Goal: Task Accomplishment & Management: Manage account settings

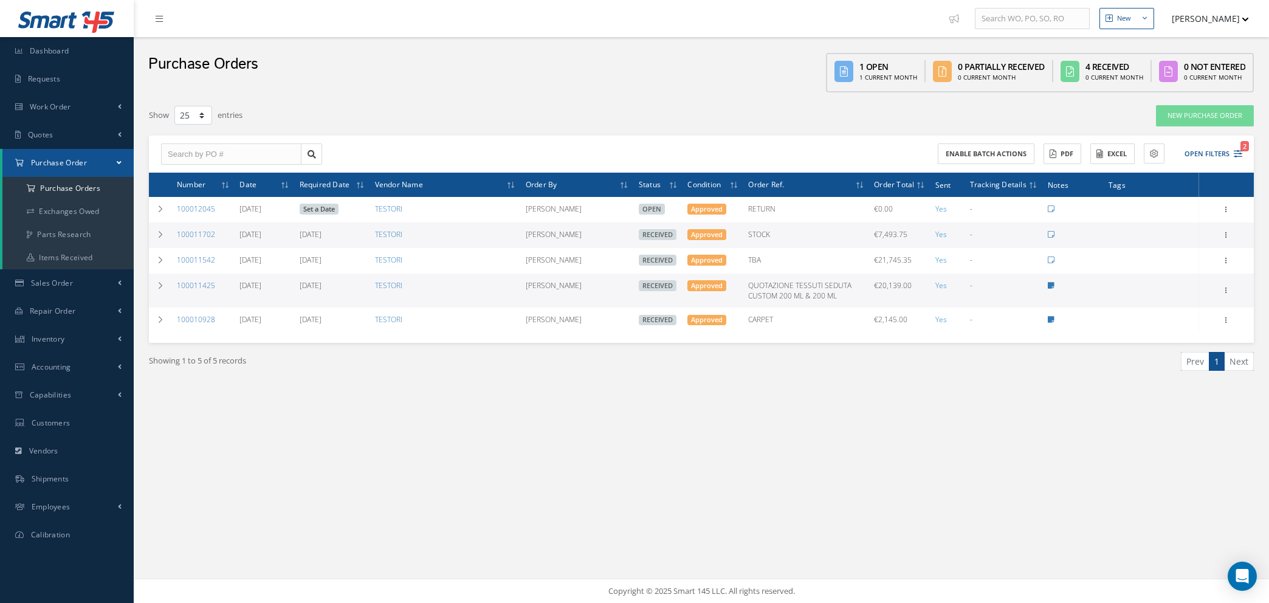
select select "25"
click at [1240, 151] on icon "2" at bounding box center [1238, 154] width 9 height 9
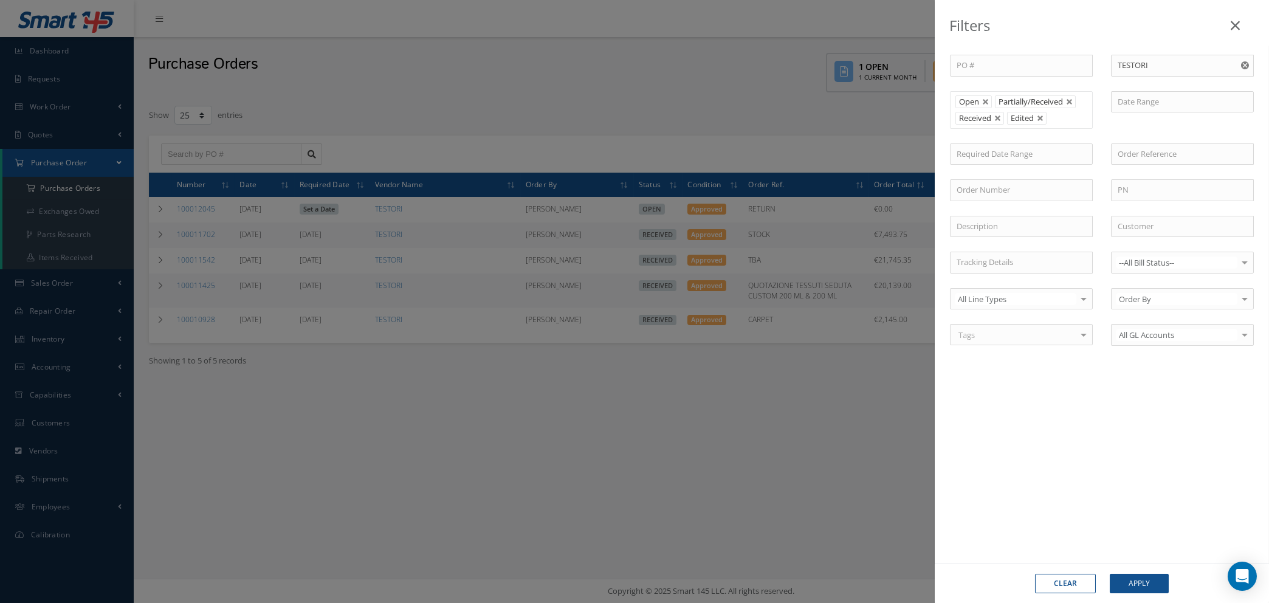
click at [1068, 589] on button "Clear" at bounding box center [1065, 583] width 61 height 19
type input "All Status"
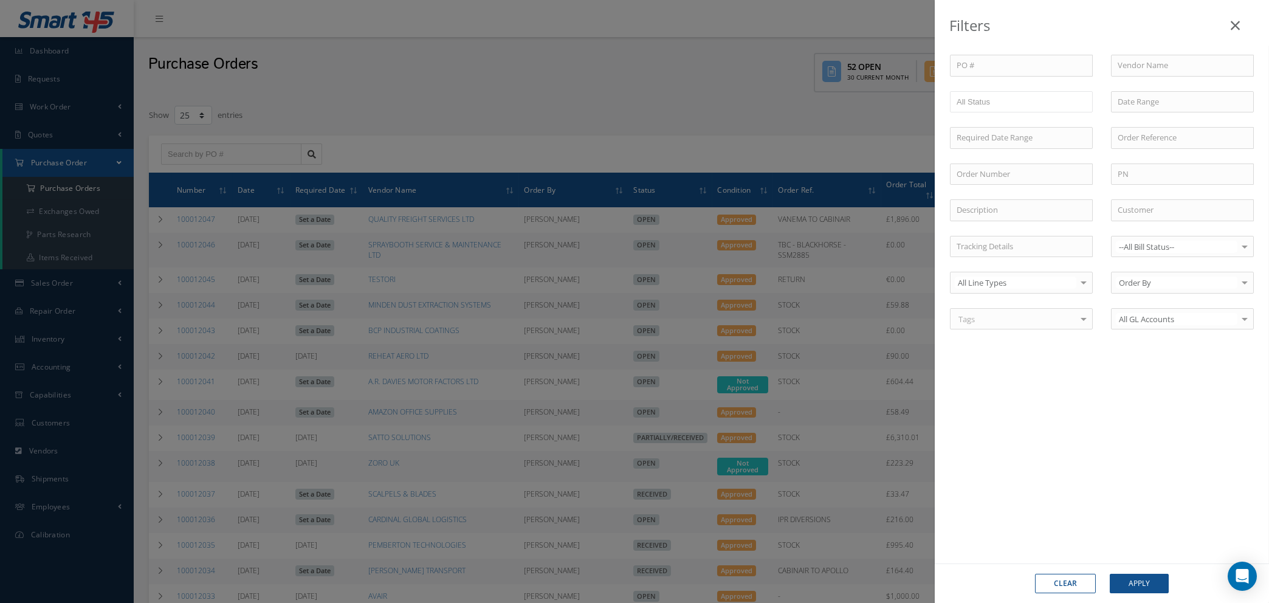
click at [1231, 24] on icon at bounding box center [1235, 25] width 9 height 15
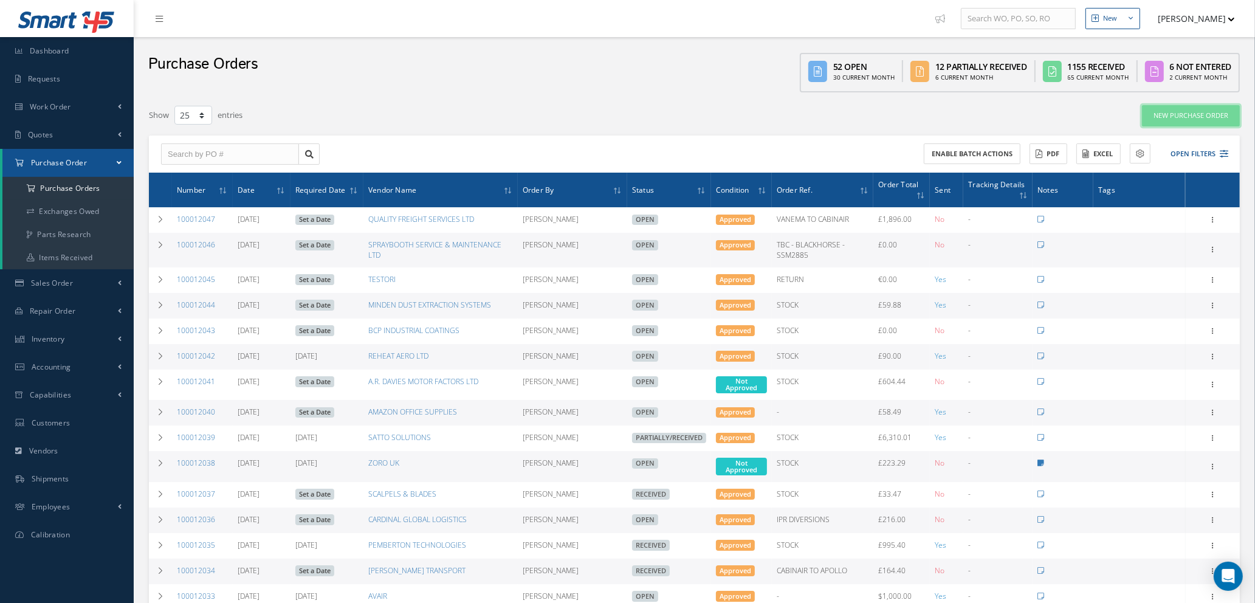
click at [1187, 116] on link "New Purchase Order" at bounding box center [1191, 115] width 98 height 21
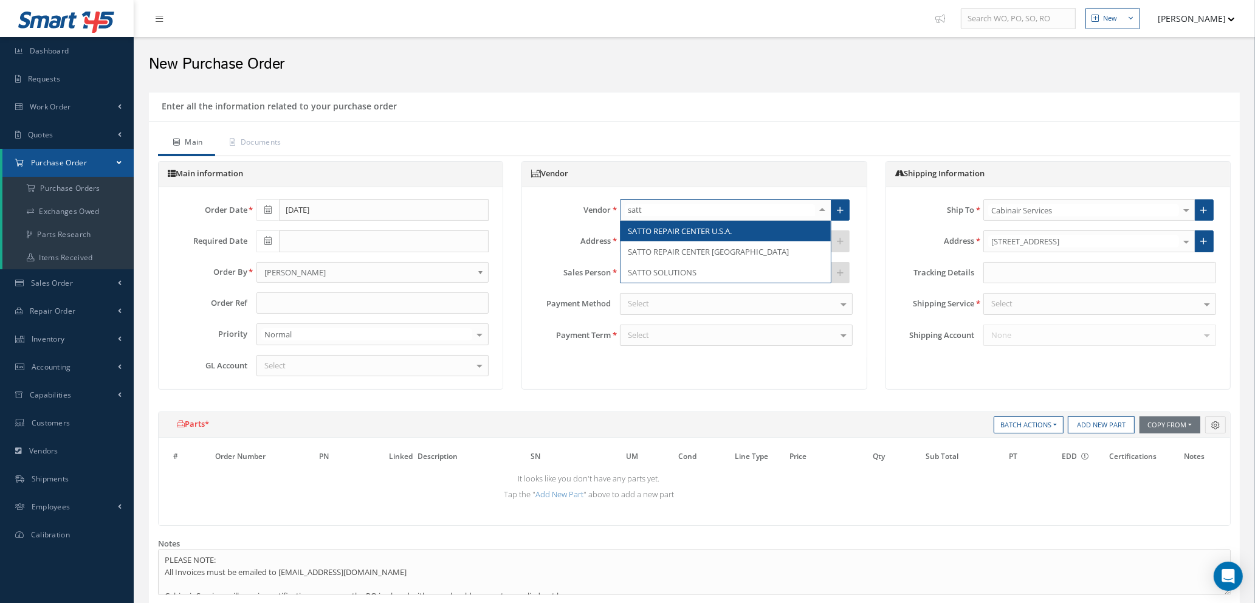
type input "satto"
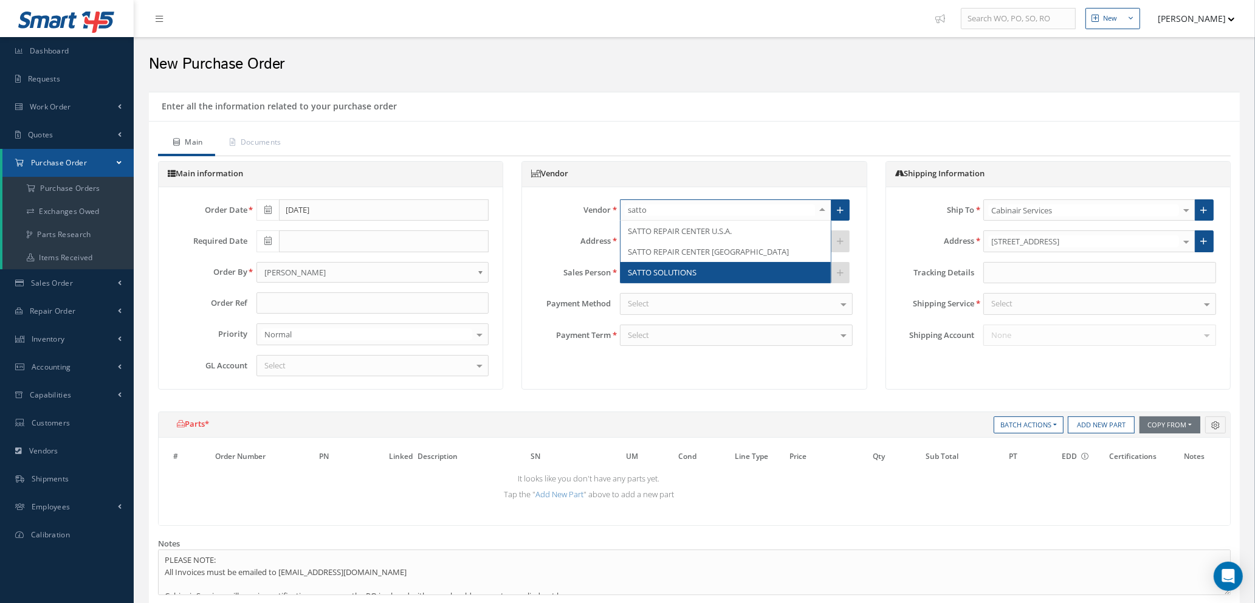
click at [654, 269] on span "SATTO SOLUTIONS" at bounding box center [662, 272] width 69 height 11
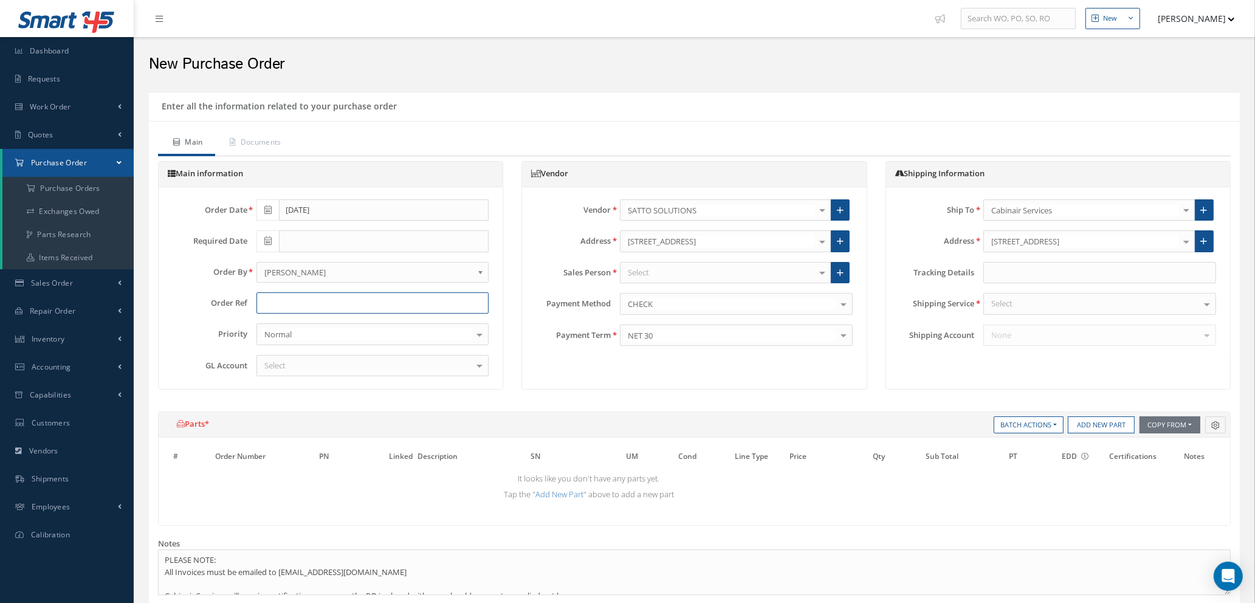
click at [277, 298] on input "text" at bounding box center [373, 303] width 233 height 22
click at [303, 302] on input "text" at bounding box center [373, 303] width 233 height 22
type input "STOCK / PAINTBAY - CAB"
click at [356, 366] on div "Select" at bounding box center [373, 366] width 233 height 22
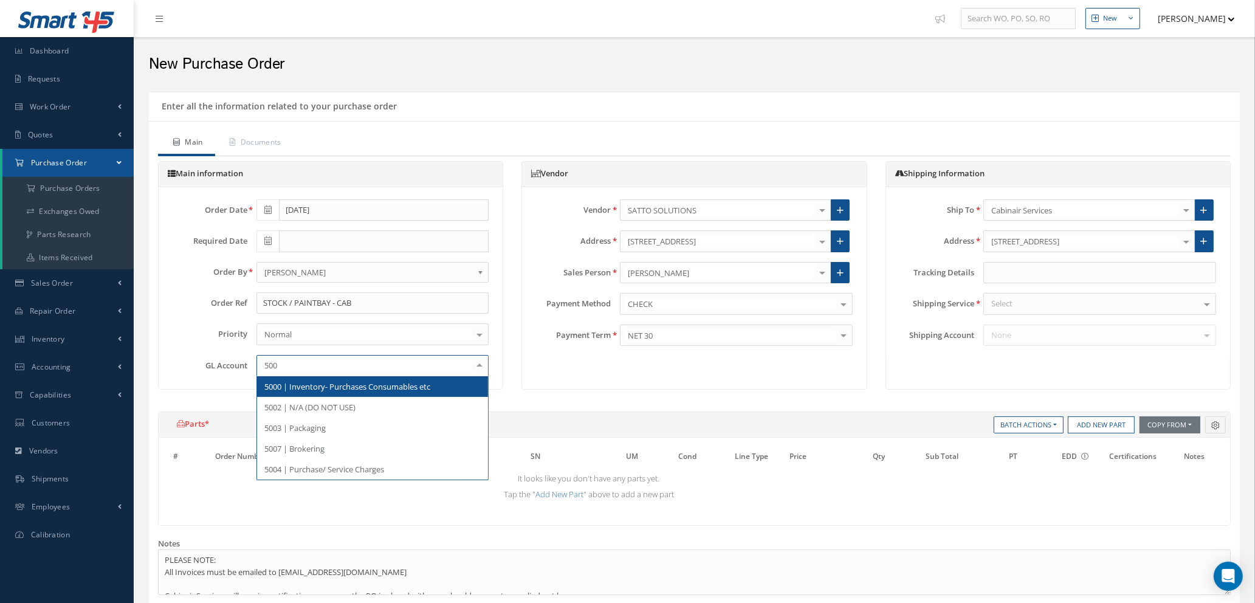
type input "5000"
click at [362, 385] on span "5000 | Inventory- Purchases Consumables etc" at bounding box center [347, 386] width 166 height 11
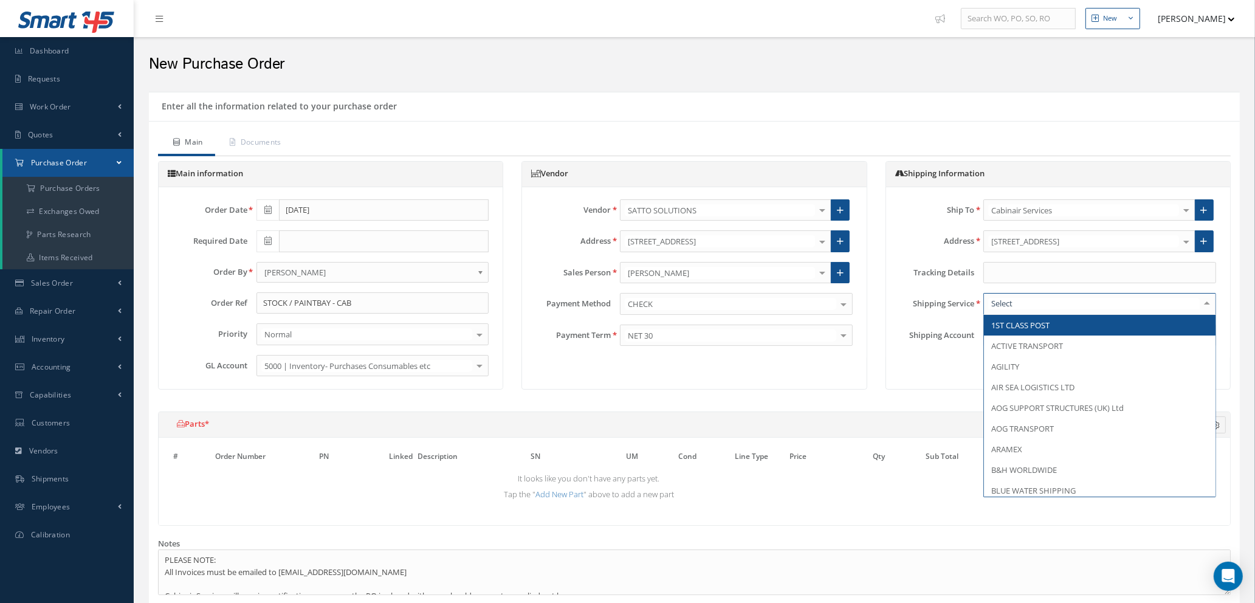
click at [1060, 302] on div at bounding box center [1100, 304] width 233 height 22
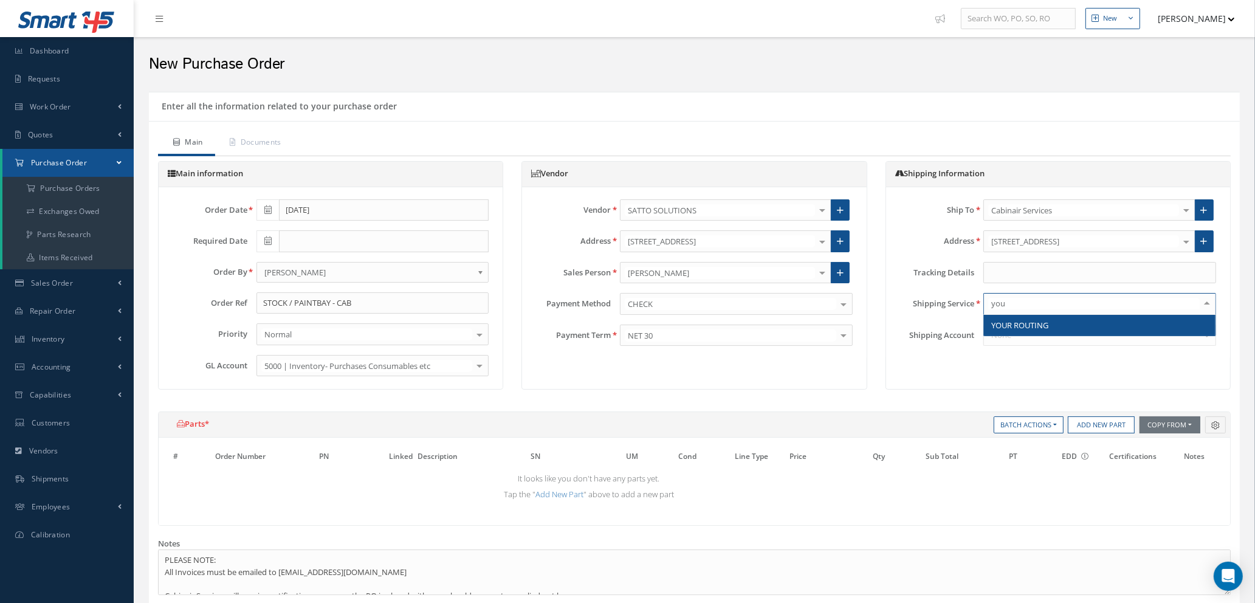
type input "your"
click at [1061, 326] on span "YOUR ROUTING" at bounding box center [1100, 325] width 232 height 21
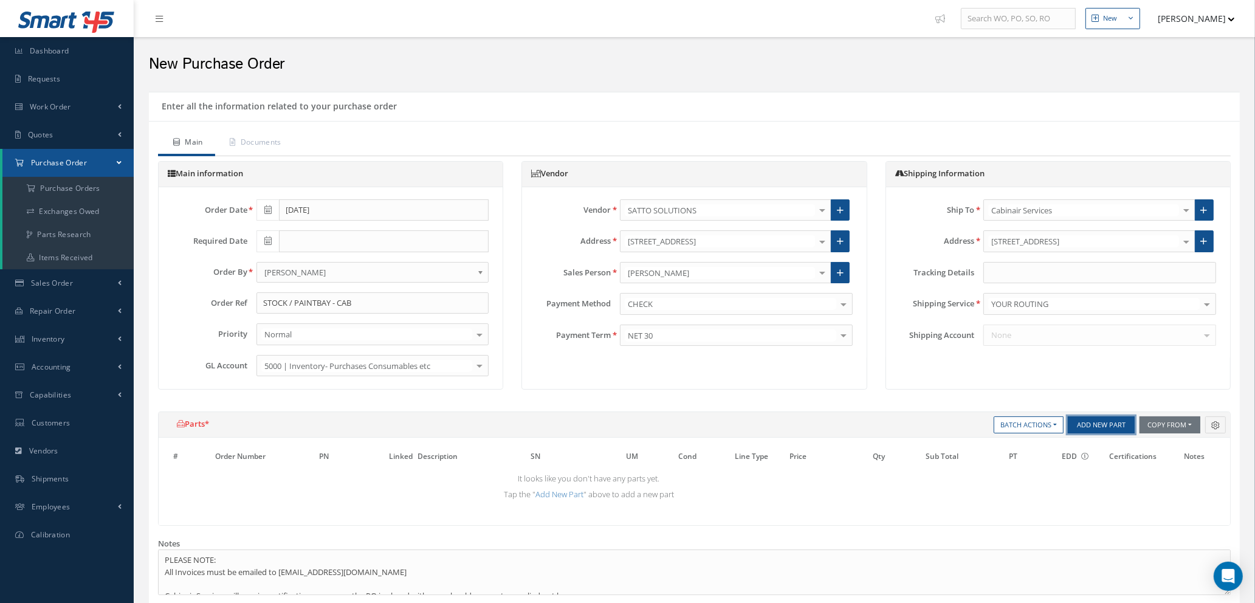
click at [1105, 424] on button "Add New Part" at bounding box center [1101, 424] width 67 height 17
select select "1"
select select "5"
select select "88"
select select "1"
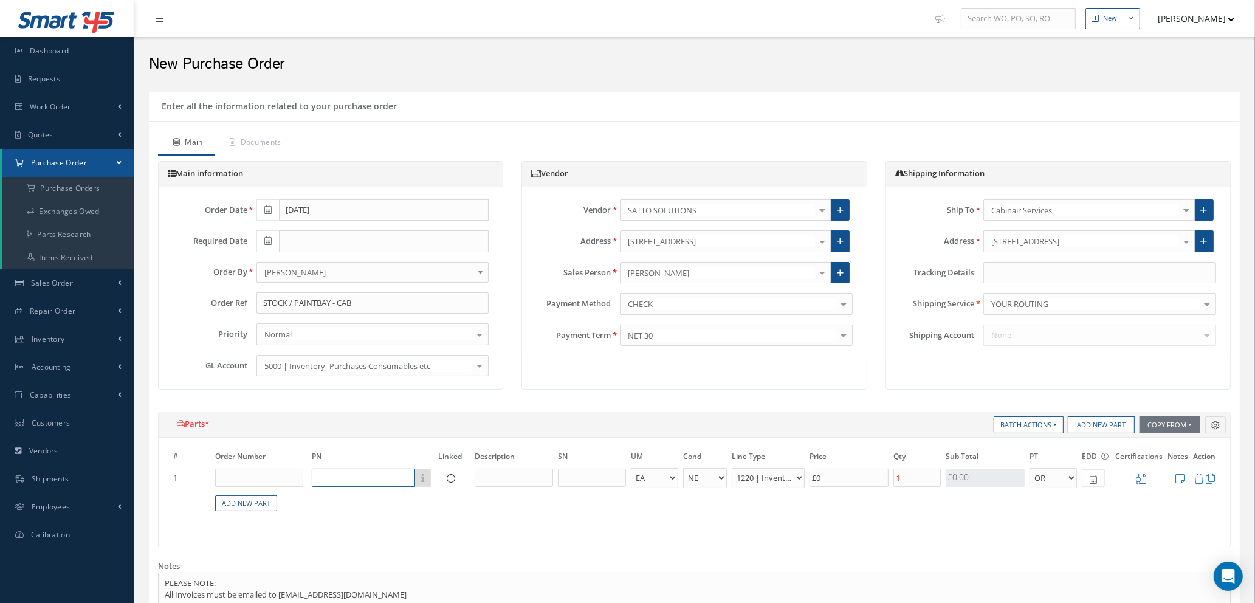
click at [351, 470] on input "text" at bounding box center [363, 478] width 103 height 18
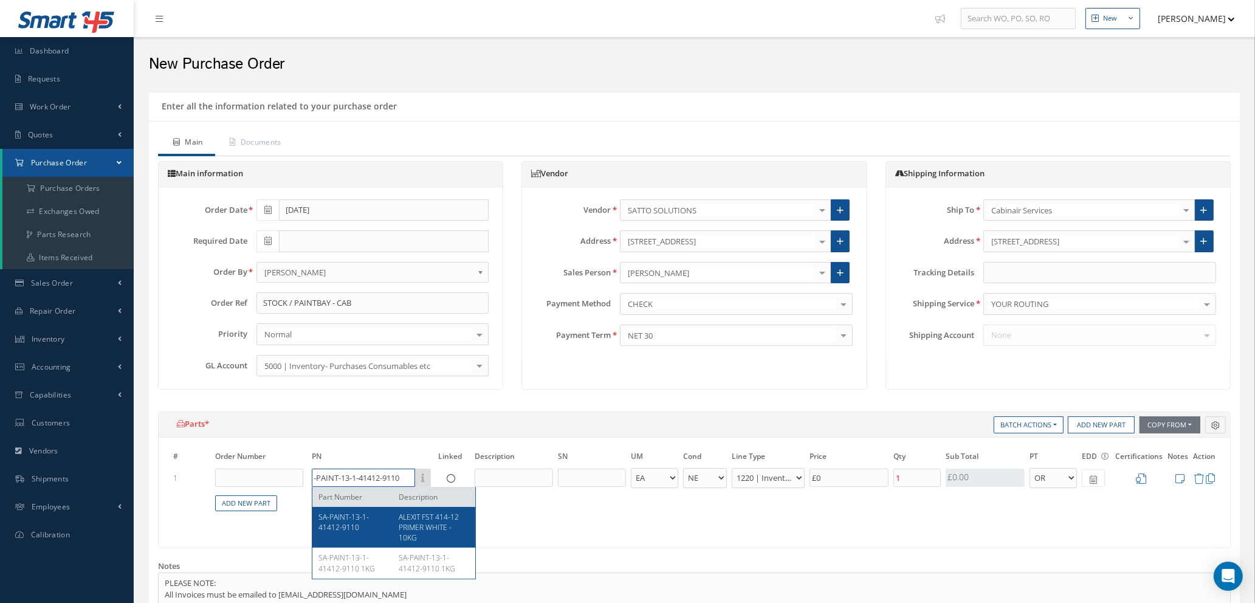
type input "SA-PAINT-13-1-41412-9110"
click at [390, 526] on div "ALEXIT FST 414-12 PRIMER WHITE - 10KG" at bounding box center [430, 527] width 80 height 31
type input "£133.7"
type input "ALEXIT FST 414-12 PRIMER WHITE - 10KG"
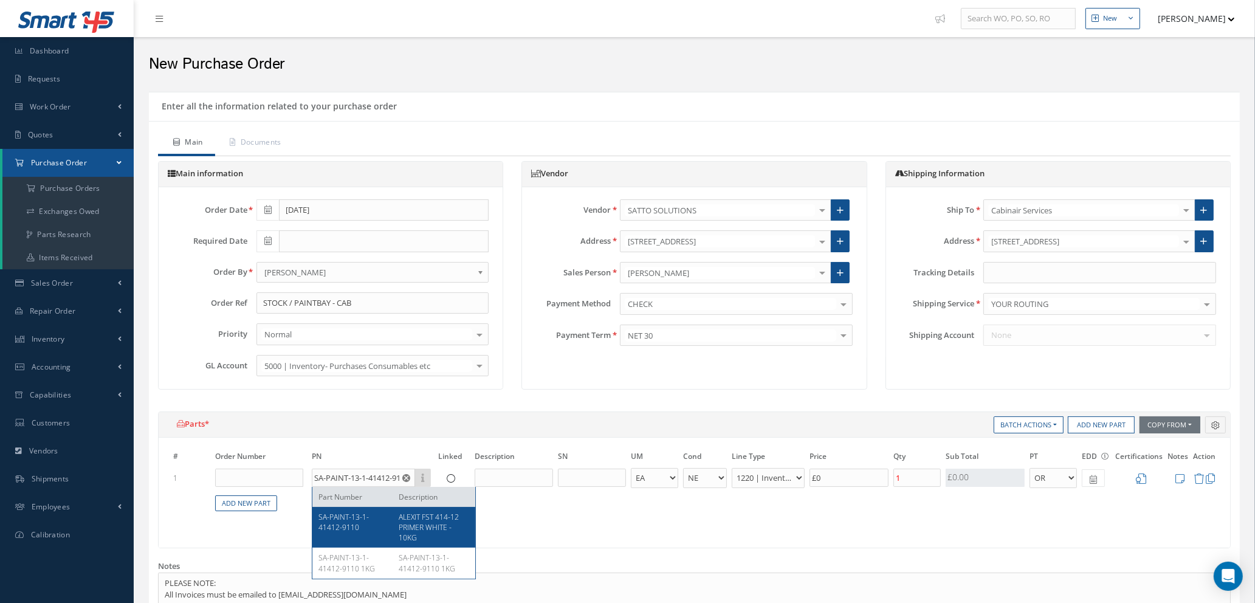
type input "£668.5"
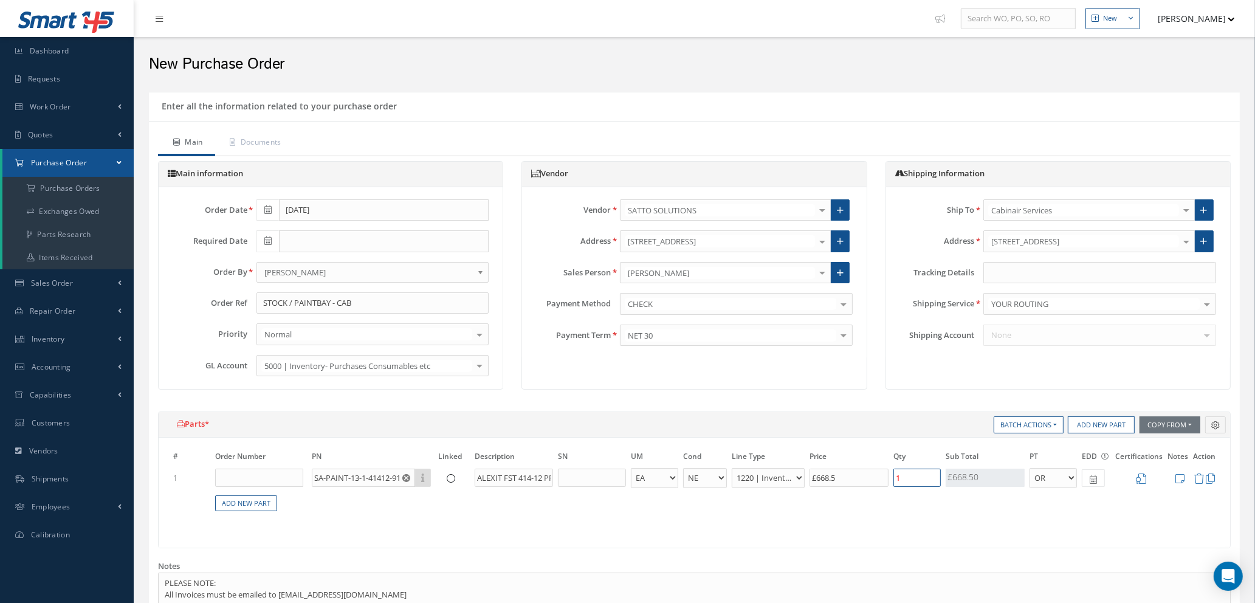
click at [925, 477] on input "1" at bounding box center [917, 478] width 47 height 18
type input "£0"
type input "£267.4"
type input "2"
drag, startPoint x: 1144, startPoint y: 477, endPoint x: 1137, endPoint y: 475, distance: 6.9
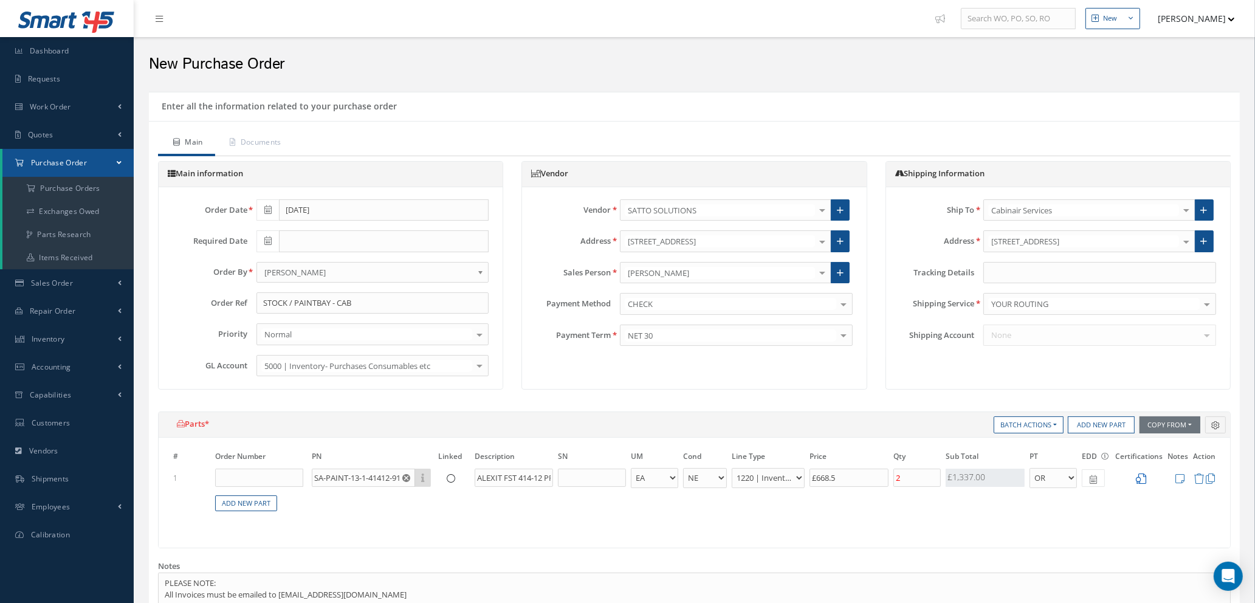
click at [1144, 477] on icon at bounding box center [1141, 479] width 10 height 10
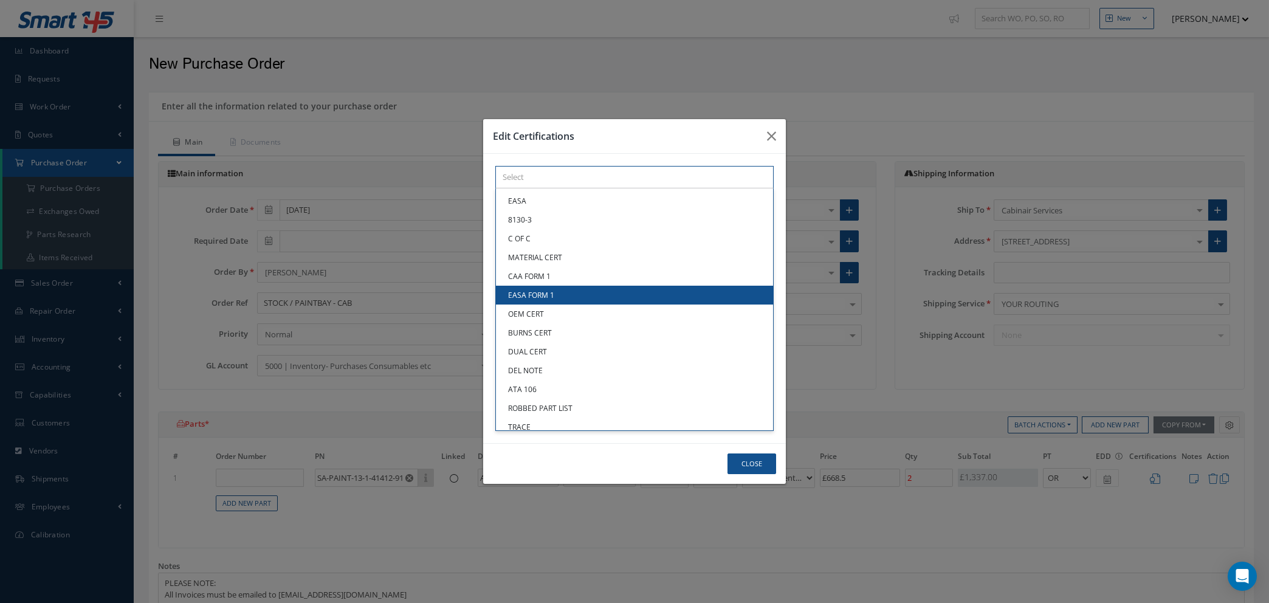
click at [673, 188] on div "× Loading... EASA 8130-3 C OF C MATERIAL CERT CAA FORM 1 EASA FORM 1 OEM CERT B…" at bounding box center [634, 177] width 278 height 22
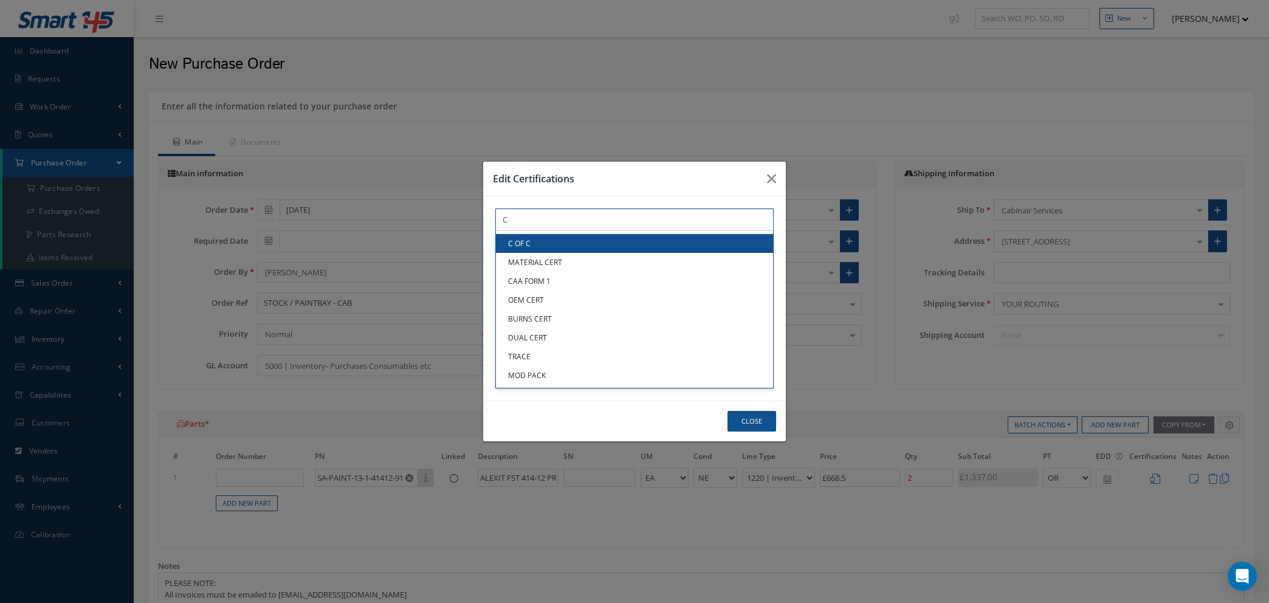
type input "C"
click at [610, 242] on link "C OF C" at bounding box center [634, 243] width 277 height 19
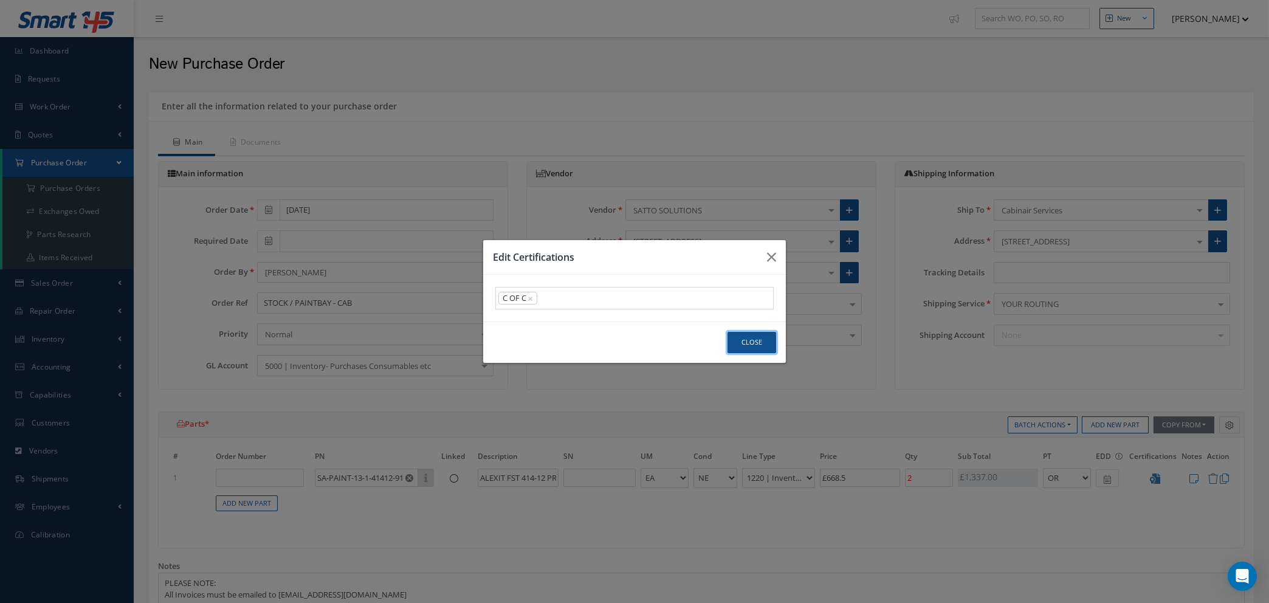
click at [740, 343] on button "Close" at bounding box center [752, 342] width 49 height 21
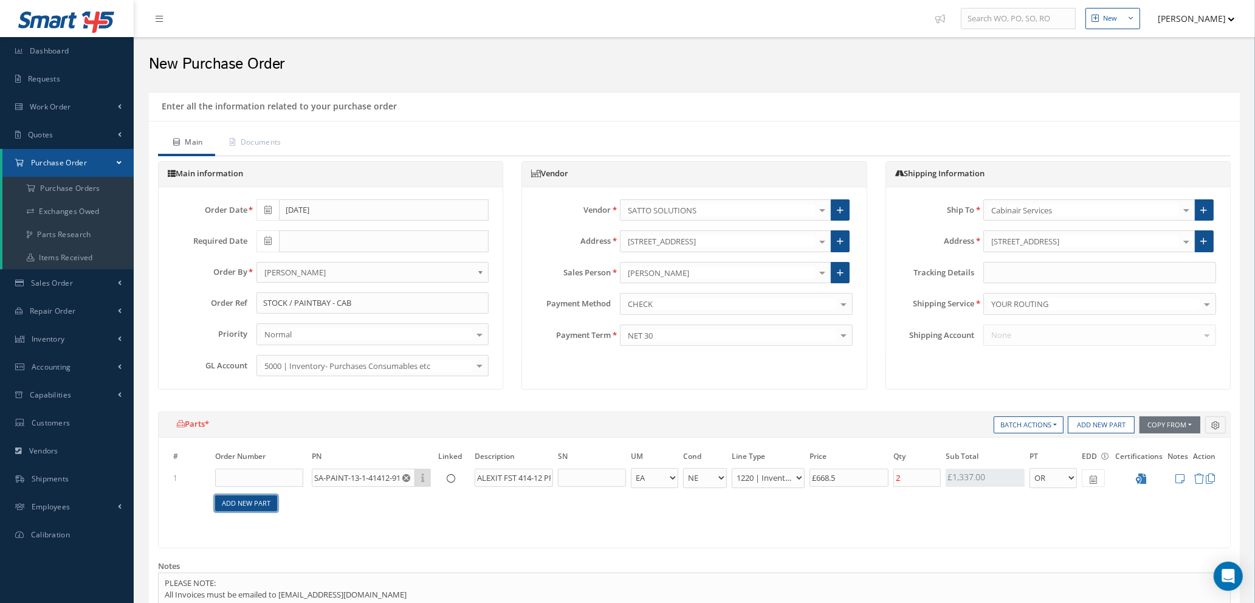
click at [257, 505] on link "Add New Part" at bounding box center [246, 503] width 62 height 16
select select "1"
select select "5"
select select "88"
select select "1"
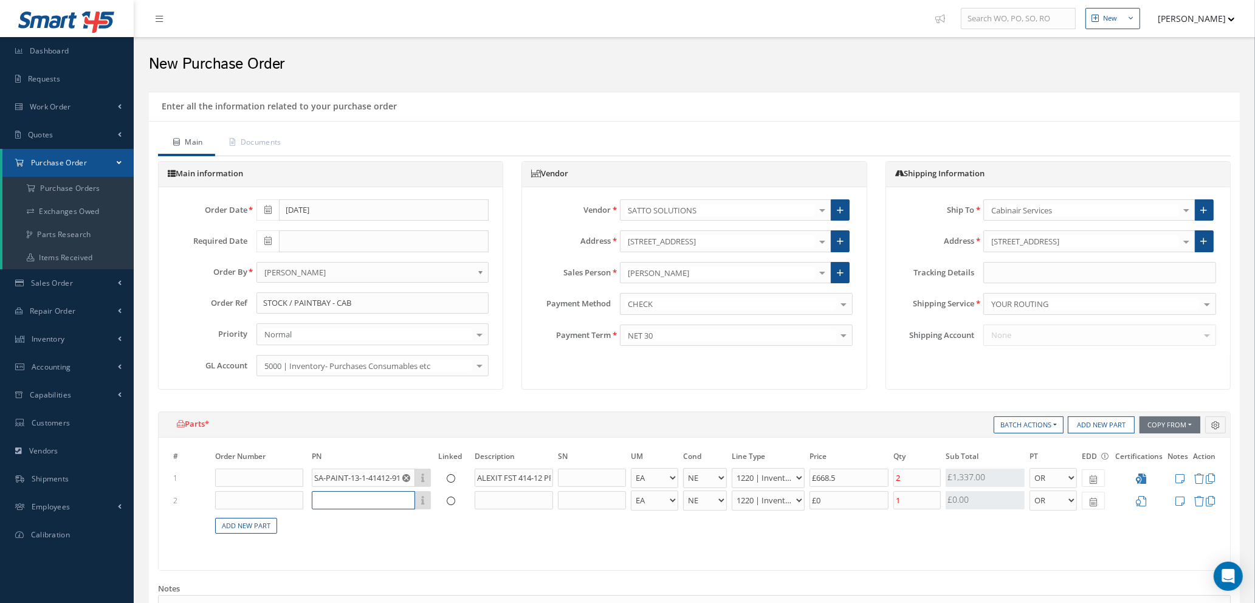
click at [342, 497] on input "text" at bounding box center [363, 500] width 103 height 18
click at [401, 497] on input "SA-PAINT-13-1-46016-009" at bounding box center [363, 500] width 103 height 18
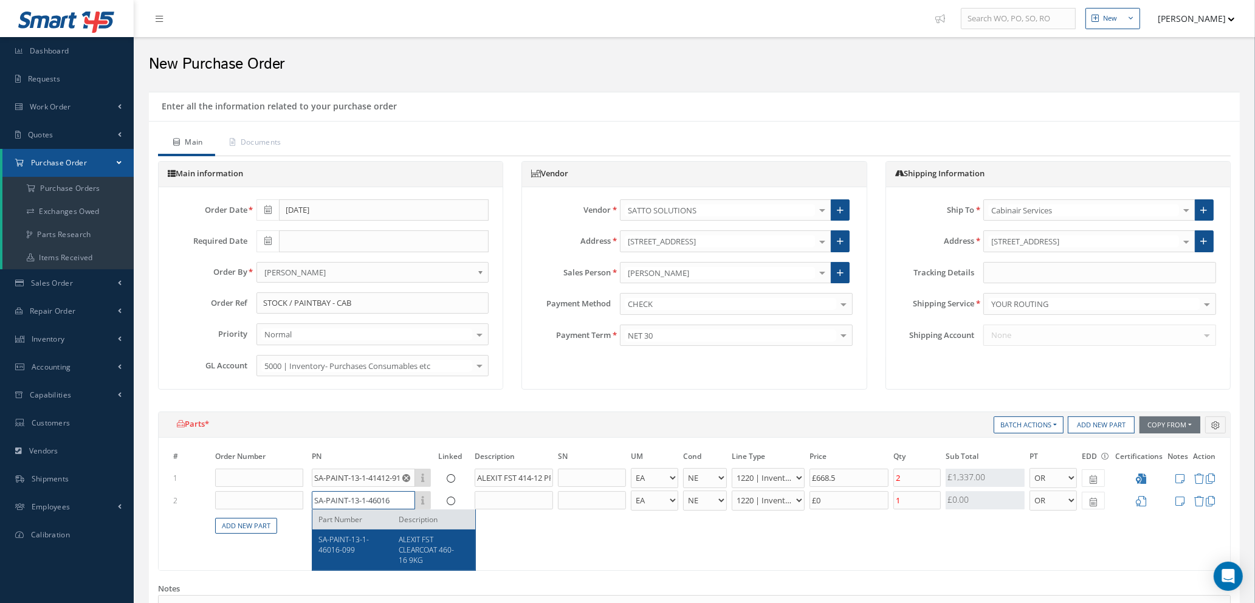
type input "SA-PAINT-13-1-46016"
click at [431, 545] on span "ALEXIT FST CLEARCOAT 460-16 9KG" at bounding box center [426, 549] width 55 height 31
type input "£438.69"
type input "SA-PAINT-13-1-46016-099"
type input "ALEXIT FST CLEARCOAT 460-16 9KG"
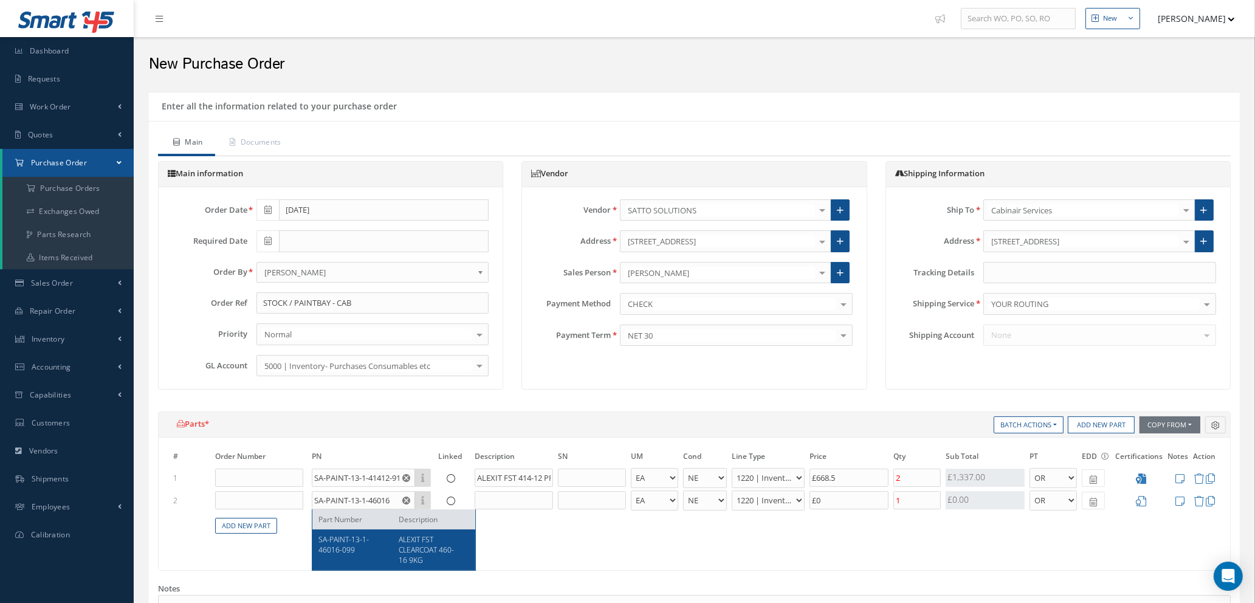
type input "£856.44"
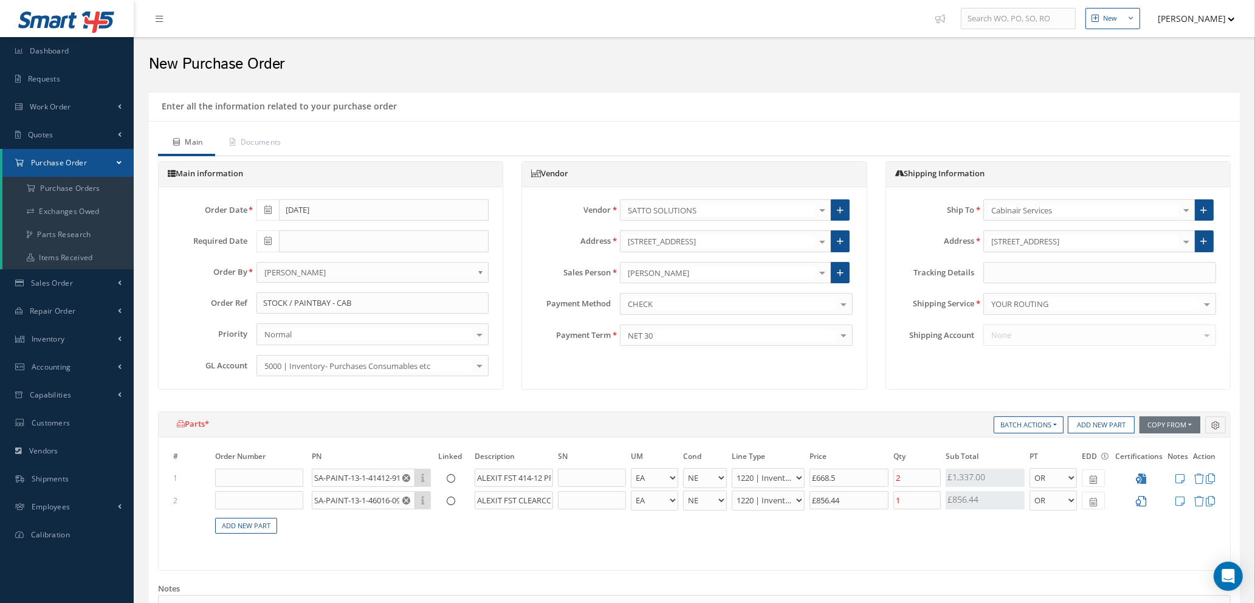
click at [1140, 501] on icon at bounding box center [1141, 501] width 10 height 10
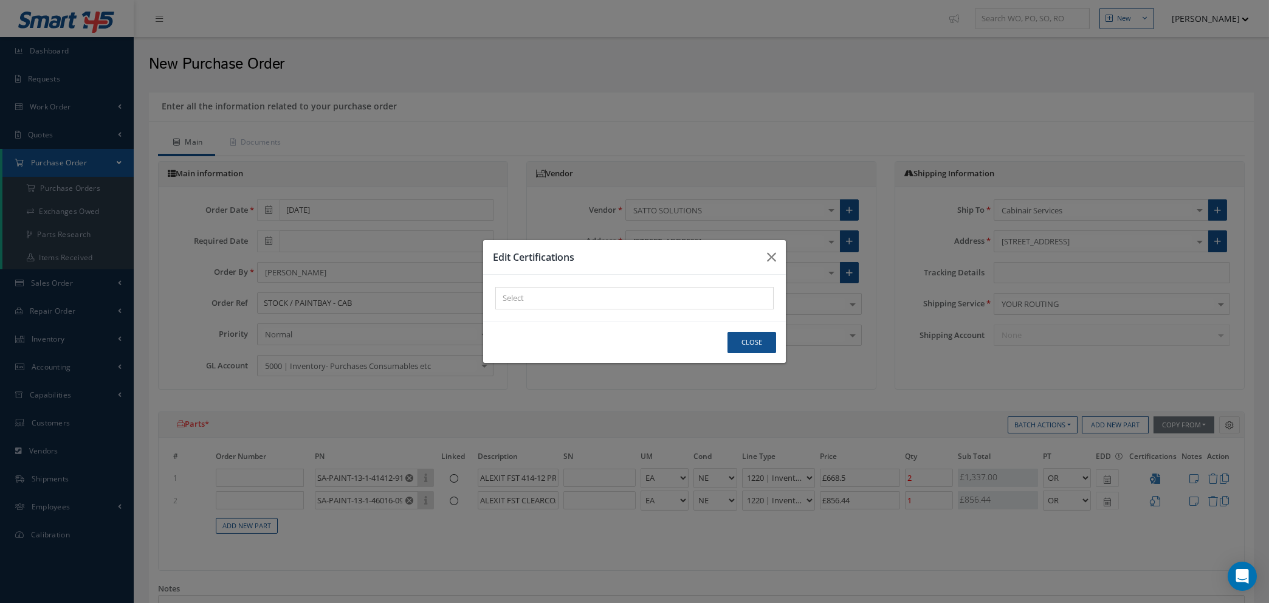
click at [533, 297] on div "× Loading..." at bounding box center [634, 298] width 278 height 22
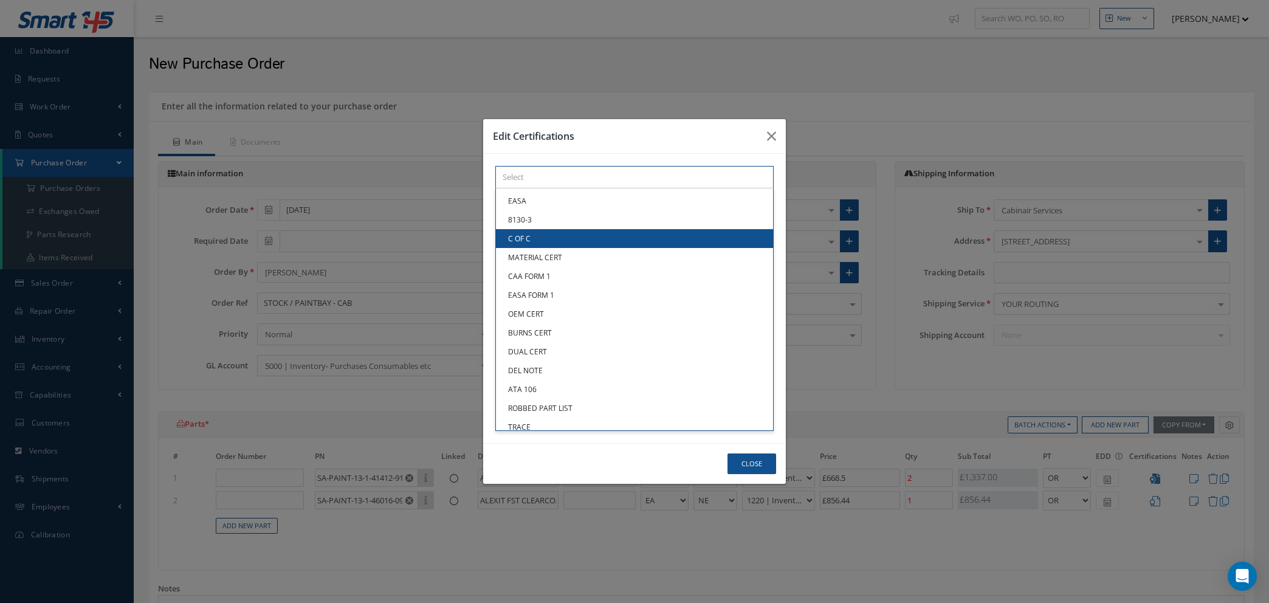
click at [537, 238] on link "C OF C" at bounding box center [634, 238] width 277 height 19
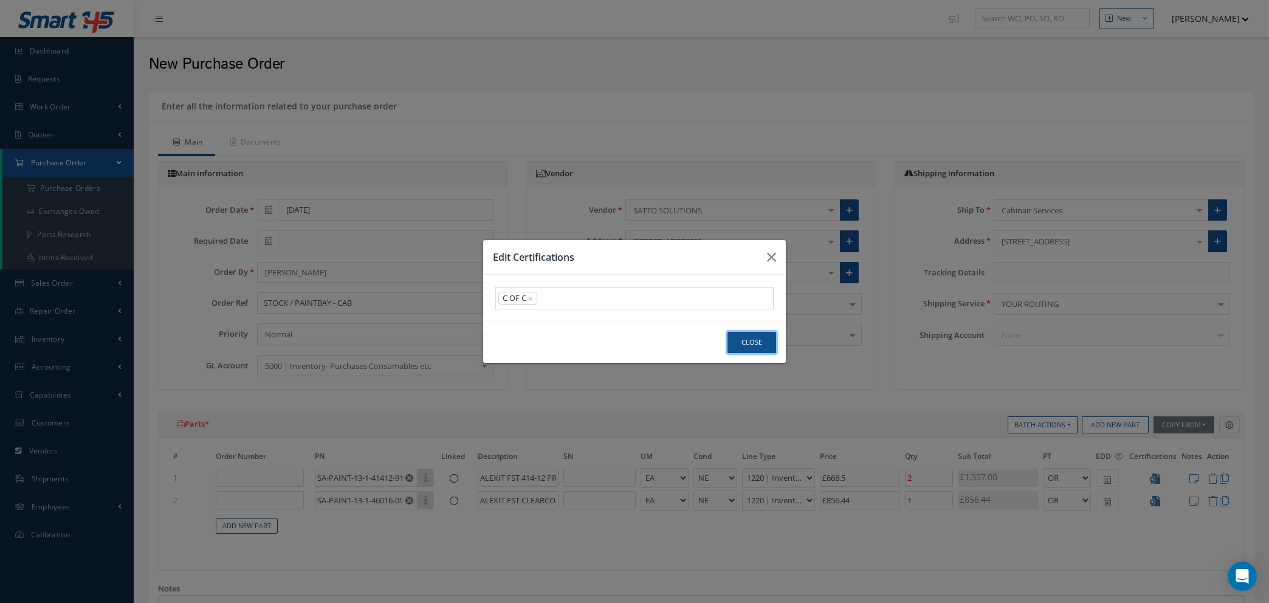
click at [747, 345] on button "Close" at bounding box center [752, 342] width 49 height 21
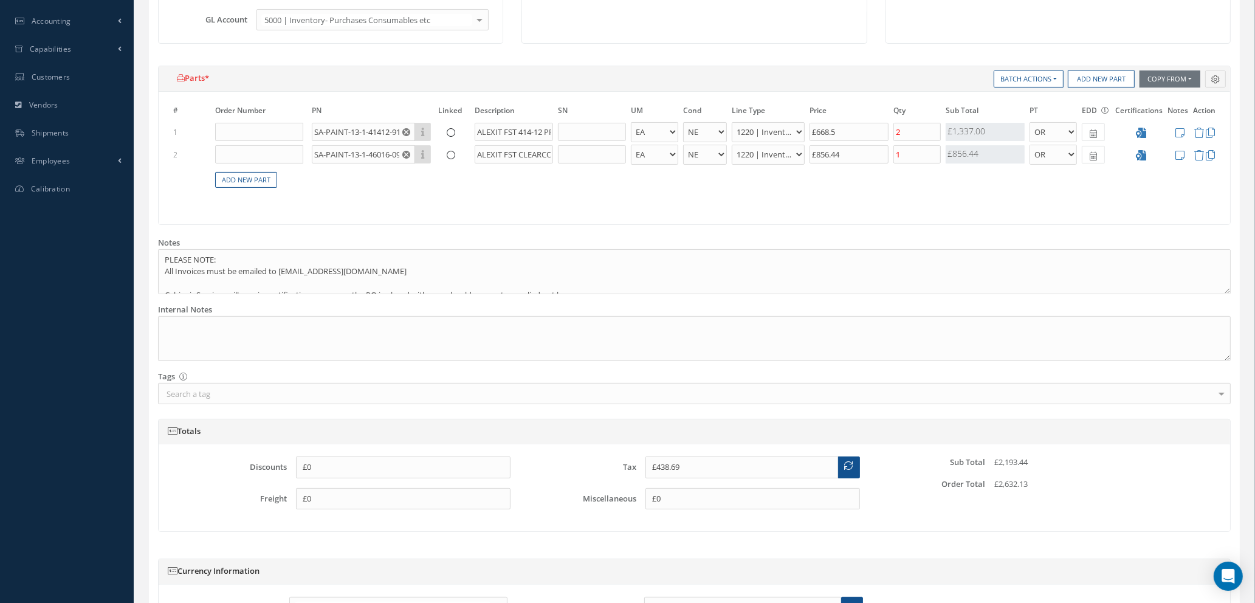
scroll to position [365, 0]
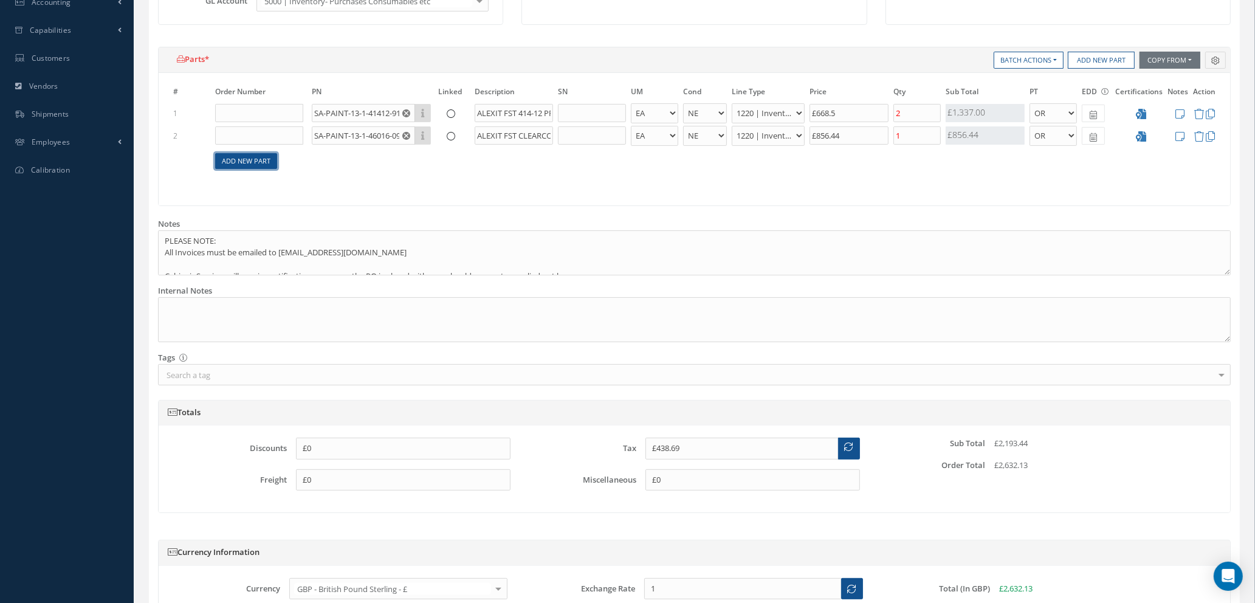
click at [253, 161] on link "Add New Part" at bounding box center [246, 161] width 62 height 16
select select "1"
select select "5"
select select "88"
select select "1"
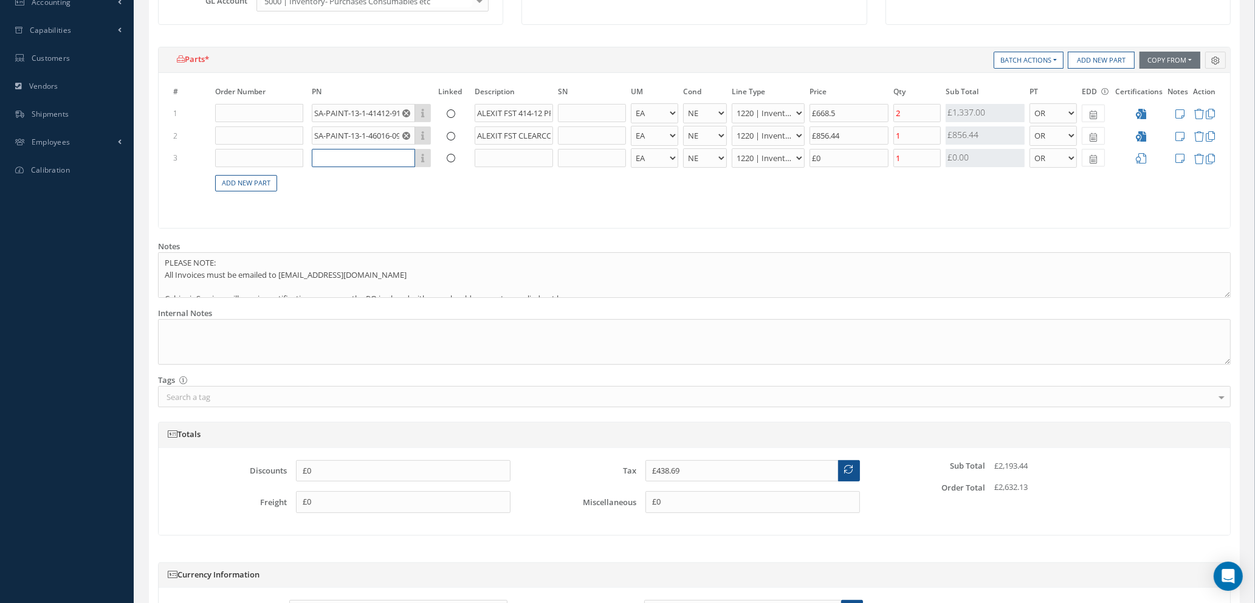
click at [358, 159] on input "text" at bounding box center [363, 158] width 103 height 18
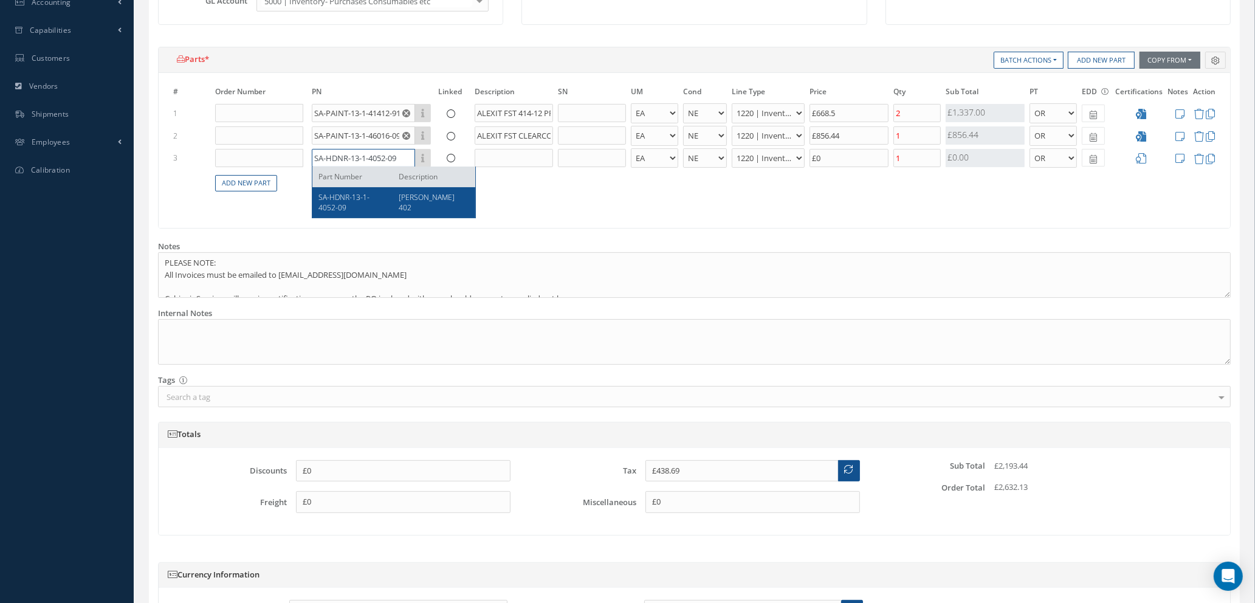
type input "SA-HDNR-13-1-4052-09"
click at [357, 203] on div "SA-HDNR-13-1-4052-09" at bounding box center [354, 202] width 71 height 21
type input "£442.75"
type input "[PERSON_NAME] 402"
type input "£20.3"
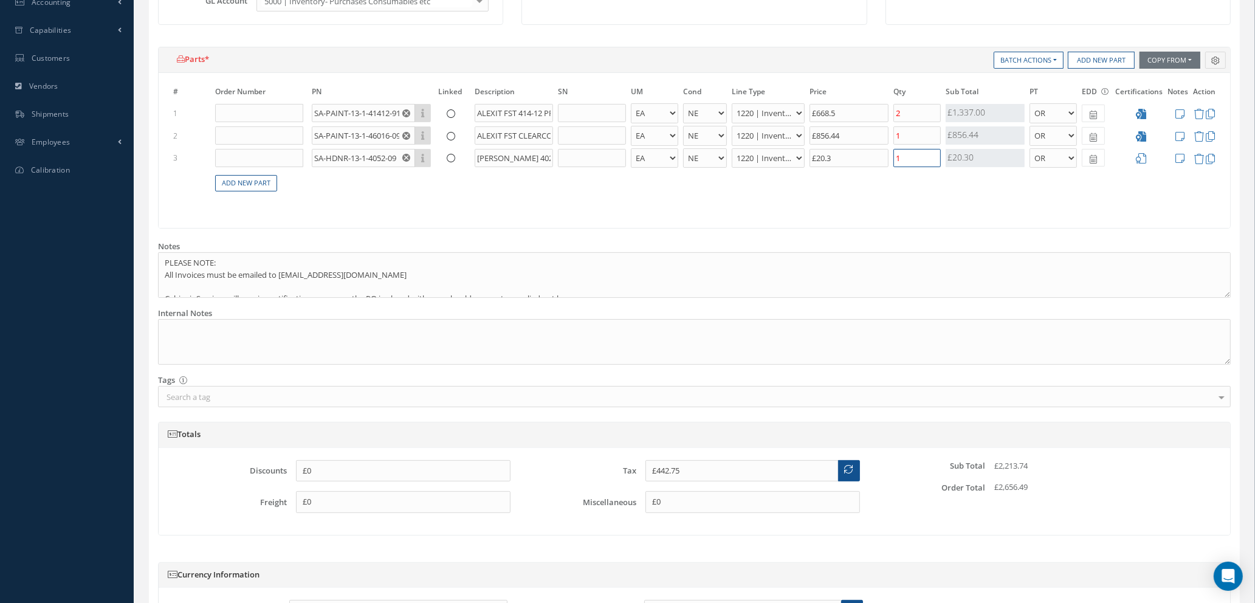
click at [937, 156] on input "1" at bounding box center [917, 158] width 47 height 18
type input "£438.69"
type input "£450.87"
type input "3"
click at [856, 156] on input "£20.3" at bounding box center [849, 158] width 79 height 18
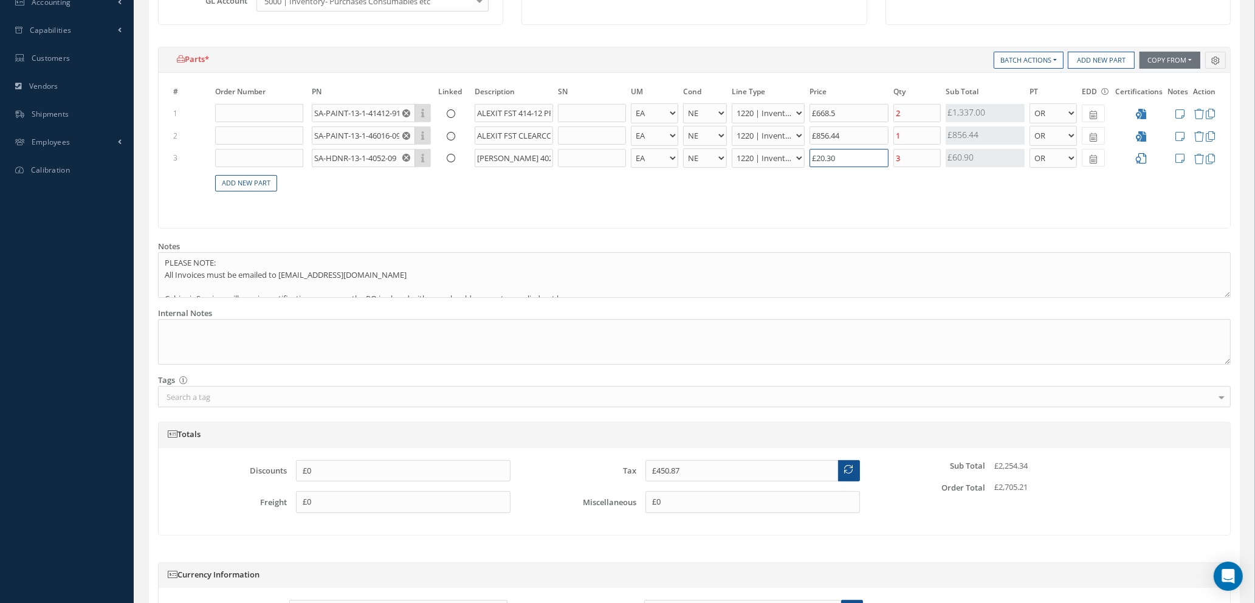
type input "£20.30"
drag, startPoint x: 1140, startPoint y: 153, endPoint x: 1114, endPoint y: 162, distance: 27.5
click at [1140, 154] on icon at bounding box center [1141, 158] width 10 height 10
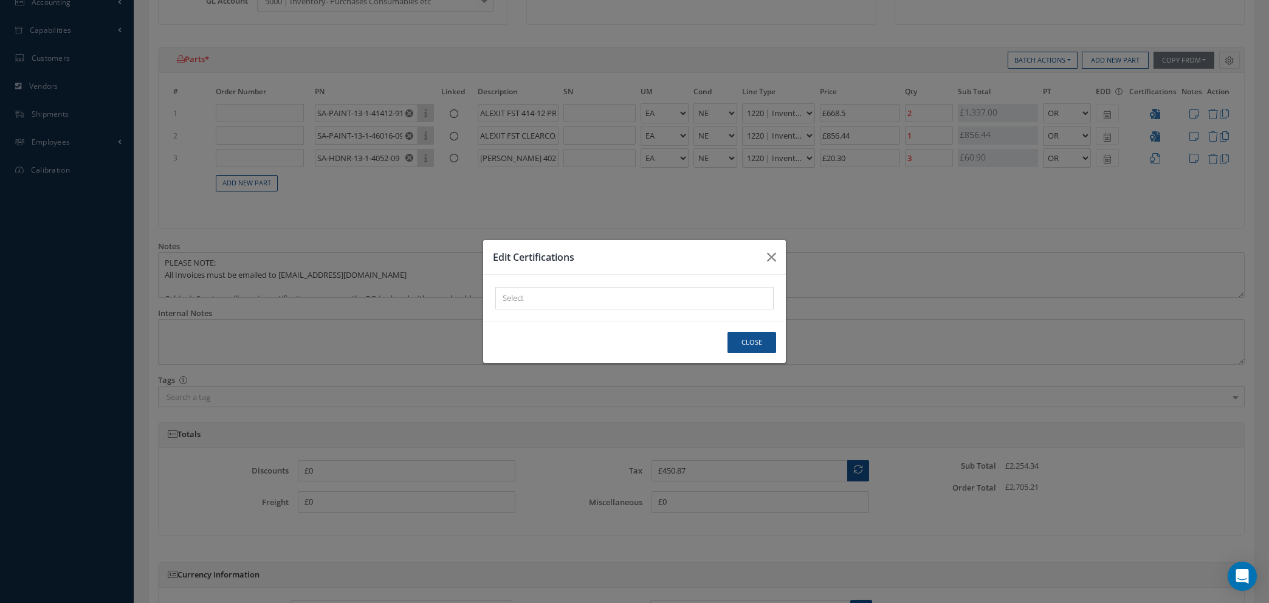
click at [725, 301] on div "× Loading..." at bounding box center [634, 298] width 278 height 22
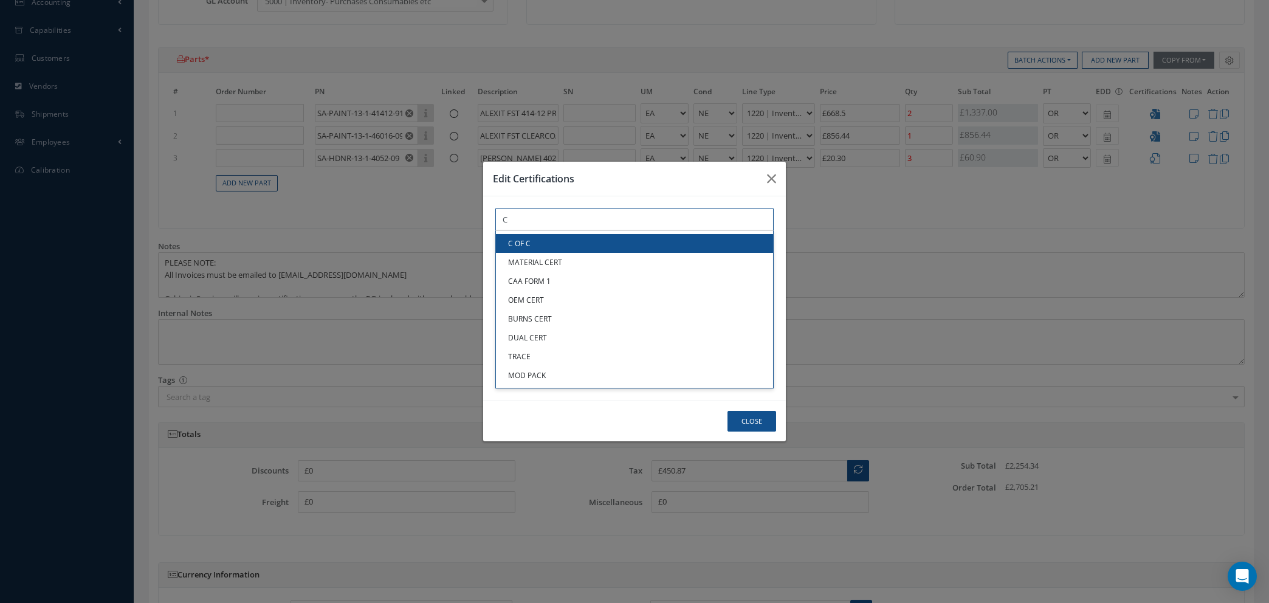
type input "C"
click at [637, 241] on link "C OF C" at bounding box center [634, 243] width 277 height 19
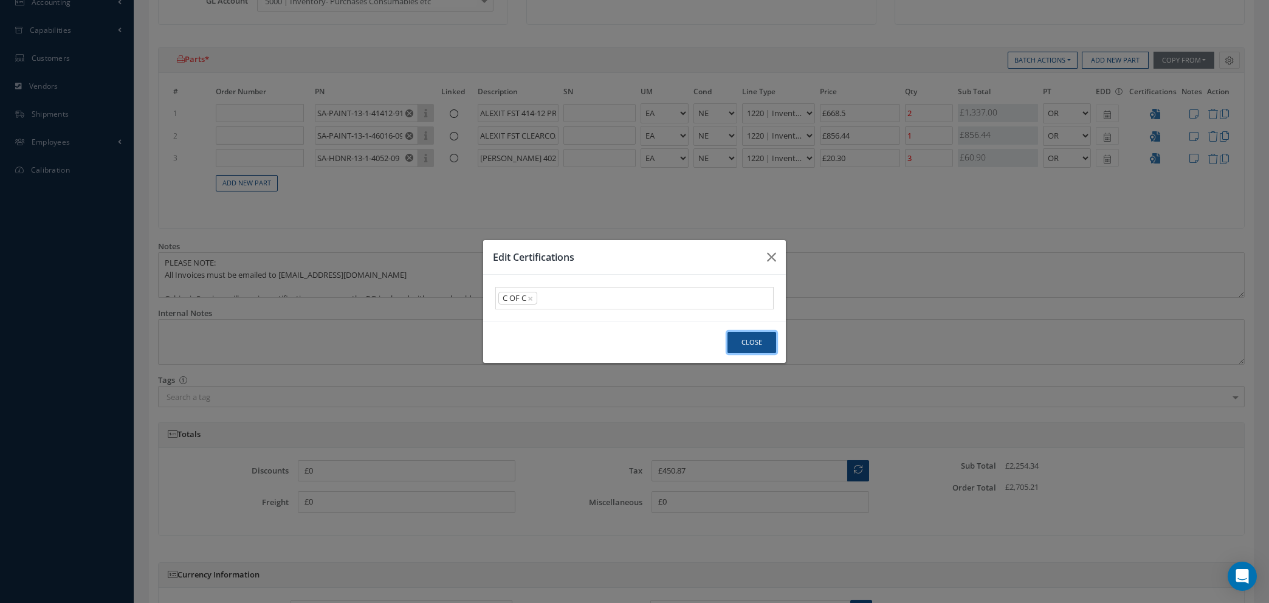
click at [746, 347] on button "Close" at bounding box center [752, 342] width 49 height 21
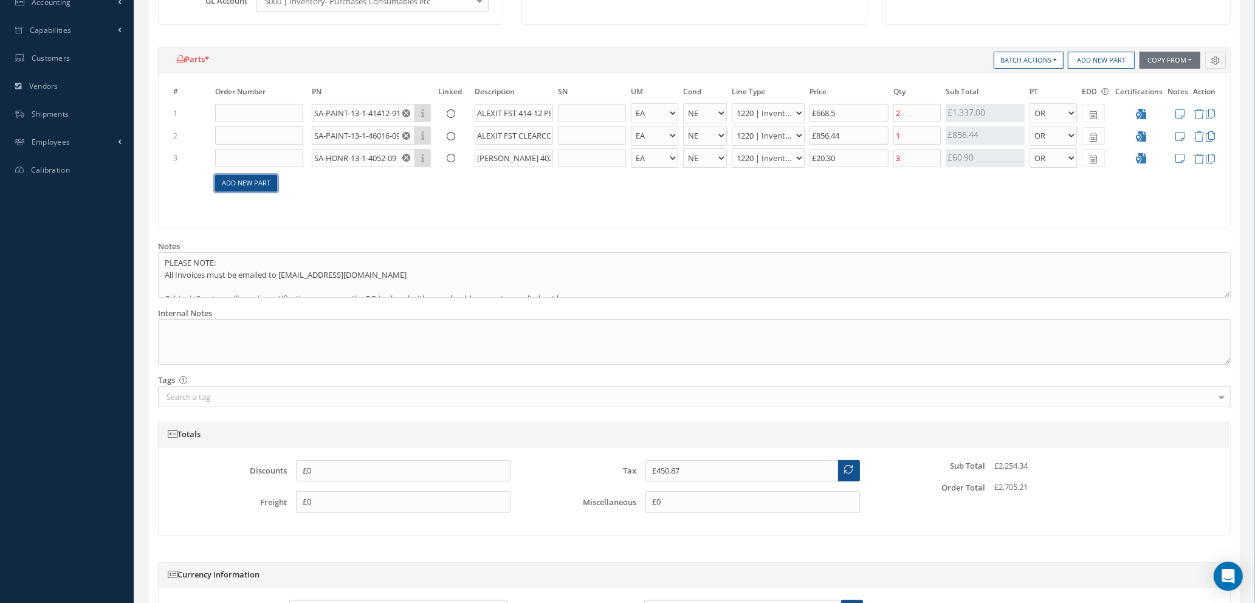
click at [236, 184] on link "Add New Part" at bounding box center [246, 183] width 62 height 16
select select "1"
select select "5"
select select "88"
select select "1"
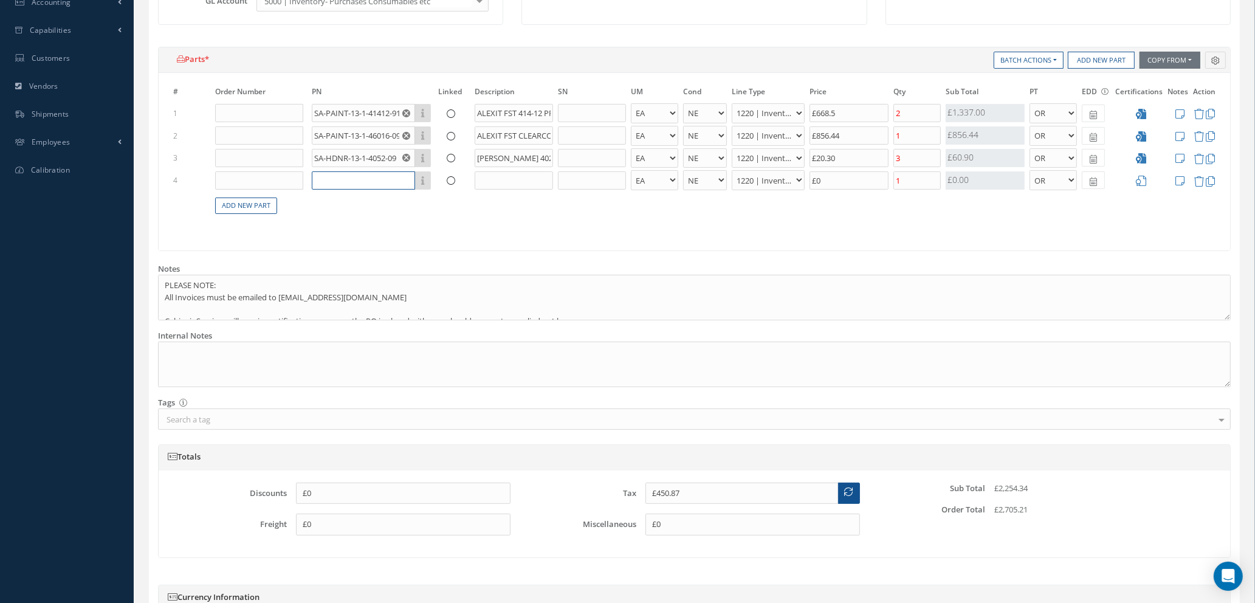
click at [329, 181] on input "text" at bounding box center [363, 180] width 103 height 18
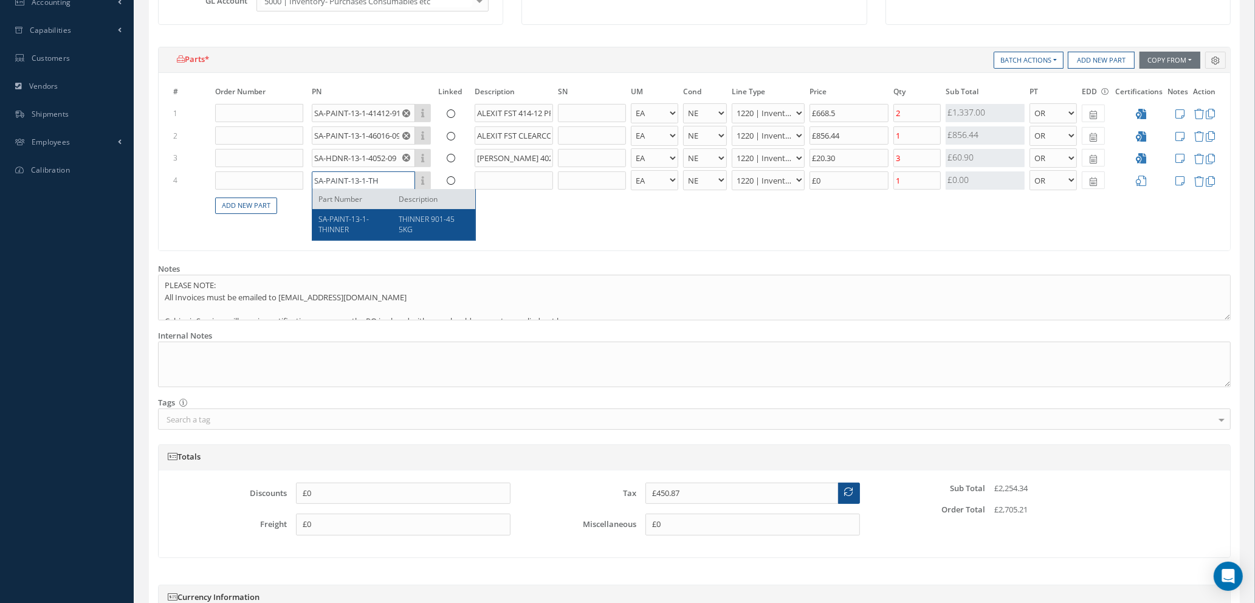
type input "SA-PAINT-13-1-TH"
click at [356, 226] on div "SA-PAINT-13-1-THINNER" at bounding box center [354, 224] width 71 height 21
type input "£514.35"
type input "SA-PAINT-13-1-THINNER"
type input "THINNER 901-45 5KG"
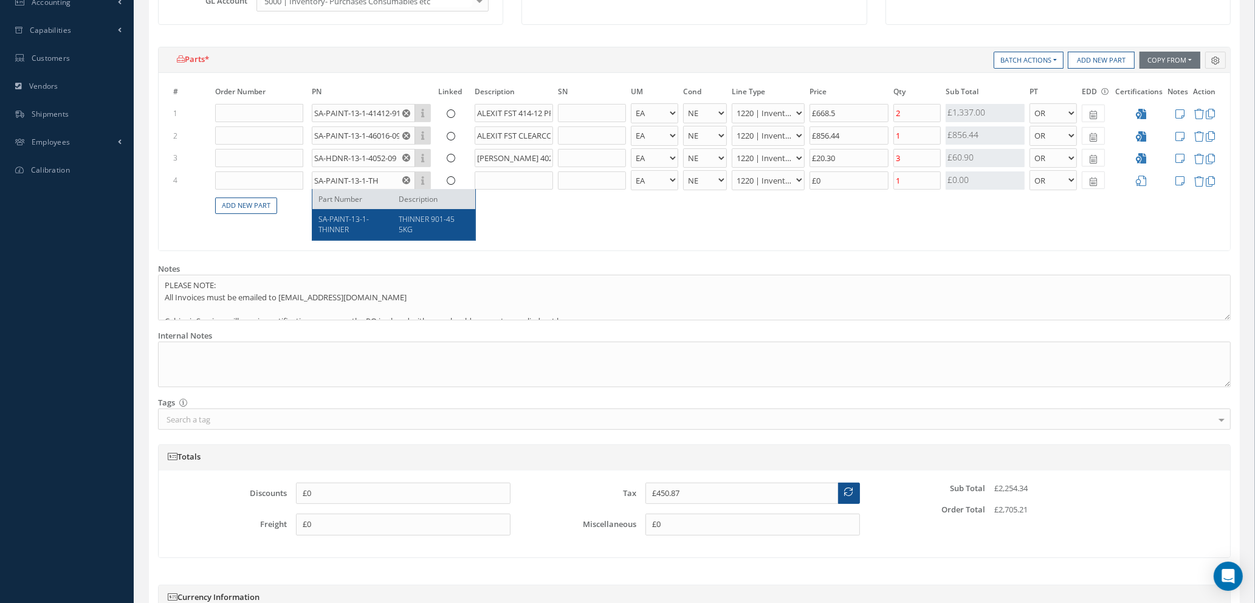
type input "£317.4"
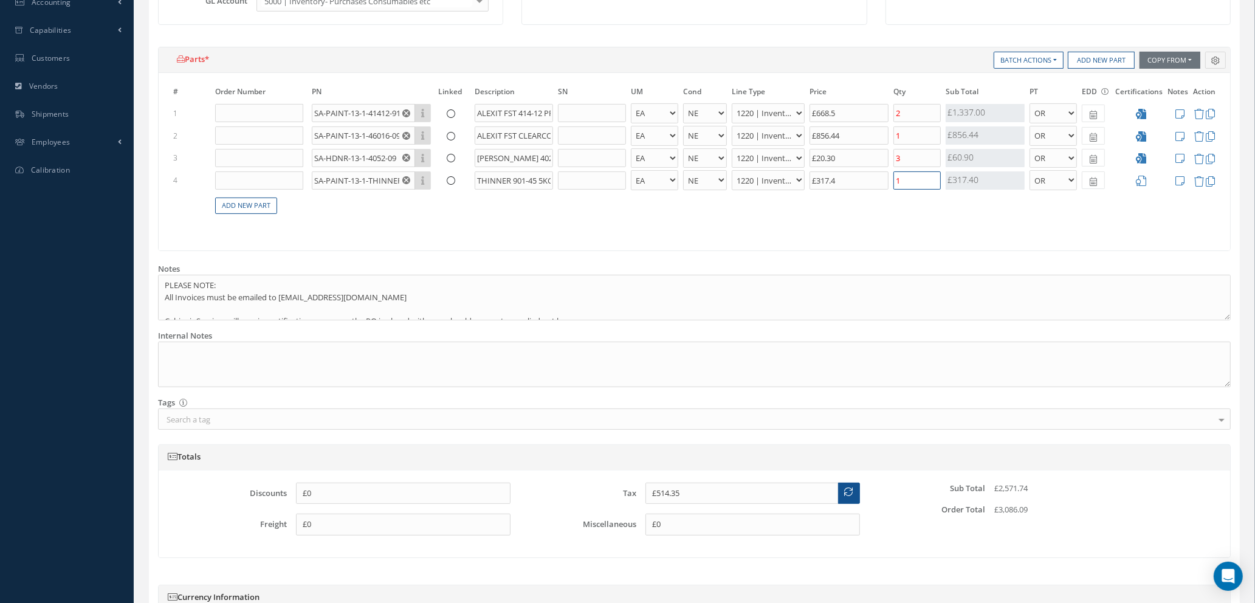
click at [913, 185] on input "1" at bounding box center [917, 180] width 47 height 18
type input "£450.87"
type input "£577.83"
type input "2"
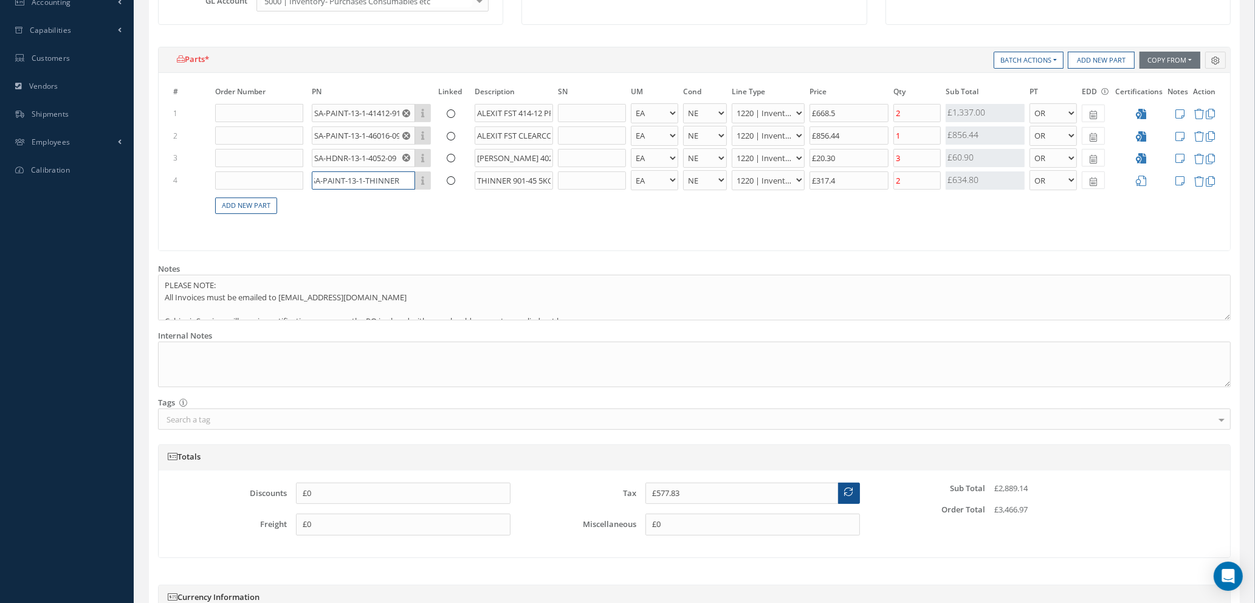
drag, startPoint x: 359, startPoint y: 178, endPoint x: 441, endPoint y: 184, distance: 82.9
click at [441, 184] on tr "4 SA-PAINT-13-1-THINNER Part Number Description THINNER 901-45 5KG - BAG BX CA …" at bounding box center [694, 180] width 1047 height 22
click at [1143, 179] on icon at bounding box center [1141, 181] width 10 height 10
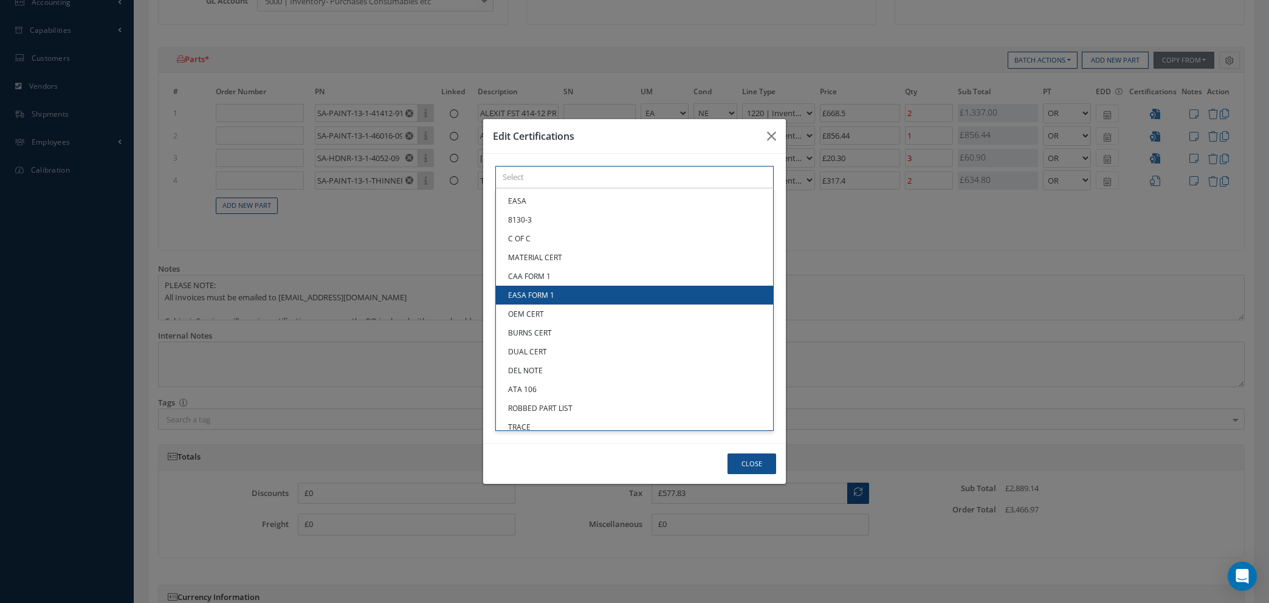
click at [673, 188] on div "× Loading... EASA 8130-3 C OF C MATERIAL CERT CAA FORM 1 EASA FORM 1 OEM CERT B…" at bounding box center [634, 177] width 278 height 22
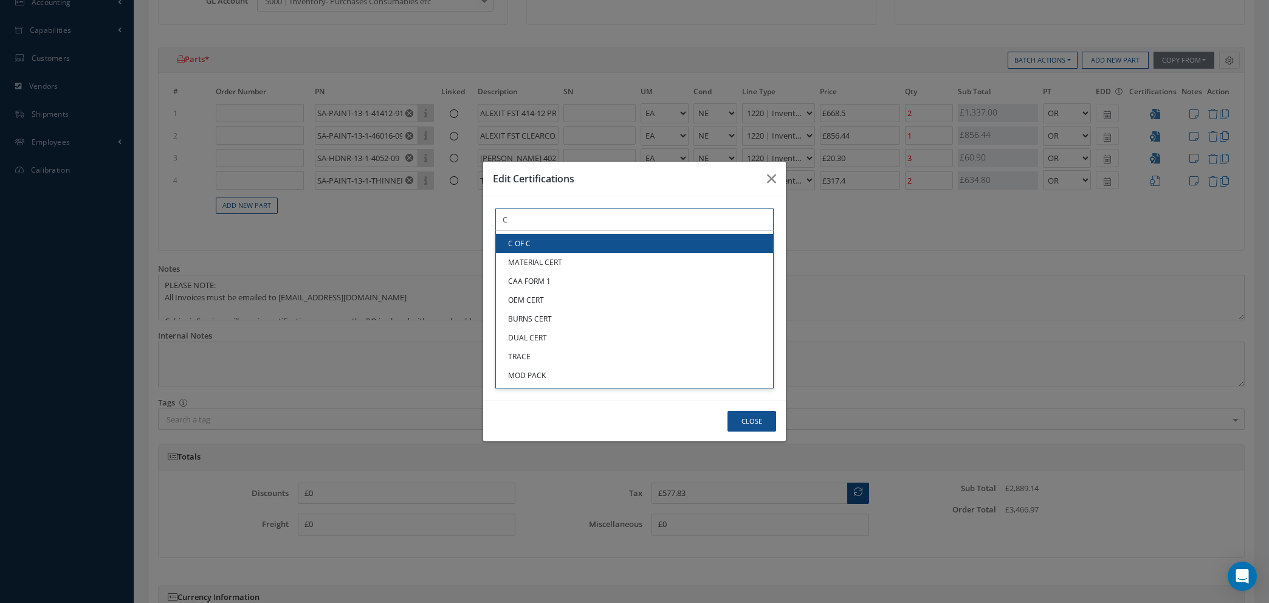
type input "C"
click at [620, 240] on link "C OF C" at bounding box center [634, 243] width 277 height 19
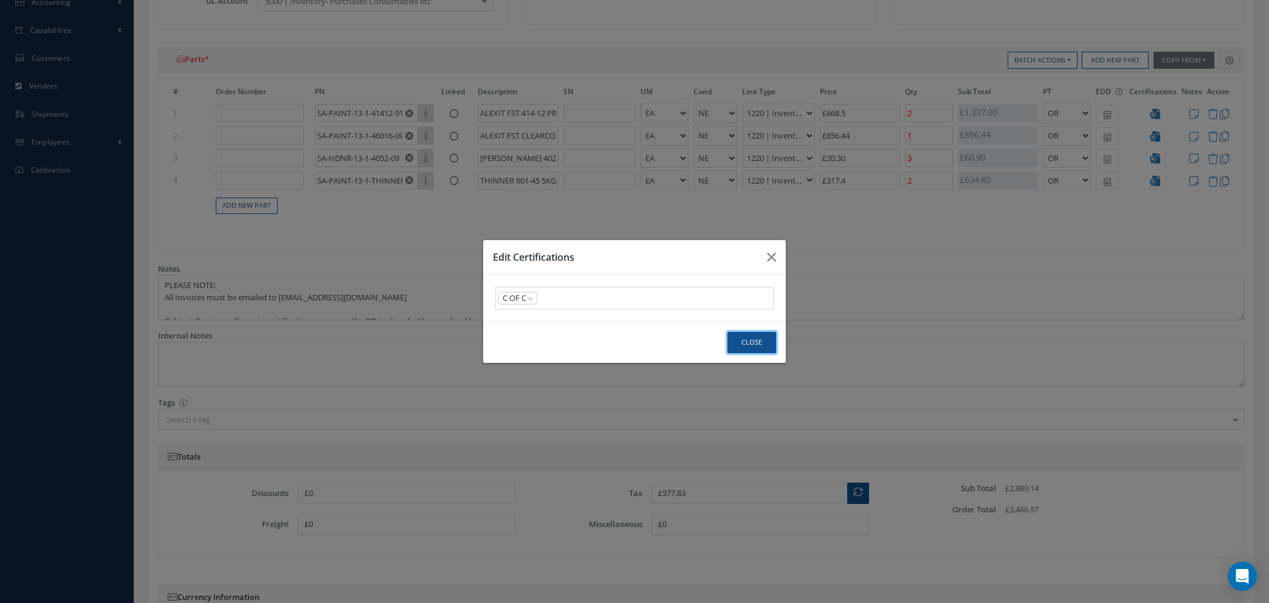
click at [742, 339] on button "Close" at bounding box center [752, 342] width 49 height 21
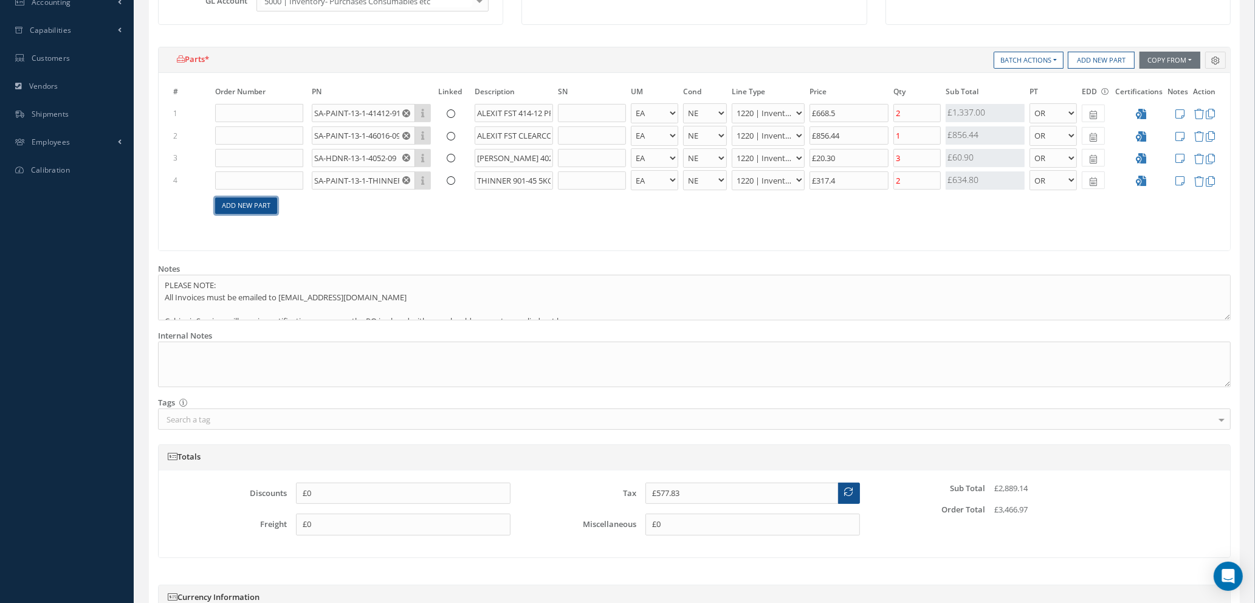
click at [260, 212] on link "Add New Part" at bounding box center [246, 206] width 62 height 16
select select "1"
select select "5"
select select "88"
select select "1"
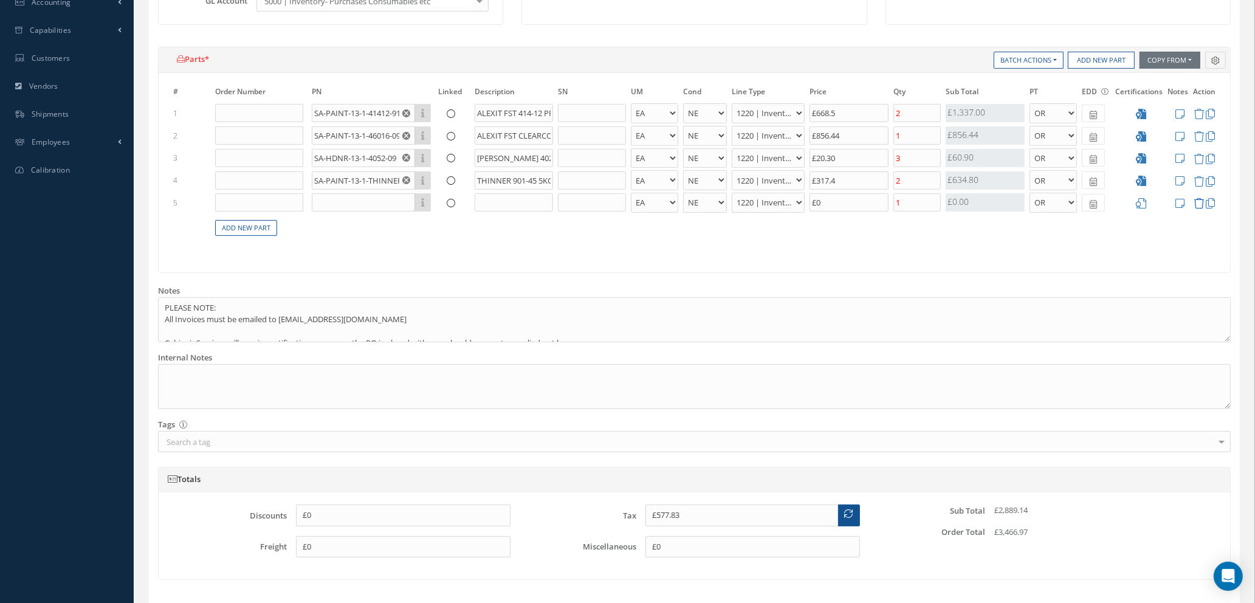
click at [1197, 201] on icon at bounding box center [1199, 203] width 10 height 10
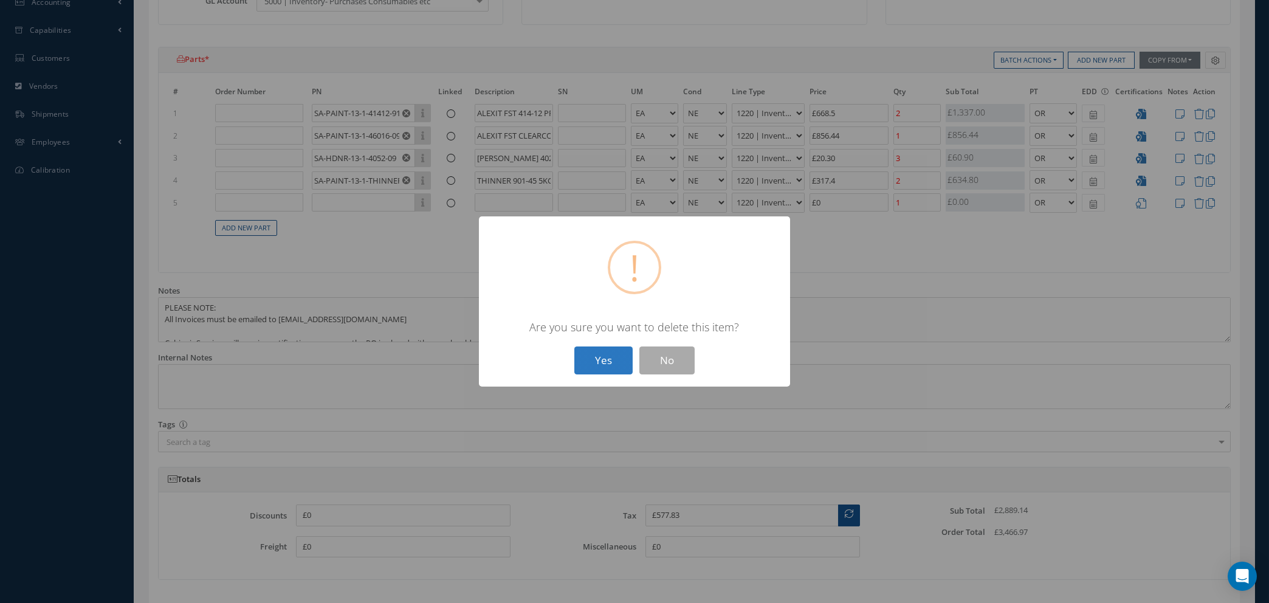
drag, startPoint x: 588, startPoint y: 361, endPoint x: 595, endPoint y: 360, distance: 6.8
click at [593, 360] on button "Yes" at bounding box center [603, 361] width 58 height 29
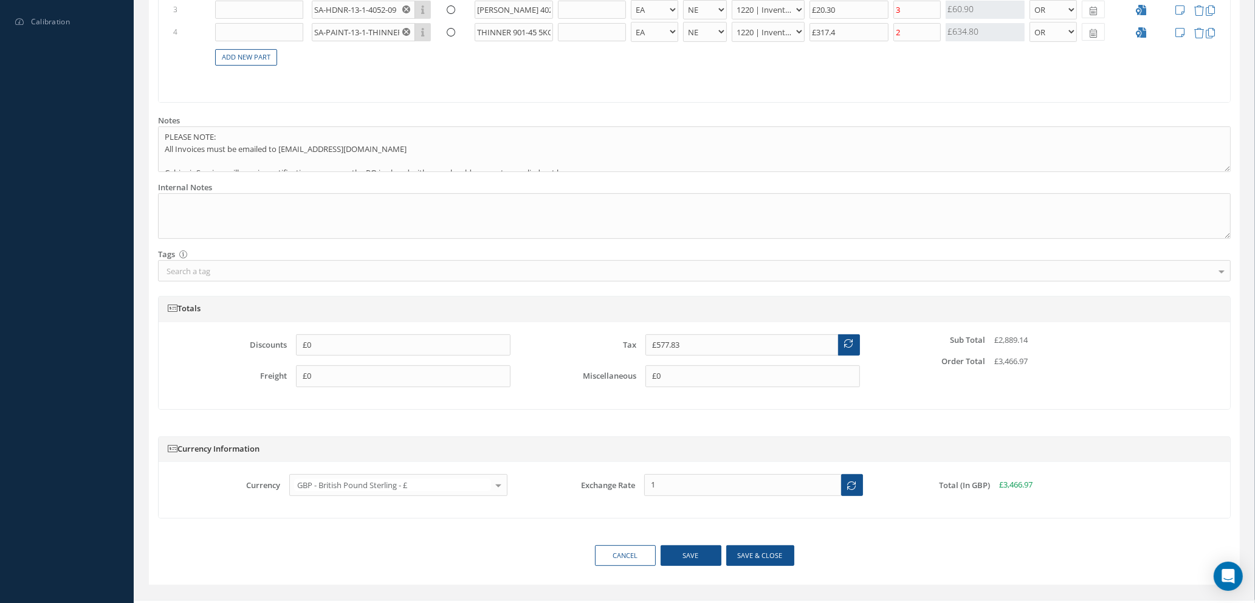
scroll to position [534, 0]
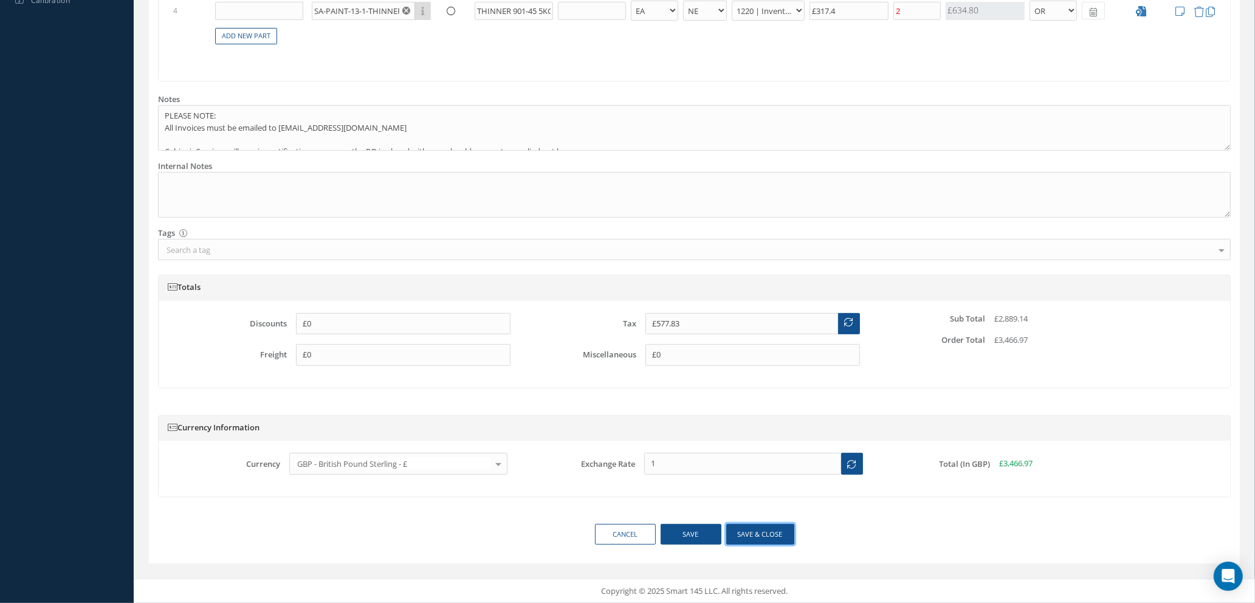
click at [753, 536] on button "Save & close" at bounding box center [760, 534] width 68 height 21
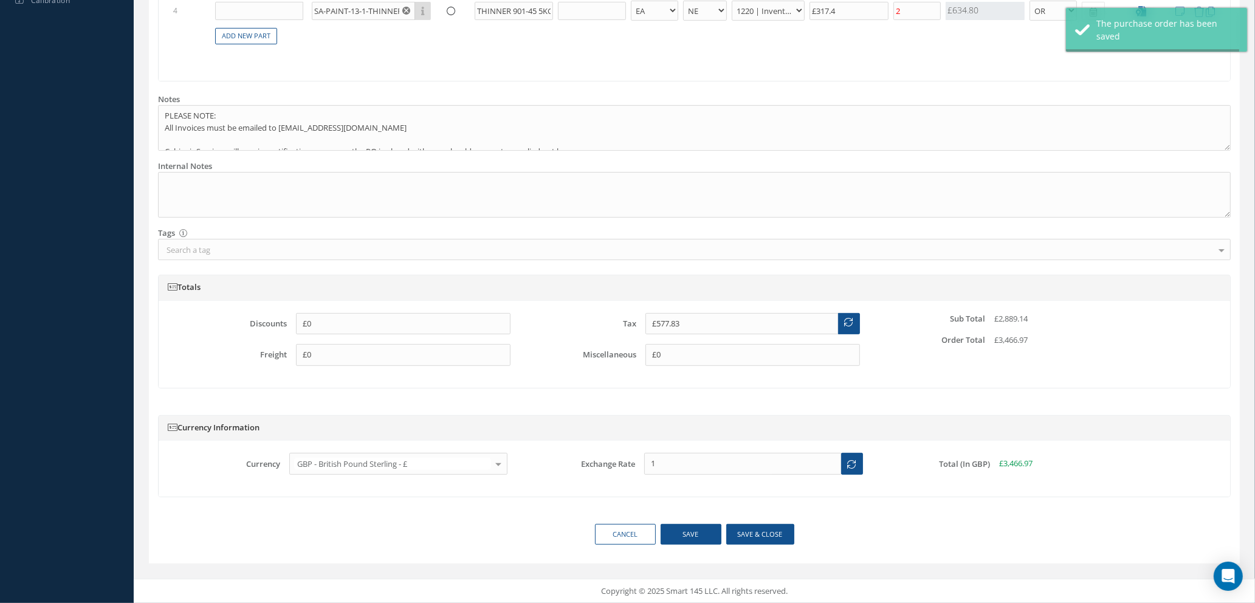
scroll to position [446, 0]
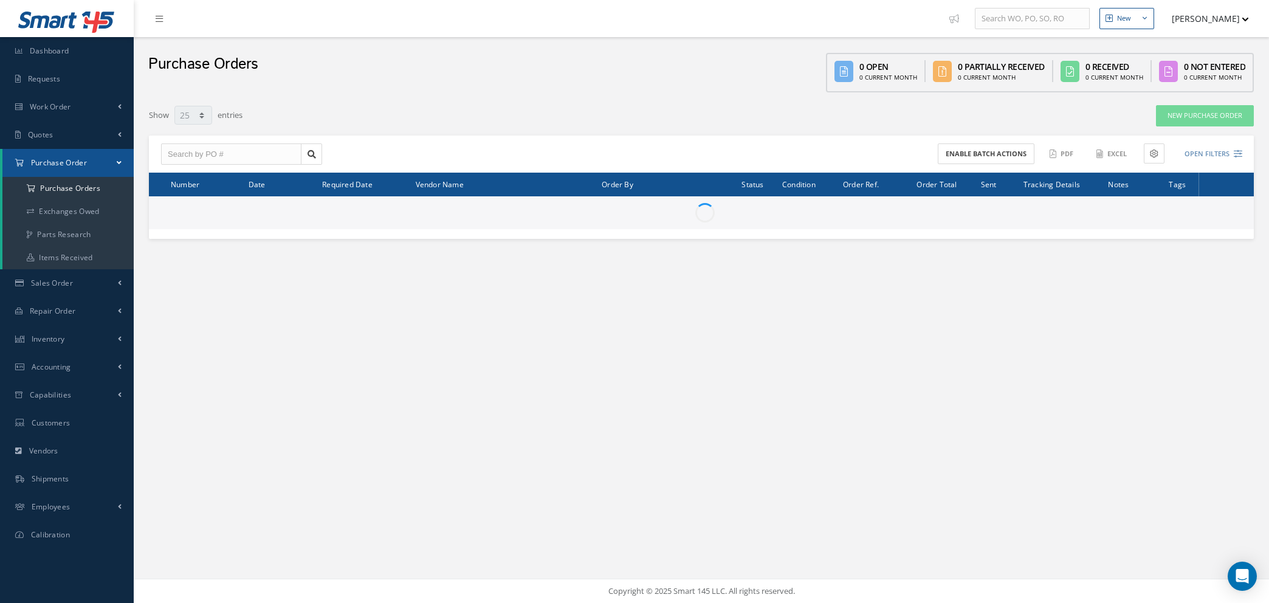
select select "25"
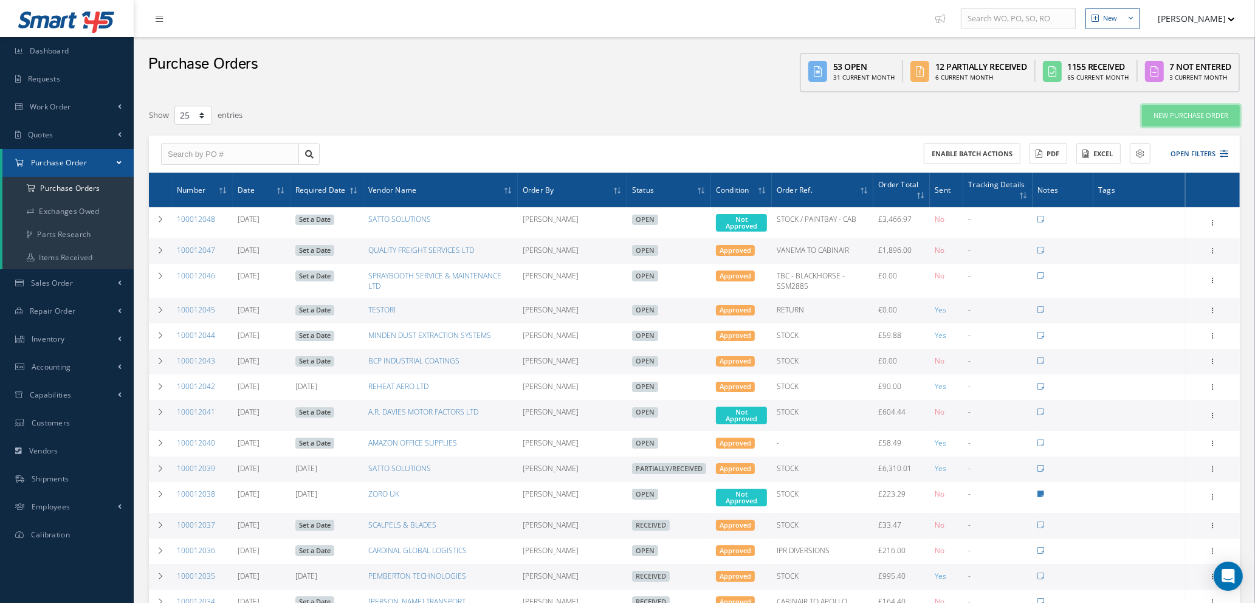
click at [1212, 116] on link "New Purchase Order" at bounding box center [1191, 115] width 98 height 21
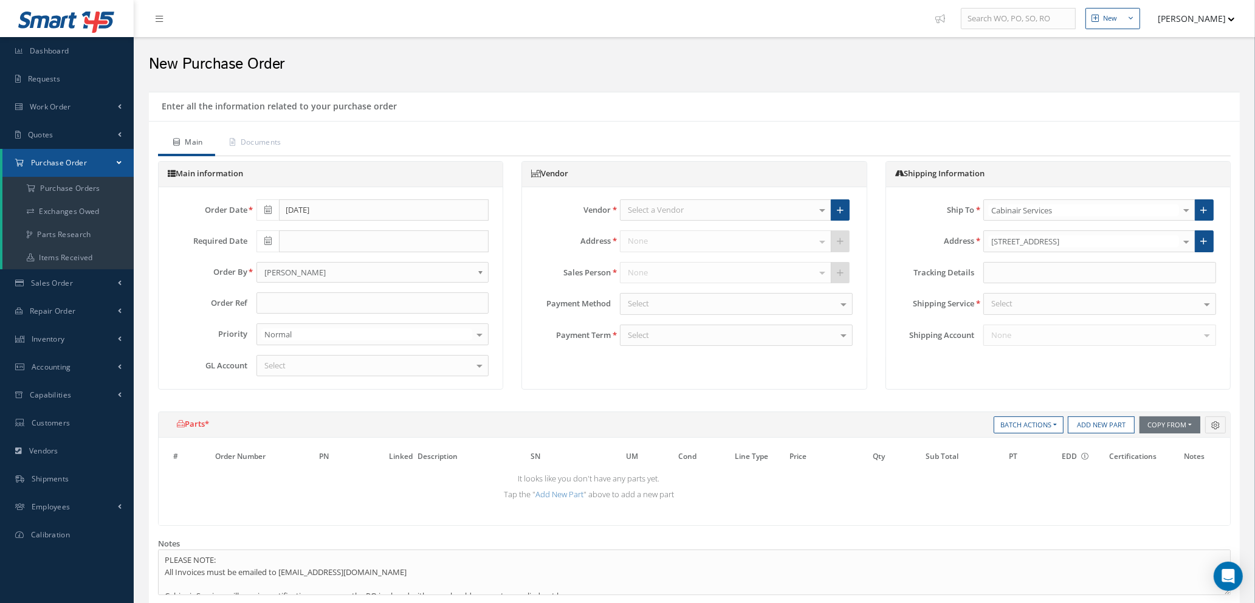
click at [758, 205] on div "Select a Vendor" at bounding box center [726, 210] width 212 height 22
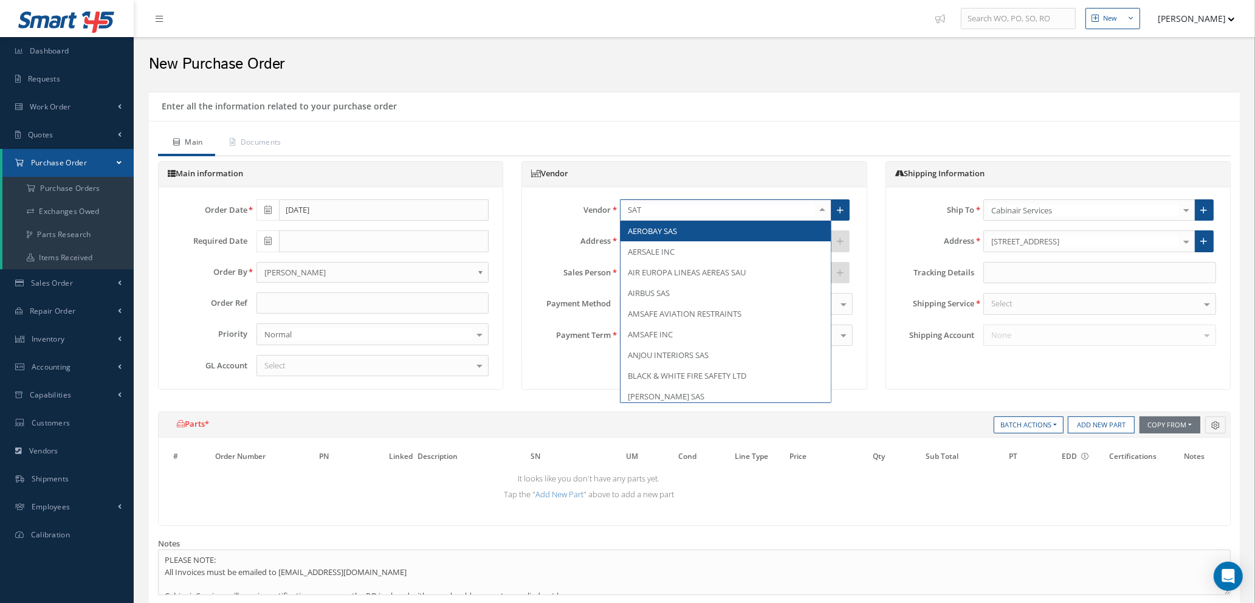
type input "SATT"
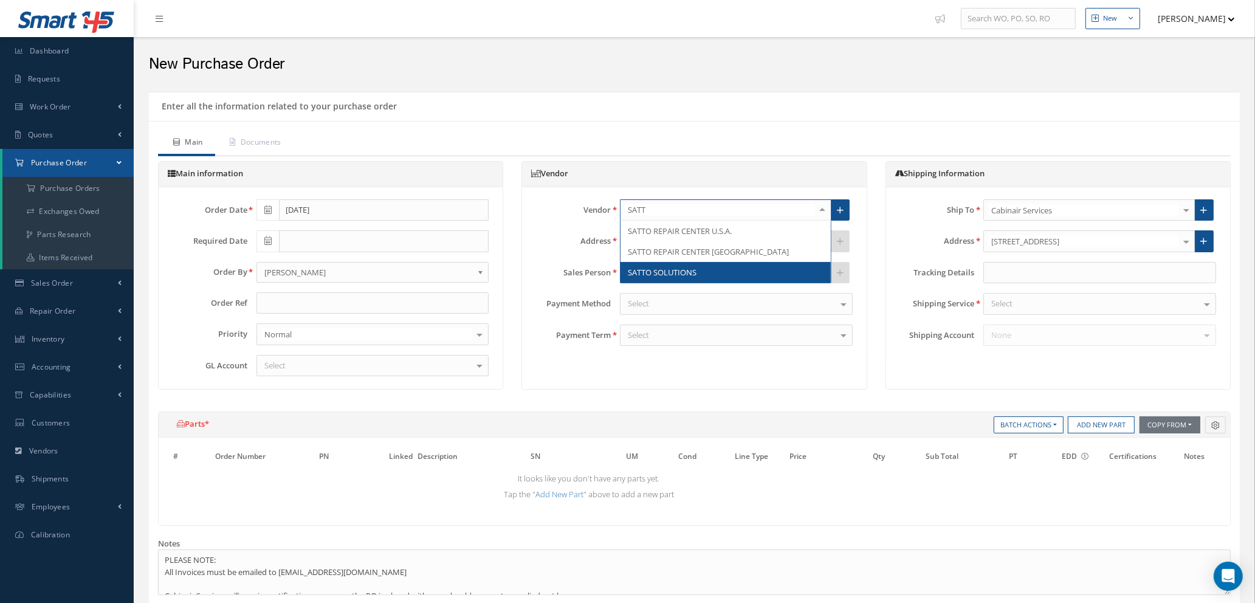
click at [701, 275] on span "SATTO SOLUTIONS" at bounding box center [726, 272] width 210 height 21
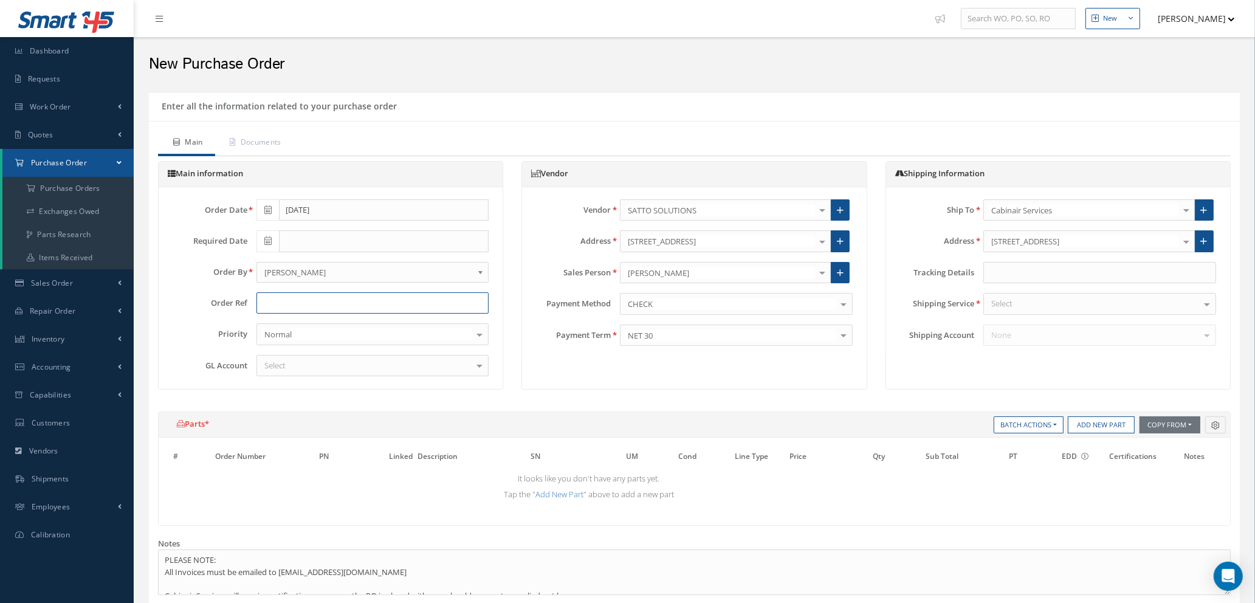
click at [354, 308] on input "text" at bounding box center [373, 303] width 233 height 22
click at [315, 308] on input "STOCK" at bounding box center [373, 303] width 233 height 22
type input "STOCK / PAINTBAY 5TH"
click at [421, 353] on div "Order Date 09/23/2025 Required Date Order By - - Abdelouahab Sabri Angela Roton…" at bounding box center [331, 288] width 334 height 178
click at [421, 374] on div "Select" at bounding box center [373, 366] width 233 height 22
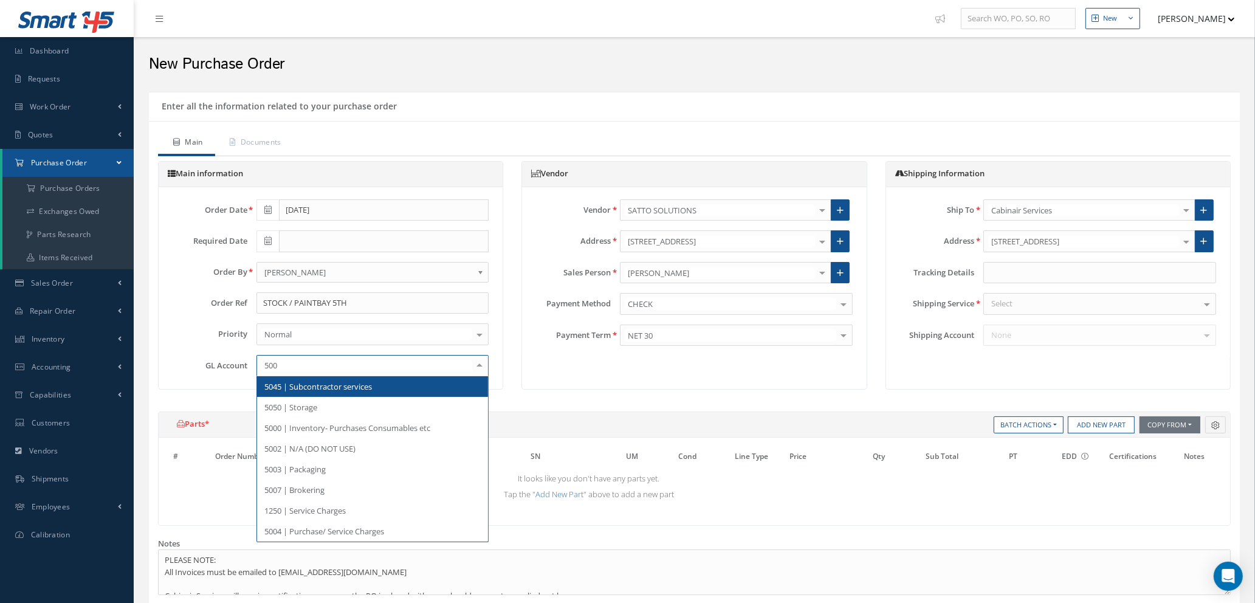
type input "5000"
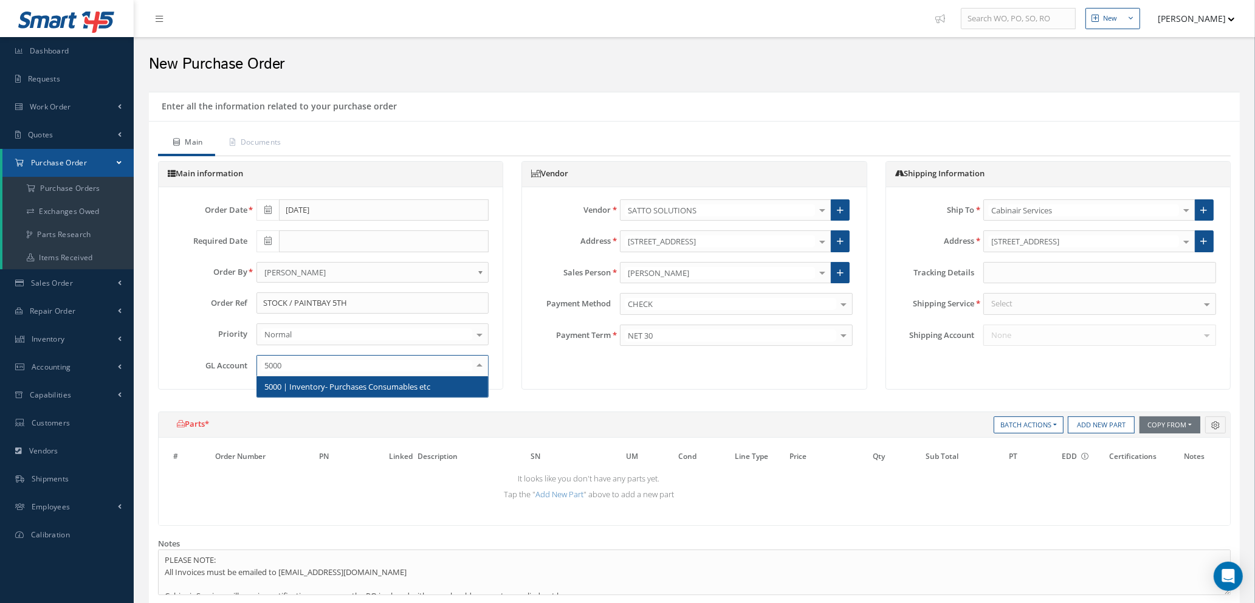
click at [421, 390] on span "5000 | Inventory- Purchases Consumables etc" at bounding box center [347, 386] width 166 height 11
click at [1032, 303] on div at bounding box center [1100, 304] width 233 height 22
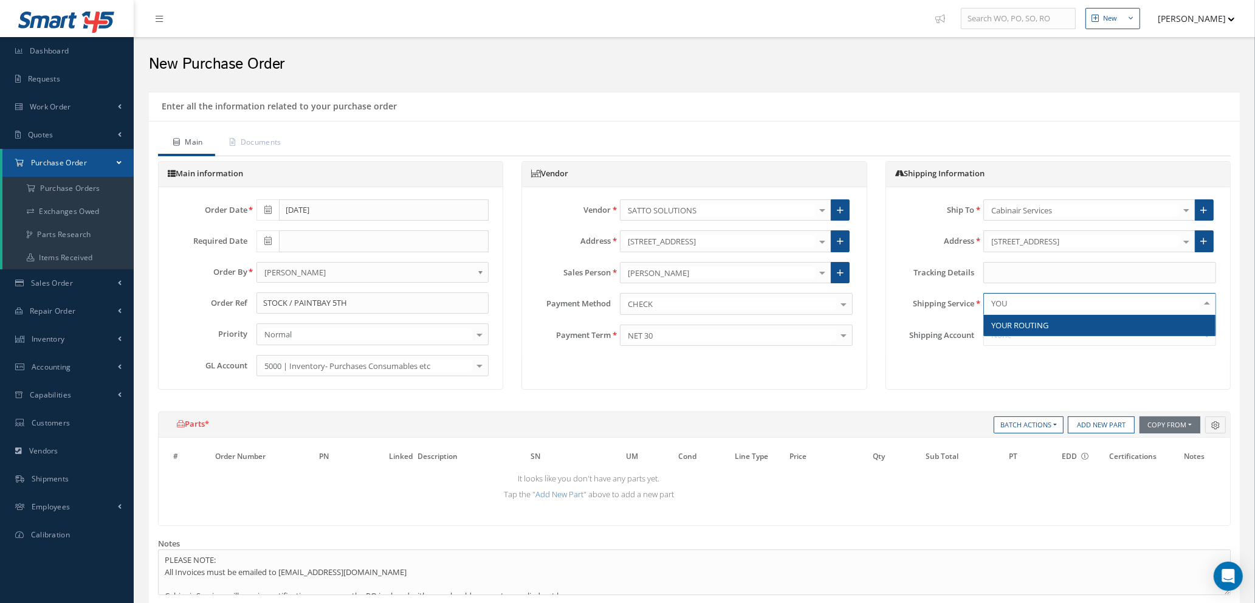
type input "YOUR"
click at [1037, 325] on span "YOUR ROUTING" at bounding box center [1020, 325] width 57 height 11
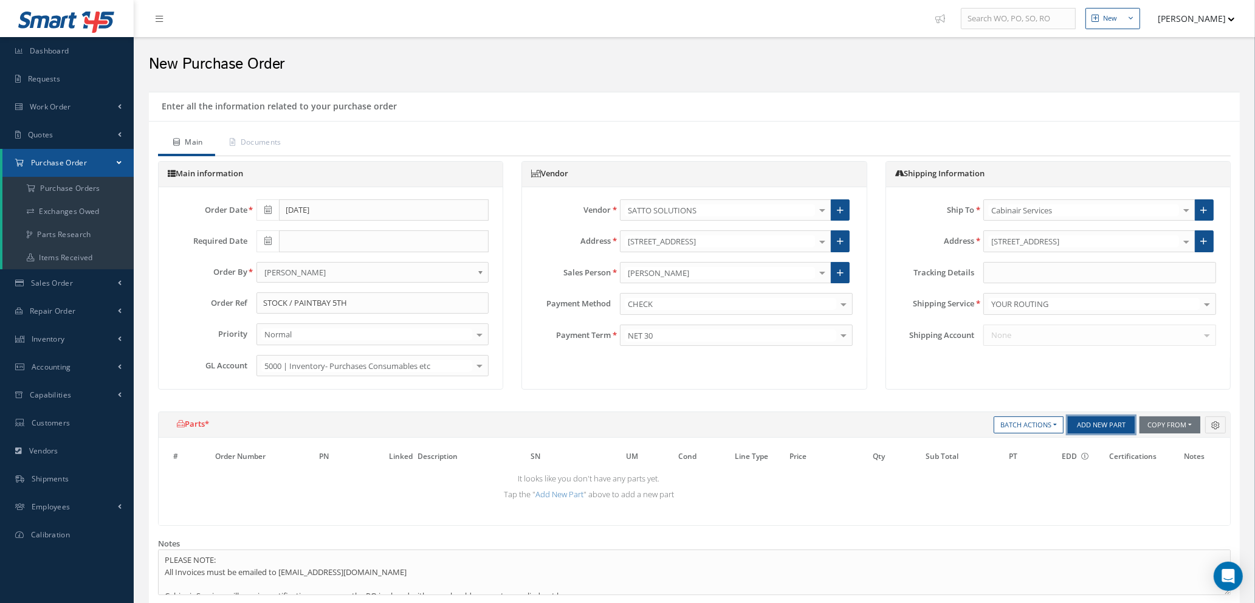
click at [1096, 430] on button "Add New Part" at bounding box center [1101, 424] width 67 height 17
select select "1"
select select "5"
select select "88"
select select "1"
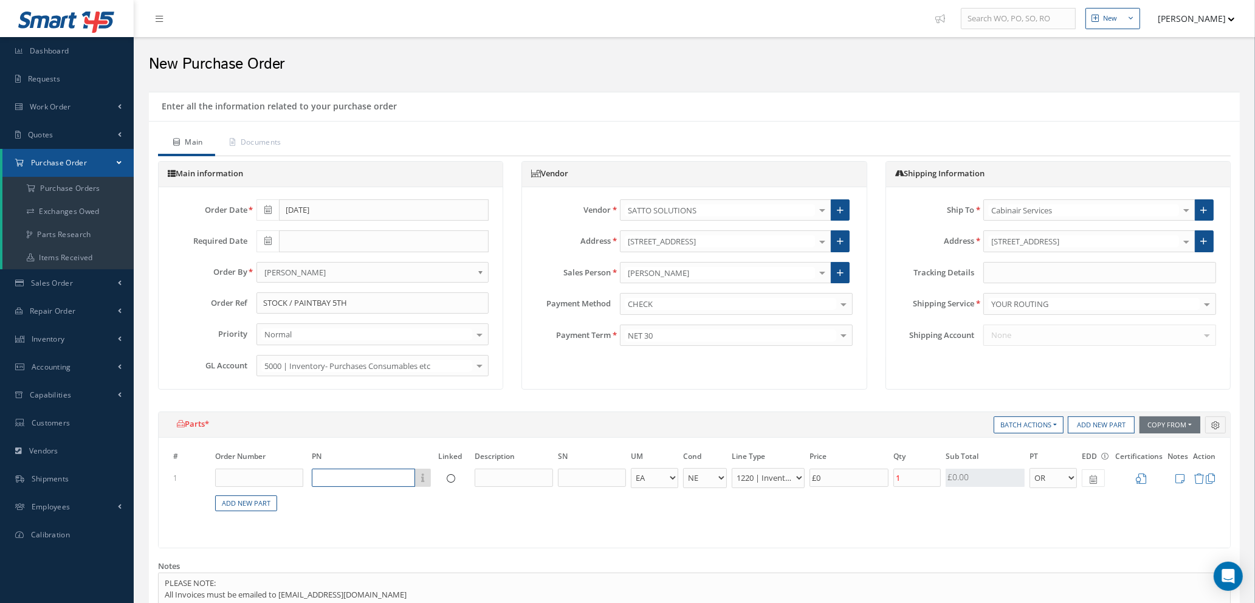
click at [368, 477] on input "text" at bounding box center [363, 478] width 103 height 18
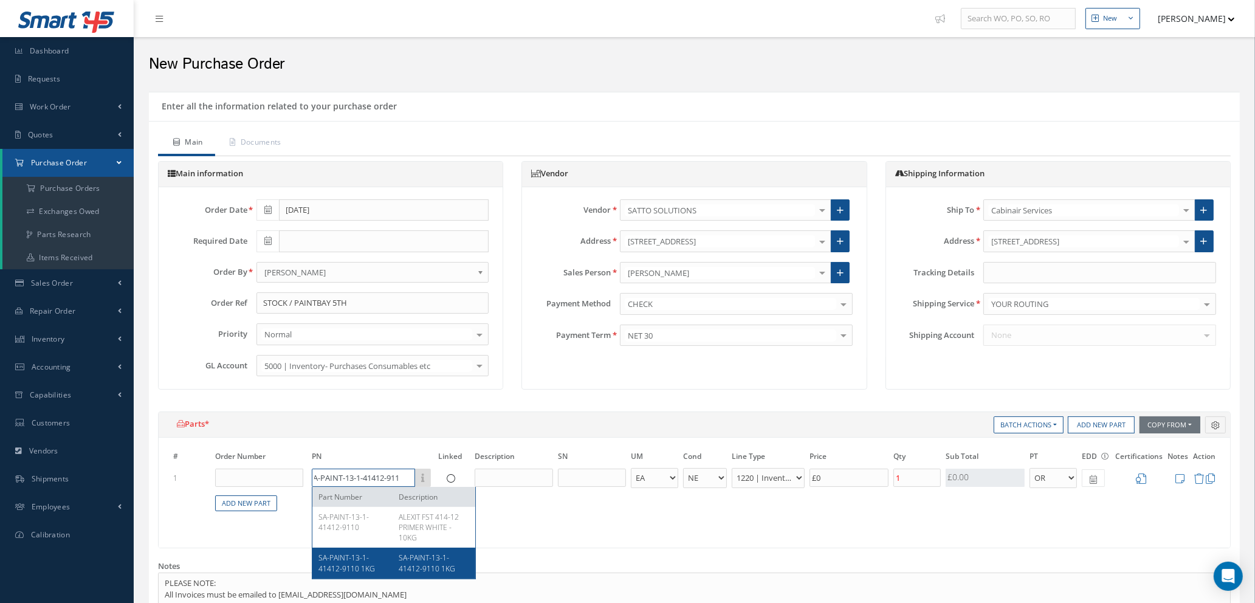
type input "SA-PAINT-13-1-41412-911"
click at [375, 565] on div "SA-PAINT-13-1-41412-9110 1KG" at bounding box center [354, 563] width 71 height 21
type input "£52.36"
type input "SA-PAINT-13-1-41412-9110 1KG"
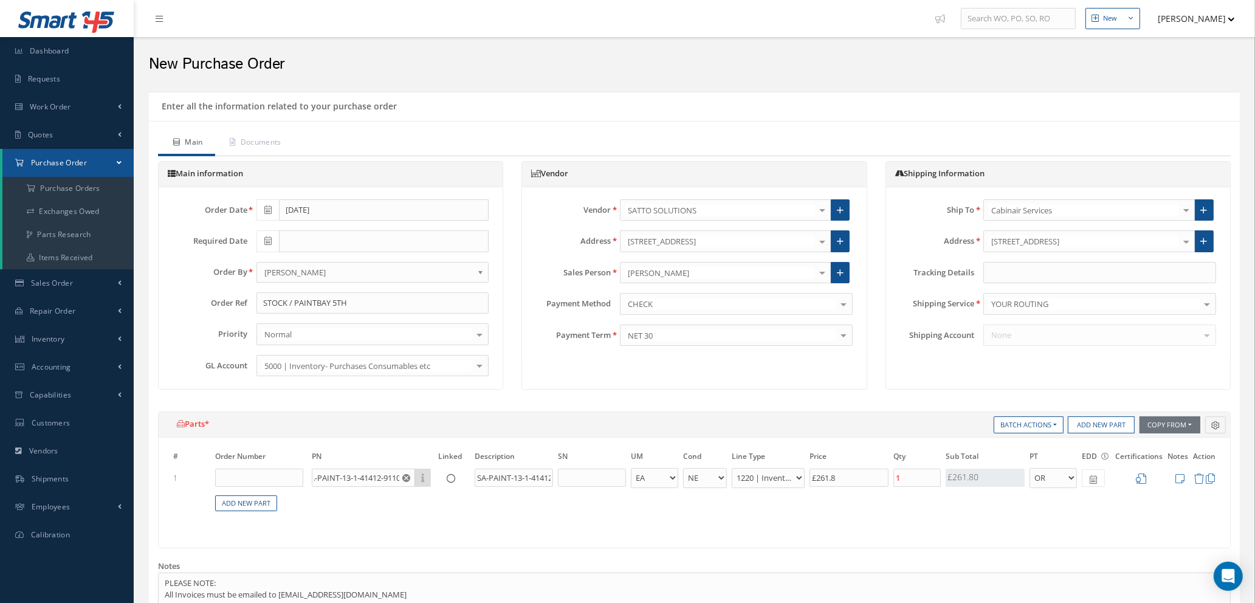
scroll to position [0, 0]
click at [861, 480] on input "£261.8" at bounding box center [849, 478] width 79 height 18
type input "£261.80"
click at [1140, 476] on icon at bounding box center [1141, 479] width 10 height 10
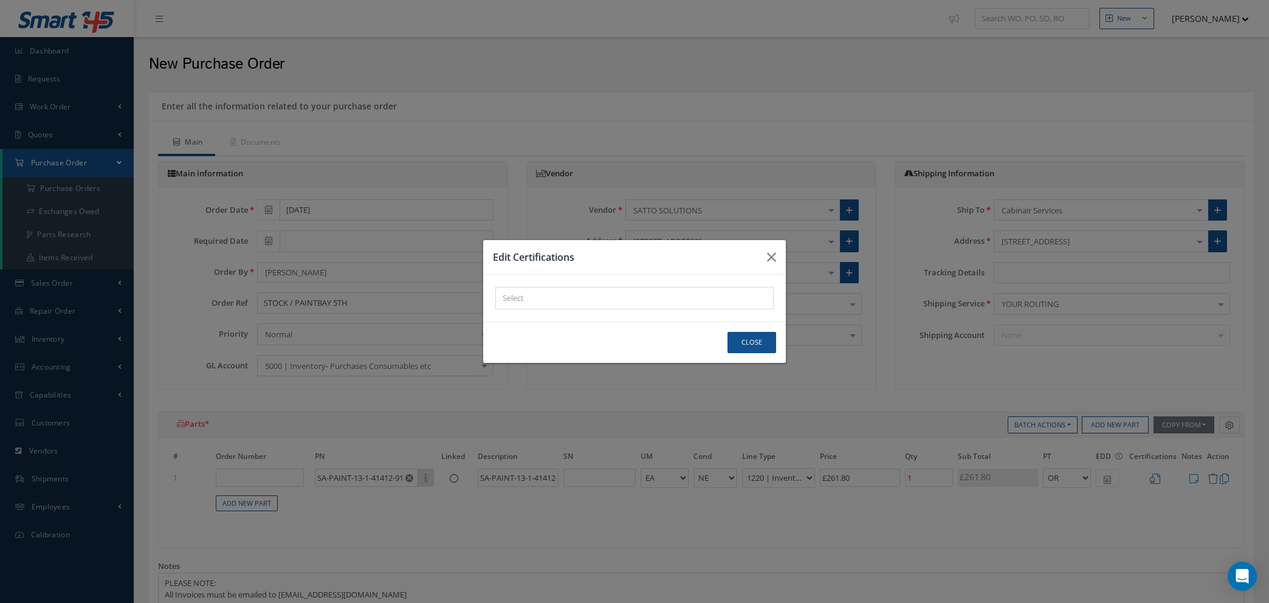
click at [697, 301] on div "× Loading..." at bounding box center [634, 298] width 278 height 22
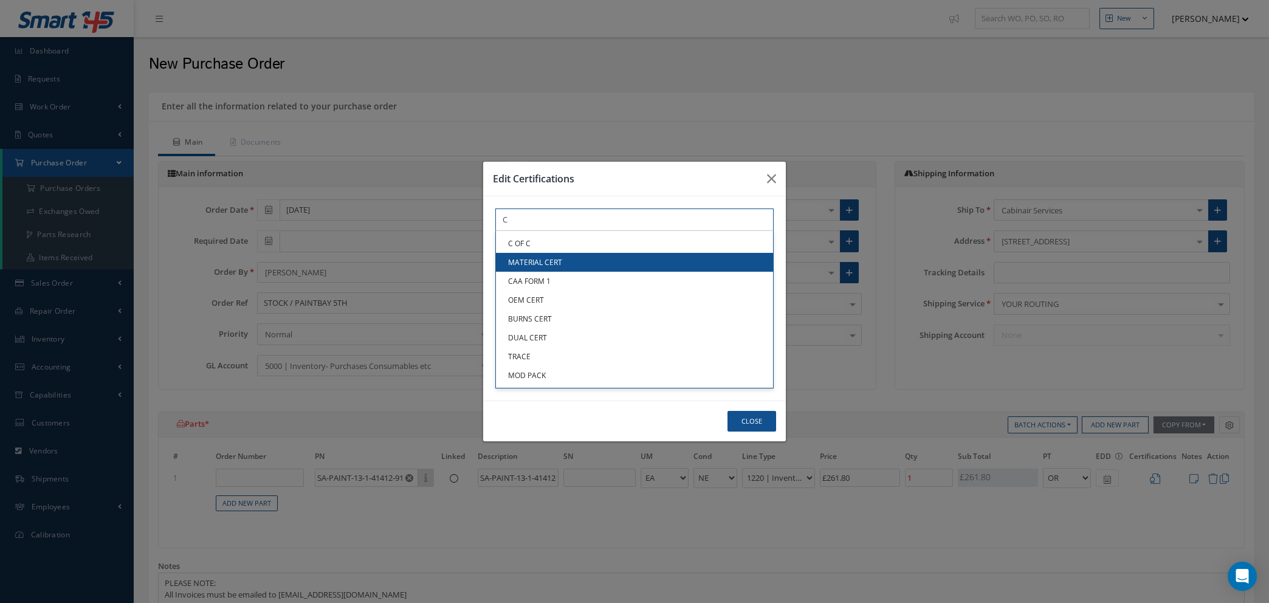
type input "C"
click at [584, 253] on link "MATERIAL CERT" at bounding box center [634, 262] width 277 height 19
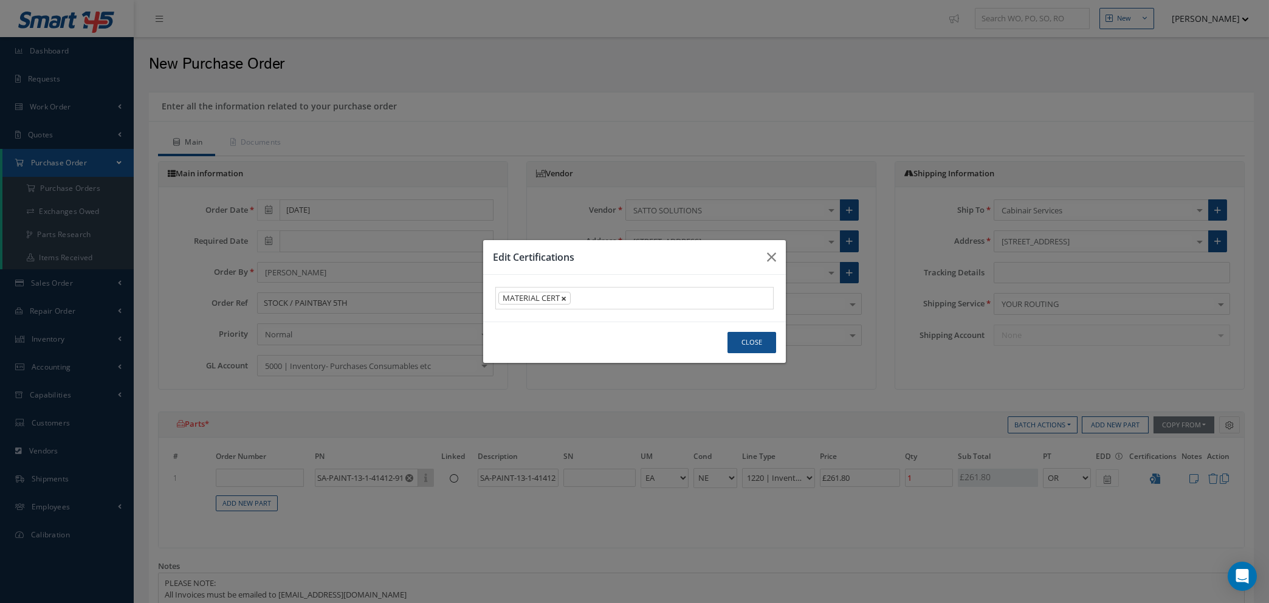
click at [561, 298] on span "×" at bounding box center [563, 298] width 5 height 13
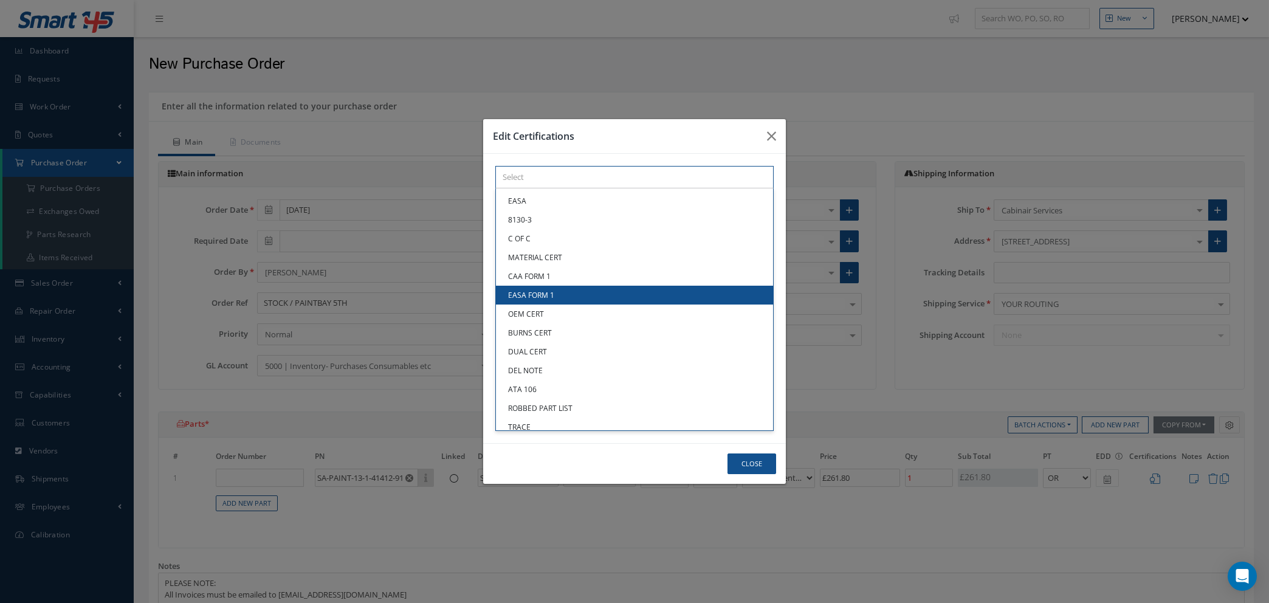
click at [573, 188] on div "× Loading... EASA 8130-3 C OF C MATERIAL CERT CAA FORM 1 EASA FORM 1 OEM CERT B…" at bounding box center [634, 177] width 278 height 22
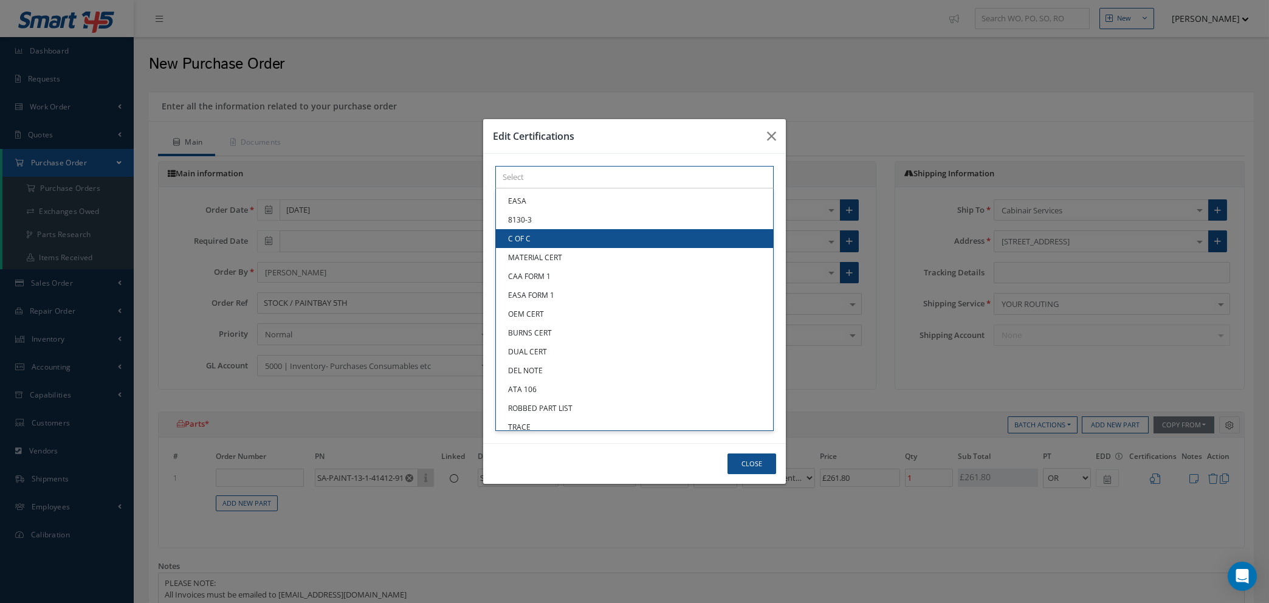
click at [557, 244] on link "C OF C" at bounding box center [634, 238] width 277 height 19
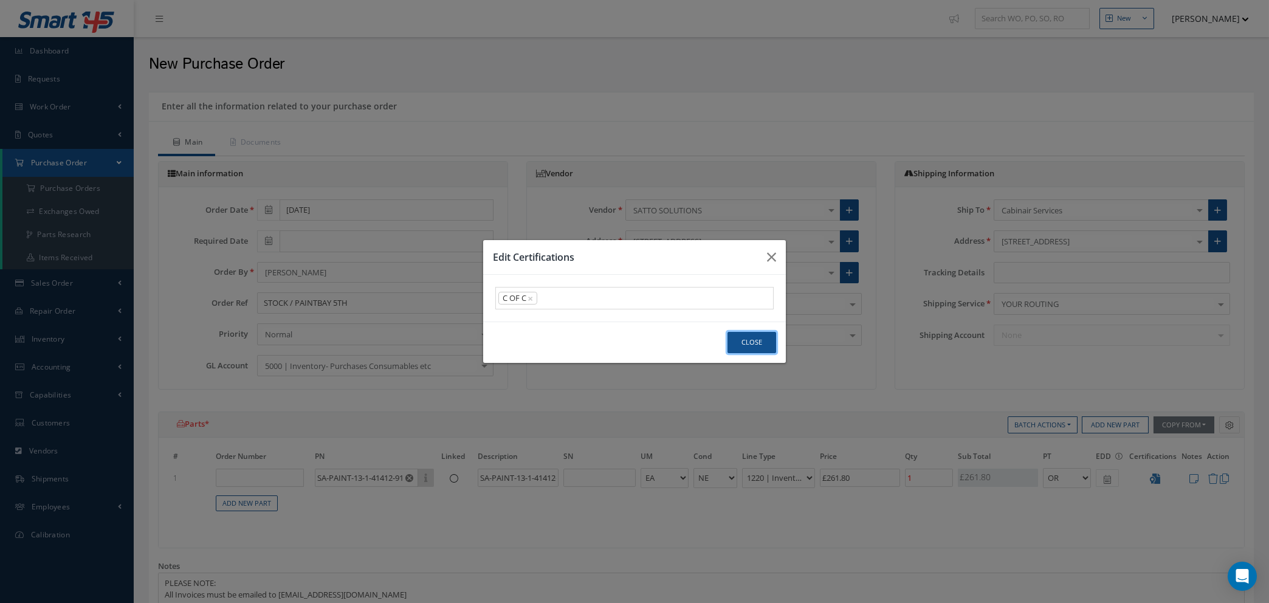
click at [748, 335] on button "Close" at bounding box center [752, 342] width 49 height 21
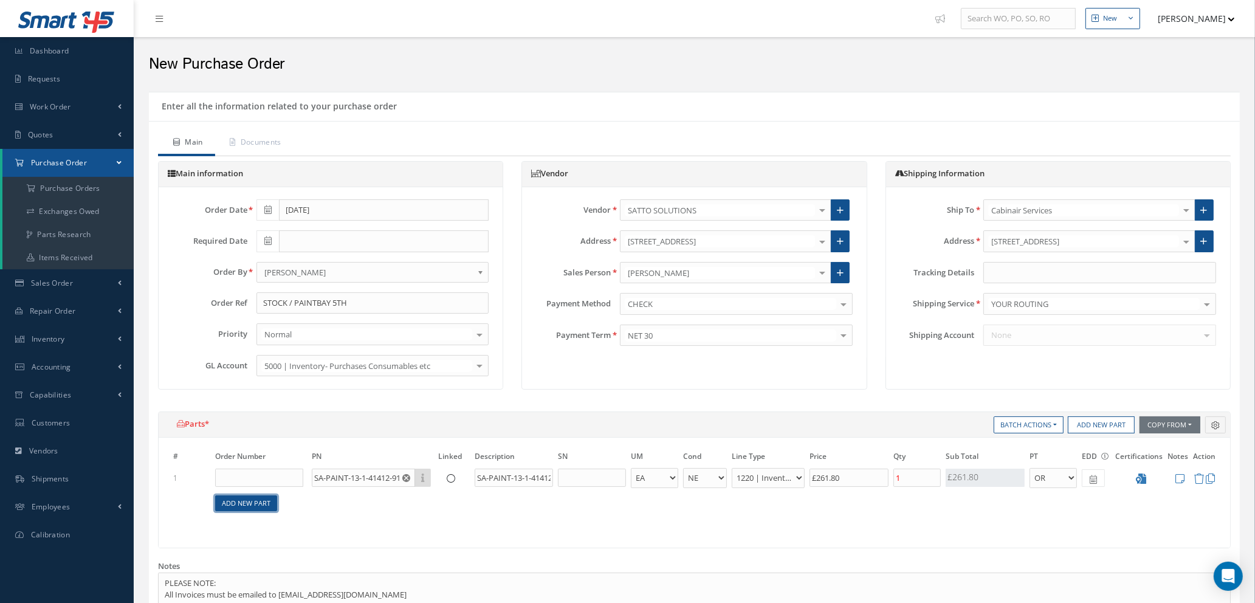
click at [241, 510] on link "Add New Part" at bounding box center [246, 503] width 62 height 16
select select "1"
select select "5"
select select "88"
select select "1"
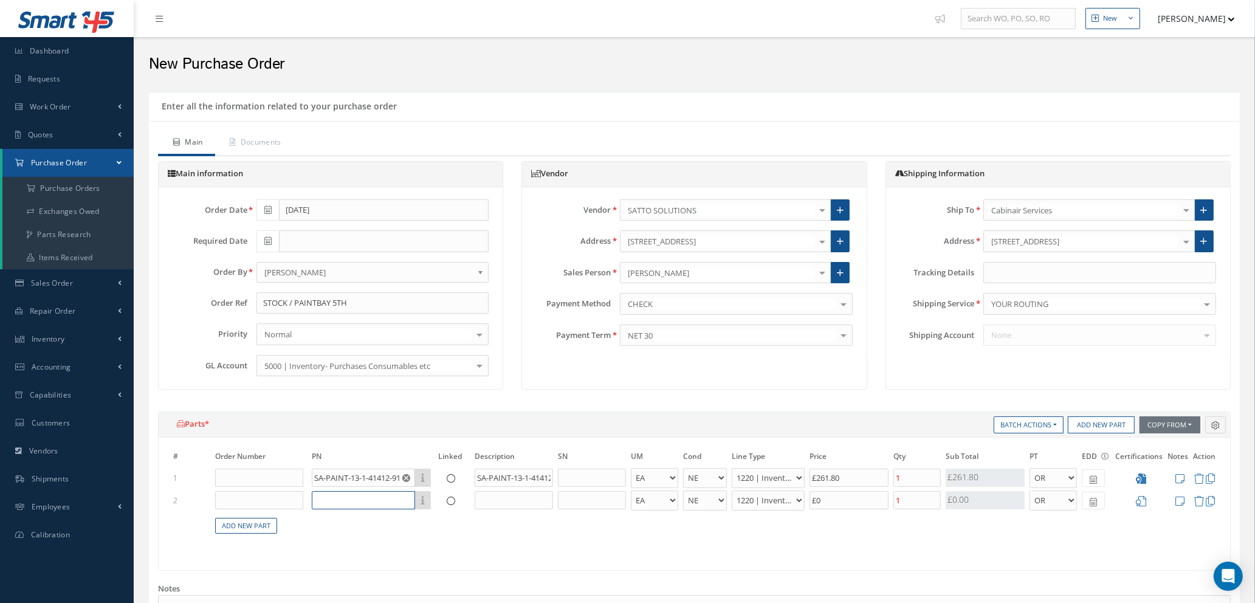
click at [335, 492] on input "text" at bounding box center [363, 500] width 103 height 18
type input "SA-HDNR-13-1-4052-09"
click at [369, 543] on div "SA-HDNR-13-1-4052-09" at bounding box center [354, 544] width 71 height 21
type input "£56.42"
type input "ALEXIT HARDENER 402"
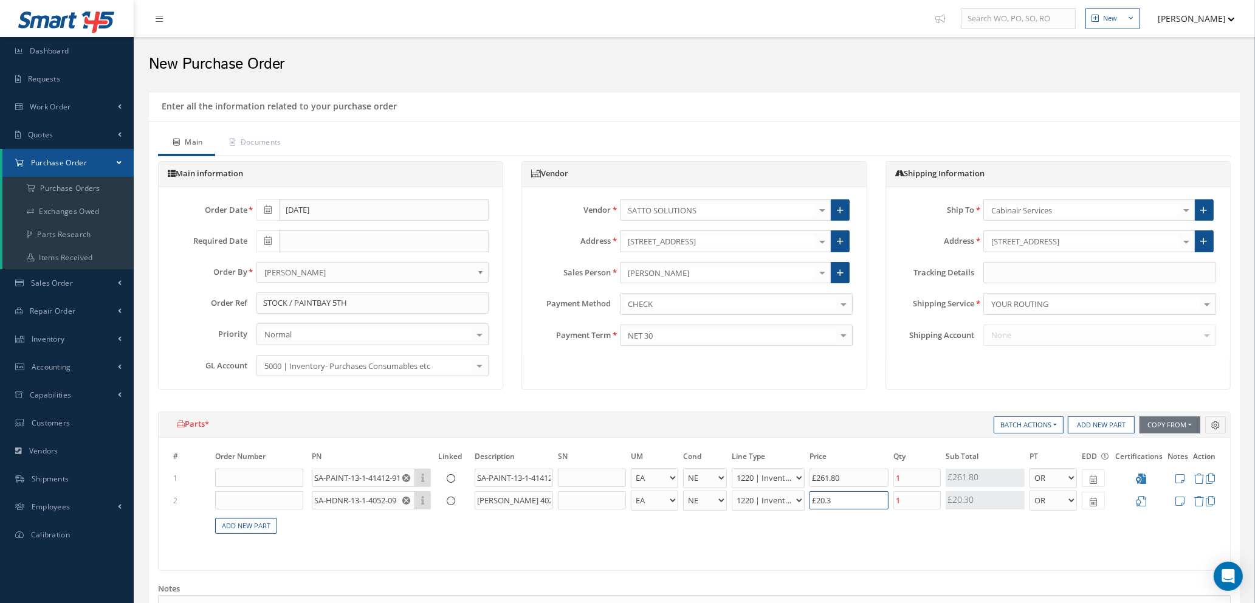
click at [846, 496] on input "£20.3" at bounding box center [849, 500] width 79 height 18
type input "£20.30"
click at [903, 502] on input "1" at bounding box center [917, 500] width 47 height 18
type input "£52.36"
type input "£64.54"
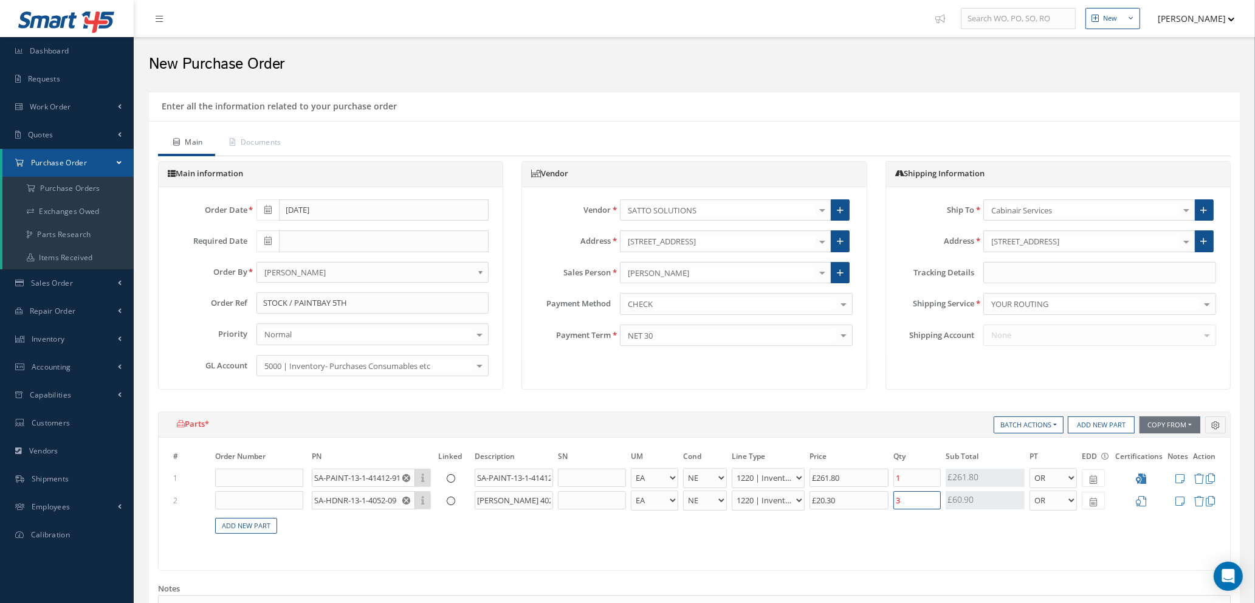
type input "3"
click at [1141, 504] on icon at bounding box center [1141, 501] width 10 height 10
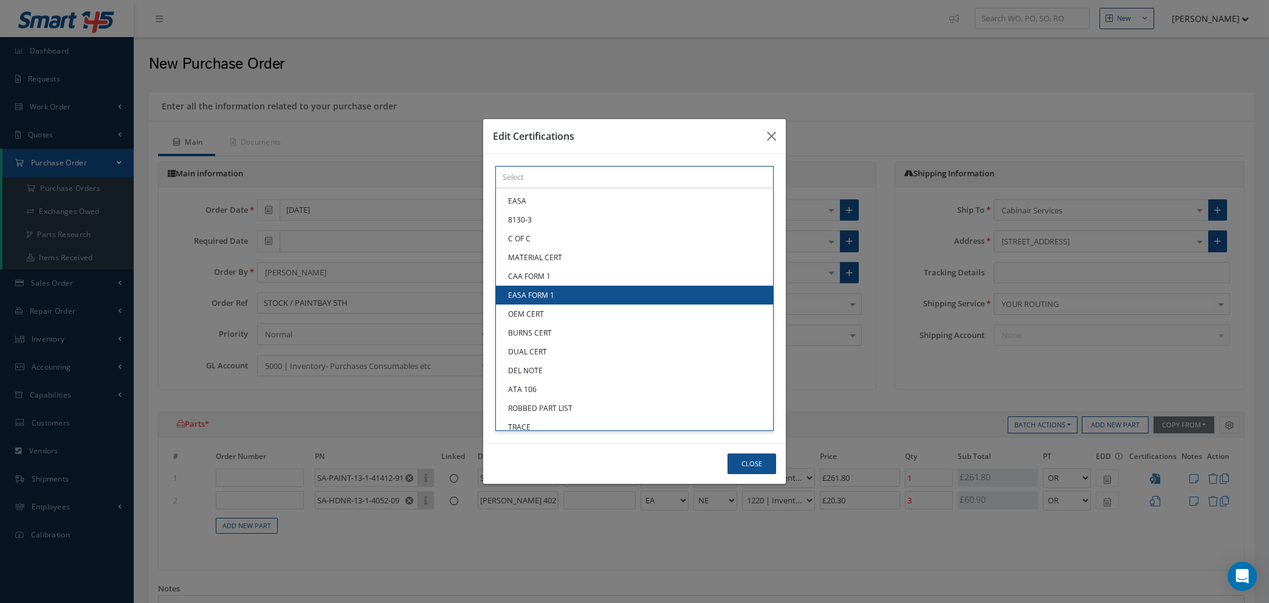
click at [525, 188] on div "× Loading... EASA 8130-3 C OF C MATERIAL CERT CAA FORM 1 EASA FORM 1 OEM CERT B…" at bounding box center [634, 177] width 278 height 22
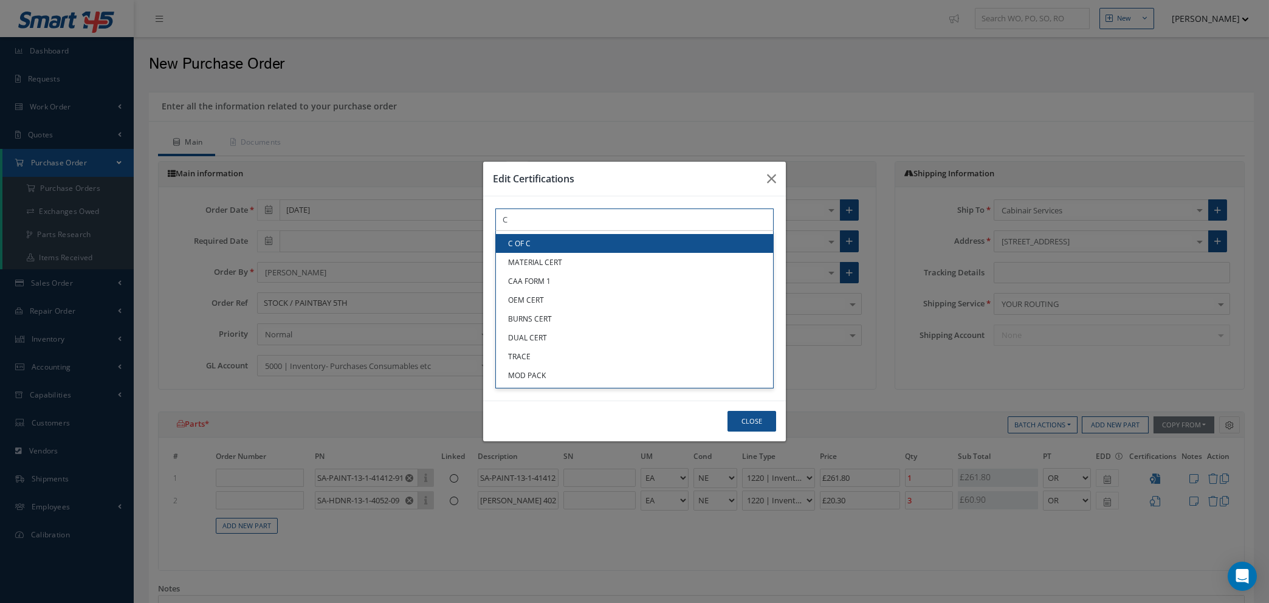
type input "C"
click at [526, 247] on link "C OF C" at bounding box center [634, 243] width 277 height 19
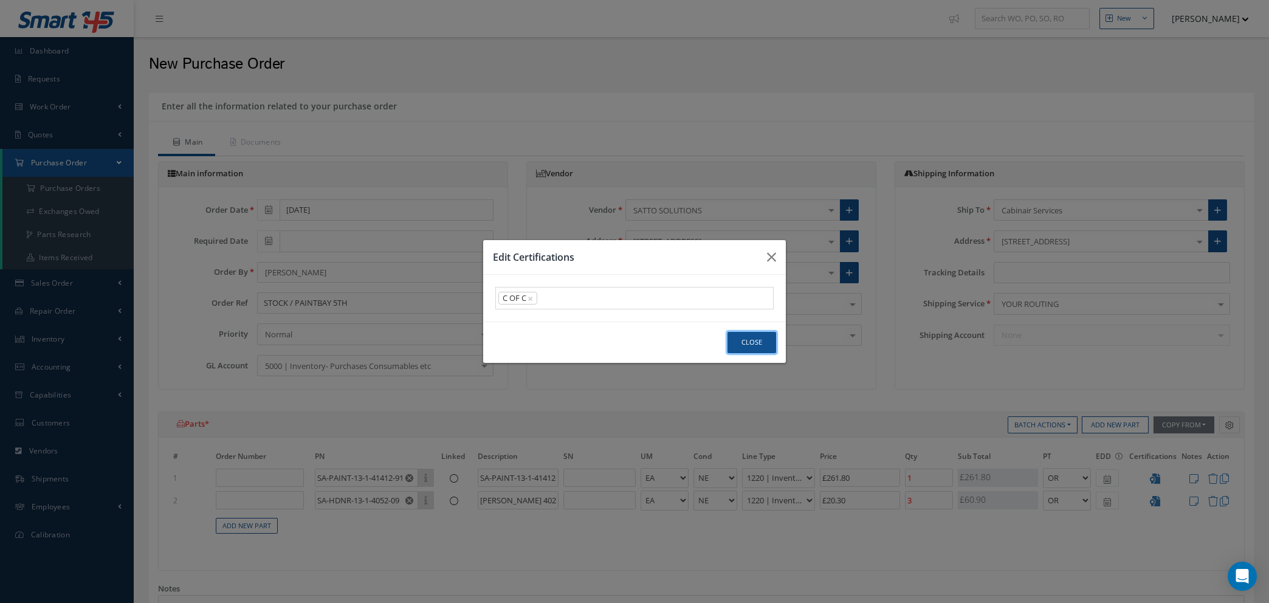
click at [753, 340] on button "Close" at bounding box center [752, 342] width 49 height 21
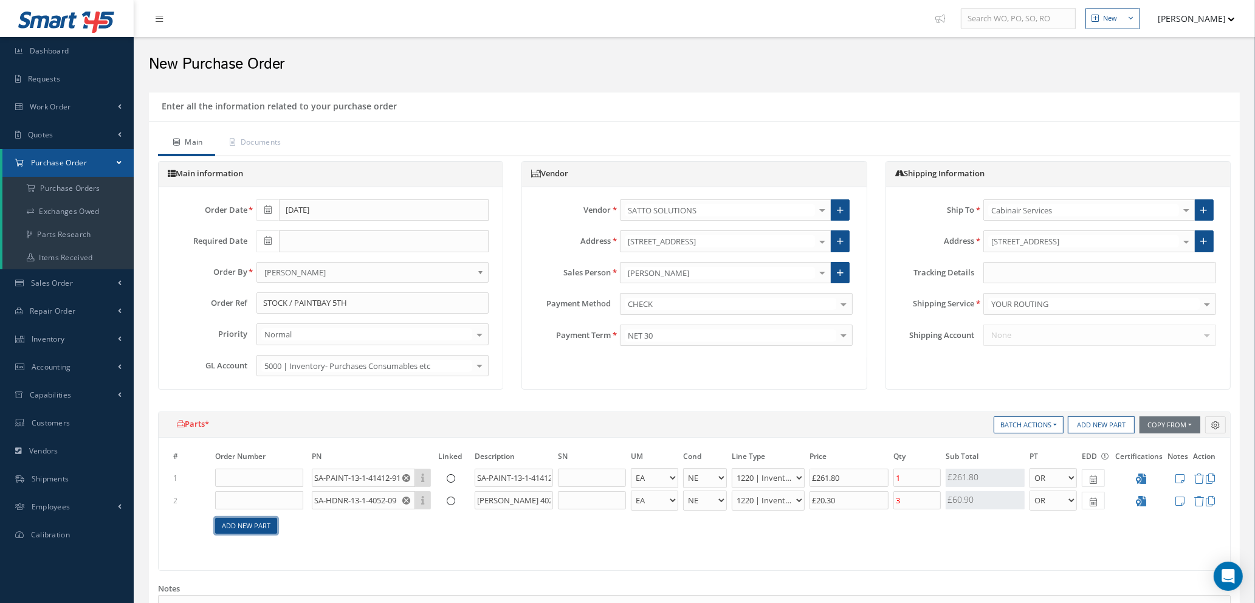
click at [241, 526] on link "Add New Part" at bounding box center [246, 526] width 62 height 16
select select "1"
select select "5"
select select "88"
select select "1"
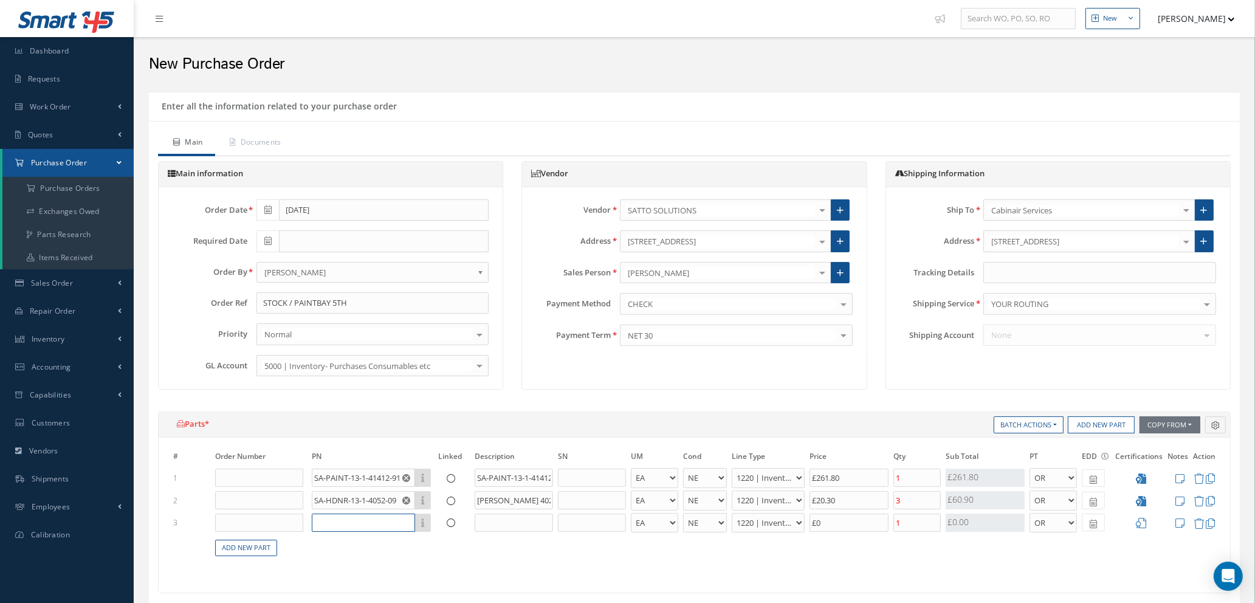
click at [333, 521] on input "text" at bounding box center [363, 523] width 103 height 18
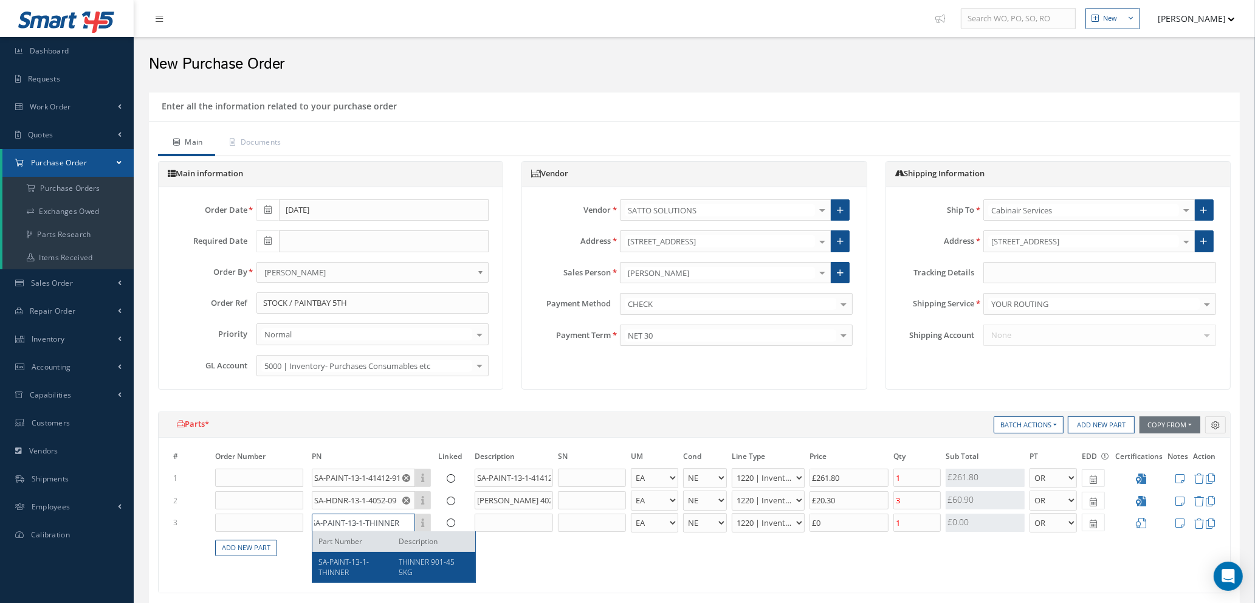
type input "SA-PAINT-13-1-THINNER"
click at [353, 561] on span "SA-PAINT-13-1-THINNER" at bounding box center [344, 567] width 50 height 21
type input "£128.02"
type input "THINNER 901-45 5KG"
type input "£317.4"
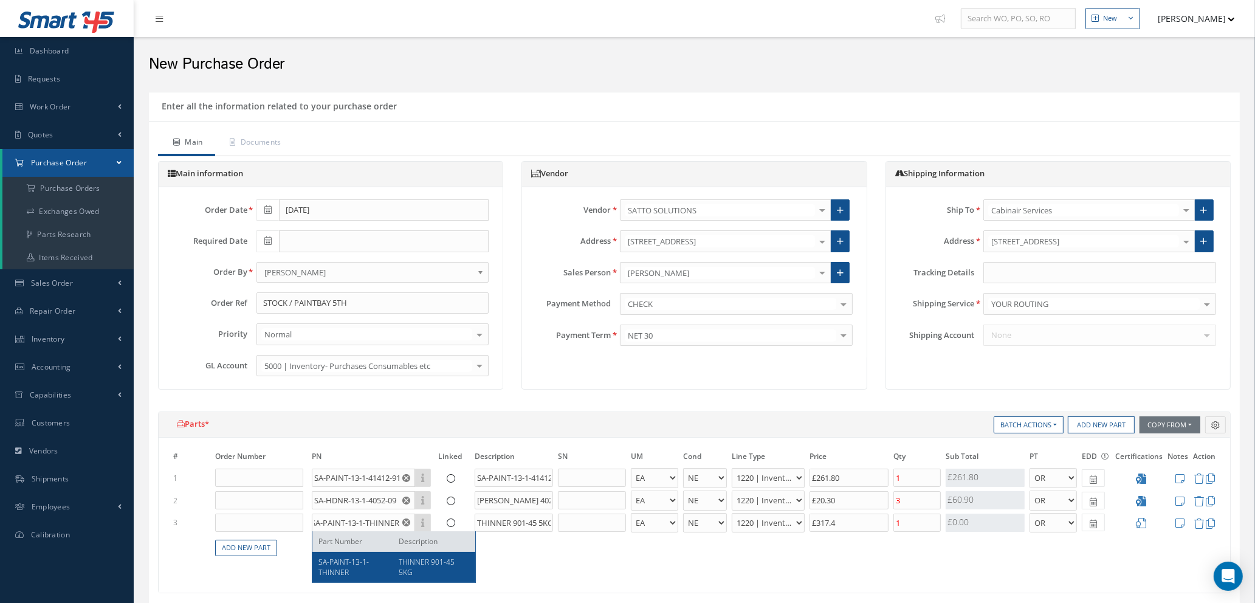
scroll to position [0, 0]
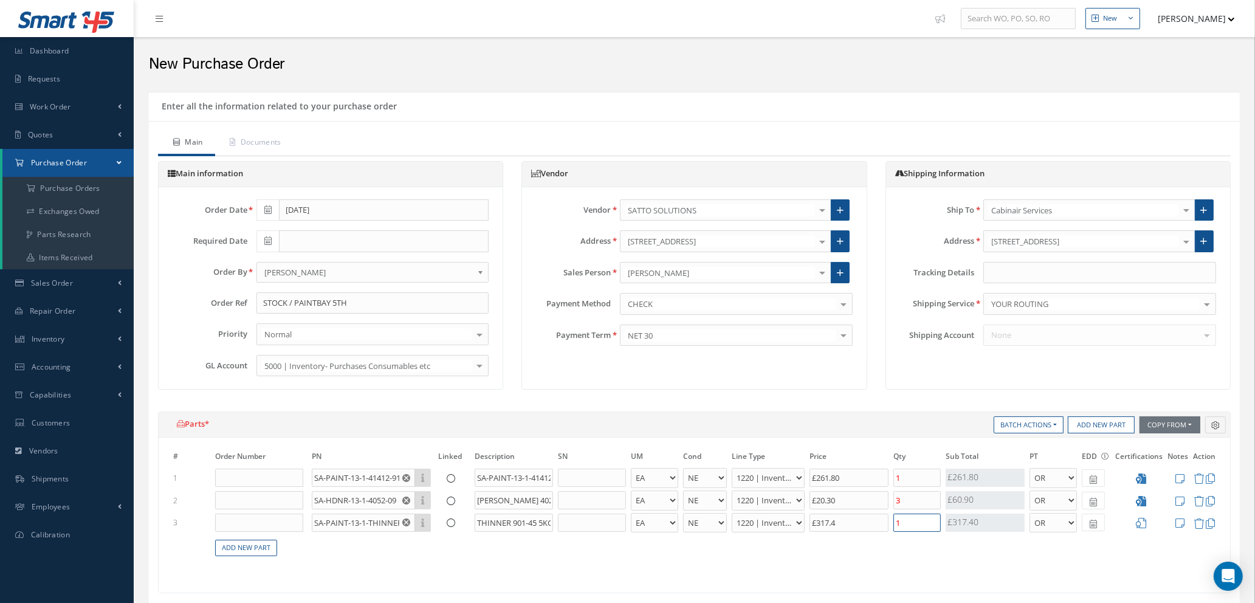
click at [922, 523] on input "1" at bounding box center [917, 523] width 47 height 18
type input "£64.54"
type input "£191.5"
type input "2"
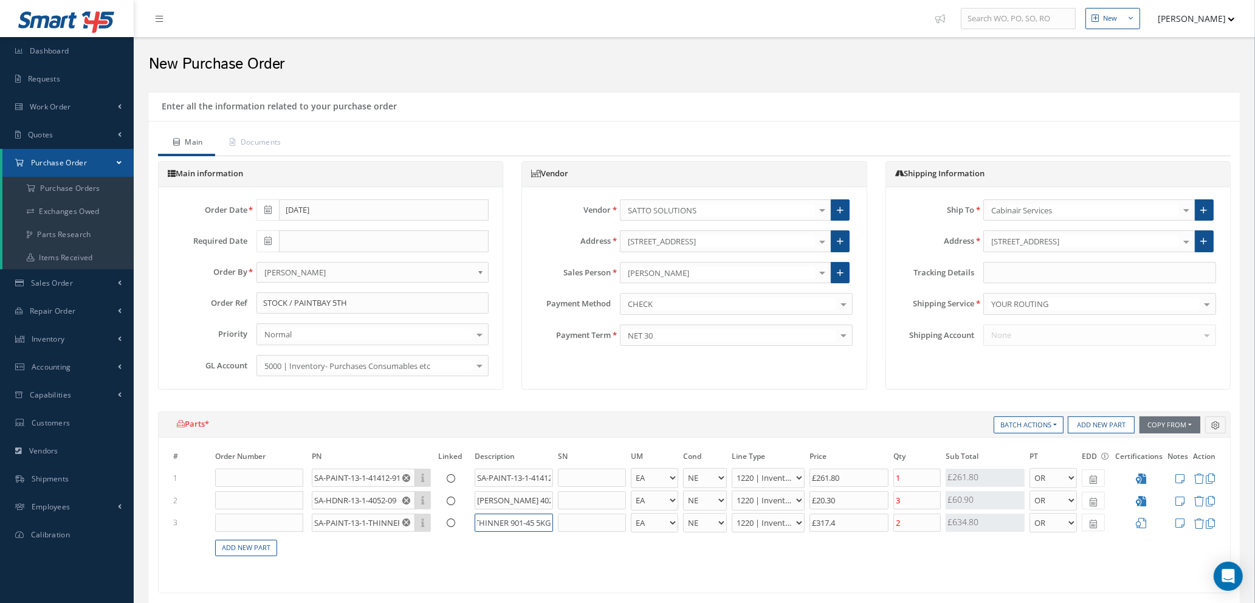
drag, startPoint x: 503, startPoint y: 522, endPoint x: 556, endPoint y: 523, distance: 53.5
click at [556, 523] on tr "3 SA-PAINT-13-1-THINNER Part Number Description THINNER 901-45 5KG - BAG BX CA …" at bounding box center [694, 523] width 1047 height 22
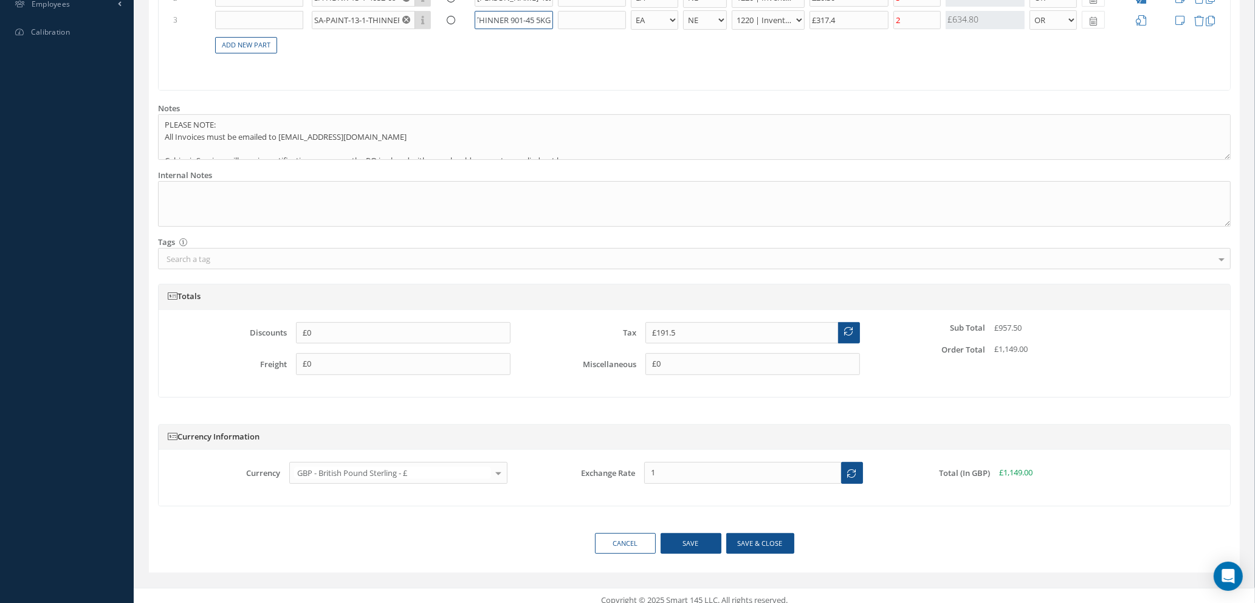
scroll to position [512, 0]
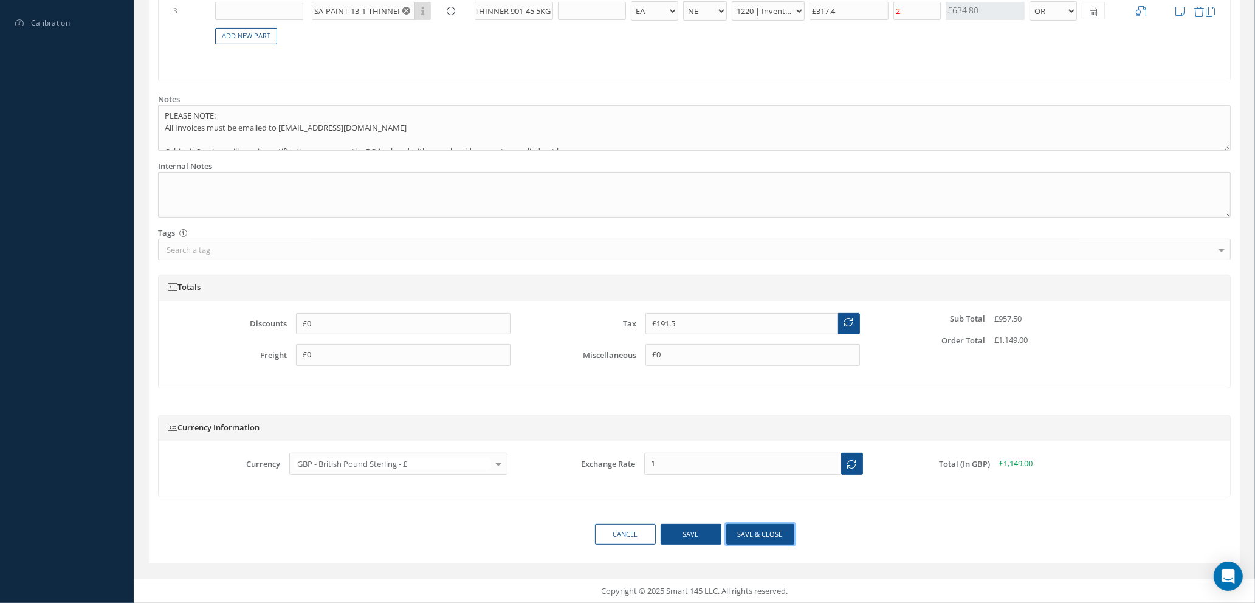
click at [769, 534] on button "Save & close" at bounding box center [760, 534] width 68 height 21
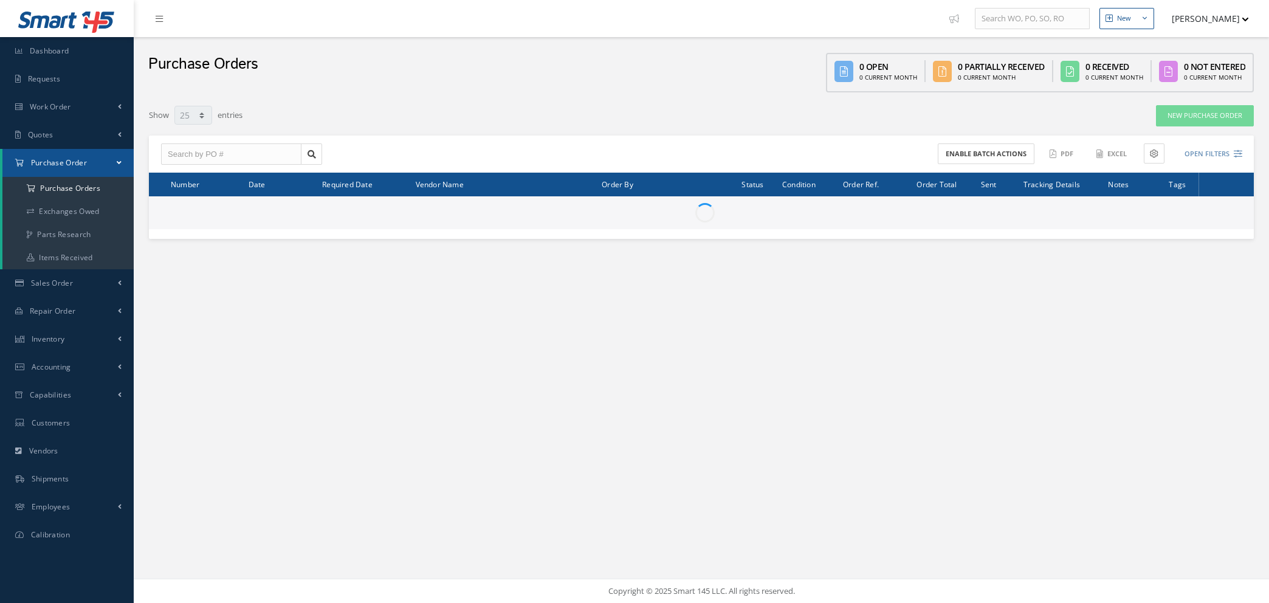
select select "25"
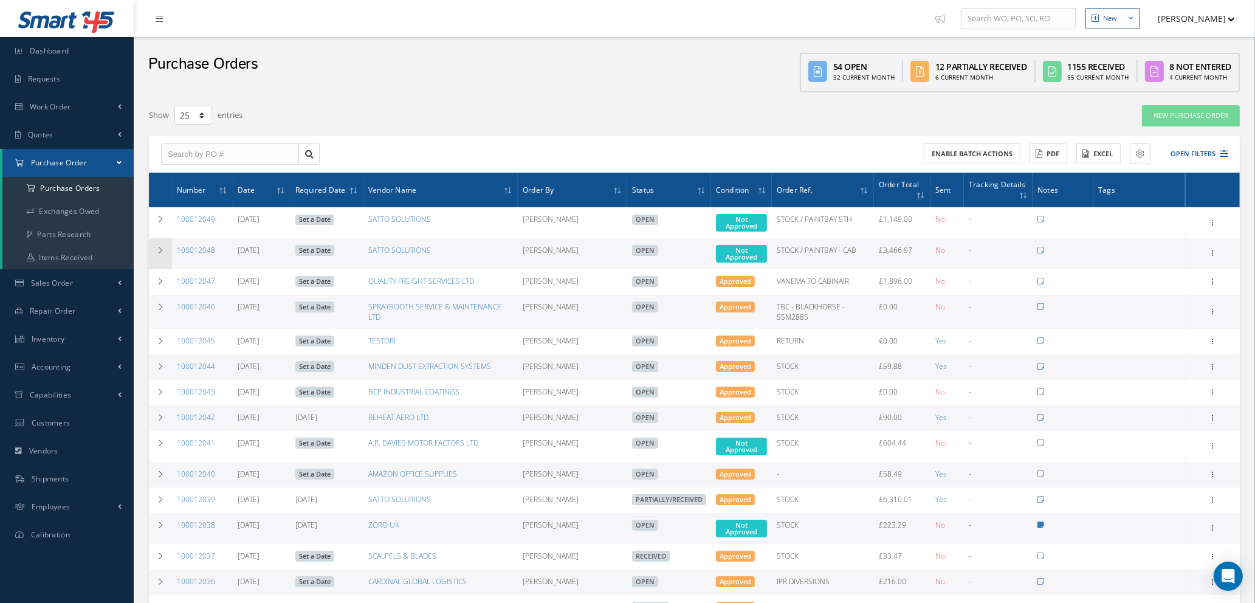
click at [159, 254] on td at bounding box center [160, 253] width 23 height 31
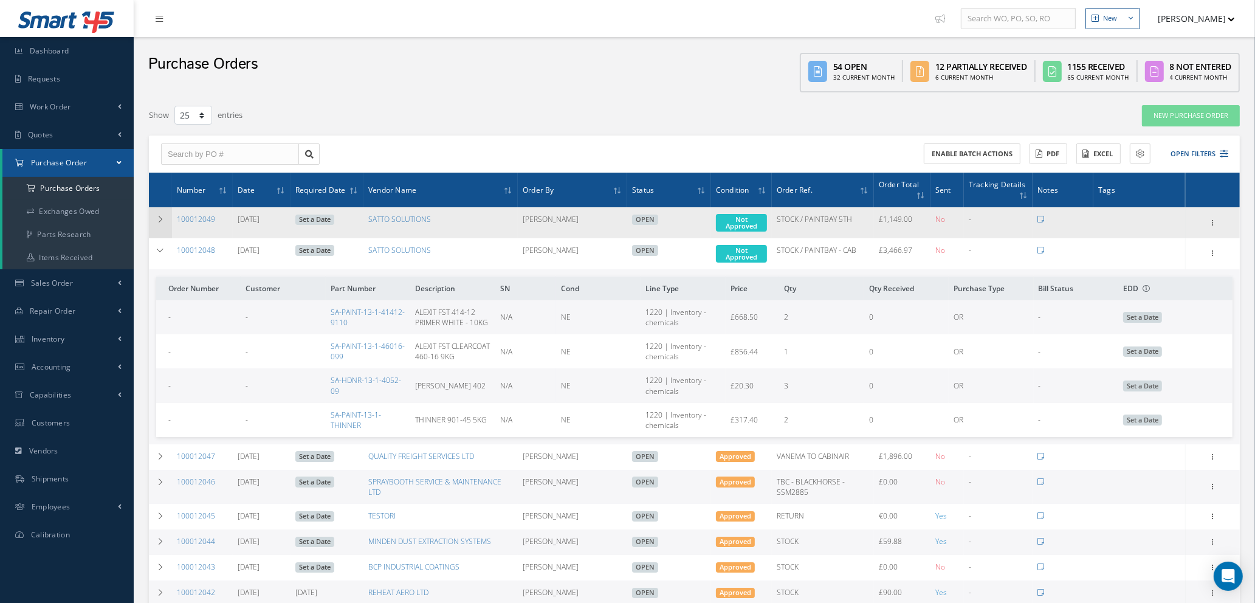
click at [163, 220] on icon at bounding box center [160, 219] width 9 height 7
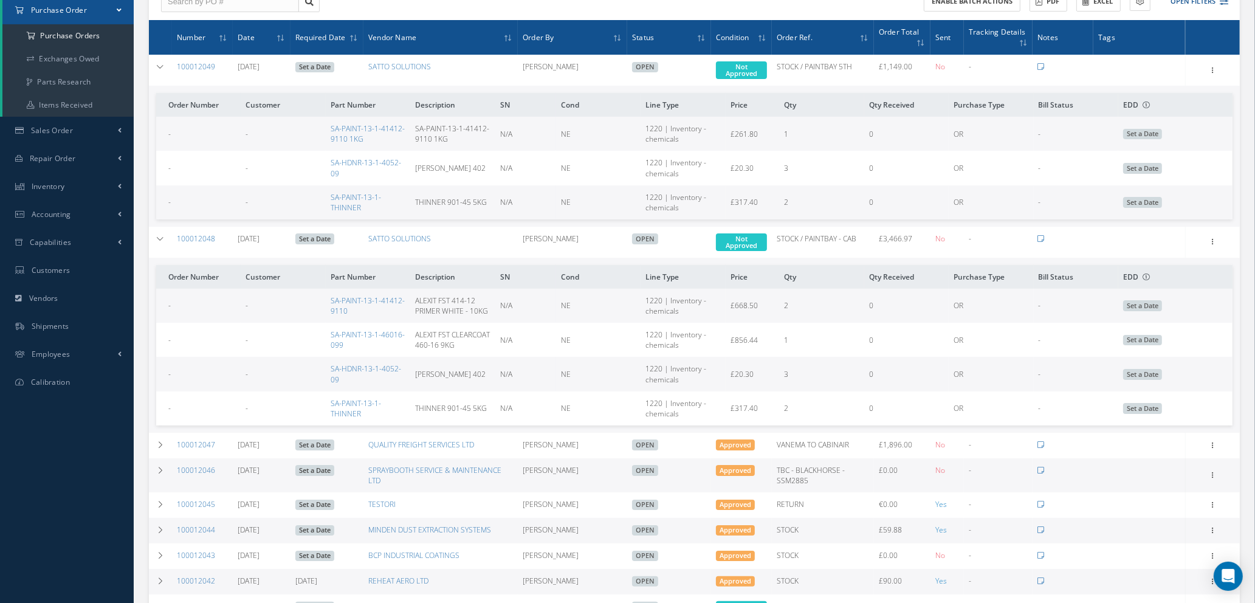
scroll to position [182, 0]
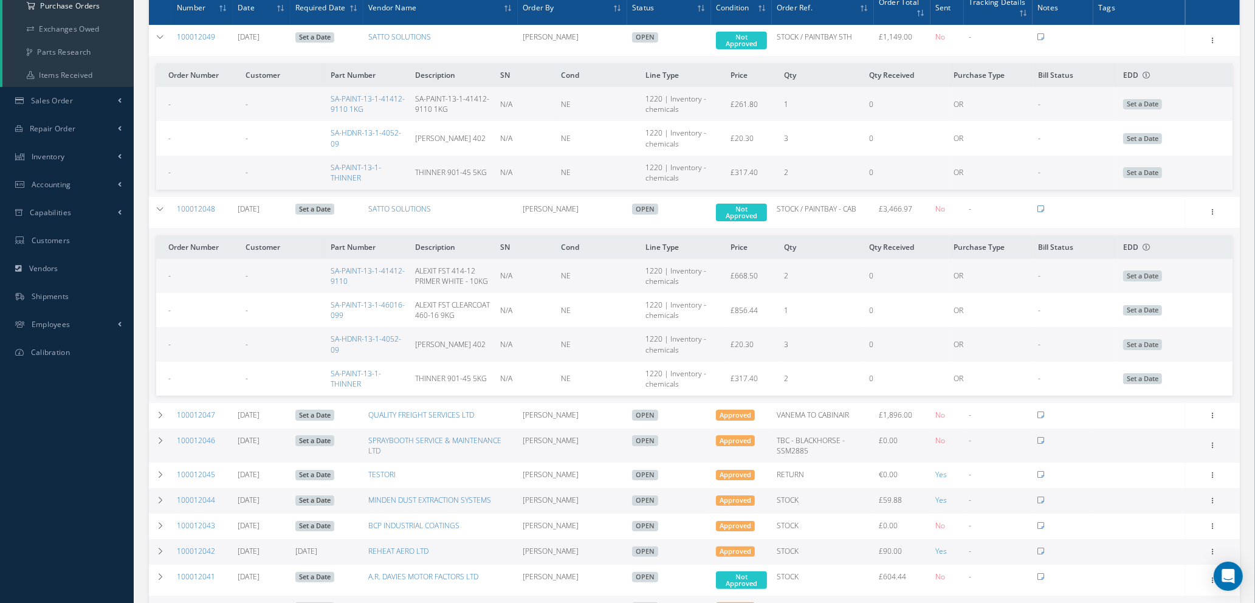
click at [321, 207] on link "Set a Date" at bounding box center [314, 209] width 39 height 11
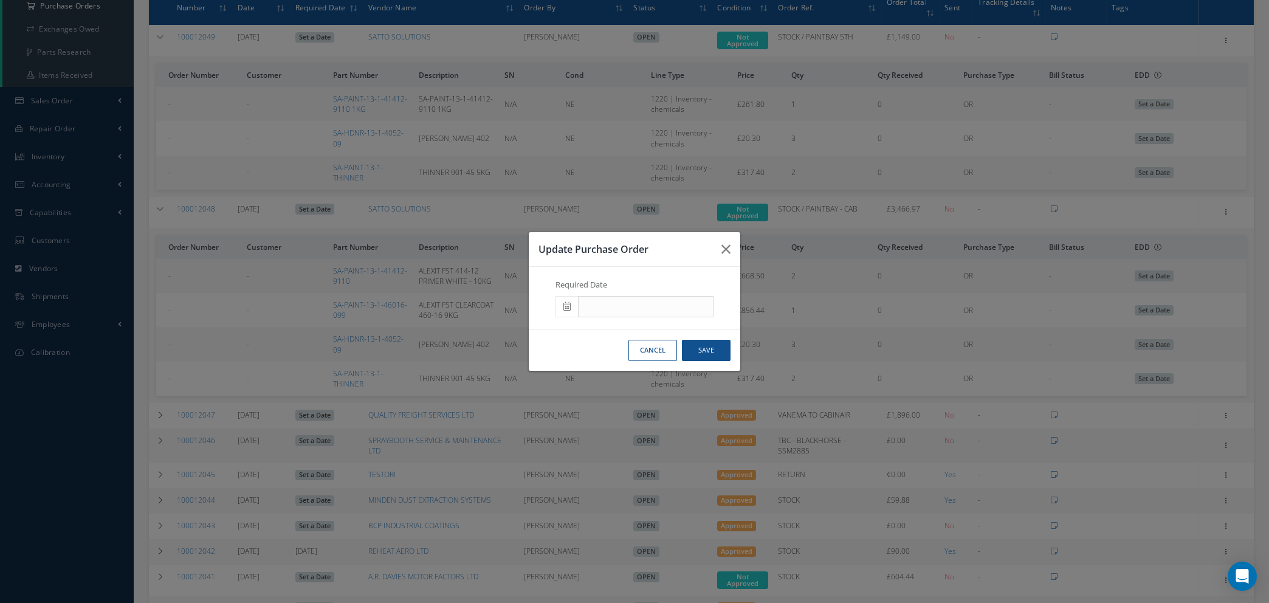
click at [567, 302] on icon at bounding box center [567, 306] width 7 height 9
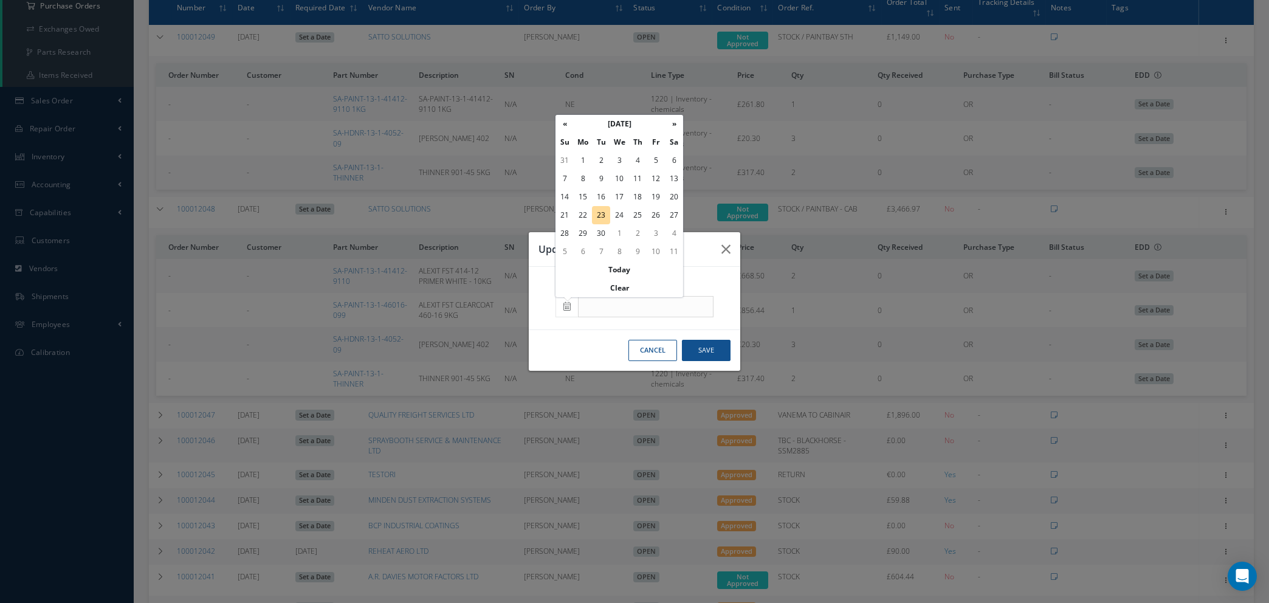
click at [650, 352] on button "Cancel" at bounding box center [653, 350] width 49 height 21
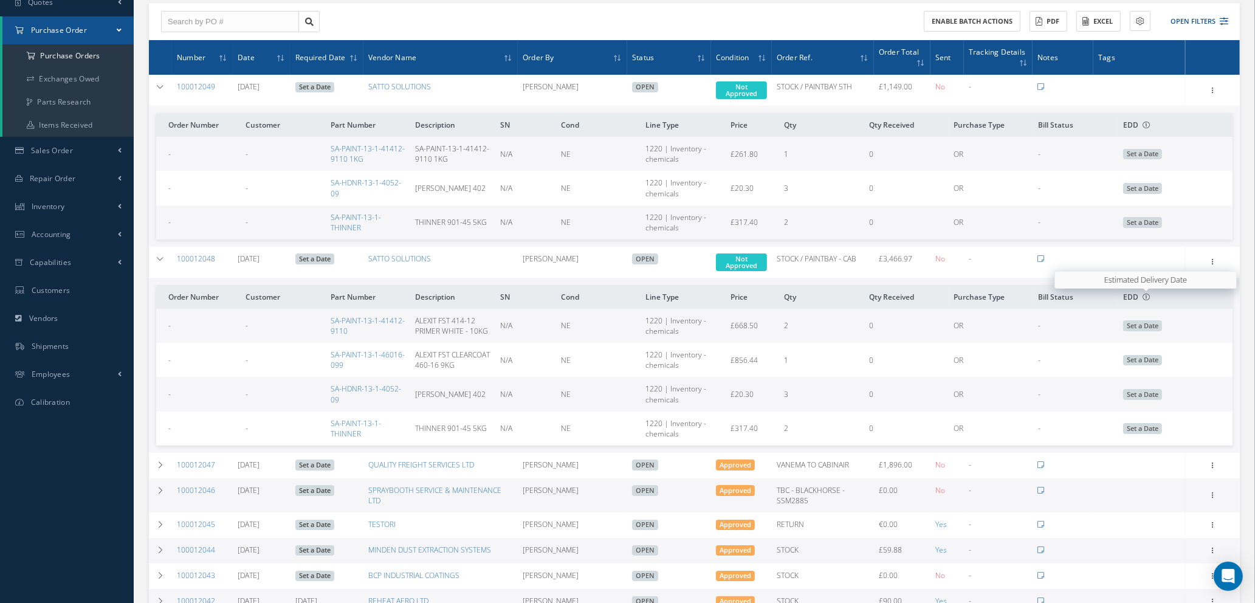
scroll to position [91, 0]
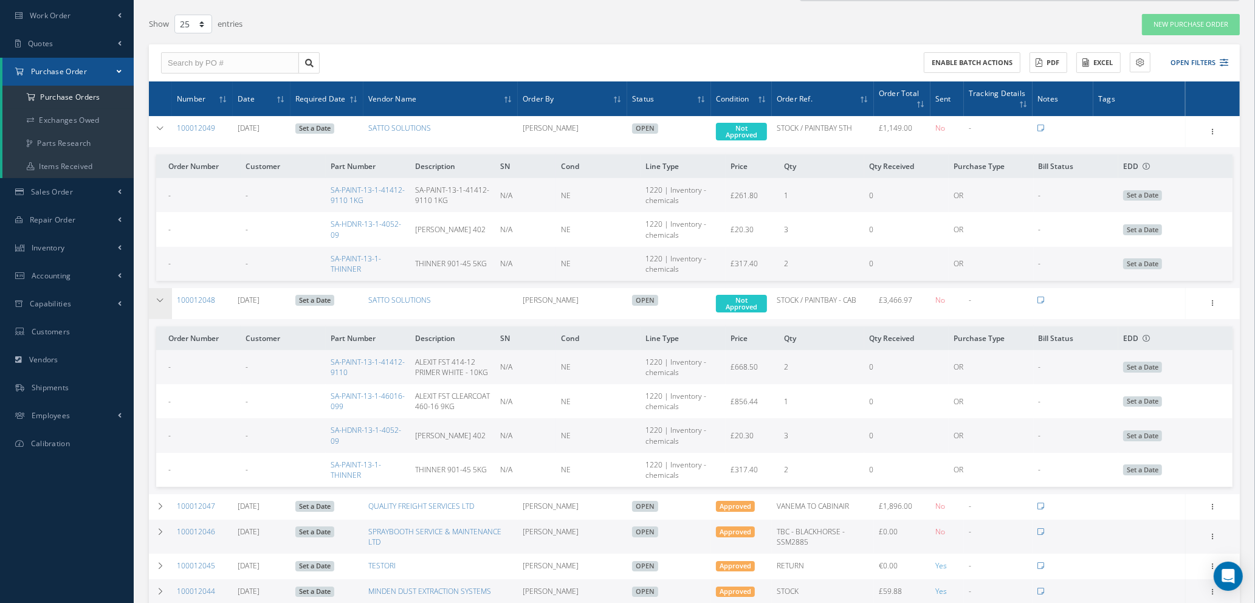
click at [160, 297] on icon at bounding box center [160, 300] width 9 height 7
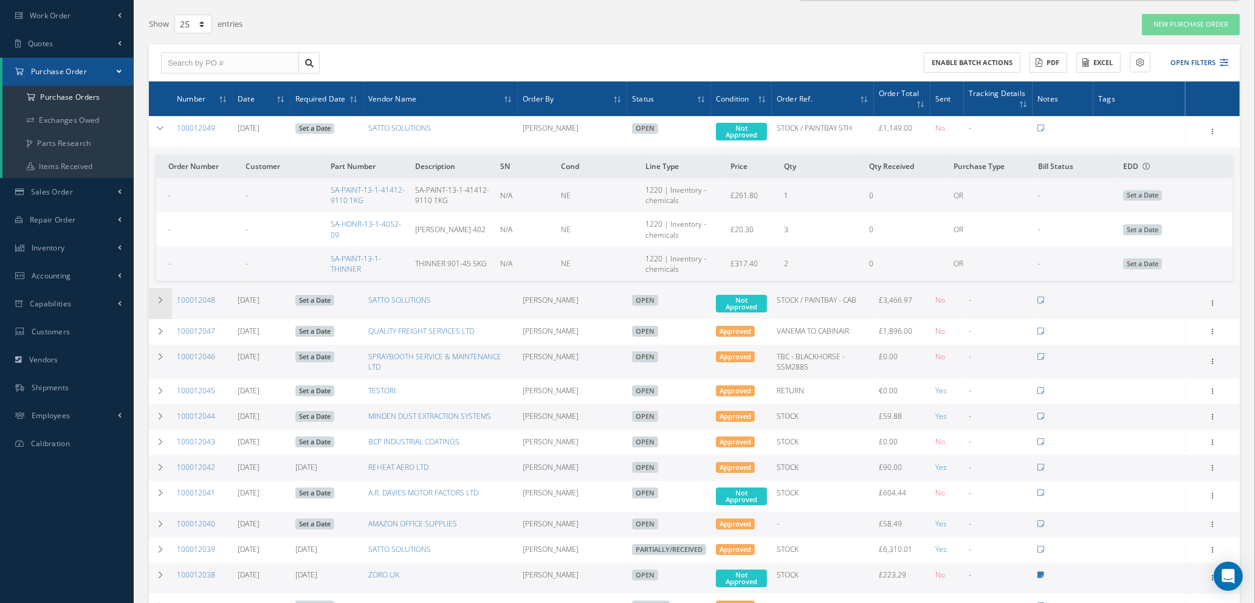
click at [162, 297] on icon at bounding box center [160, 300] width 9 height 7
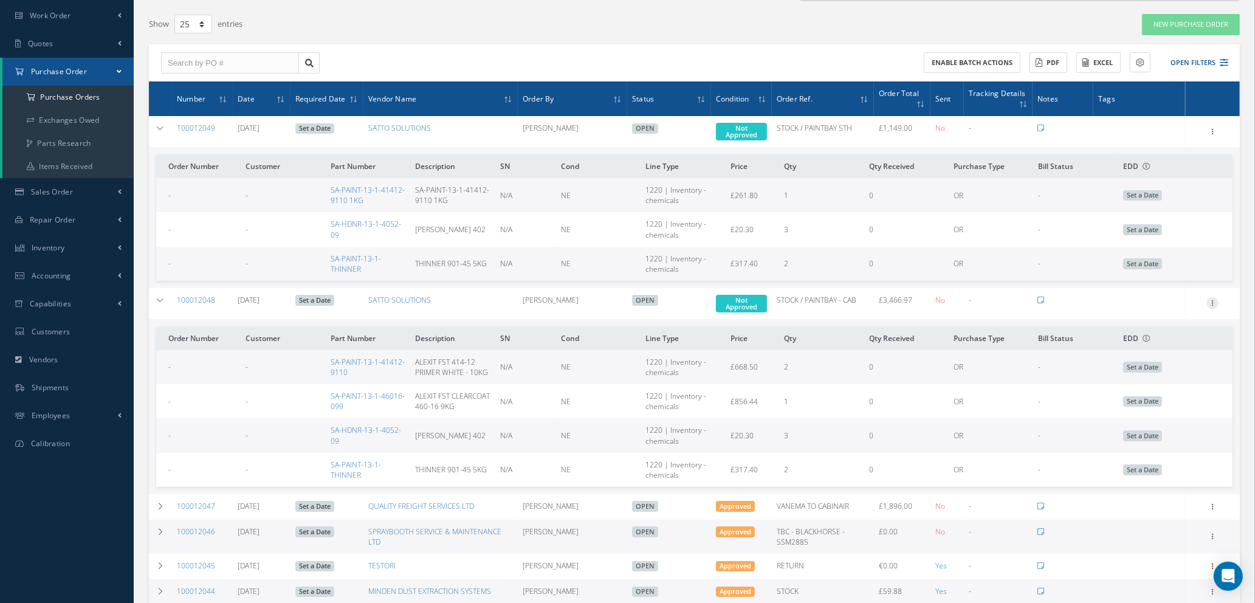
click at [1210, 300] on icon at bounding box center [1213, 302] width 12 height 10
click at [1168, 309] on link "Enter/Update" at bounding box center [1157, 311] width 96 height 16
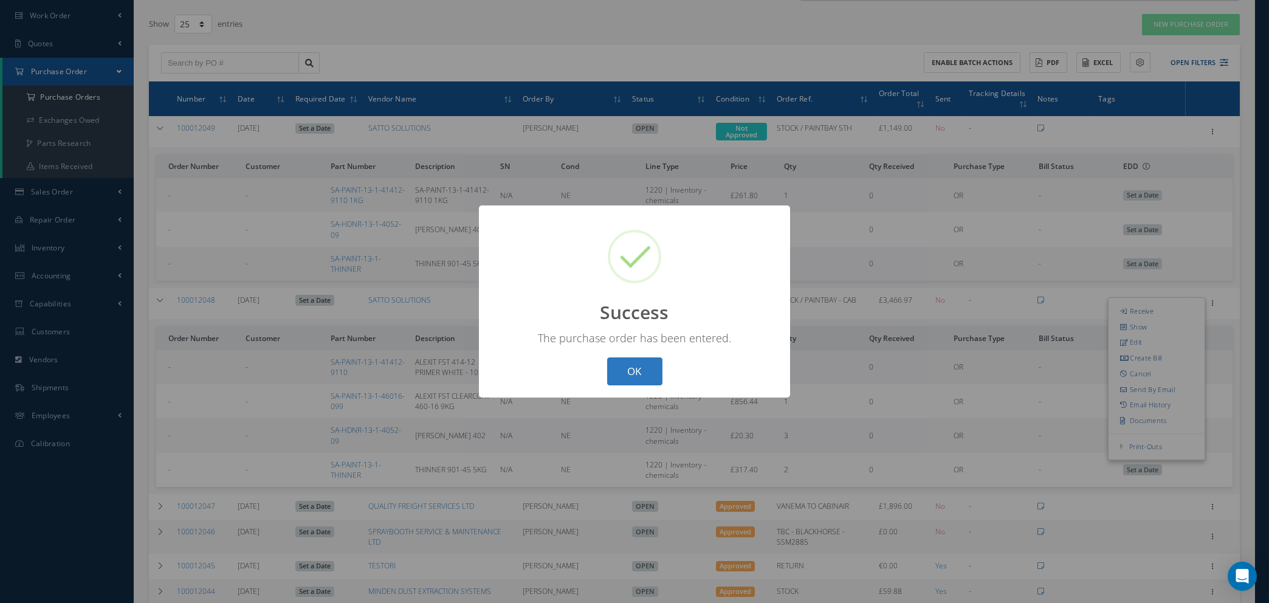
click at [656, 366] on button "OK" at bounding box center [634, 371] width 55 height 29
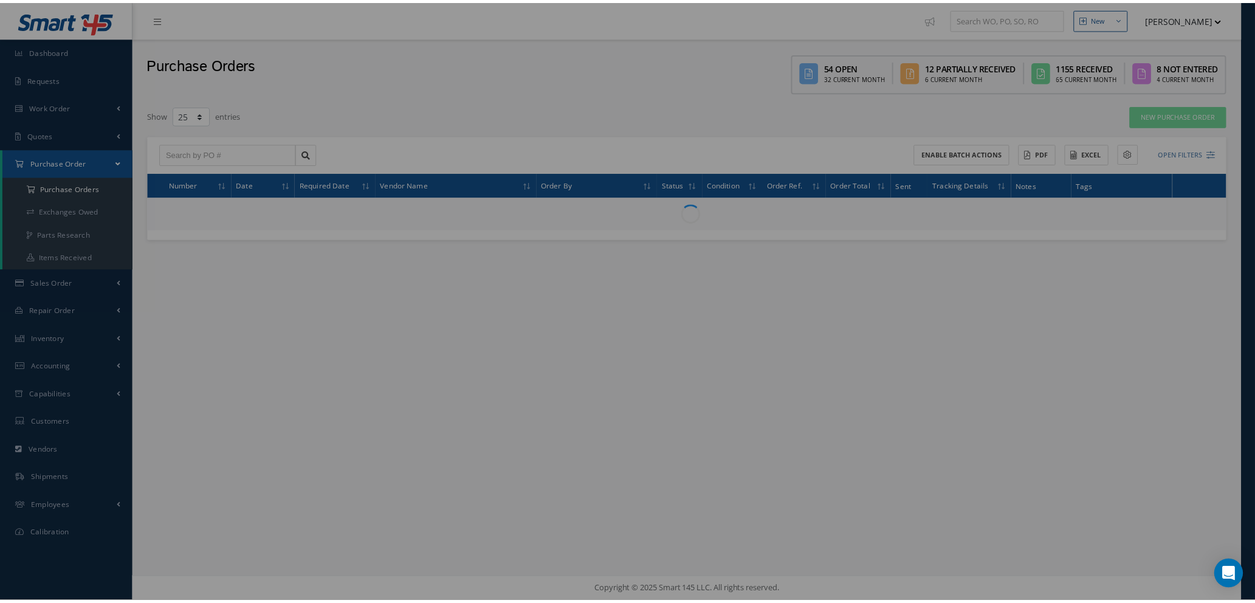
scroll to position [0, 0]
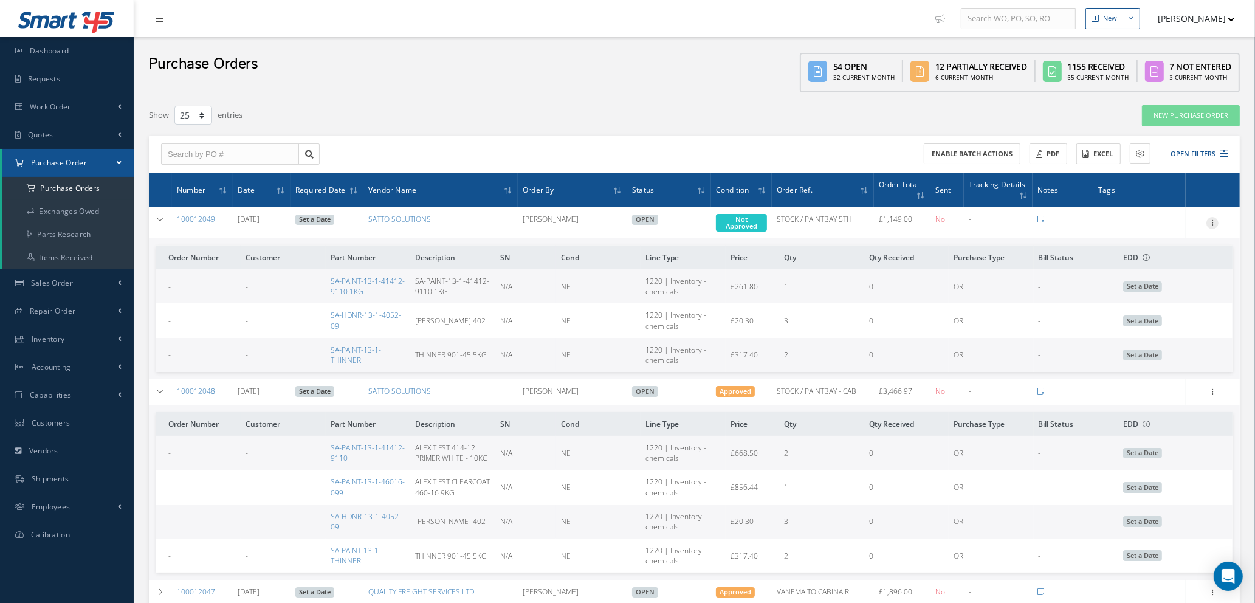
click at [1216, 220] on icon at bounding box center [1213, 222] width 12 height 10
click at [1159, 233] on link "Enter/Update" at bounding box center [1157, 231] width 96 height 16
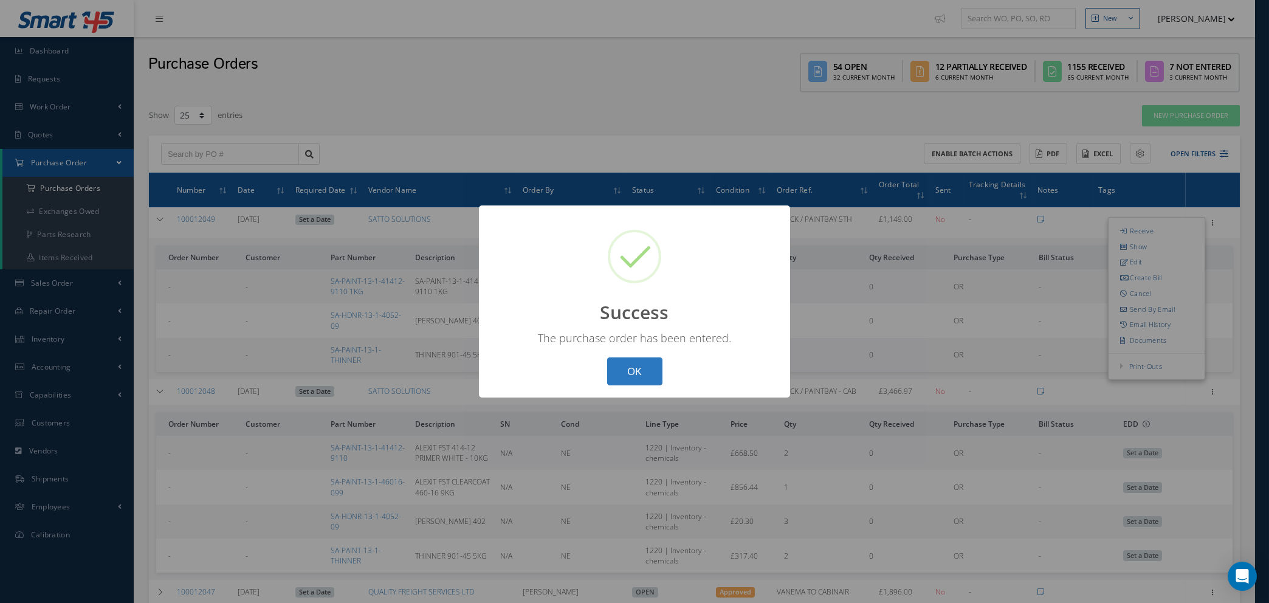
click at [618, 357] on div "OK Cancel" at bounding box center [635, 371] width 62 height 29
click at [641, 369] on button "OK" at bounding box center [634, 371] width 55 height 29
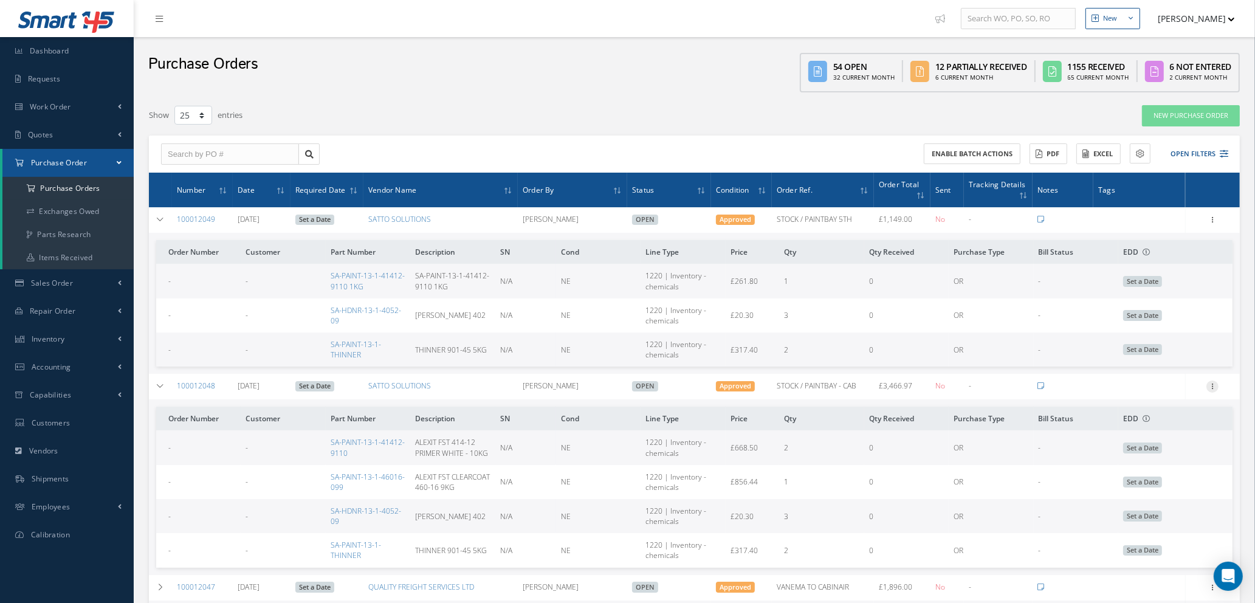
click at [1216, 383] on icon at bounding box center [1213, 386] width 12 height 10
click at [1154, 474] on link "Send By Email" at bounding box center [1157, 473] width 96 height 16
type input "Reports from Purchase Order #100012048"
type textarea "Hiya, Please find Attached, our Purchase Order #100012048. If you have any ques…"
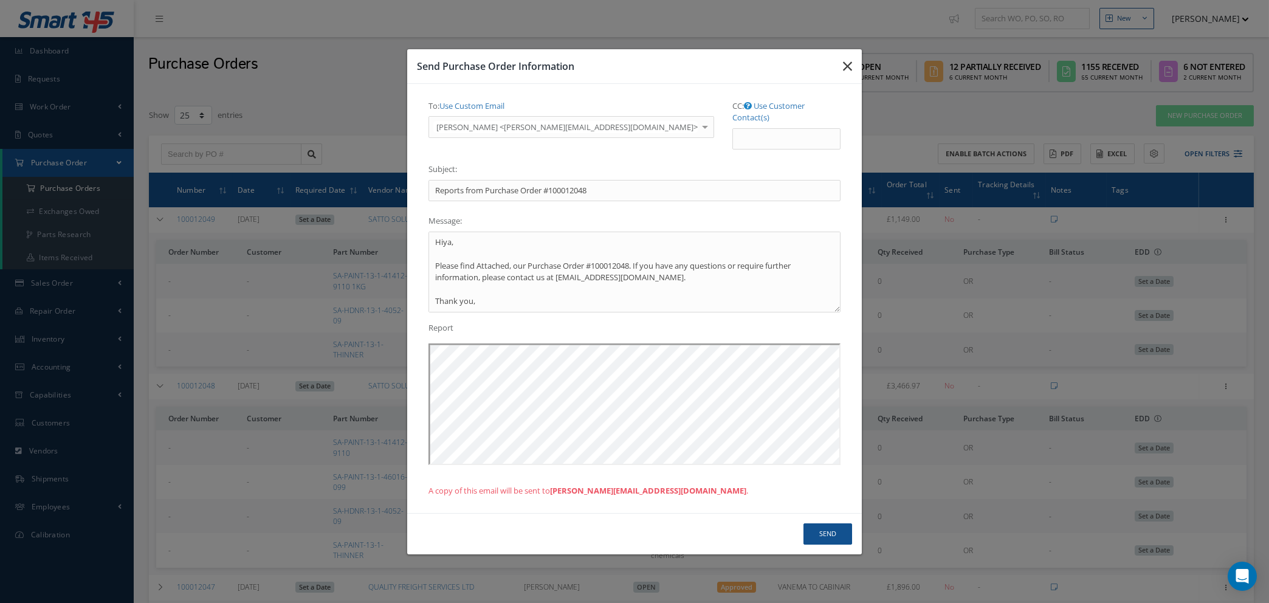
click at [843, 74] on icon "button" at bounding box center [847, 66] width 9 height 15
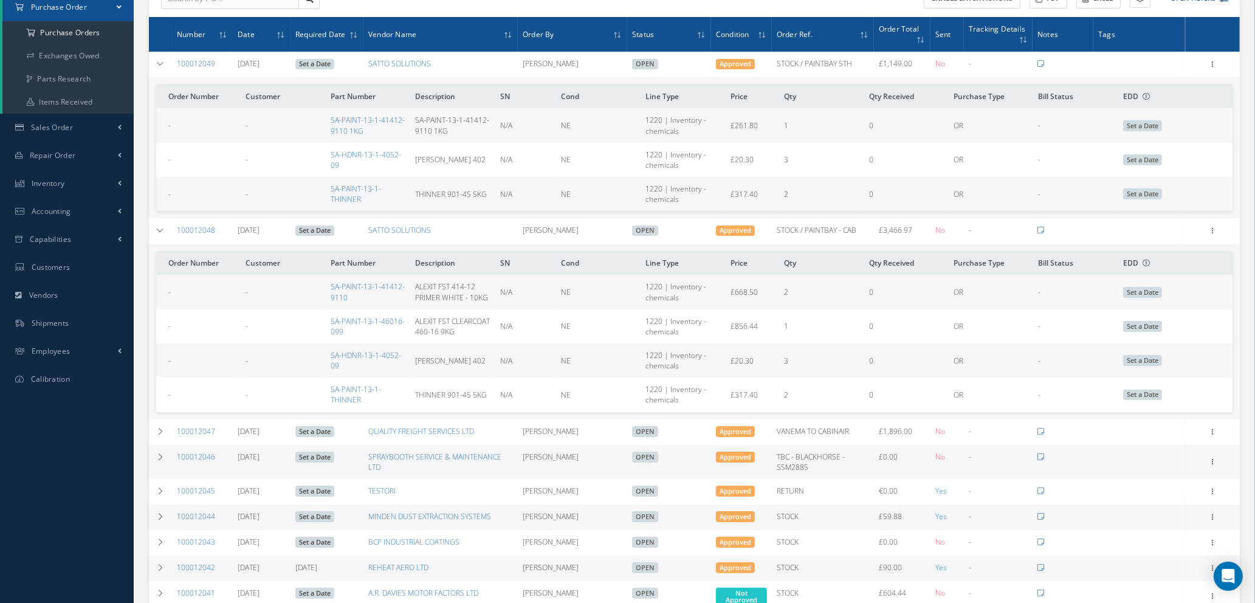
scroll to position [182, 0]
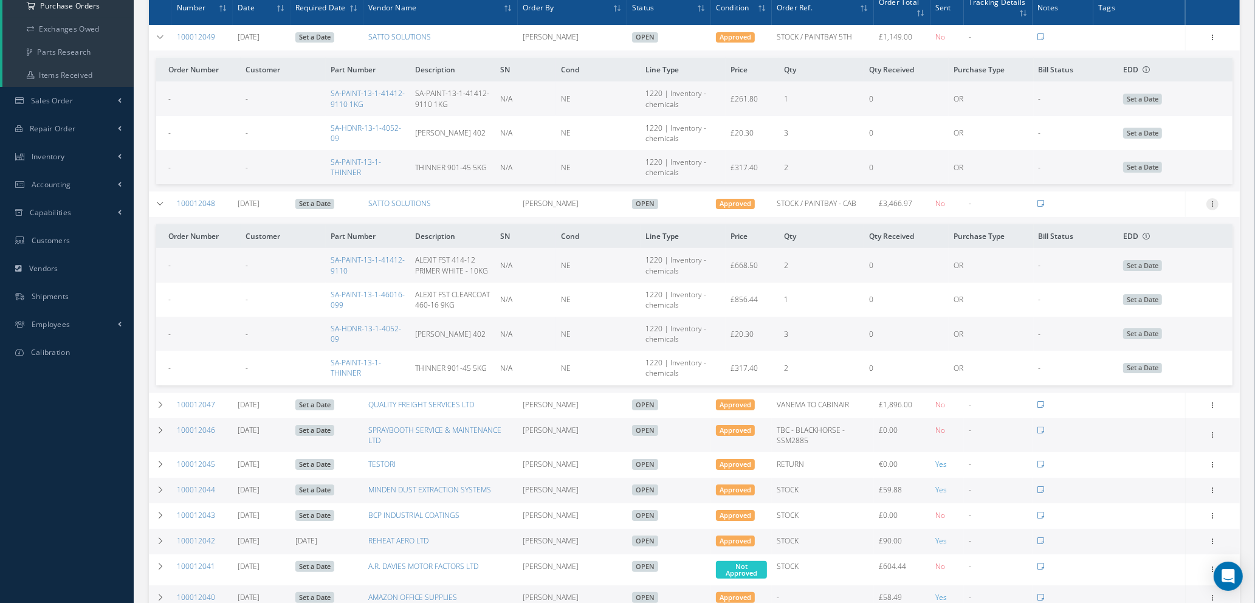
click at [1216, 201] on icon at bounding box center [1213, 203] width 12 height 10
click at [1158, 246] on link "Edit" at bounding box center [1157, 244] width 96 height 16
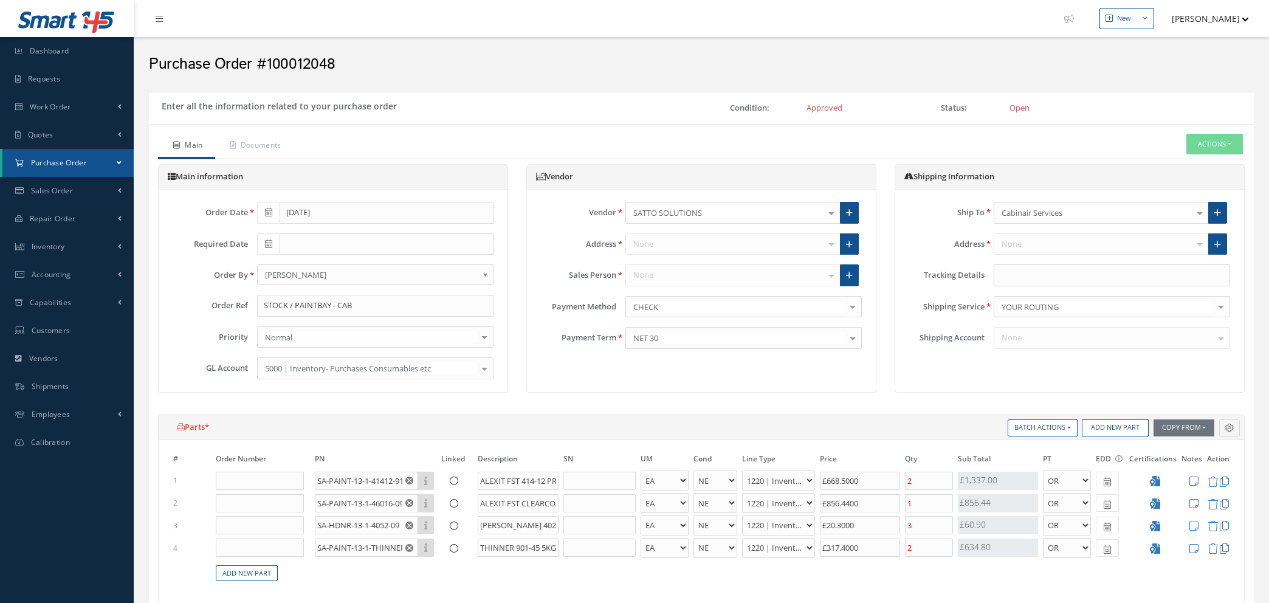
select select "1"
select select "5"
select select "88"
select select "1"
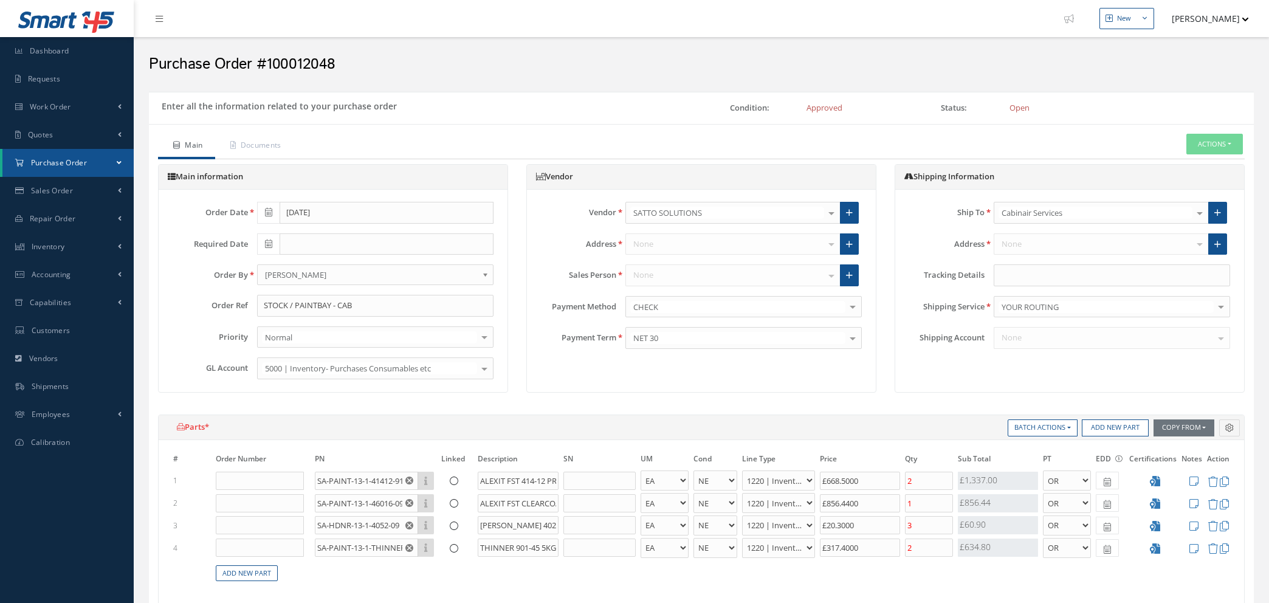
select select "5"
select select "88"
select select "1"
select select "5"
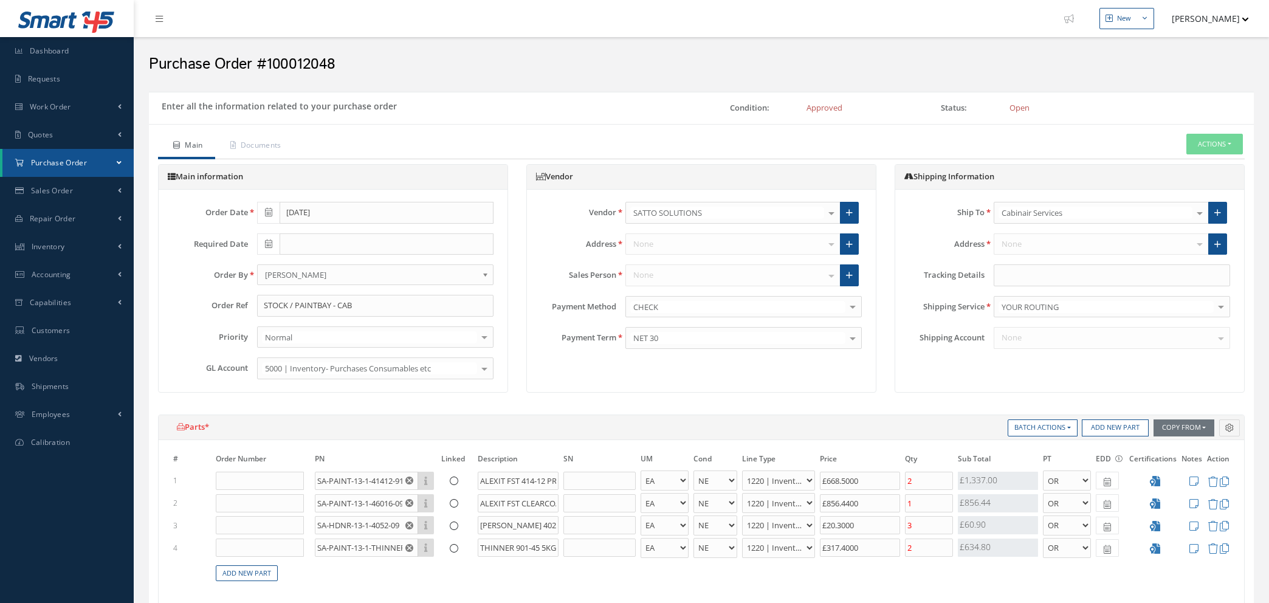
select select "88"
select select "1"
select select "5"
select select "88"
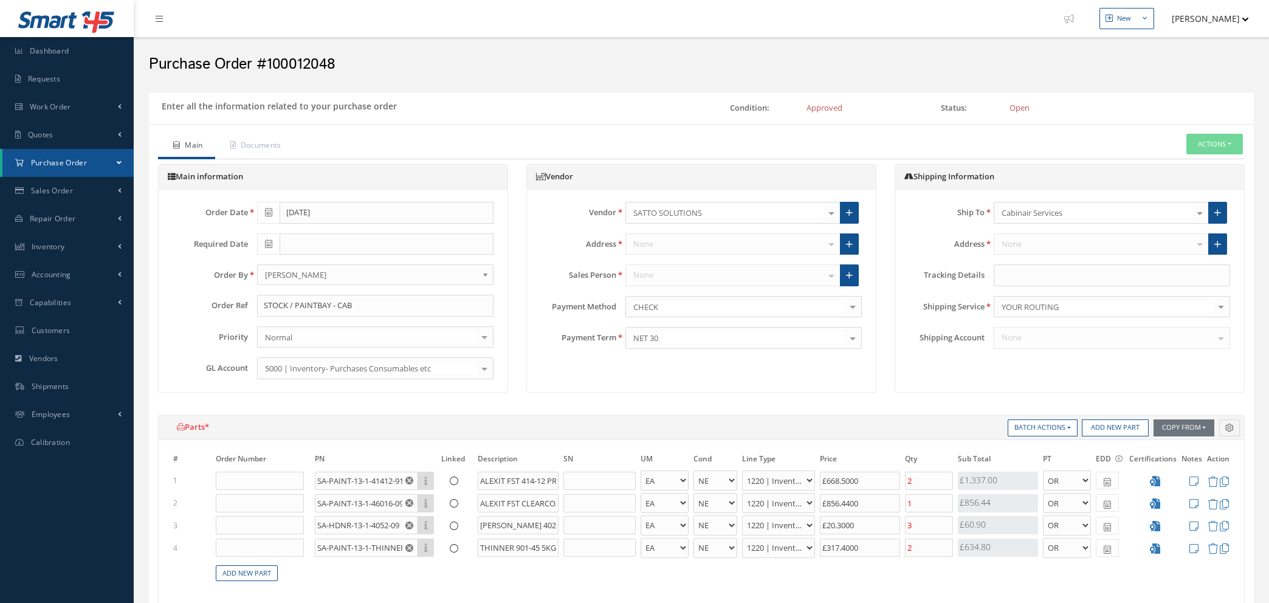
select select "1"
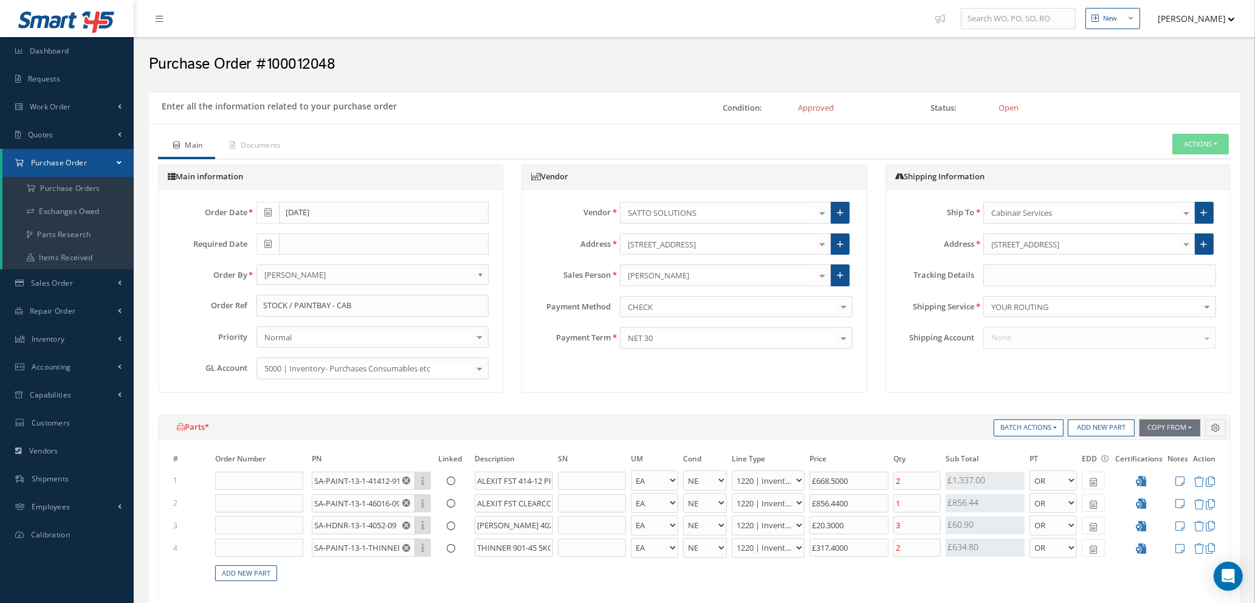
scroll to position [274, 0]
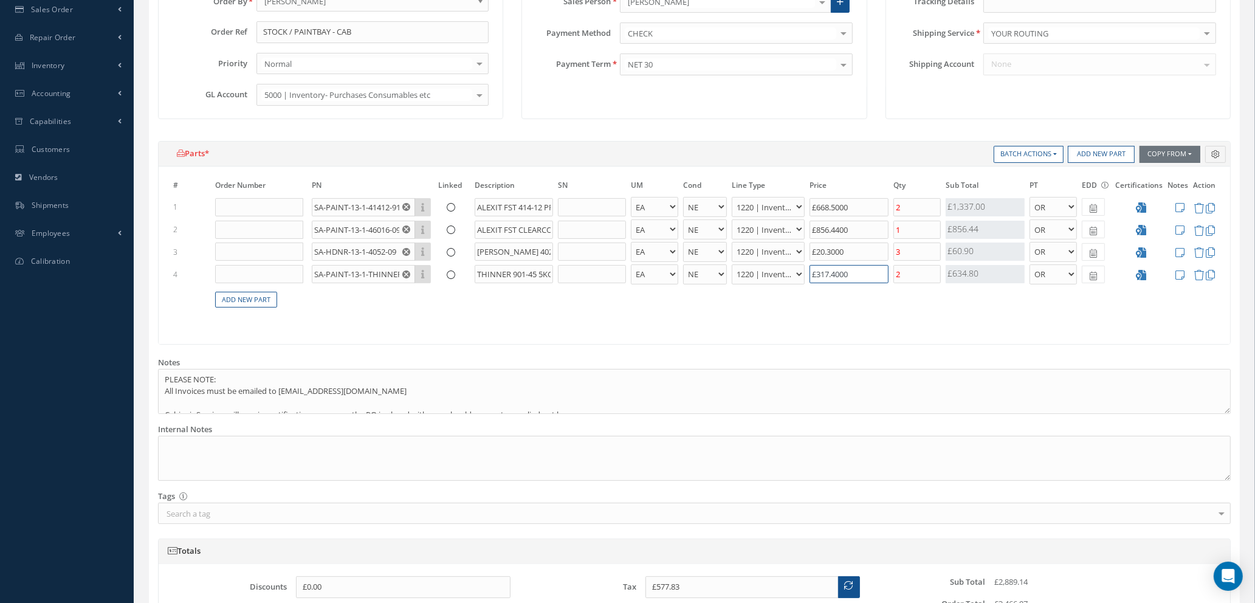
drag, startPoint x: 869, startPoint y: 280, endPoint x: 771, endPoint y: 265, distance: 99.1
click at [771, 265] on tr "4 SA-PAINT-13-1-THINNER Part Number Description THINNER 901-45 5KG - BAG BX CA …" at bounding box center [694, 274] width 1047 height 22
type input "£6"
type input "£453.27"
type input "£61"
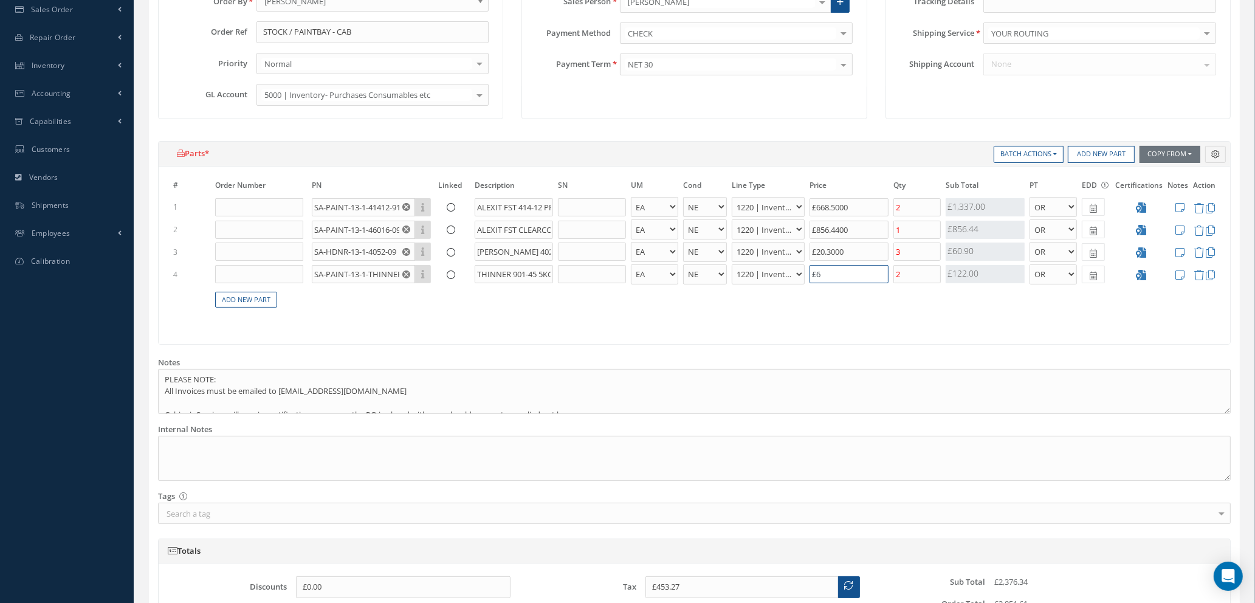
type input "£475.27"
type input "£61.3"
type input "£475.39"
type input "£61.38"
type input "£475.42"
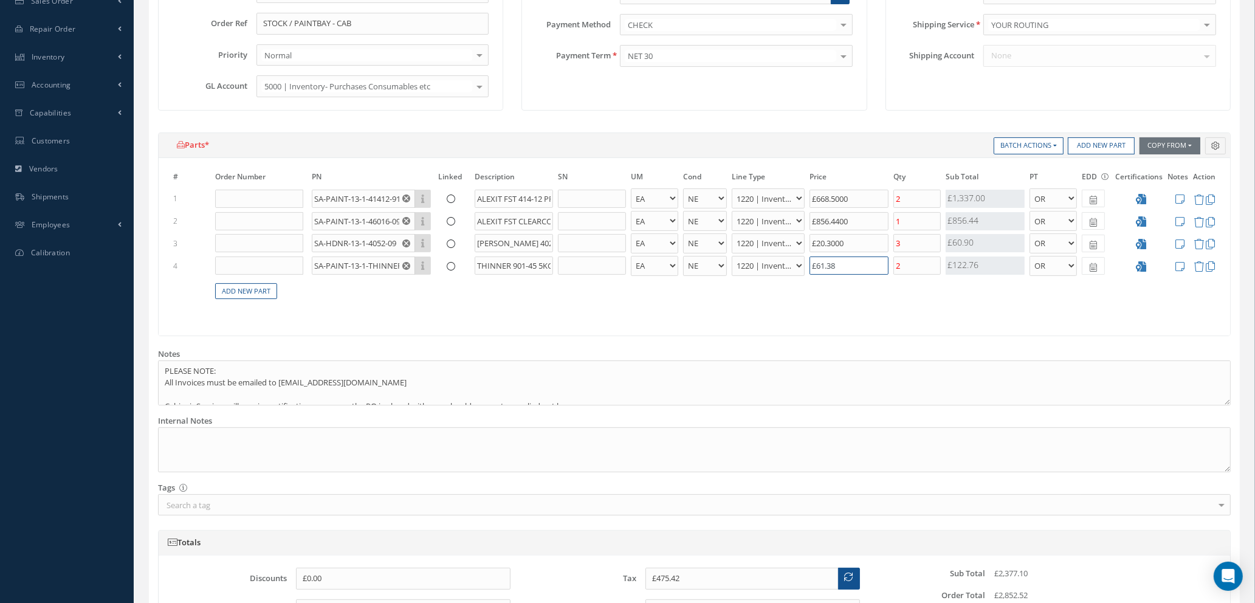
scroll to position [537, 0]
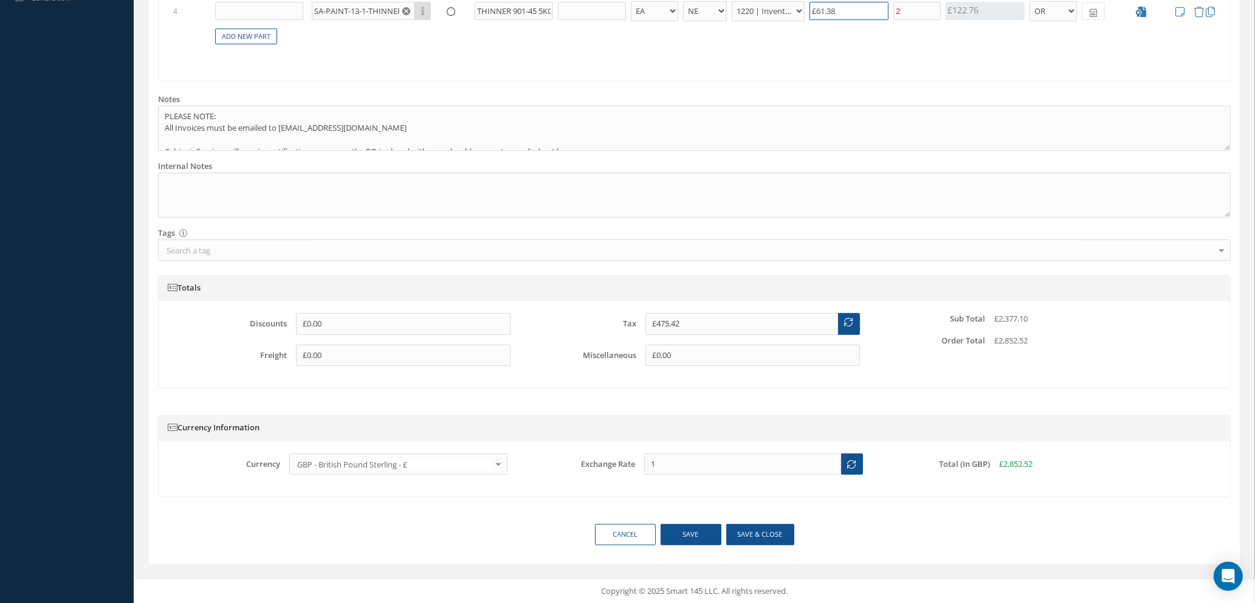
type input "£61.38"
click at [750, 531] on button "Save & close" at bounding box center [760, 534] width 68 height 21
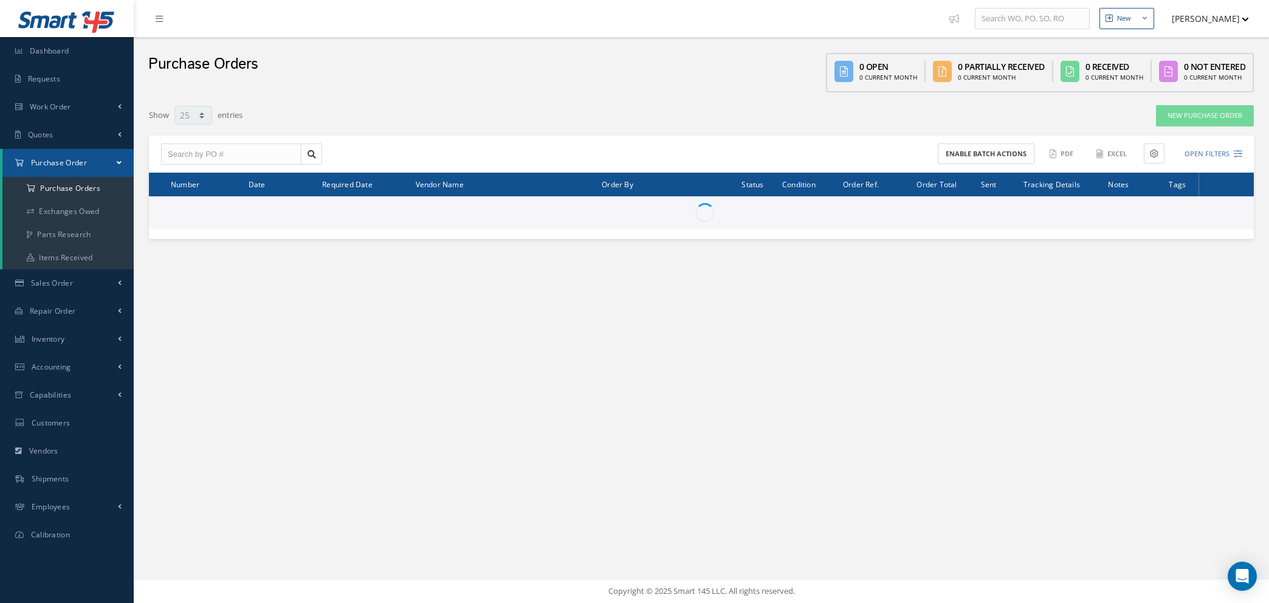
select select "25"
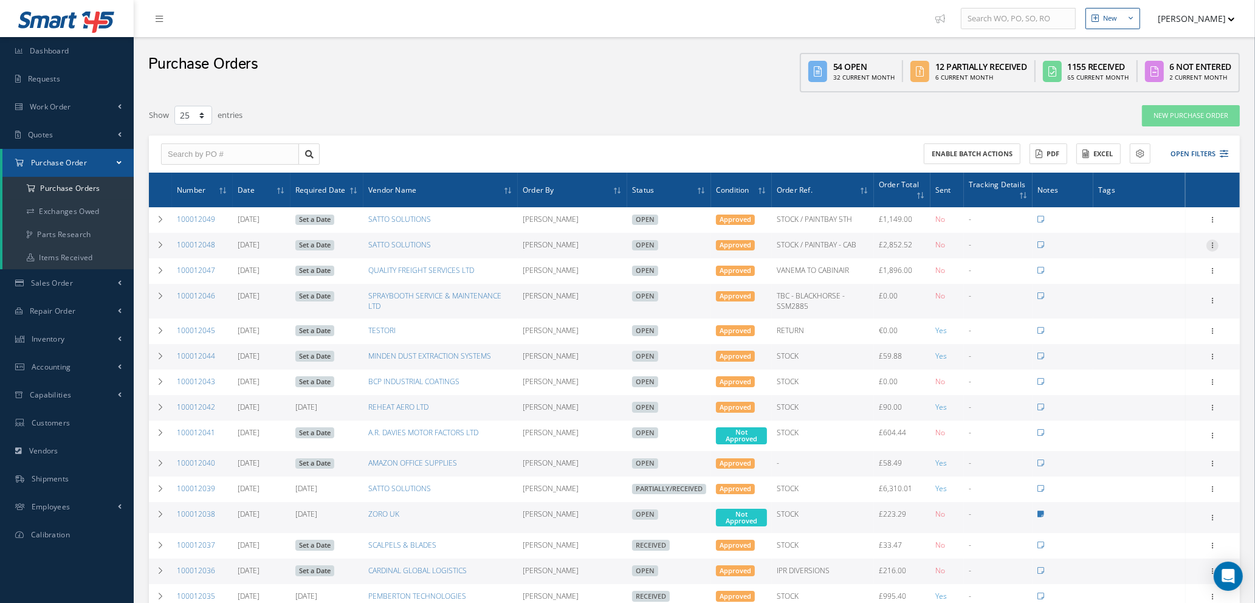
click at [1215, 242] on icon at bounding box center [1213, 245] width 12 height 10
click at [1153, 347] on link "Email History" at bounding box center [1157, 348] width 96 height 16
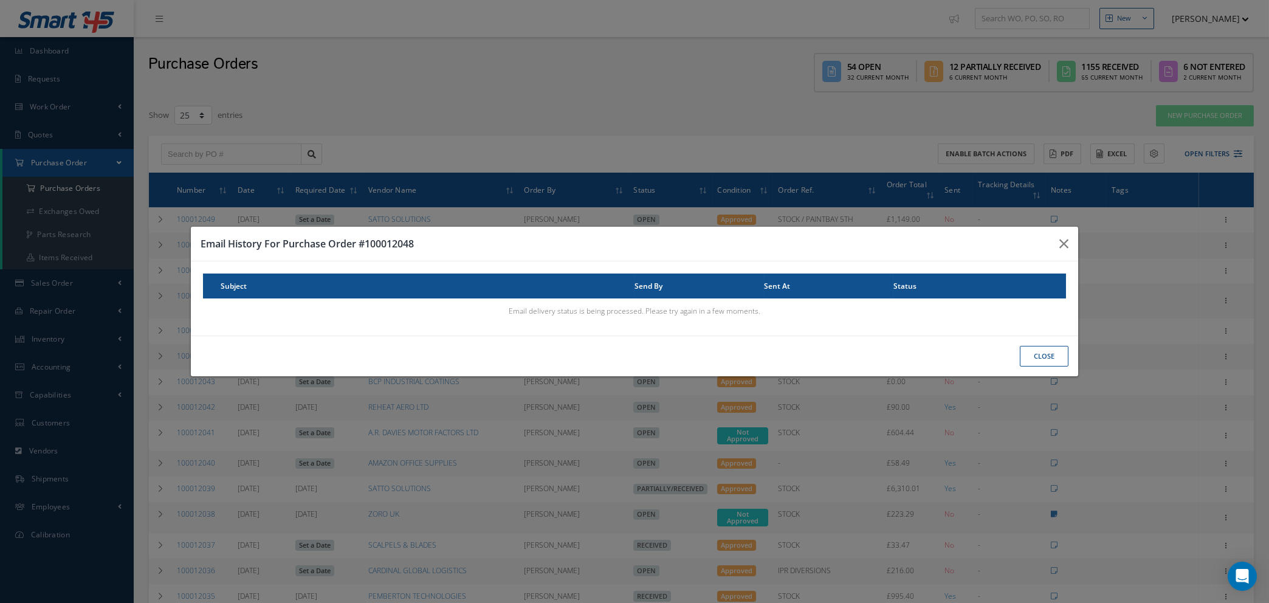
click at [1054, 361] on button "CLOSE" at bounding box center [1044, 356] width 49 height 21
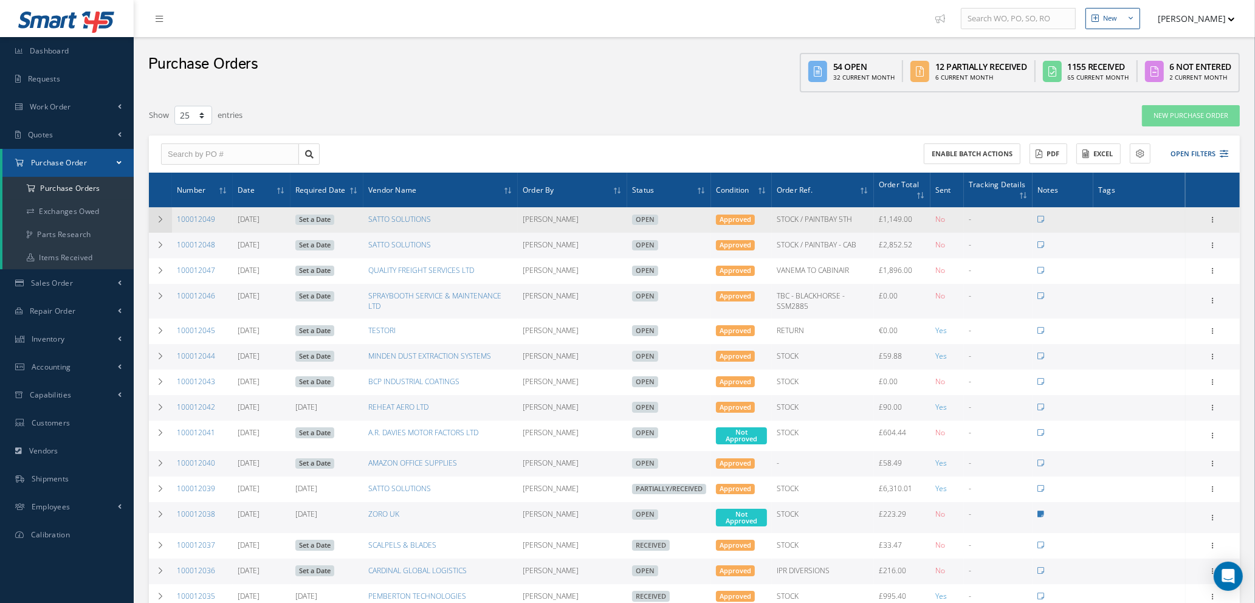
click at [157, 216] on icon at bounding box center [160, 219] width 9 height 7
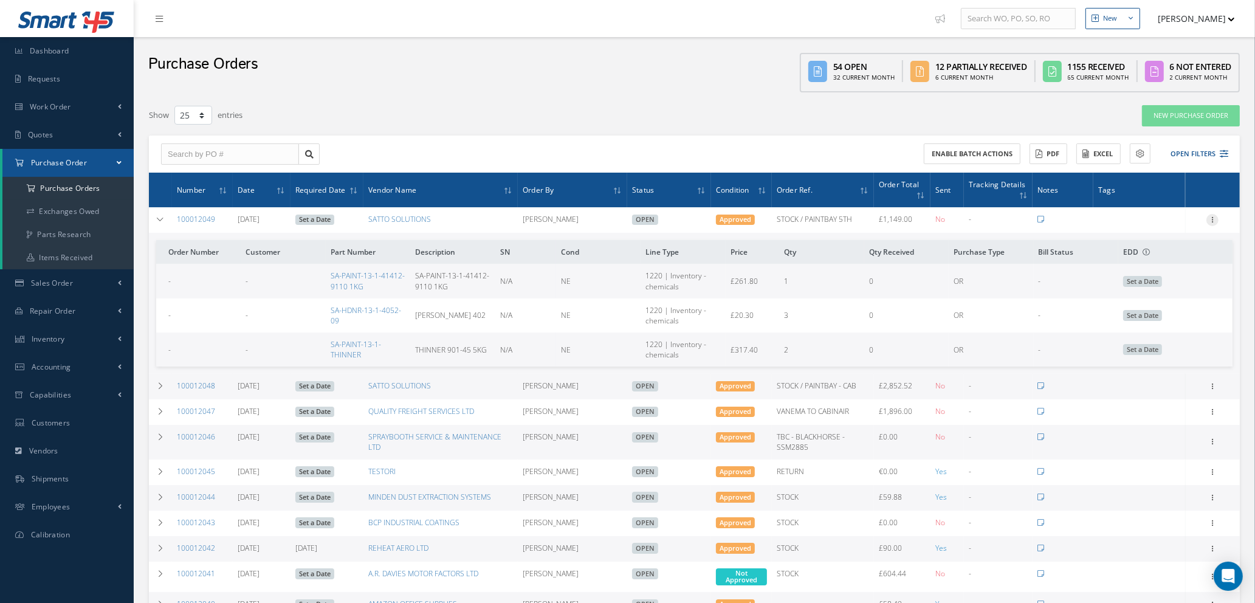
click at [1213, 218] on icon at bounding box center [1213, 219] width 12 height 10
click at [1144, 261] on link "Edit" at bounding box center [1157, 260] width 96 height 16
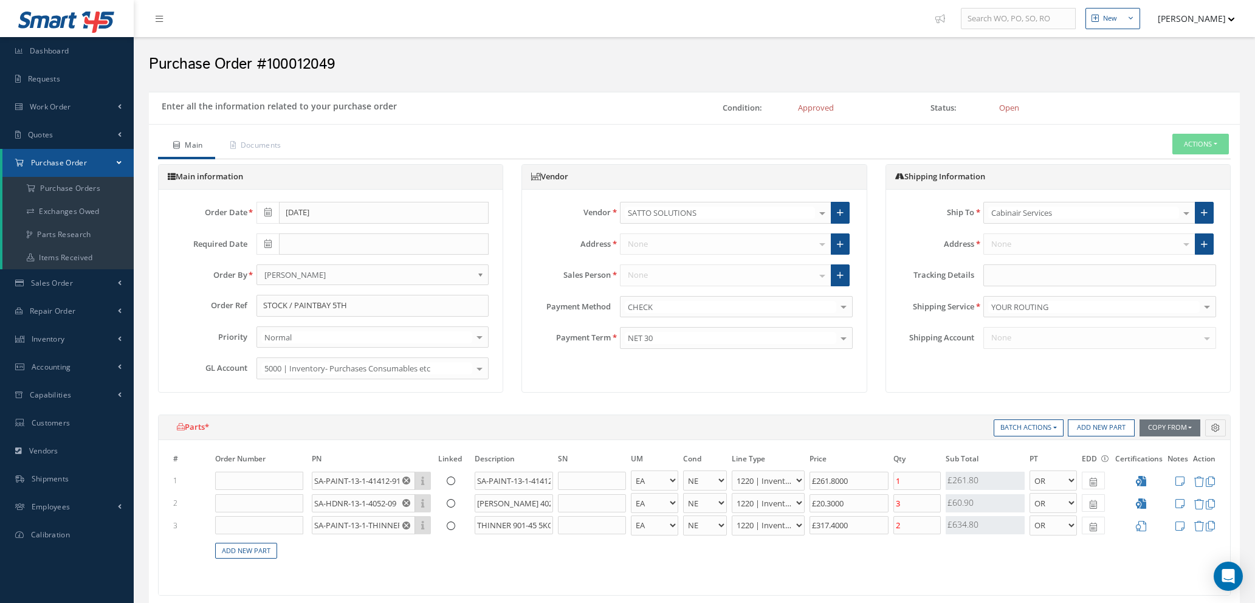
select select "1"
select select "5"
select select "88"
select select "1"
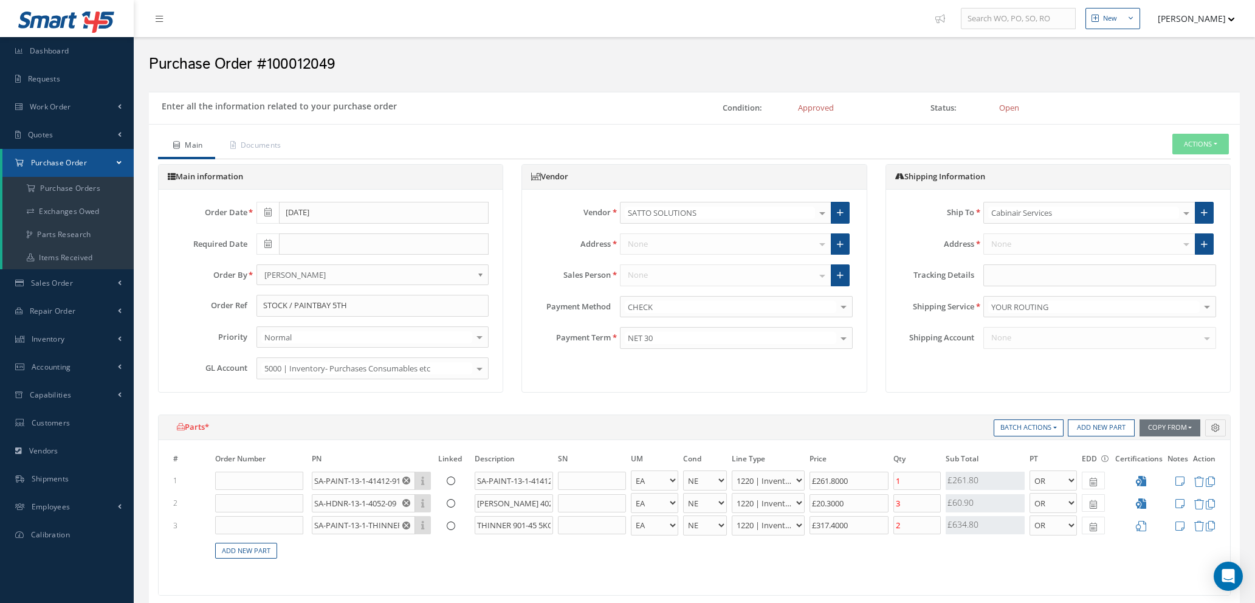
select select "5"
select select "88"
select select "1"
select select "5"
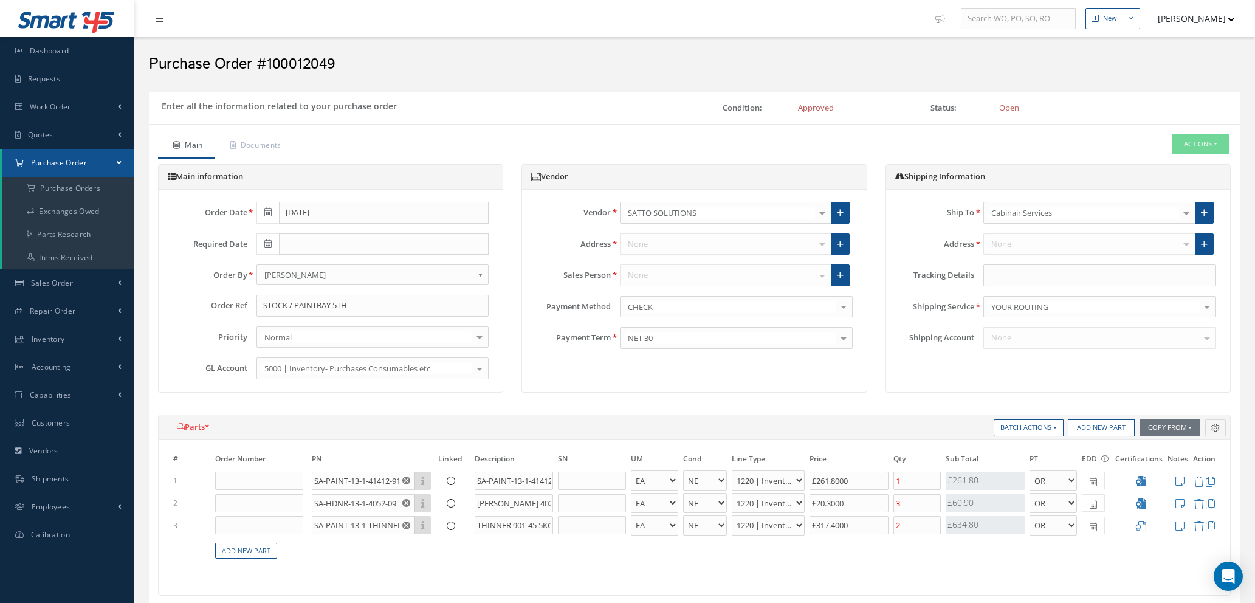
select select "88"
select select "1"
drag, startPoint x: 871, startPoint y: 523, endPoint x: 754, endPoint y: 520, distance: 116.1
click at [754, 520] on tr "3 SA-PAINT-13-1-THINNER Part Number Description THINNER 901-45 5KG - BAG BX CA …" at bounding box center [694, 525] width 1047 height 22
type input "£6"
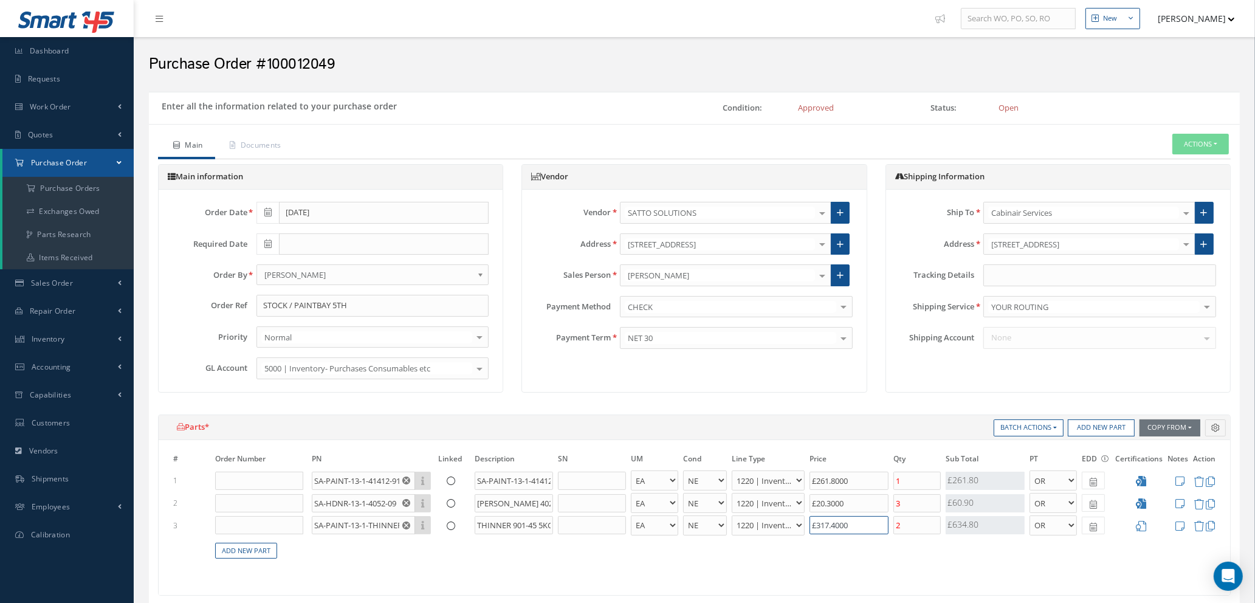
type input "£66.94"
type input "£61"
type input "£88.94"
type input "£61.3"
type input "£89.06"
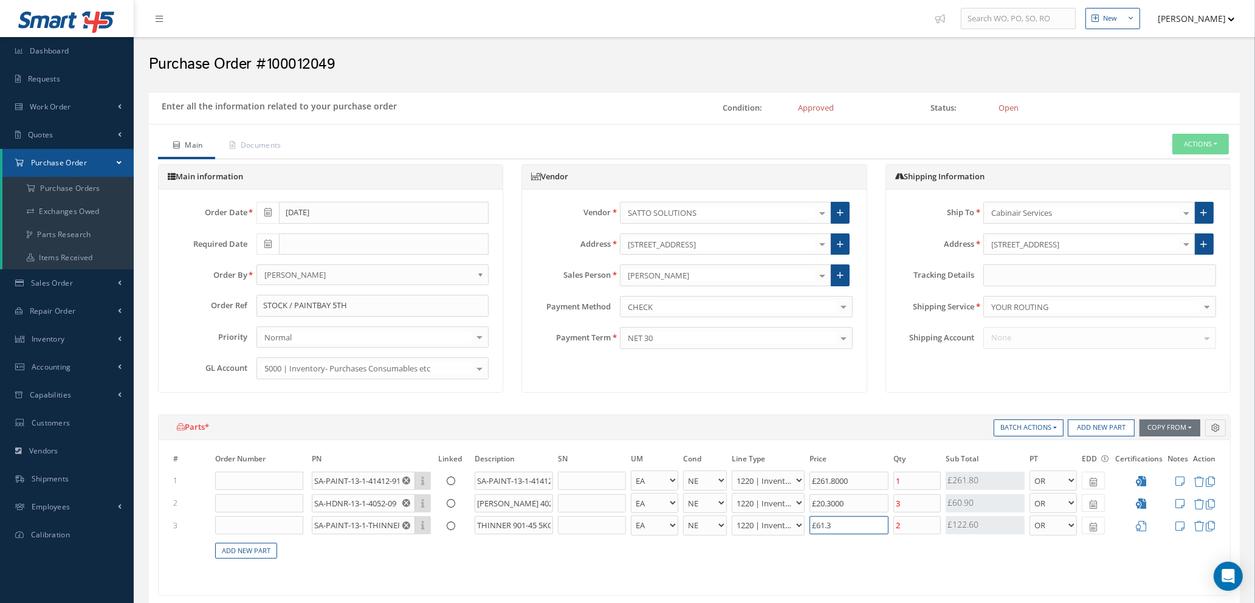
type input "£61.38"
type input "£89.09"
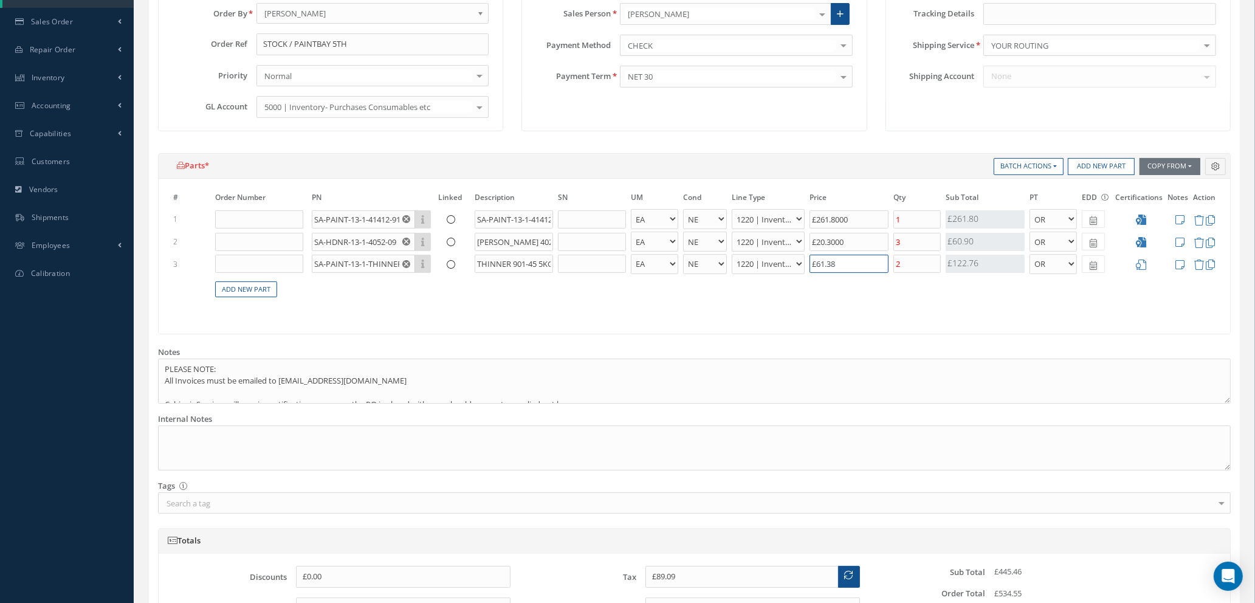
scroll to position [515, 0]
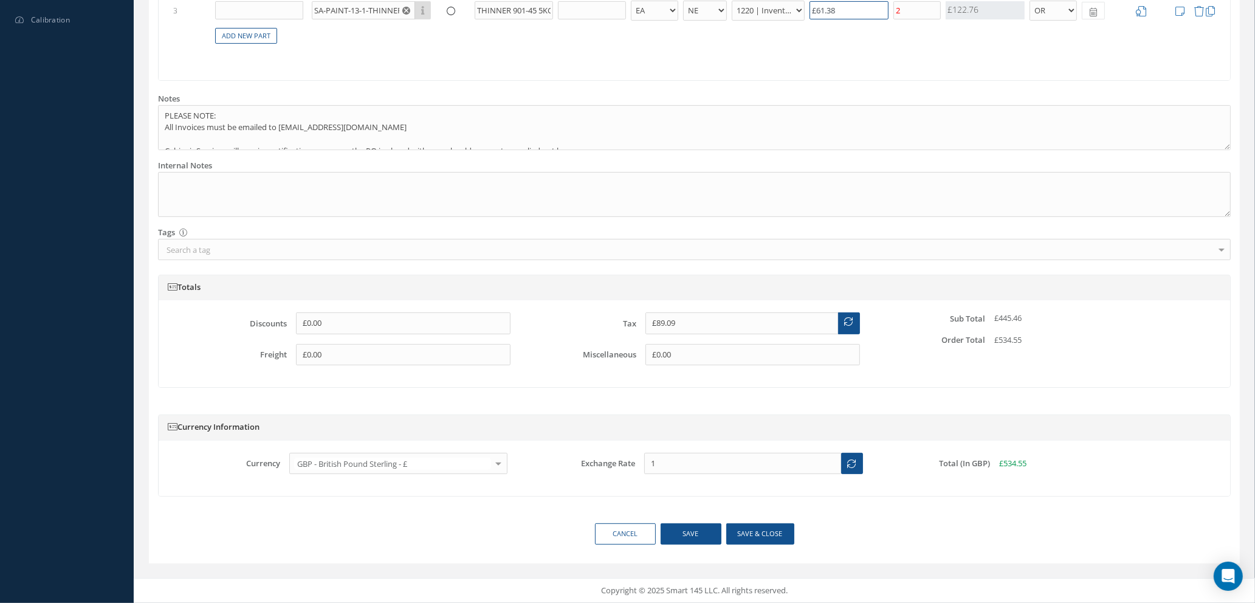
type input "£61.38"
click at [749, 533] on button "Save & close" at bounding box center [760, 533] width 68 height 21
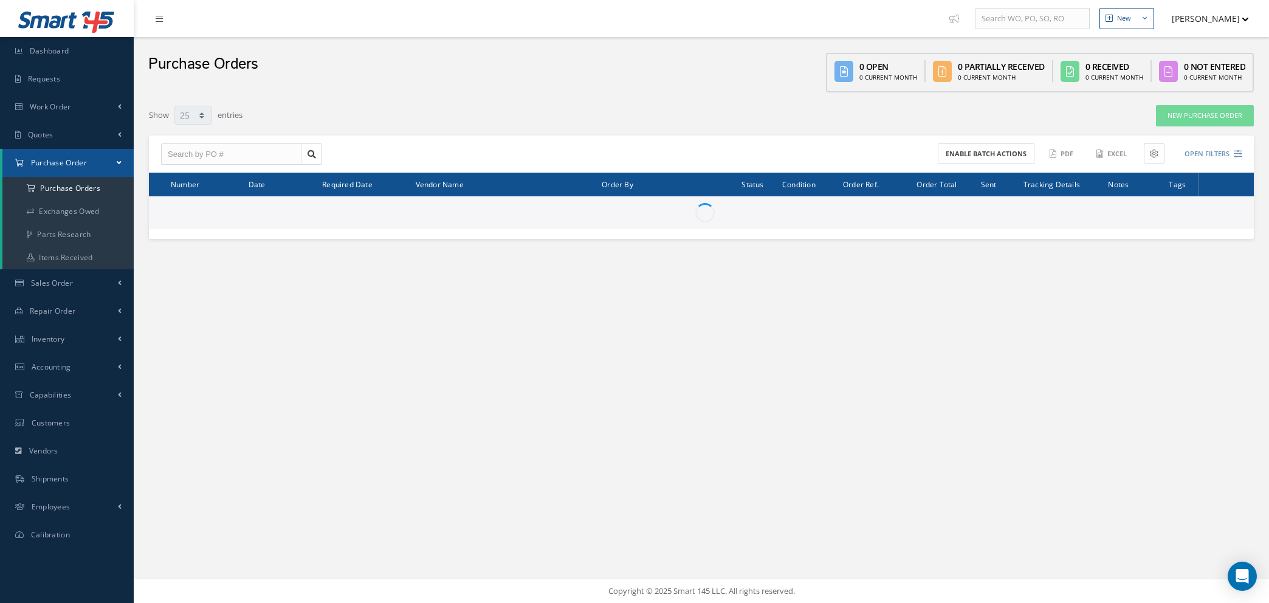
select select "25"
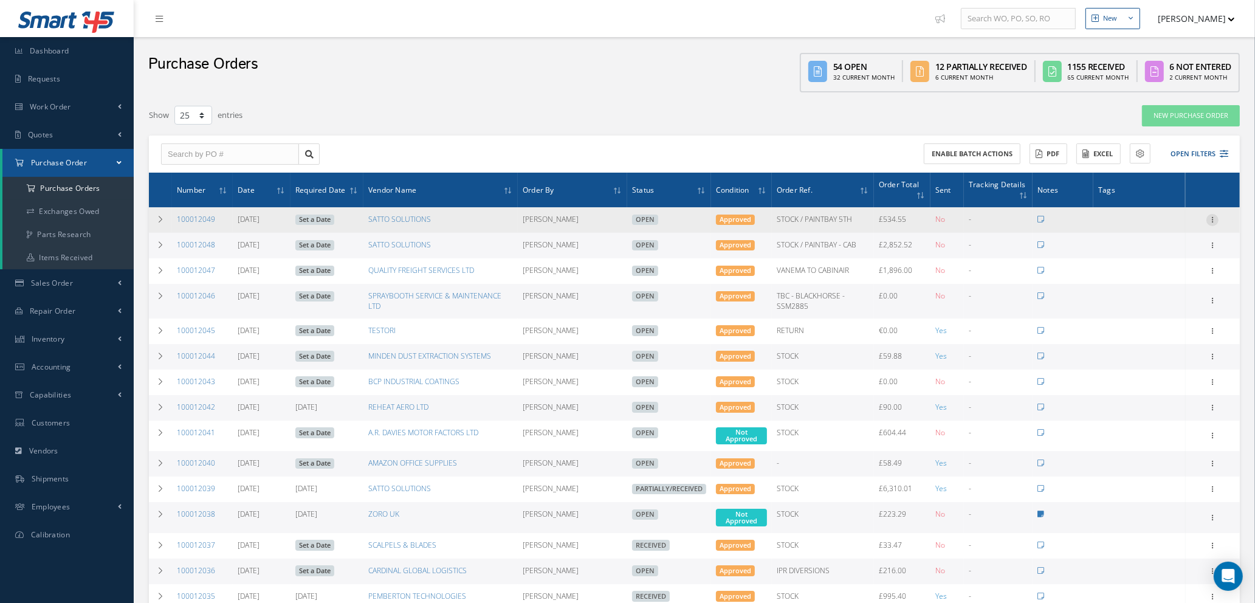
click at [1212, 218] on icon at bounding box center [1213, 219] width 12 height 10
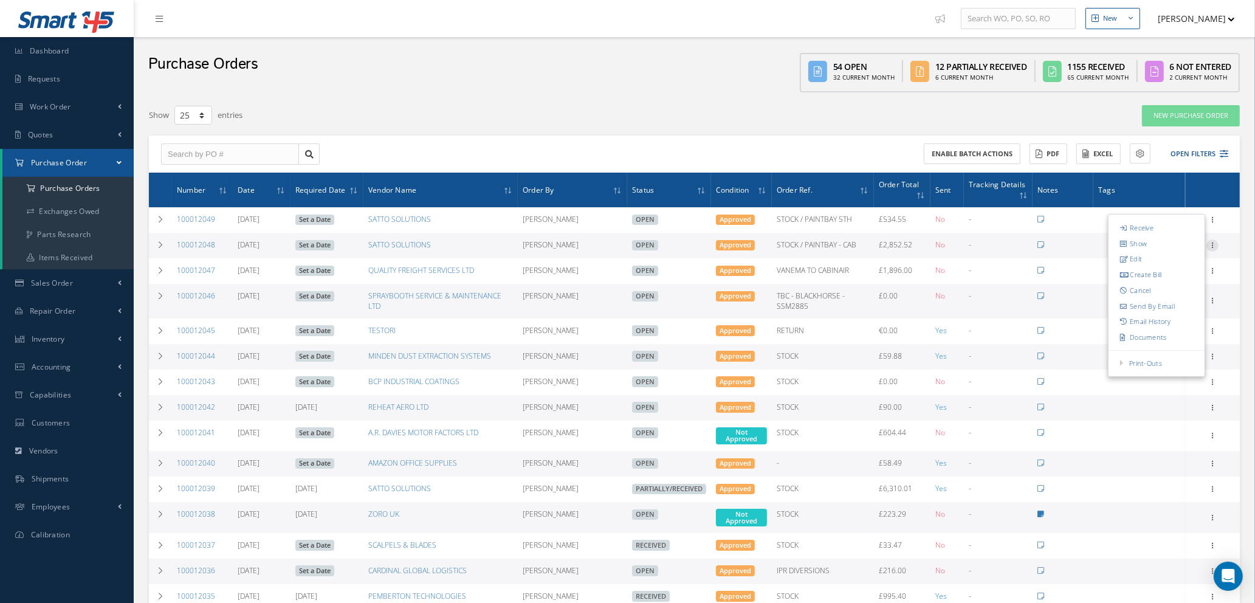
click at [1213, 246] on icon at bounding box center [1213, 245] width 12 height 10
click at [1163, 331] on link "Send By Email" at bounding box center [1157, 332] width 96 height 16
type input "Reports from Purchase Order #100012048"
type textarea "Hiya, Please find Attached, our Purchase Order #100012048. If you have any ques…"
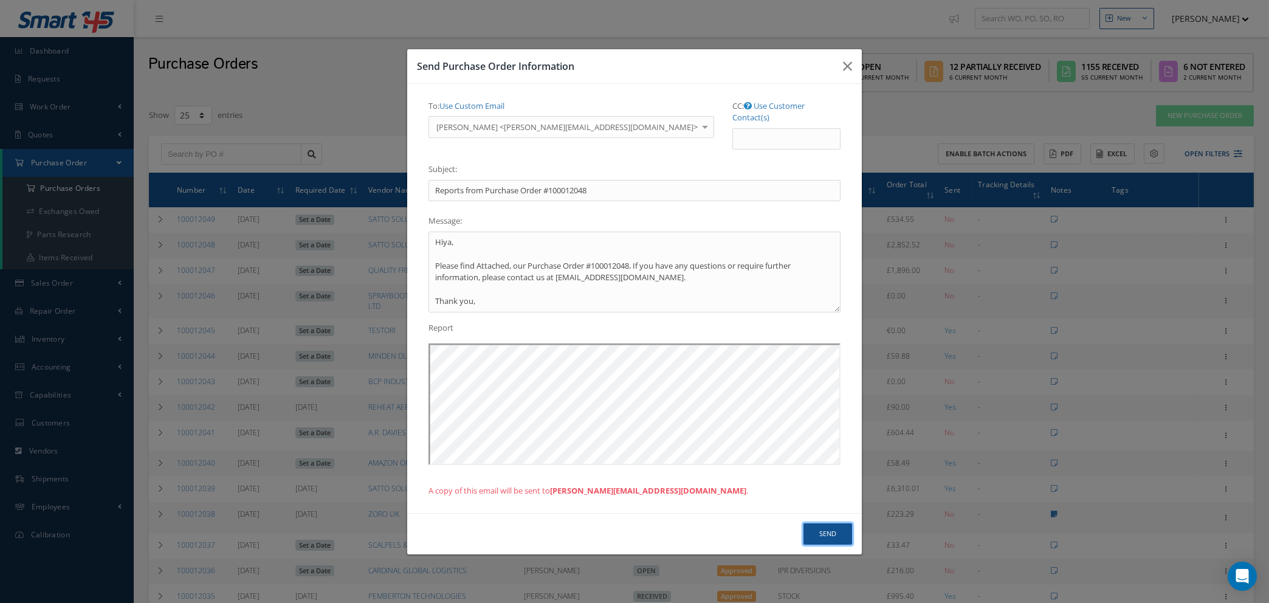
click at [838, 527] on button "Send" at bounding box center [828, 533] width 49 height 21
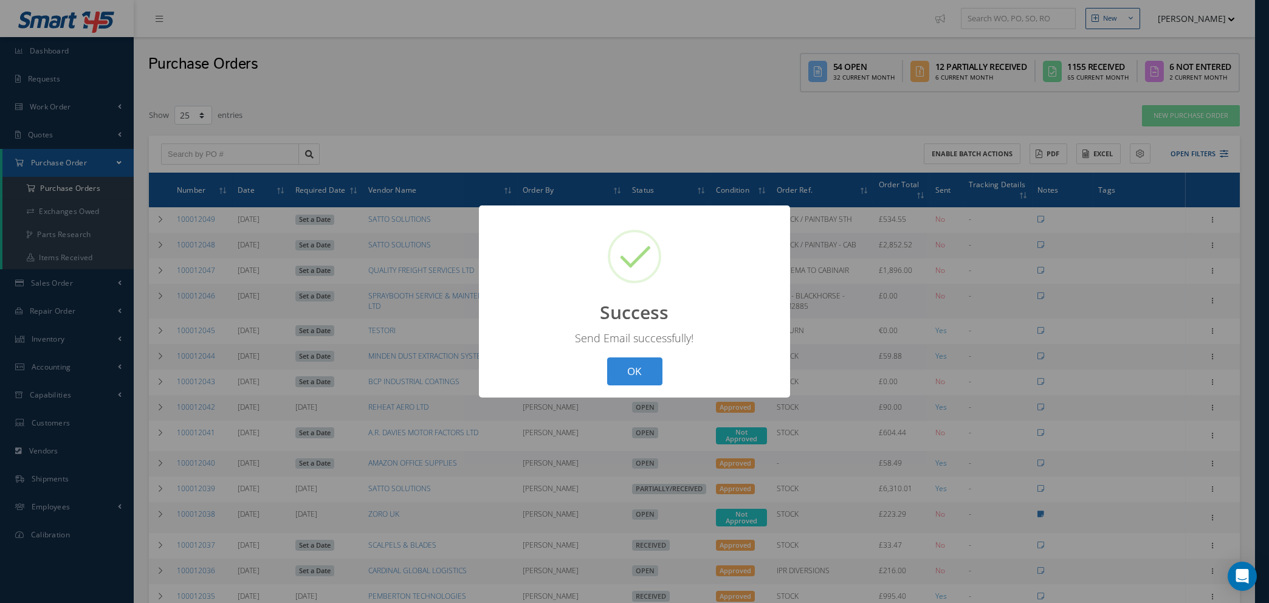
drag, startPoint x: 636, startPoint y: 366, endPoint x: 664, endPoint y: 356, distance: 30.2
click at [637, 366] on button "OK" at bounding box center [634, 371] width 55 height 29
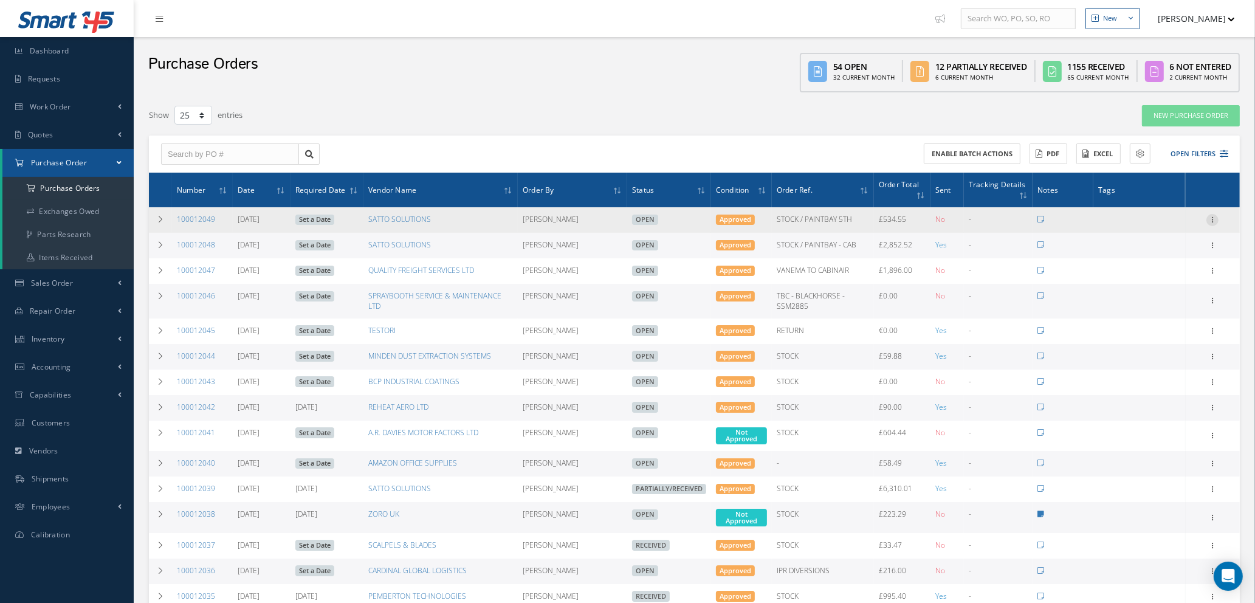
click at [1216, 214] on icon at bounding box center [1213, 219] width 12 height 10
click at [1157, 306] on link "Send By Email" at bounding box center [1157, 306] width 96 height 16
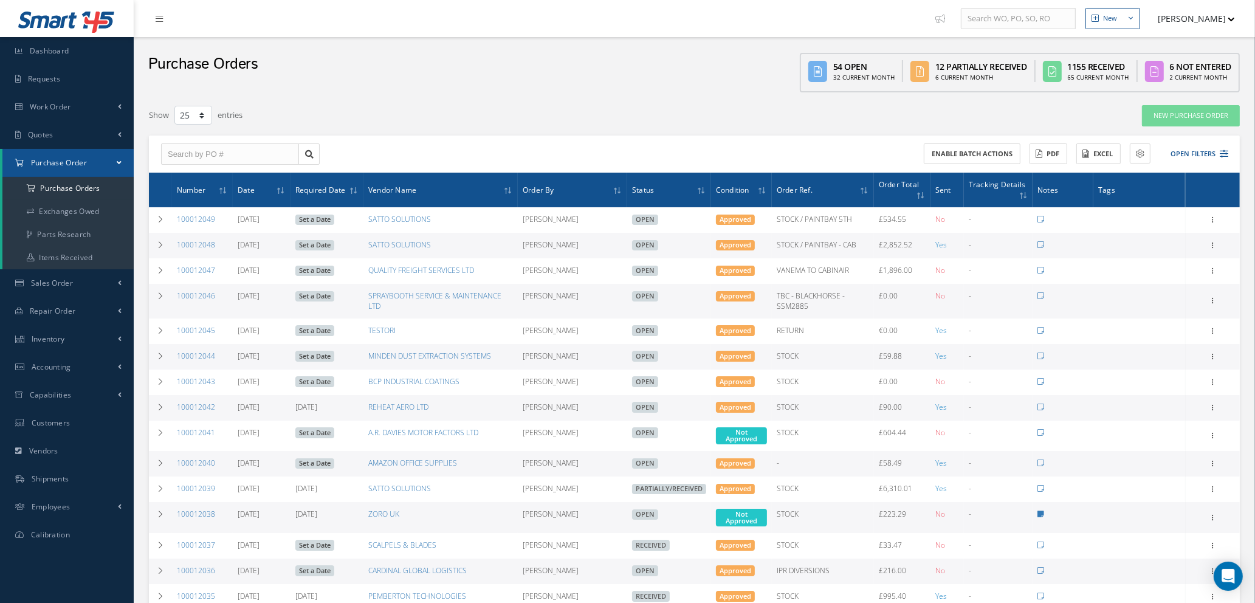
type input "Reports from Purchase Order #100012049"
type textarea "Hiya, Please find Attached, our Purchase Order #100012049. If you have any ques…"
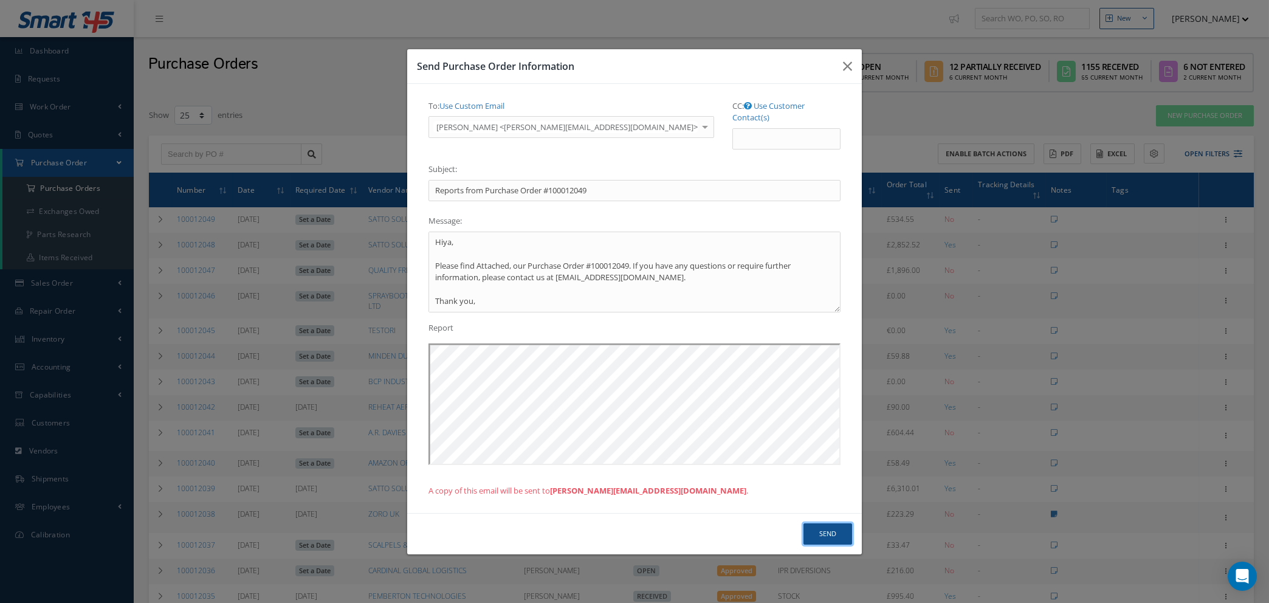
click at [836, 531] on button "Send" at bounding box center [828, 533] width 49 height 21
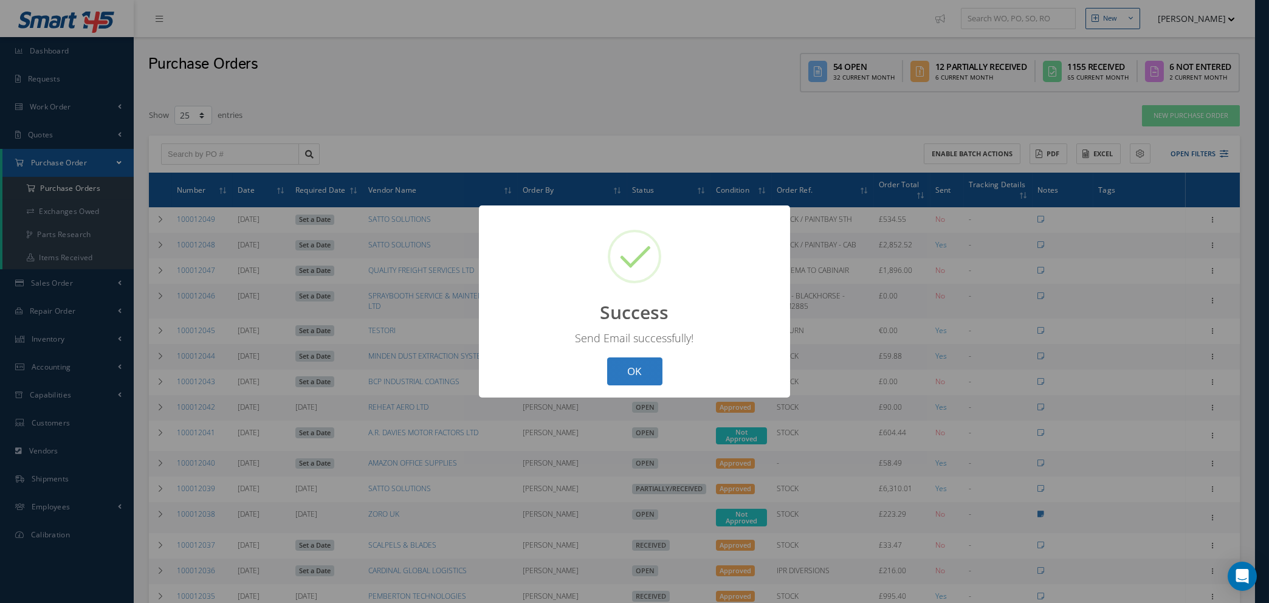
click at [630, 362] on button "OK" at bounding box center [634, 371] width 55 height 29
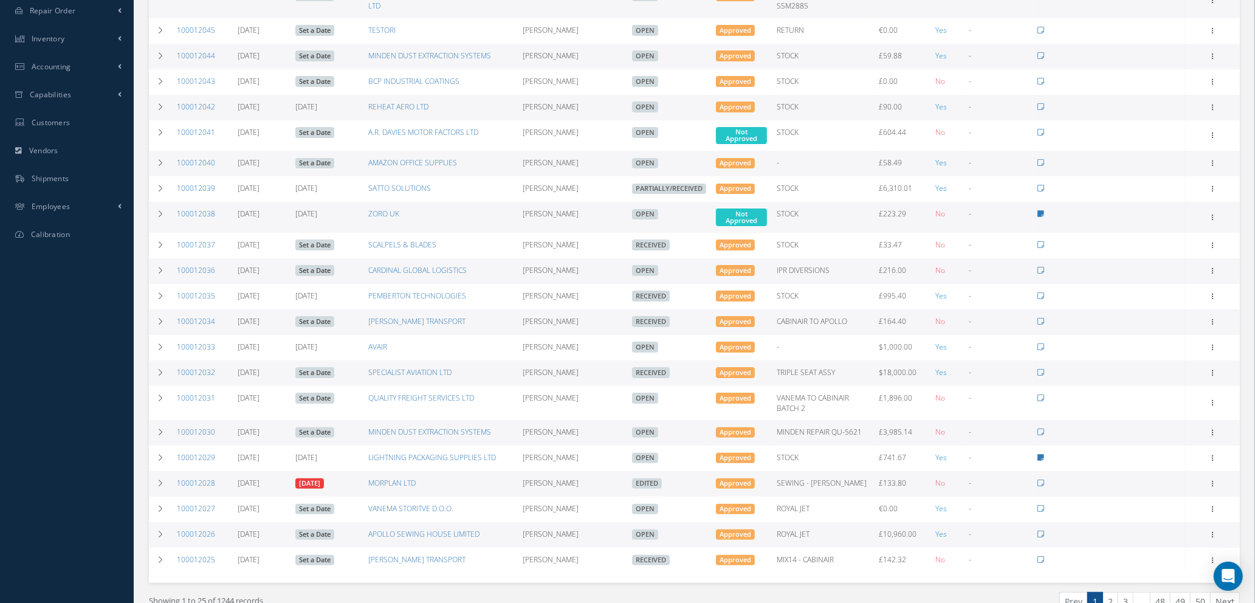
scroll to position [271, 0]
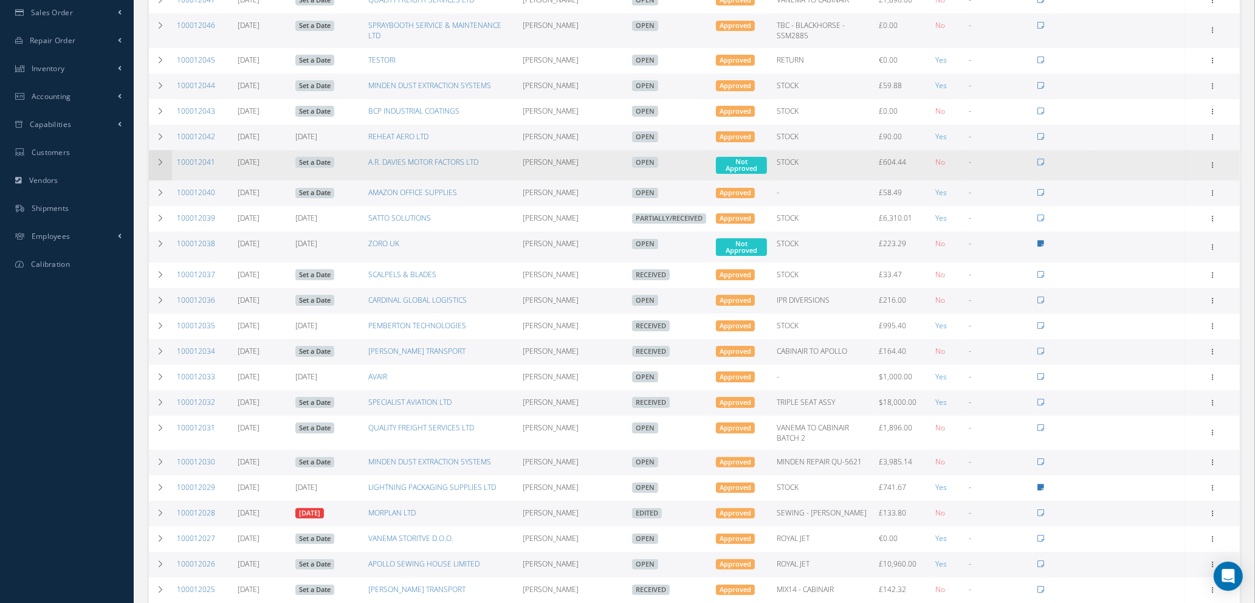
click at [158, 159] on icon at bounding box center [160, 162] width 9 height 7
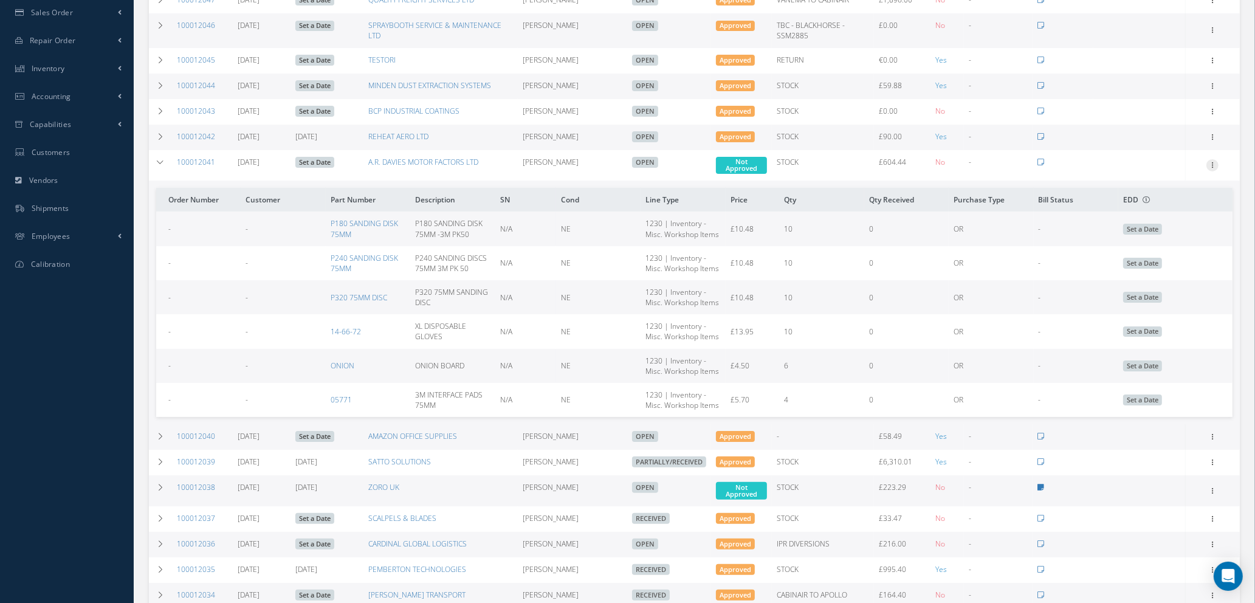
click at [1214, 159] on icon at bounding box center [1213, 164] width 12 height 10
click at [1154, 204] on link "Edit" at bounding box center [1157, 204] width 96 height 16
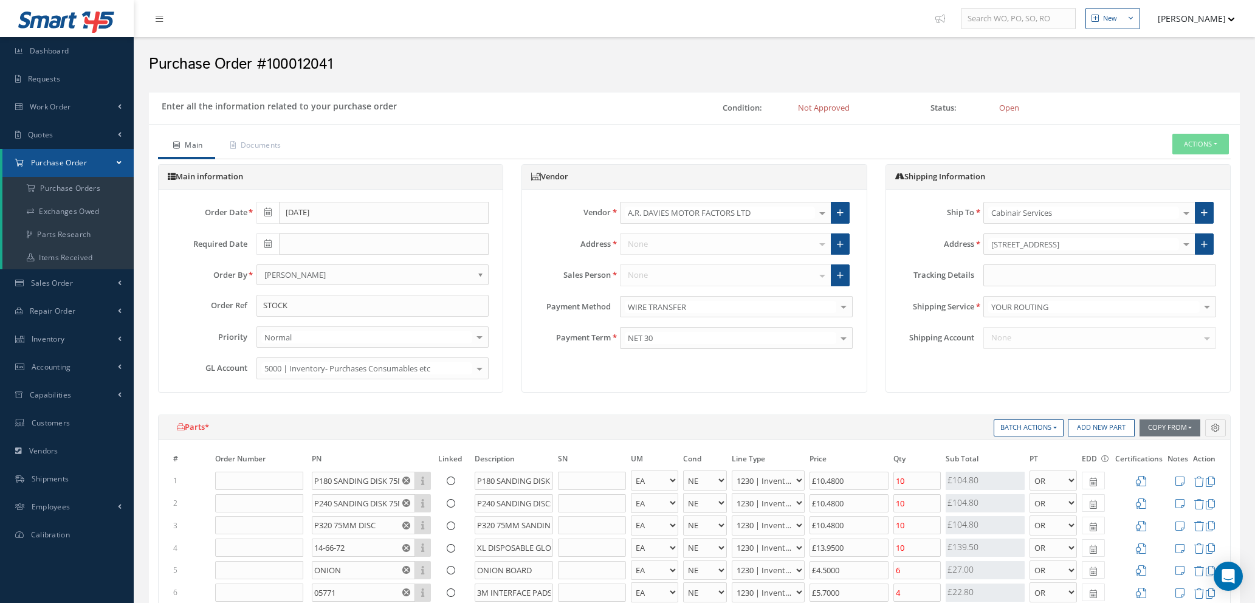
select select "1"
select select "5"
select select "110"
select select "1"
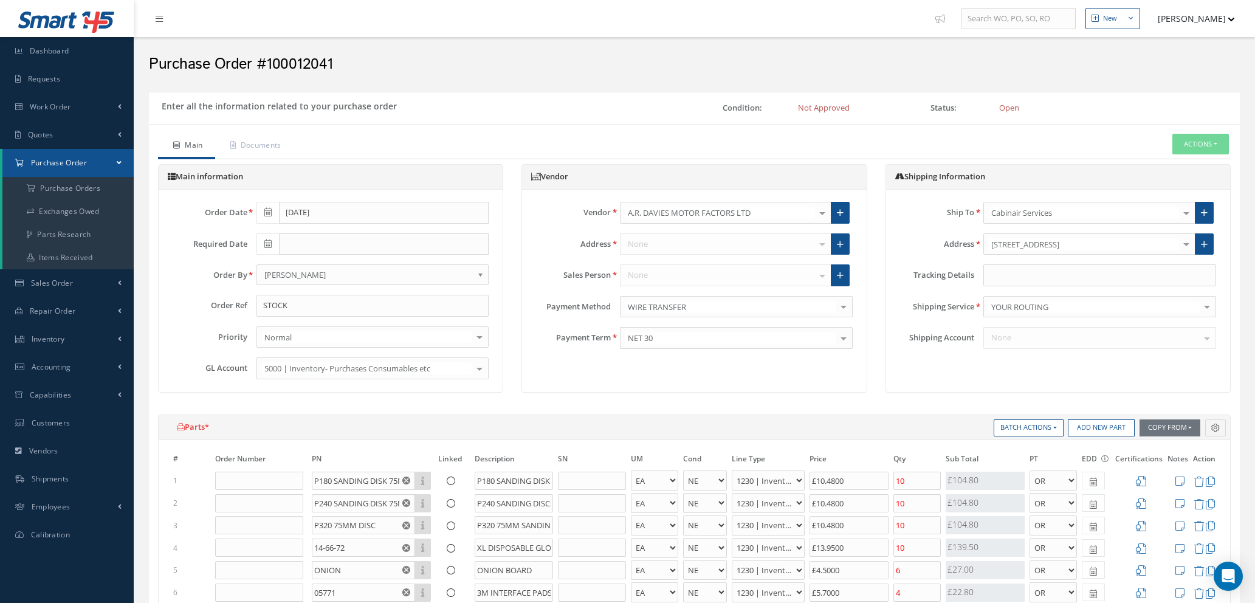
select select "5"
select select "110"
select select "1"
select select "5"
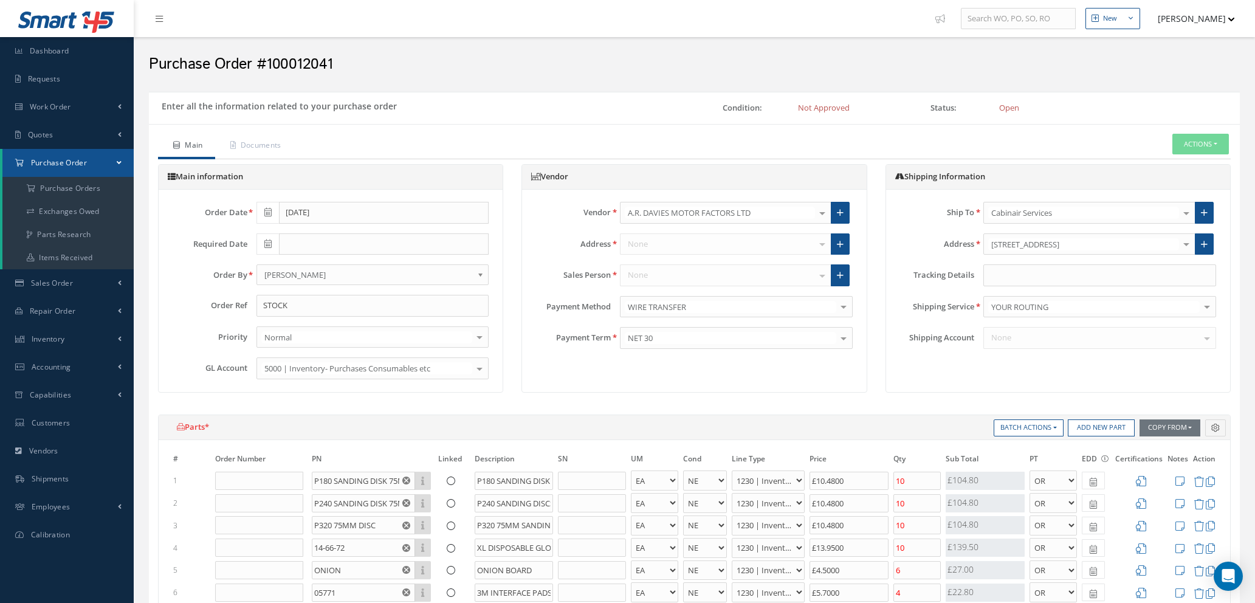
select select "110"
select select "1"
select select "5"
select select "110"
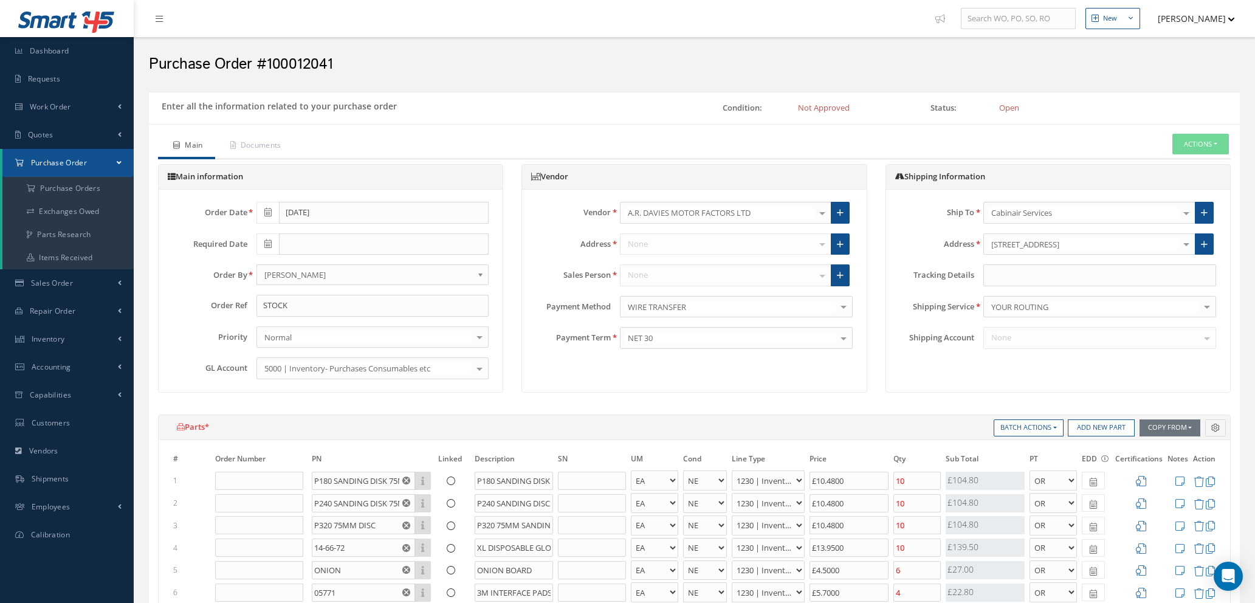
select select "1"
select select "5"
select select "110"
select select "1"
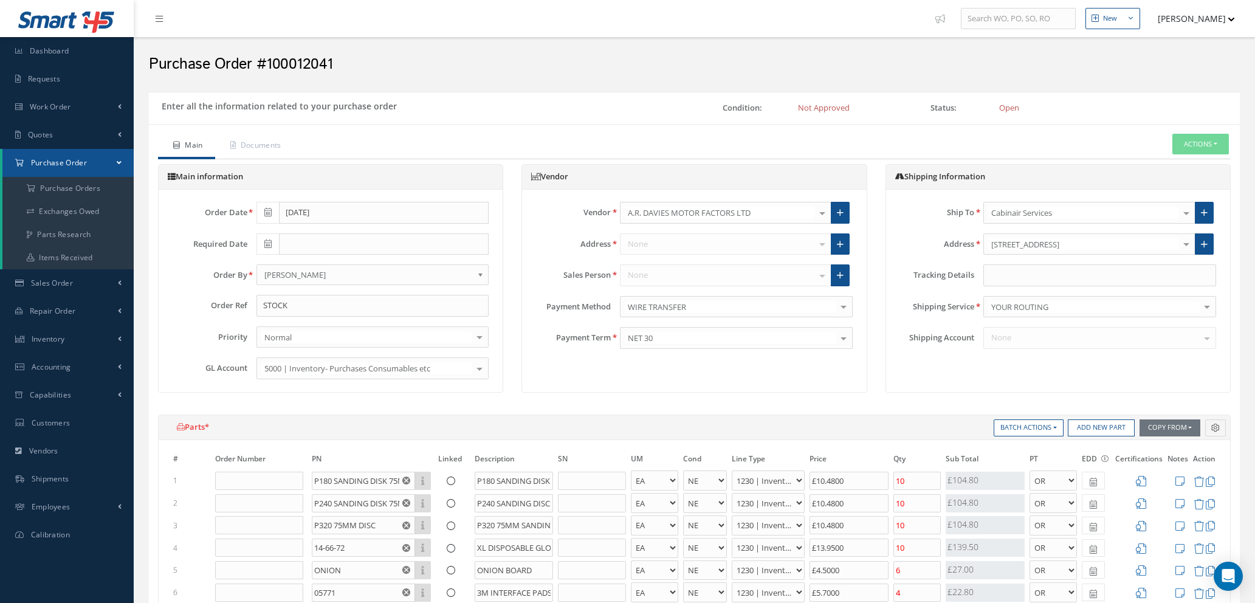
select select "1"
select select "5"
select select "110"
select select "1"
click at [302, 308] on input "STOCK" at bounding box center [373, 306] width 233 height 22
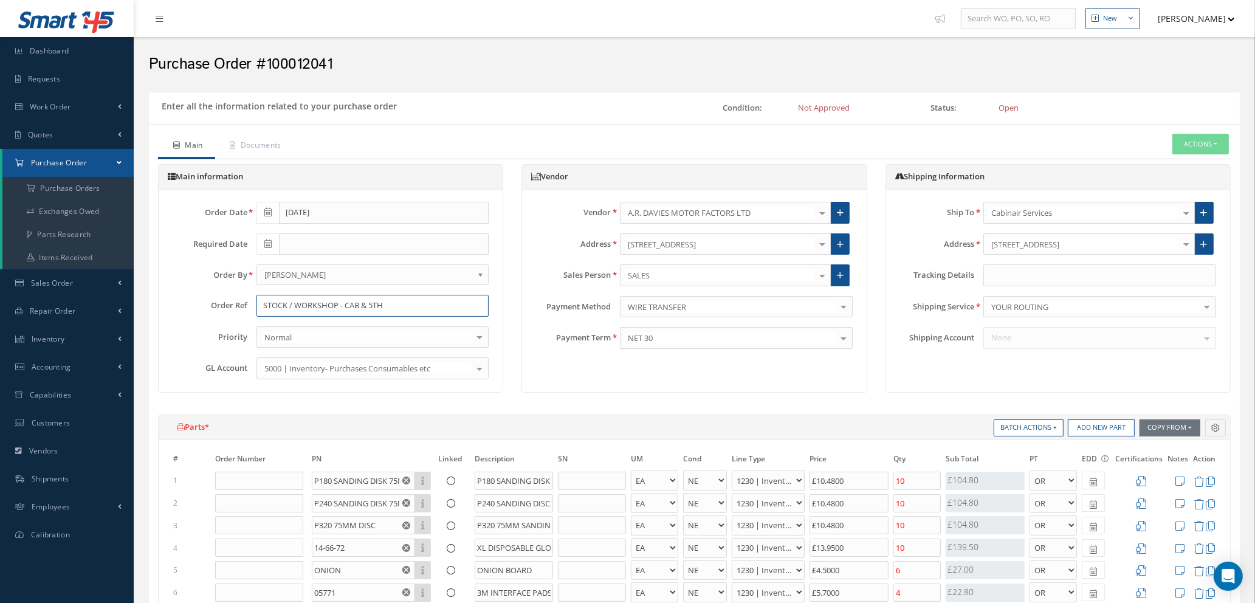
drag, startPoint x: 443, startPoint y: 306, endPoint x: 439, endPoint y: 314, distance: 9.3
click at [443, 306] on input "STOCK / WORKSHOP - CAB & 5TH" at bounding box center [373, 306] width 233 height 22
type input "STOCK / WORKSHOP - CAB & 5TH"
click at [283, 409] on div "Main information Order Date [DATE] Required Date Order By - - [PERSON_NAME] [PE…" at bounding box center [694, 289] width 1091 height 250
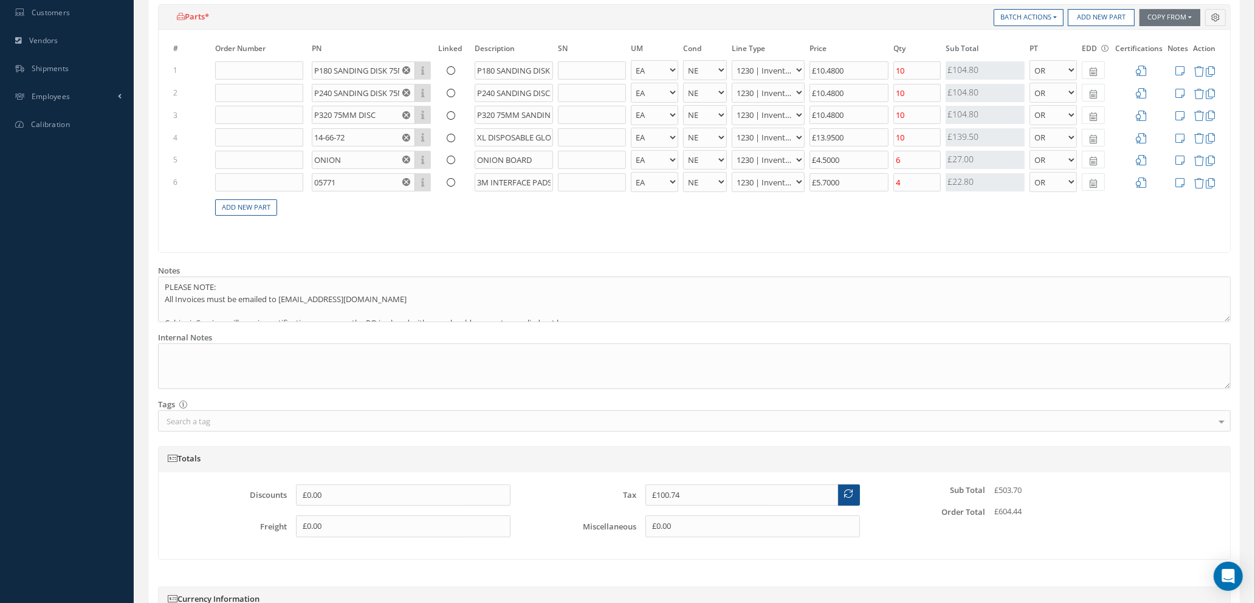
scroll to position [365, 0]
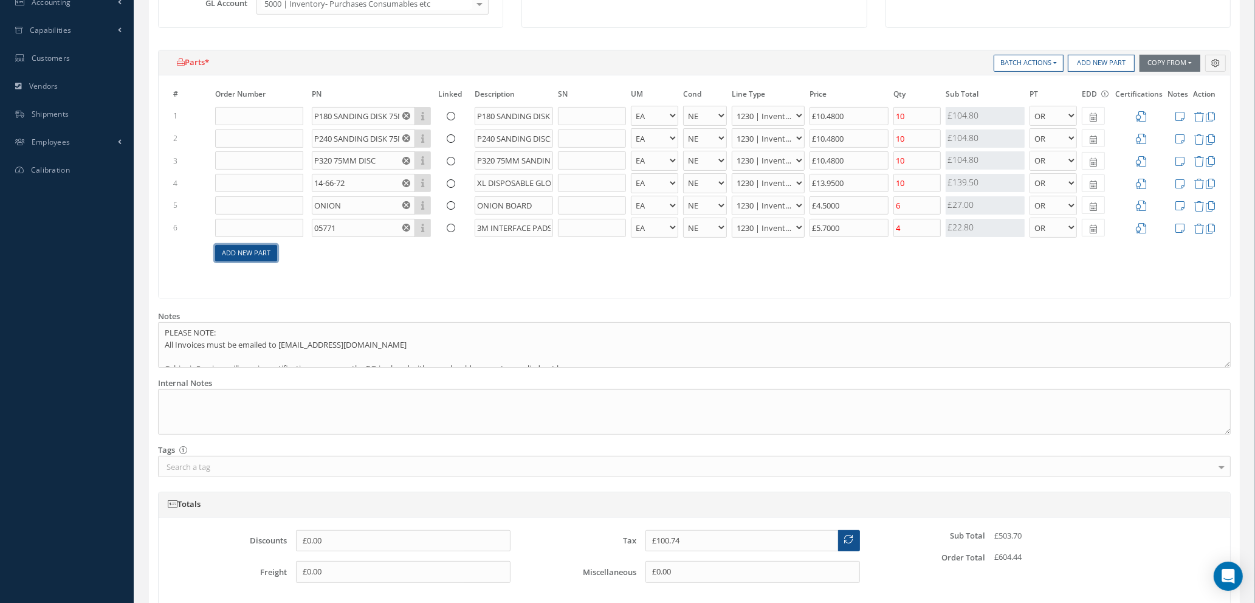
click at [246, 252] on link "Add New Part" at bounding box center [246, 253] width 62 height 16
select select "1"
select select "5"
select select "110"
select select "1"
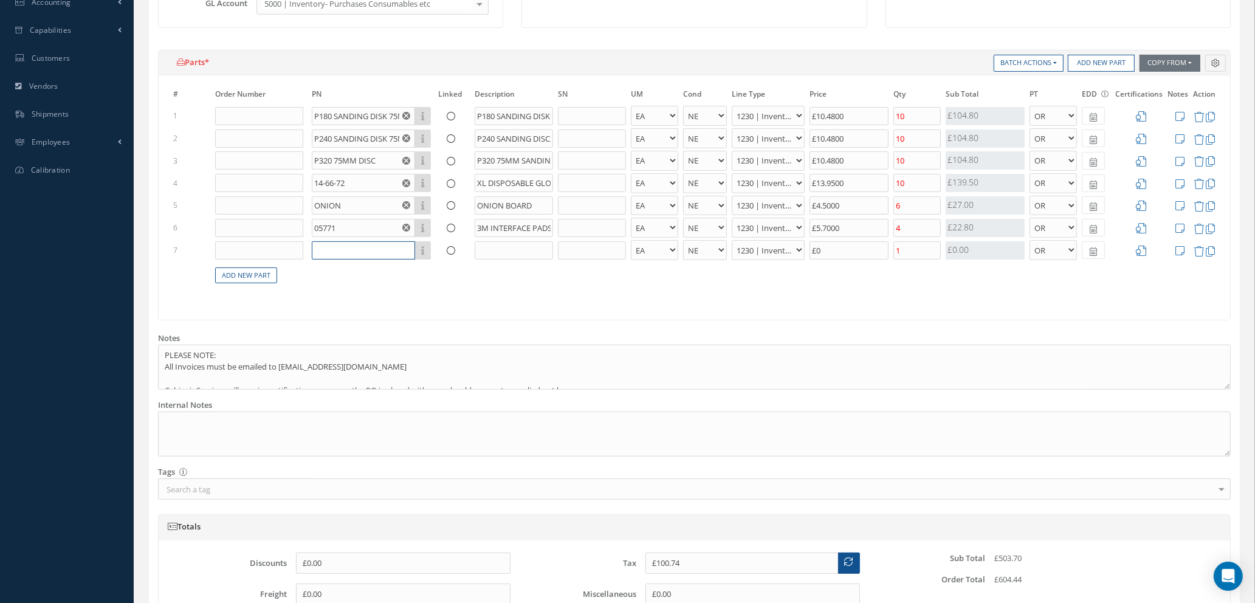
click at [350, 246] on input "text" at bounding box center [363, 250] width 103 height 18
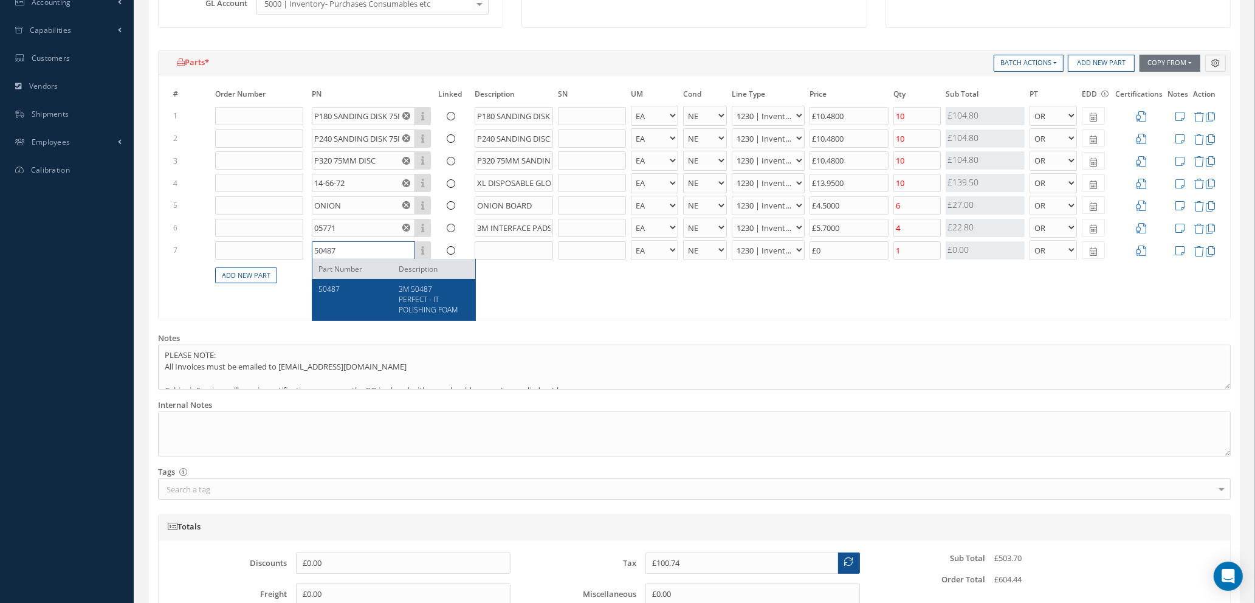
type input "50487"
click at [416, 305] on span "3M 50487 PERFECT - IT POLISHING FOAM" at bounding box center [428, 299] width 59 height 31
type input "£106.08"
type input "3M 50487 PERFECT - IT POLISHING FOAM"
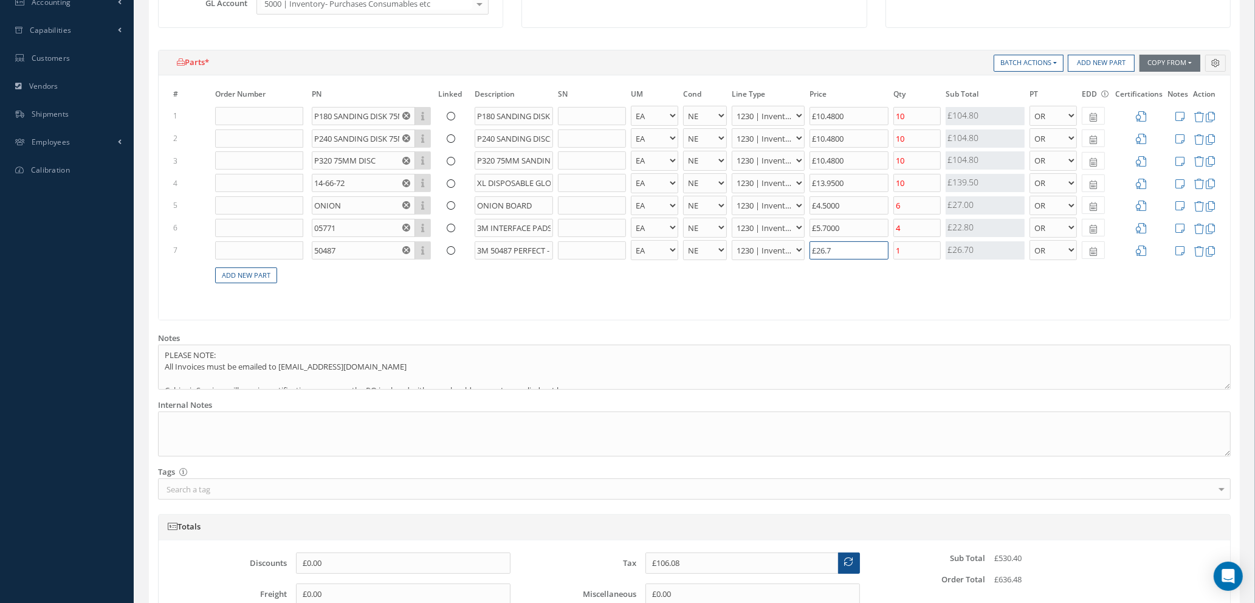
click at [850, 255] on input "£26.7" at bounding box center [849, 250] width 79 height 18
type input "£26.70"
type input "£116.76"
type input "3"
click at [246, 275] on link "Add New Part" at bounding box center [246, 275] width 62 height 16
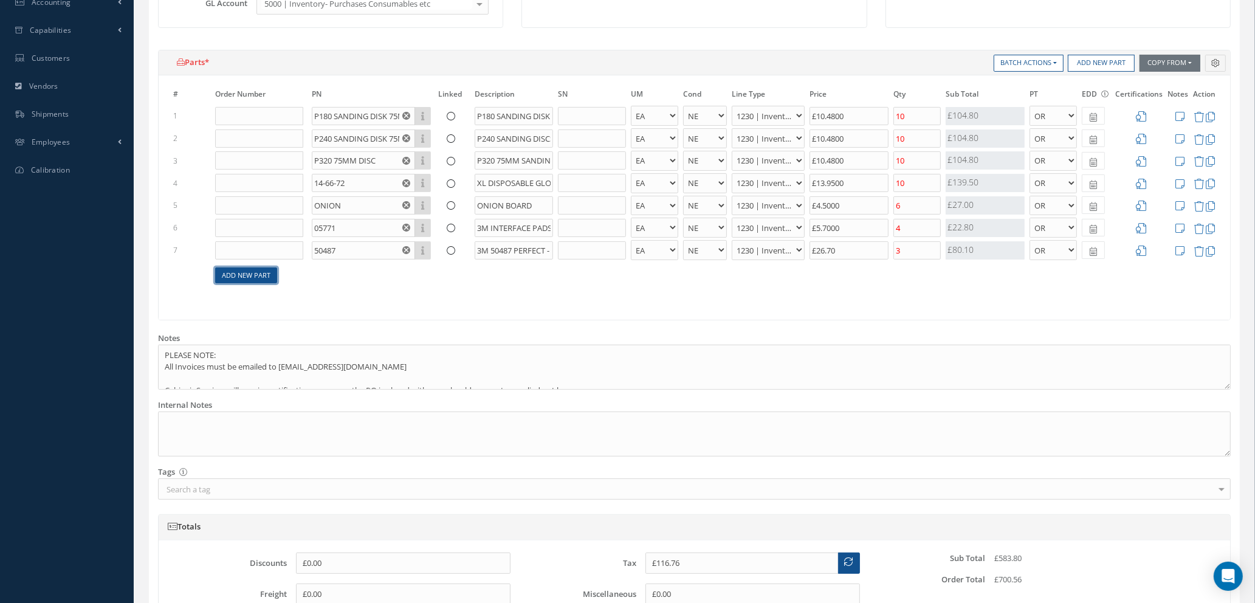
select select "1"
select select "5"
select select "110"
select select "1"
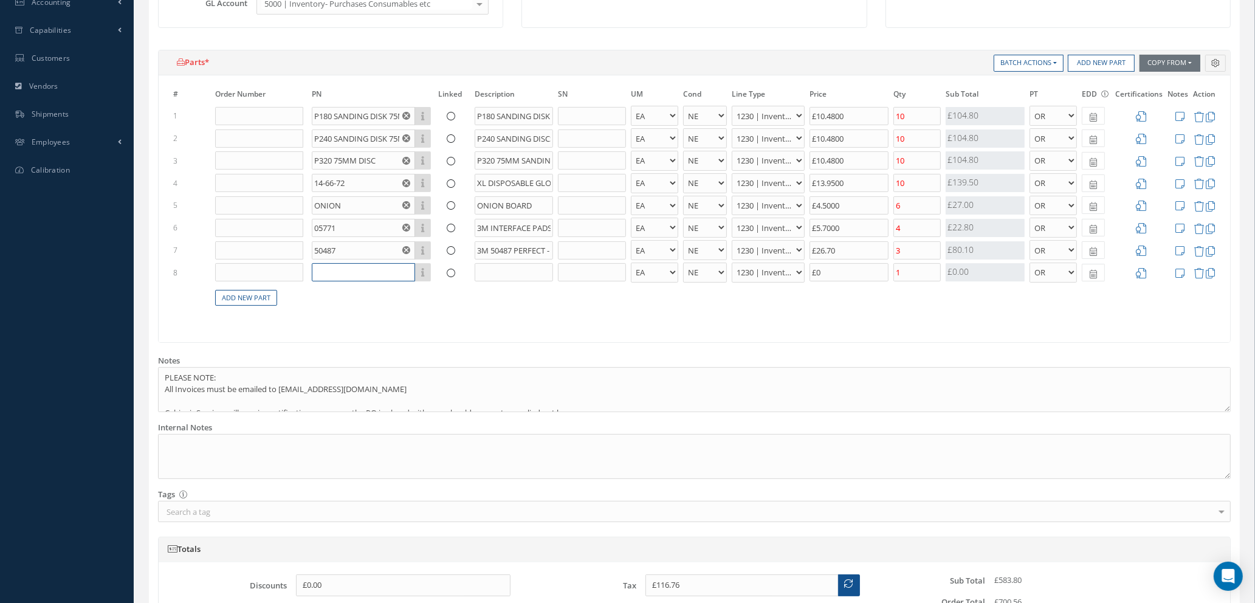
click at [322, 272] on input "text" at bounding box center [363, 272] width 103 height 18
type input "50499"
click at [368, 314] on div "50499" at bounding box center [354, 311] width 71 height 10
type input "£122.31"
type input "PERFECT IT 75MM"
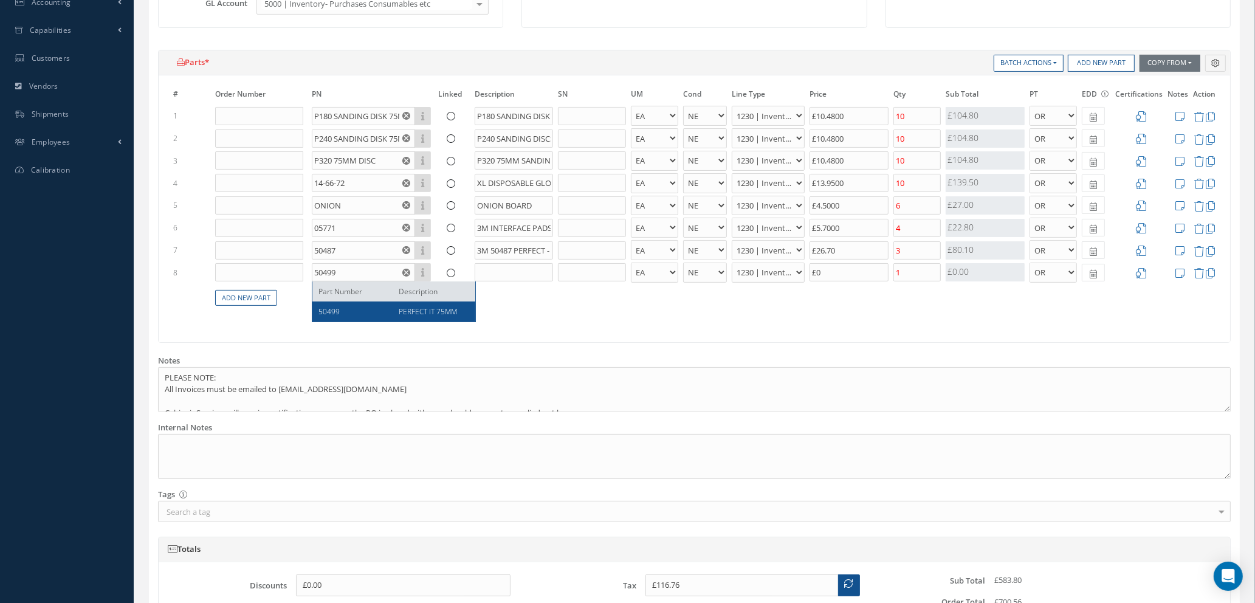
type input "£27.75"
click at [913, 269] on input "1" at bounding box center [917, 272] width 47 height 18
type input "£116.76"
type input "£138.96"
type input "4"
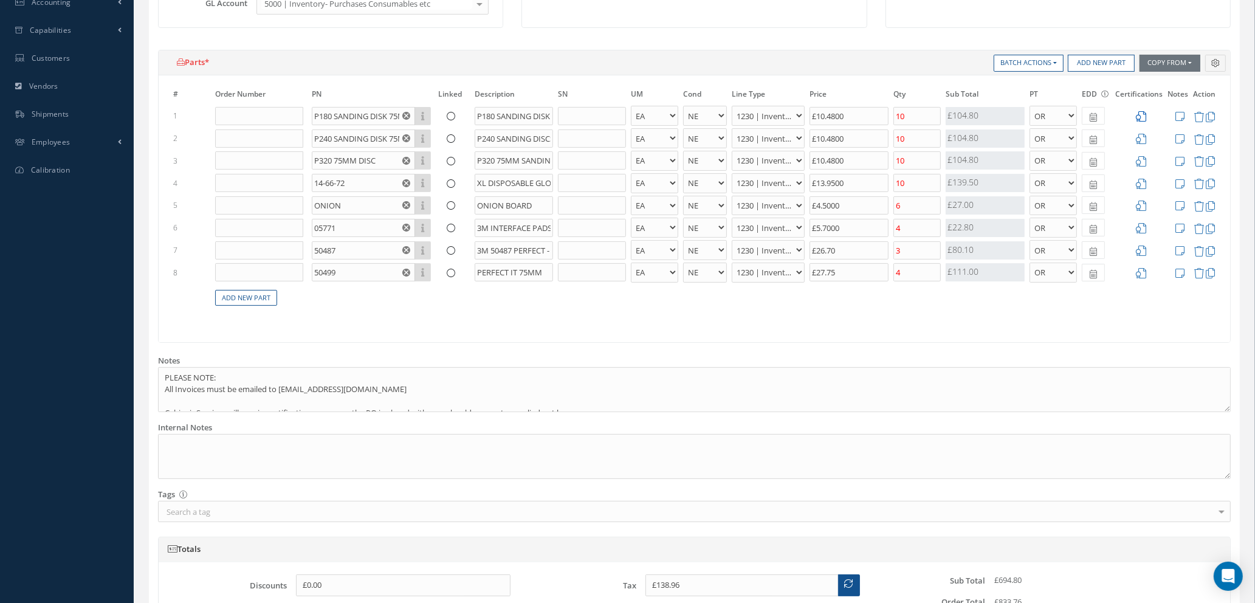
click at [1144, 117] on icon at bounding box center [1141, 116] width 10 height 10
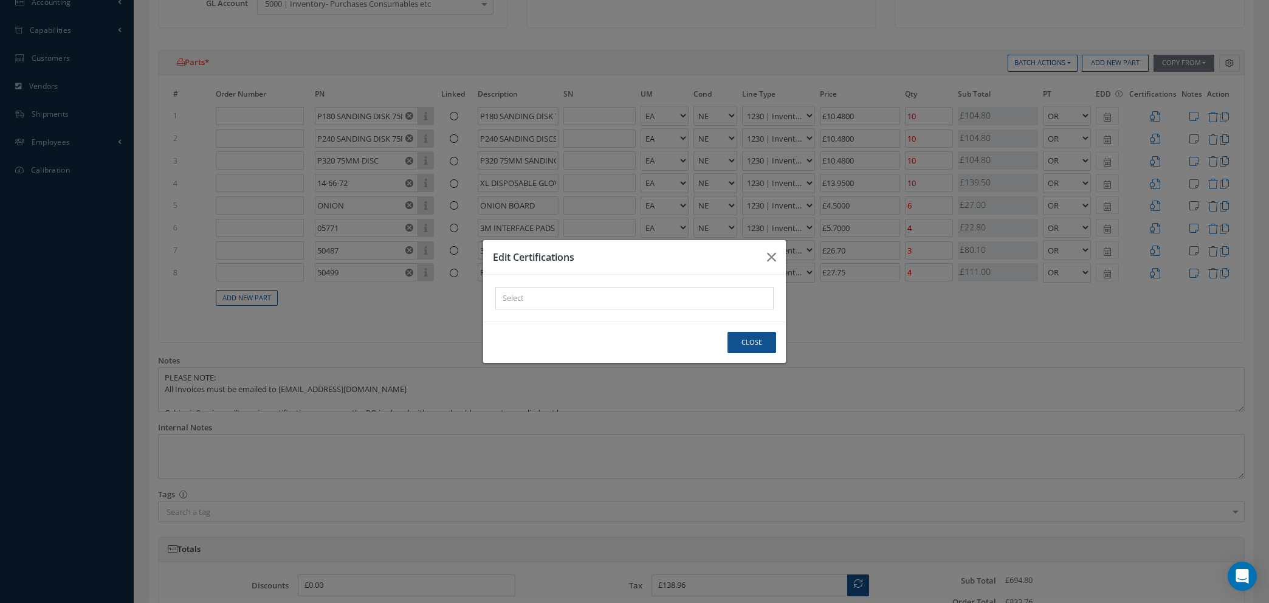
click at [674, 291] on div at bounding box center [632, 298] width 272 height 15
click at [669, 306] on div at bounding box center [632, 298] width 272 height 15
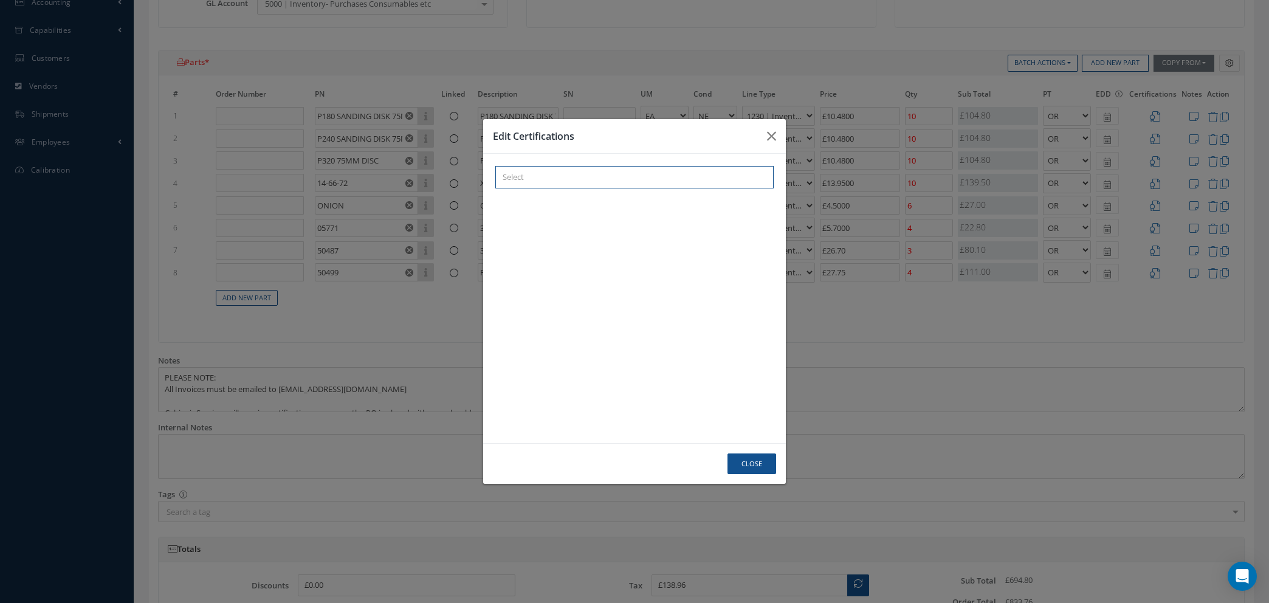
click at [666, 188] on div "× Loading... EASA 8130-3 C OF C MATERIAL CERT CAA FORM 1 EASA FORM 1 OEM CERT B…" at bounding box center [634, 177] width 278 height 22
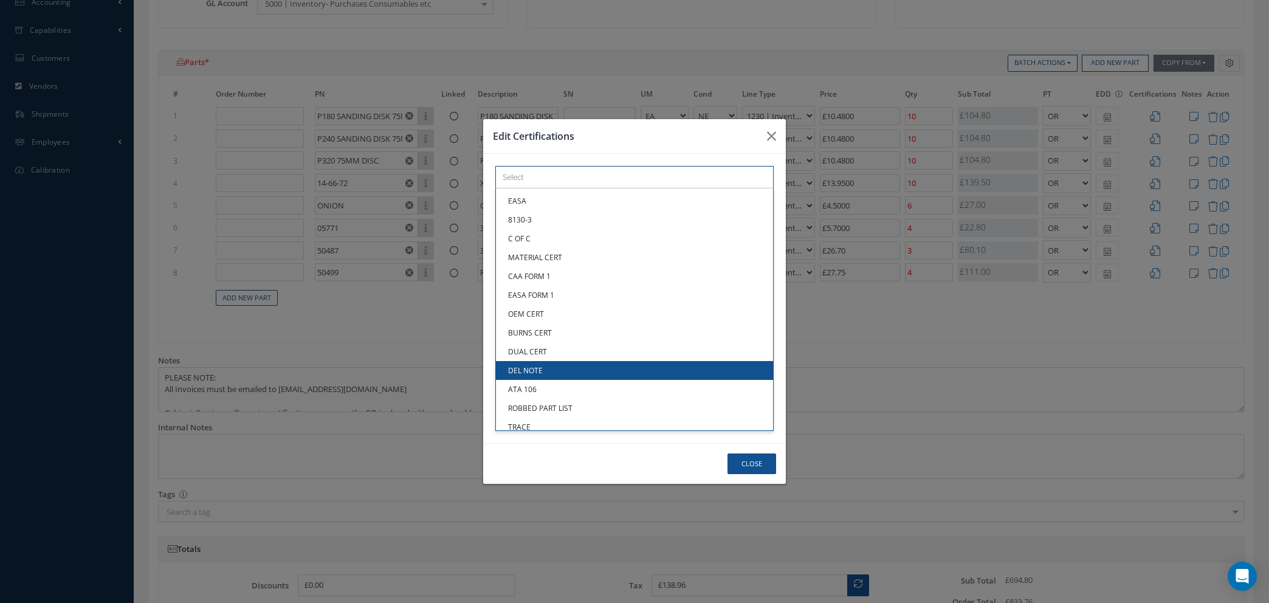
click at [613, 373] on link "DEL NOTE" at bounding box center [634, 370] width 277 height 19
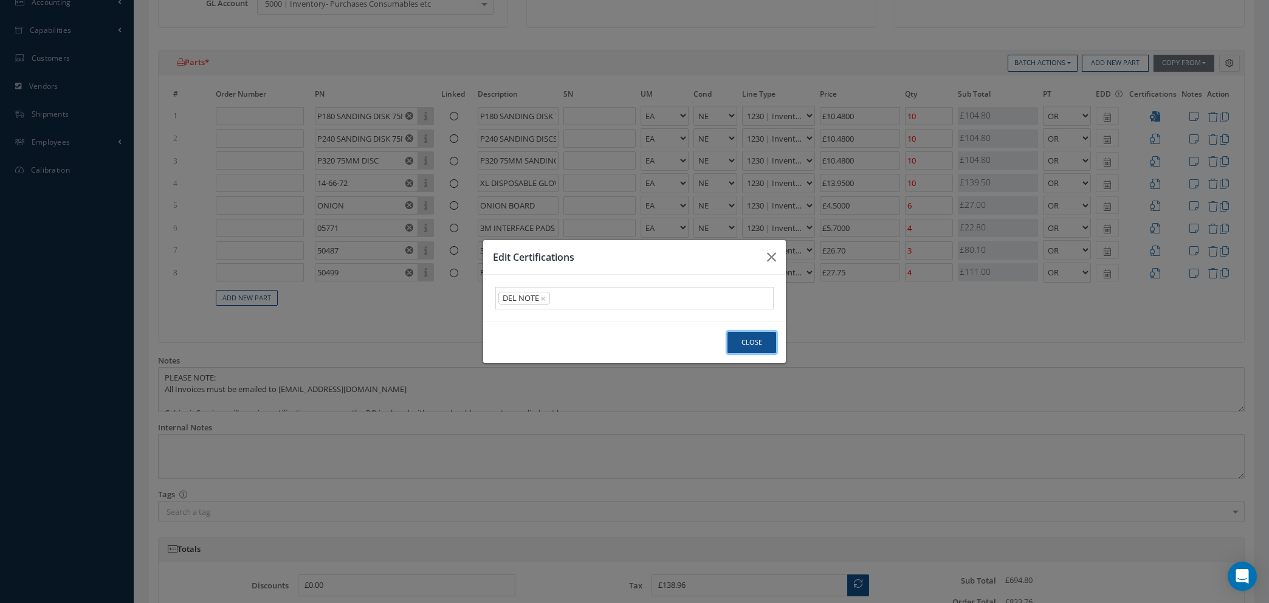
click at [754, 346] on button "Close" at bounding box center [752, 342] width 49 height 21
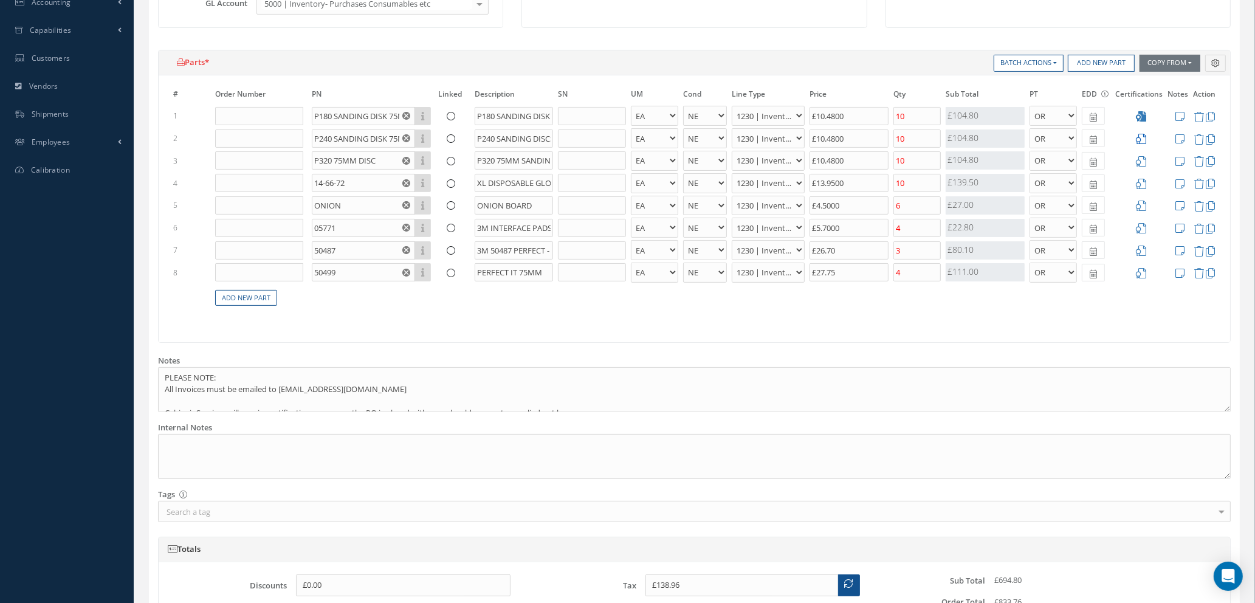
click at [1143, 140] on icon at bounding box center [1141, 139] width 10 height 10
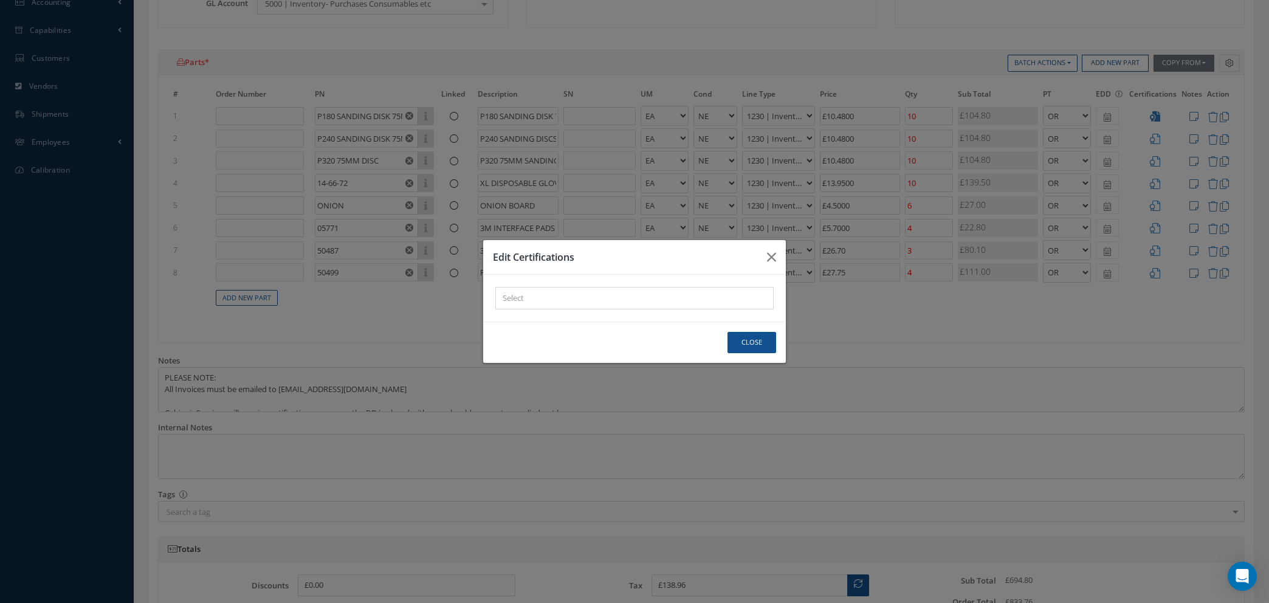
click at [577, 295] on div "× Loading..." at bounding box center [634, 298] width 278 height 22
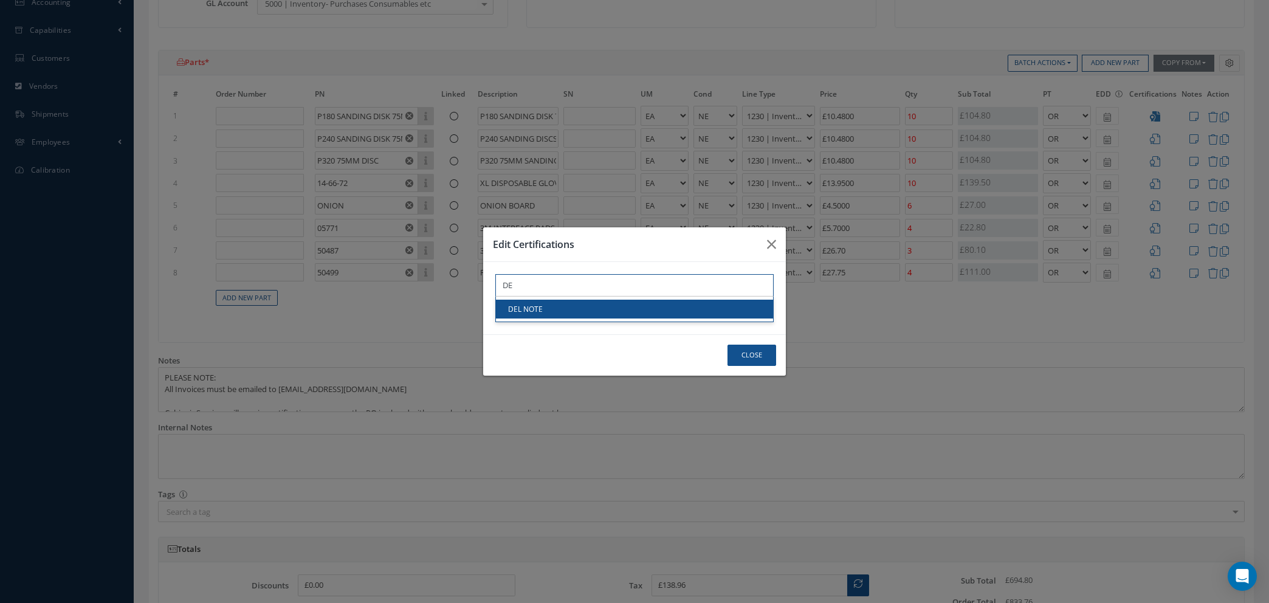
type input "DE"
click at [580, 311] on link "DEL NOTE" at bounding box center [634, 309] width 277 height 19
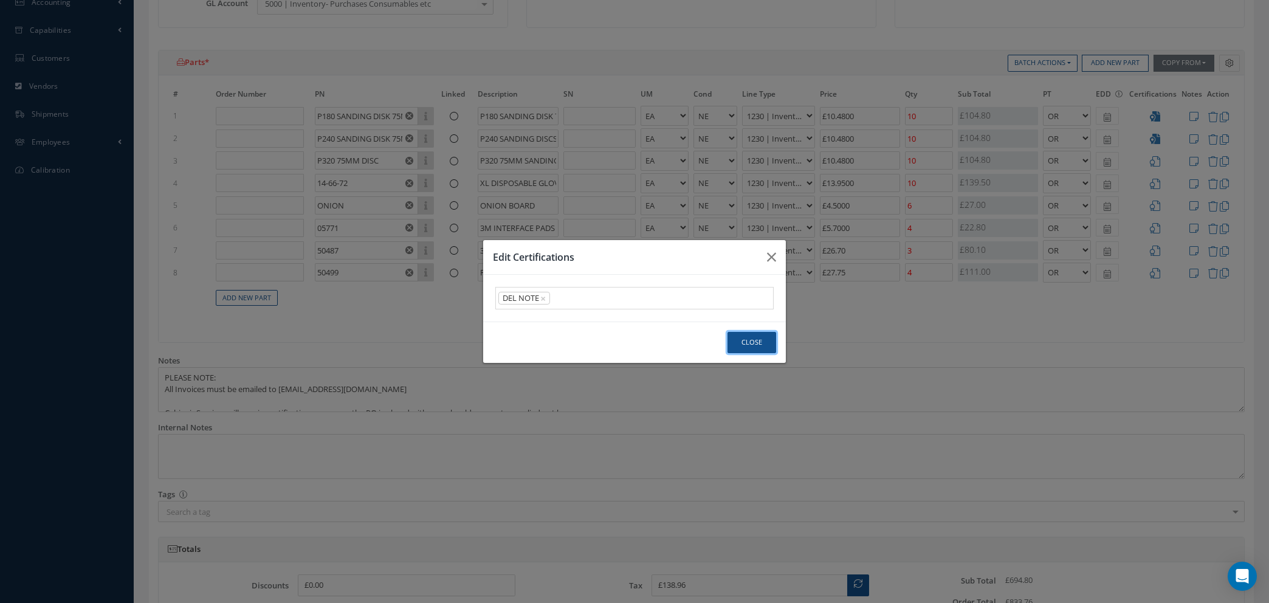
click at [748, 340] on button "Close" at bounding box center [752, 342] width 49 height 21
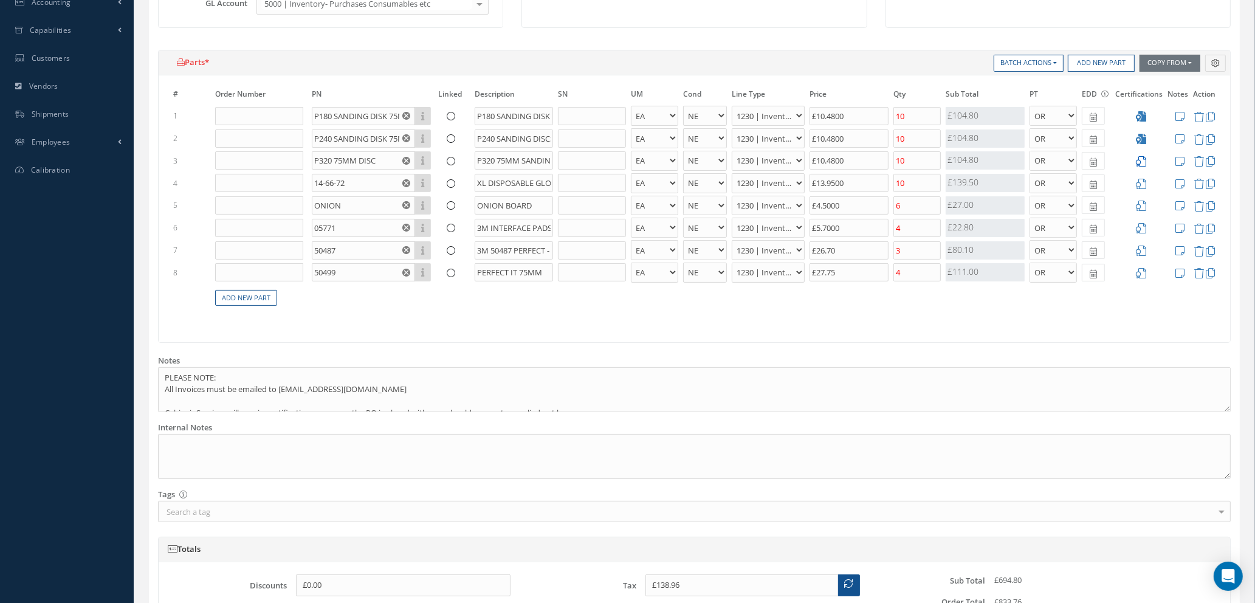
click at [1142, 162] on icon at bounding box center [1141, 161] width 10 height 10
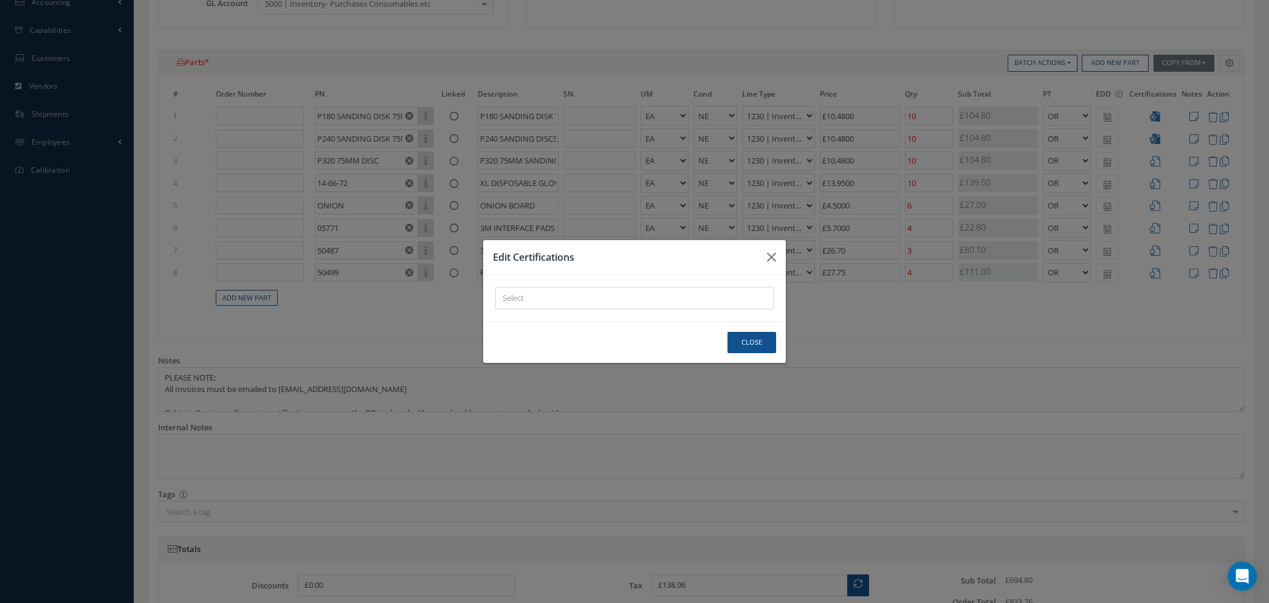
click at [548, 300] on div "× Loading..." at bounding box center [634, 298] width 278 height 22
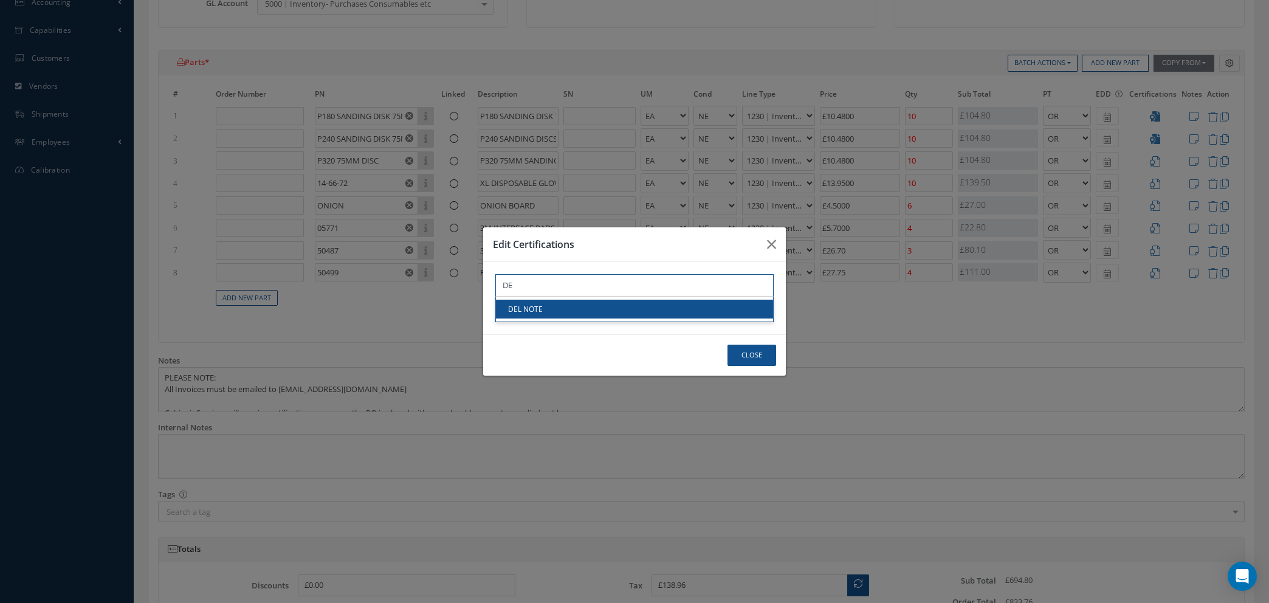
type input "DE"
click at [549, 307] on link "DEL NOTE" at bounding box center [634, 309] width 277 height 19
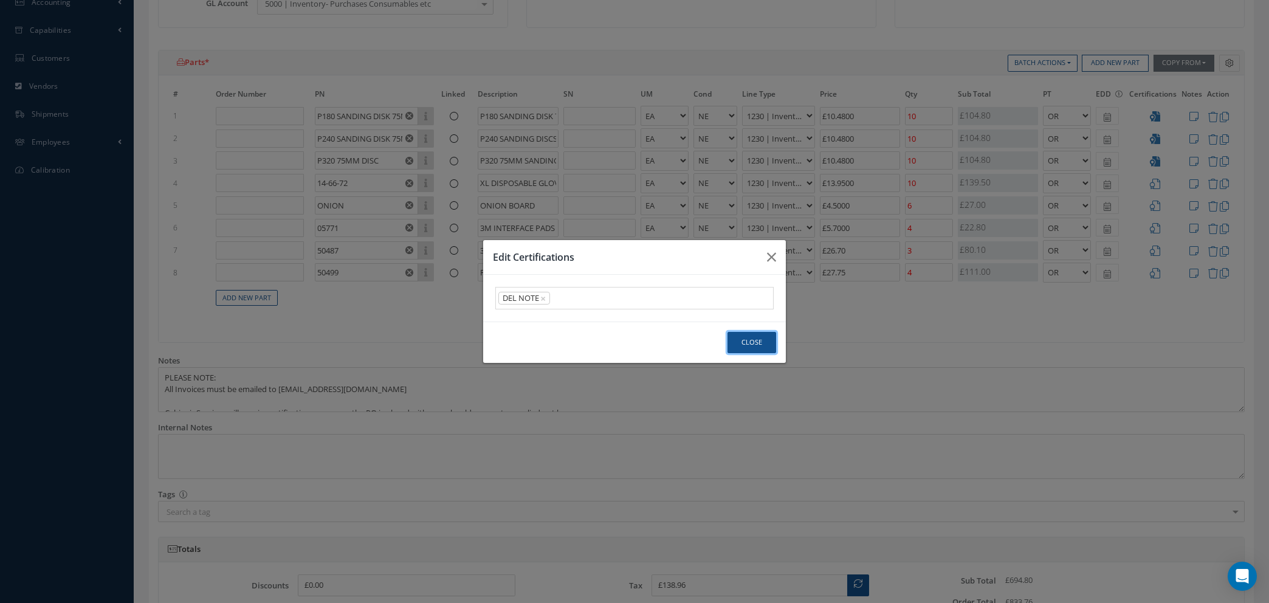
click at [753, 340] on button "Close" at bounding box center [752, 342] width 49 height 21
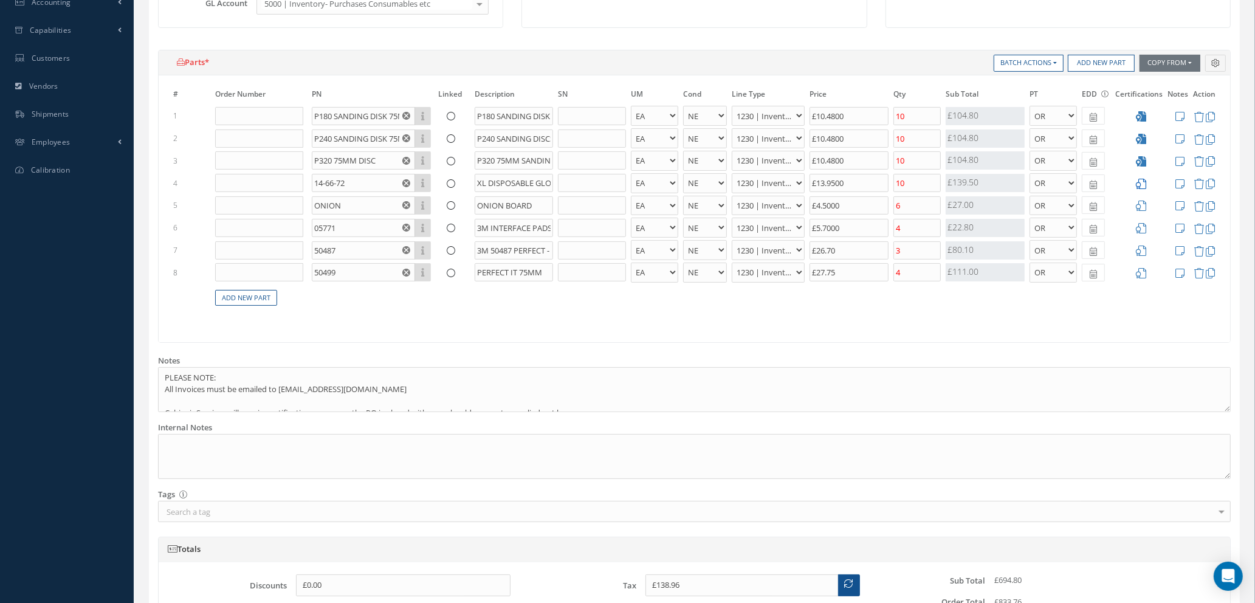
click at [1143, 179] on icon at bounding box center [1141, 184] width 10 height 10
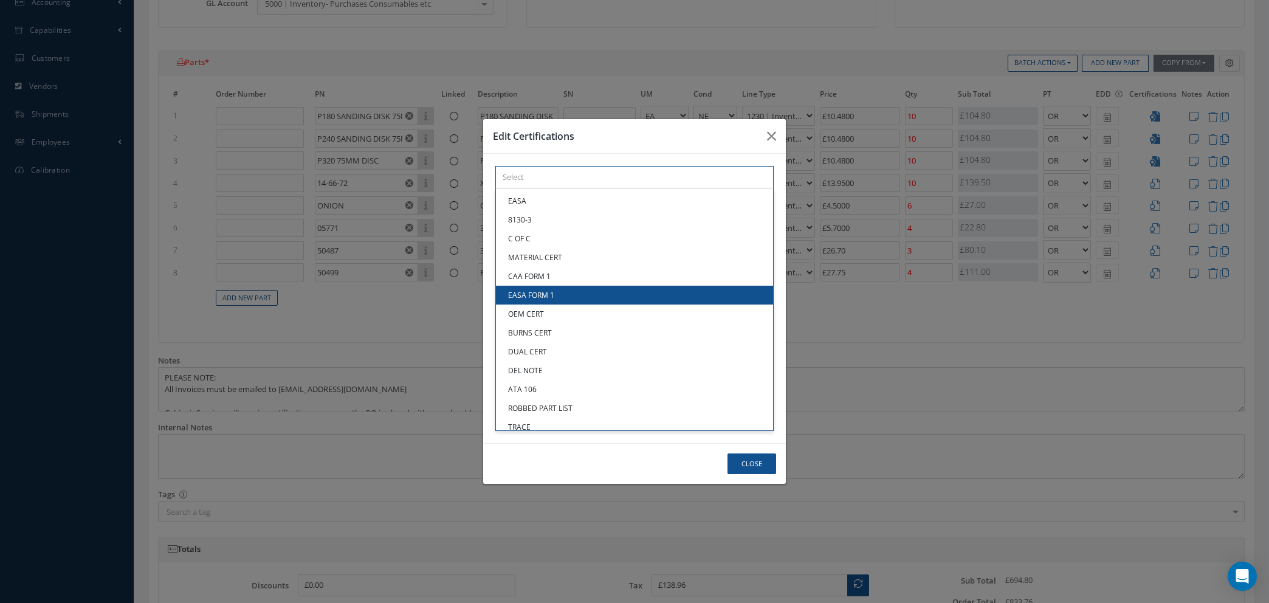
click at [520, 188] on div "× Loading... EASA 8130-3 C OF C MATERIAL CERT CAA FORM 1 EASA FORM 1 OEM CERT B…" at bounding box center [634, 177] width 278 height 22
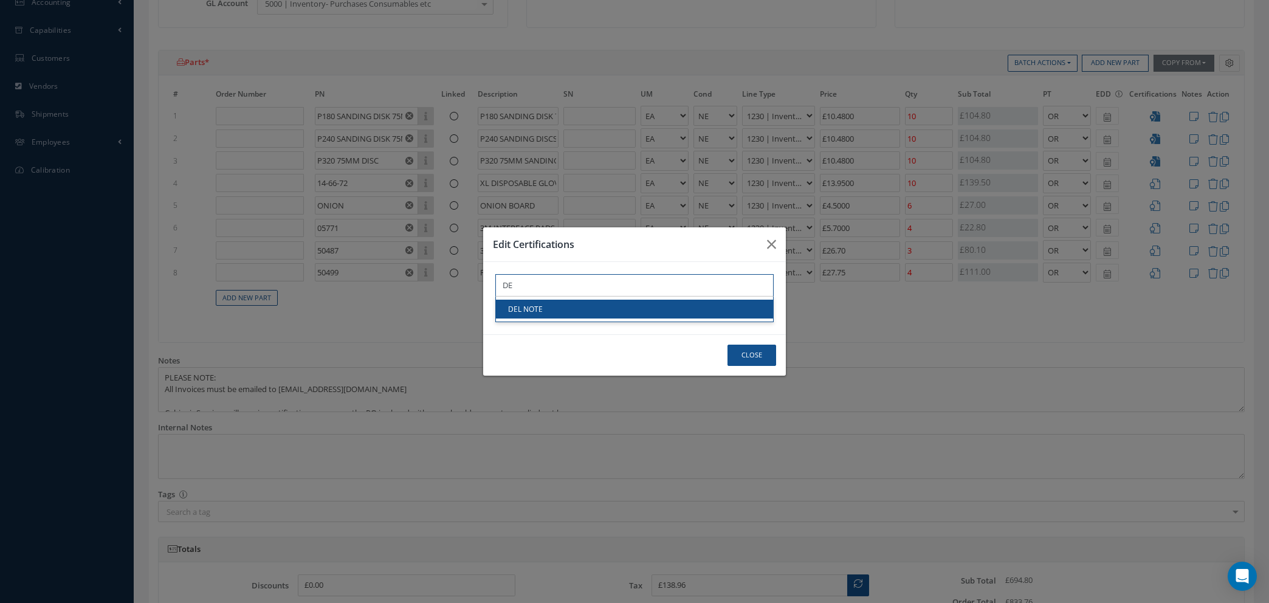
type input "DE"
click at [521, 305] on link "DEL NOTE" at bounding box center [634, 309] width 277 height 19
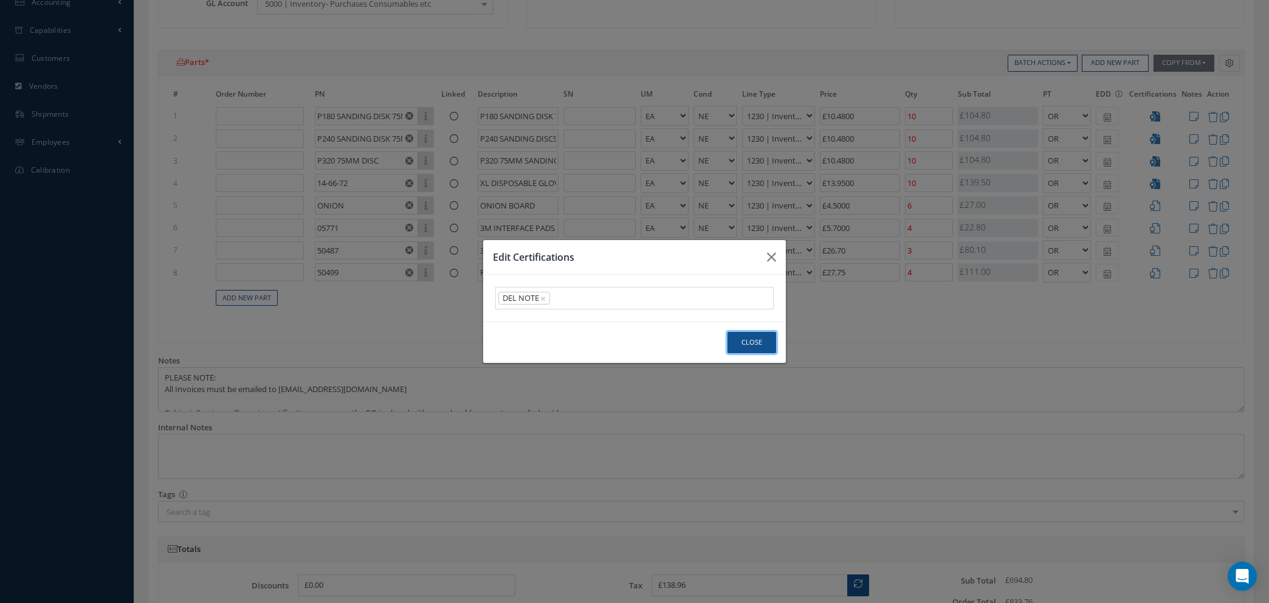
drag, startPoint x: 745, startPoint y: 335, endPoint x: 764, endPoint y: 335, distance: 18.2
click at [746, 335] on button "Close" at bounding box center [752, 342] width 49 height 21
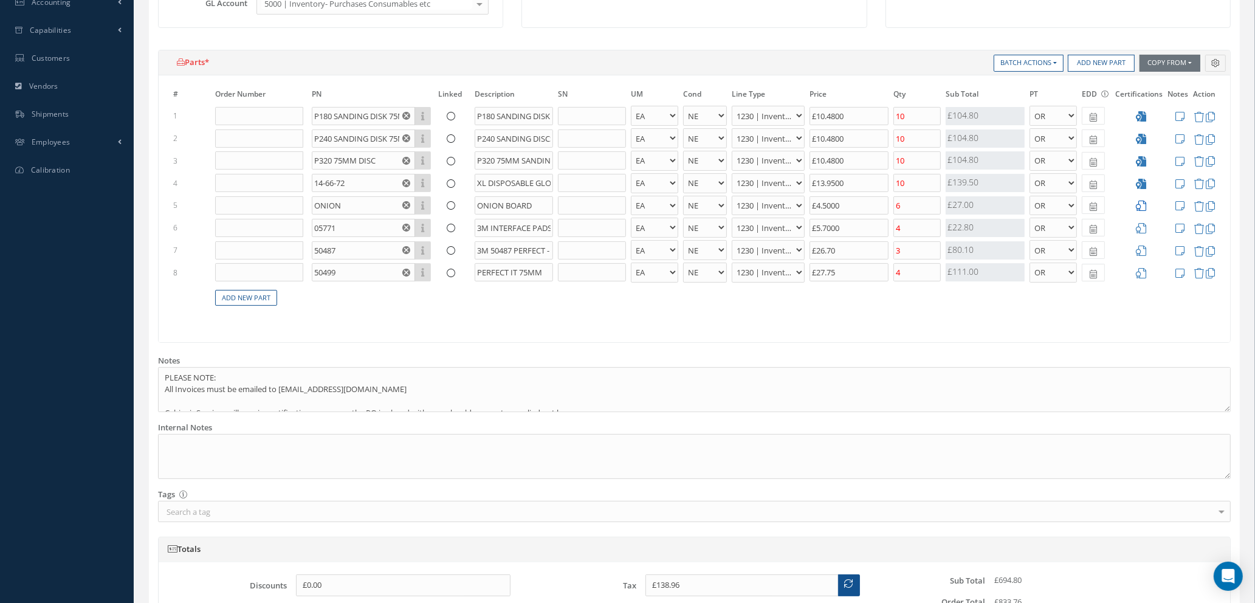
click at [1140, 204] on icon at bounding box center [1141, 206] width 10 height 10
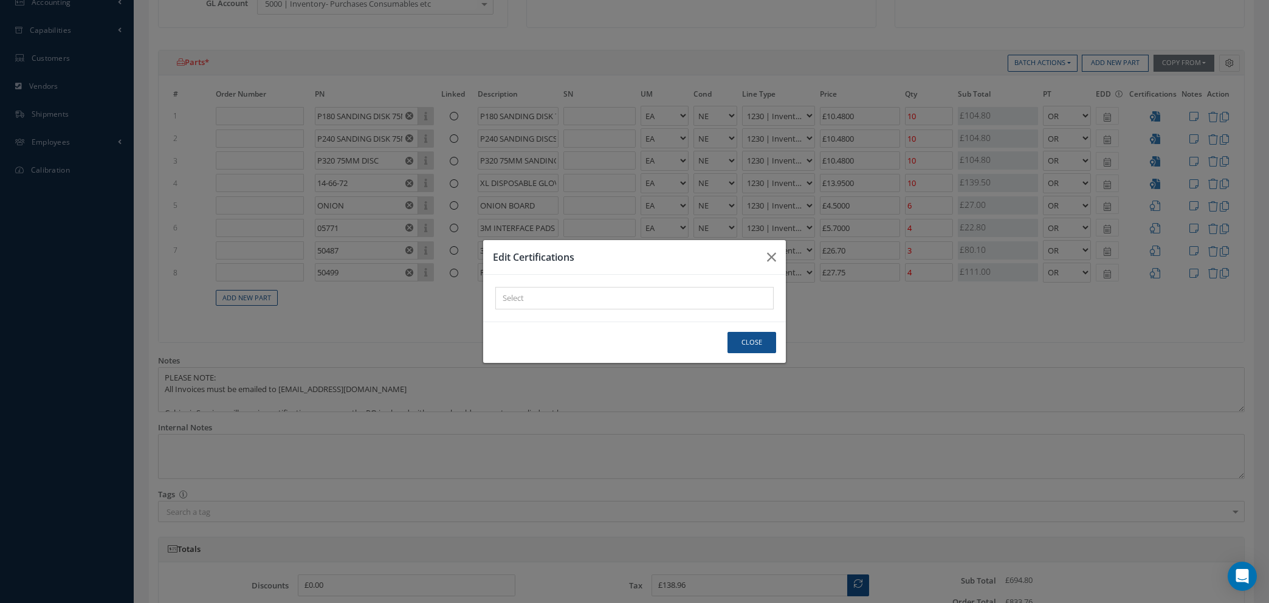
click at [564, 302] on div "× Loading..." at bounding box center [634, 298] width 278 height 22
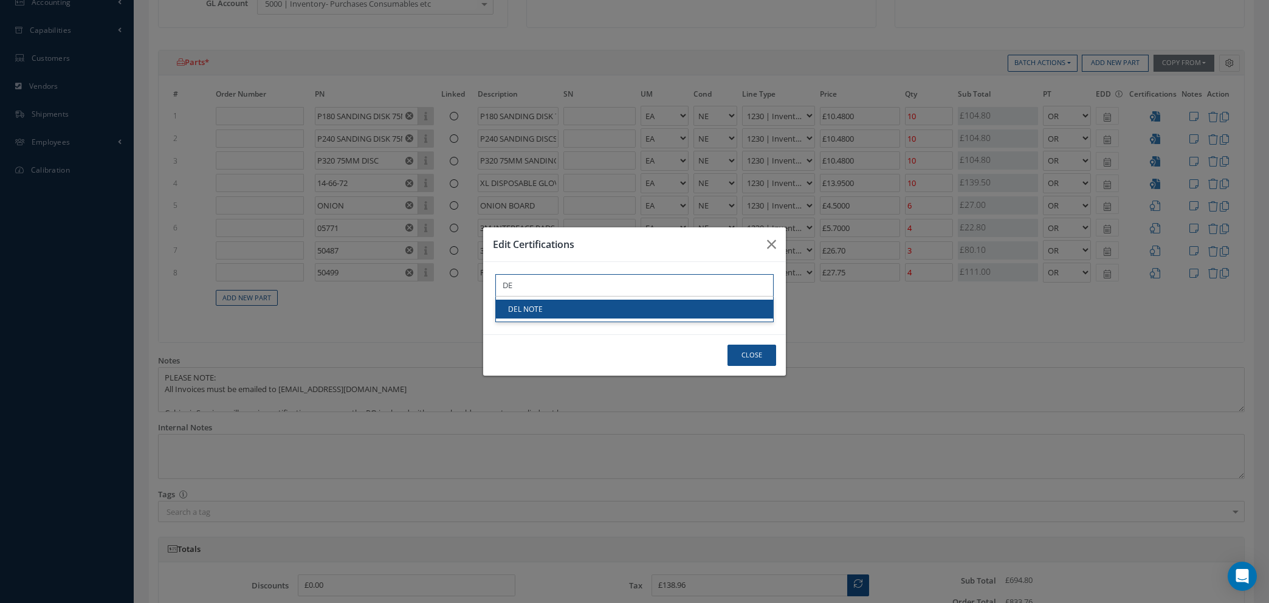
type input "DE"
click at [564, 313] on link "DEL NOTE" at bounding box center [634, 309] width 277 height 19
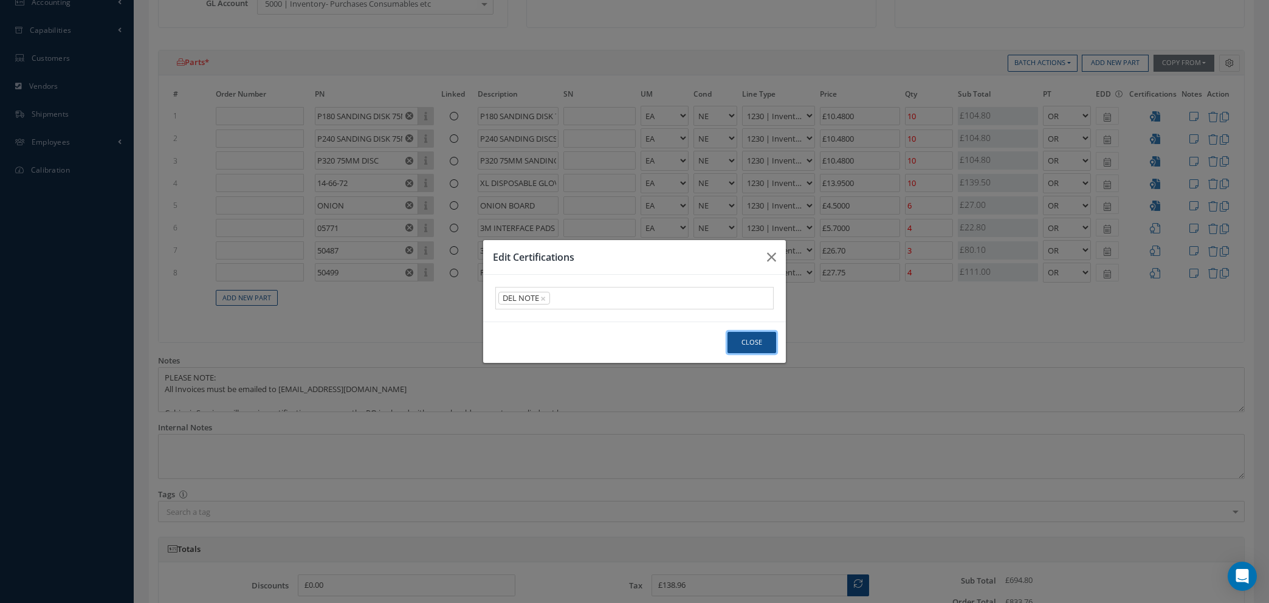
click at [738, 341] on button "Close" at bounding box center [752, 342] width 49 height 21
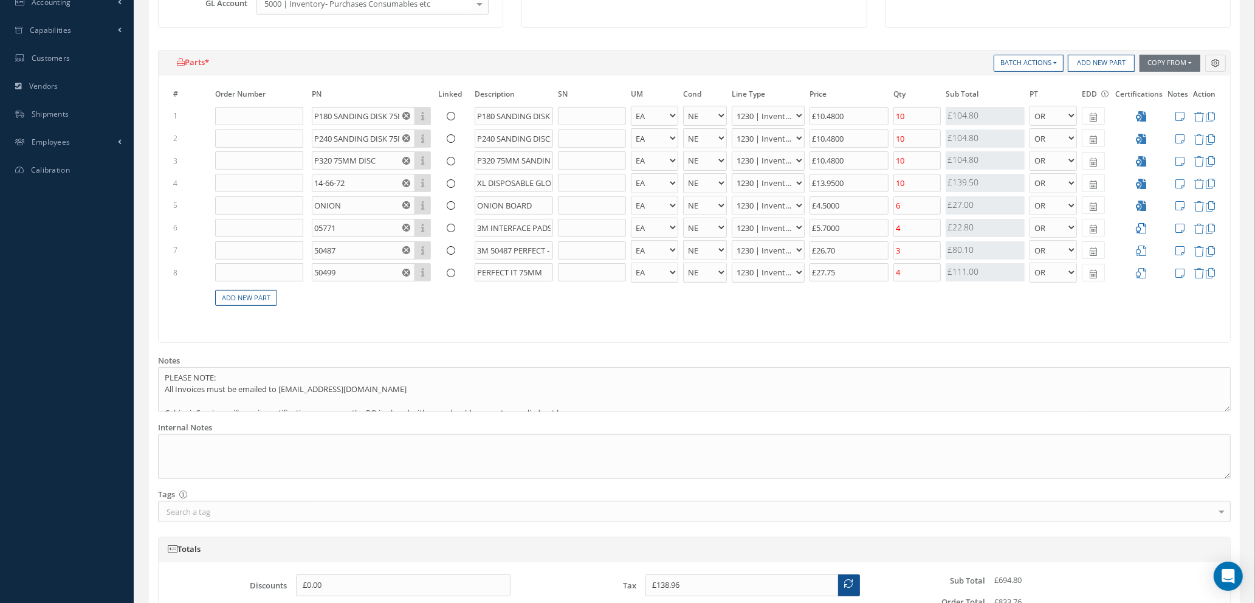
click at [1145, 227] on icon at bounding box center [1141, 228] width 10 height 10
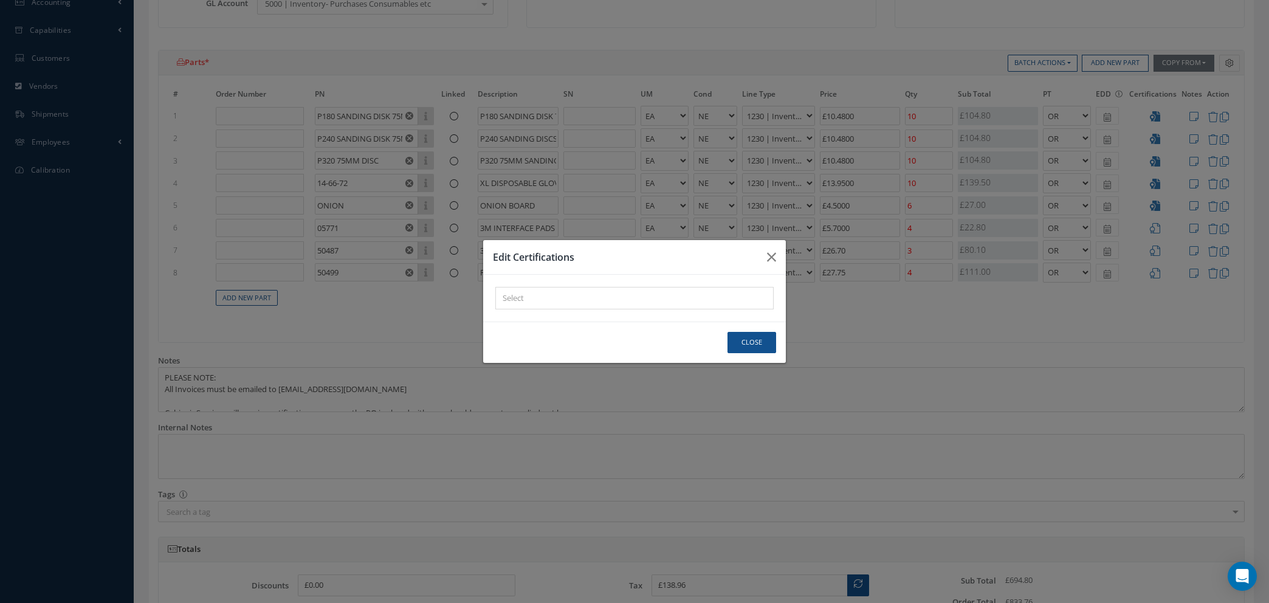
click at [550, 294] on div "× Loading..." at bounding box center [634, 298] width 278 height 22
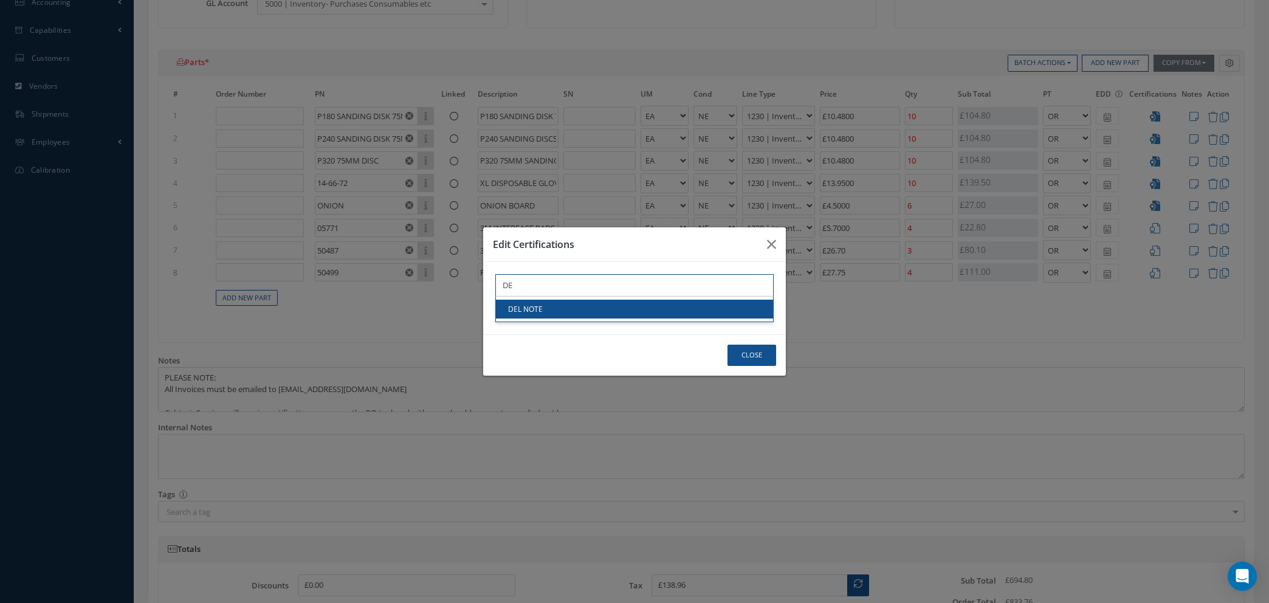
type input "DE"
click at [552, 312] on link "DEL NOTE" at bounding box center [634, 309] width 277 height 19
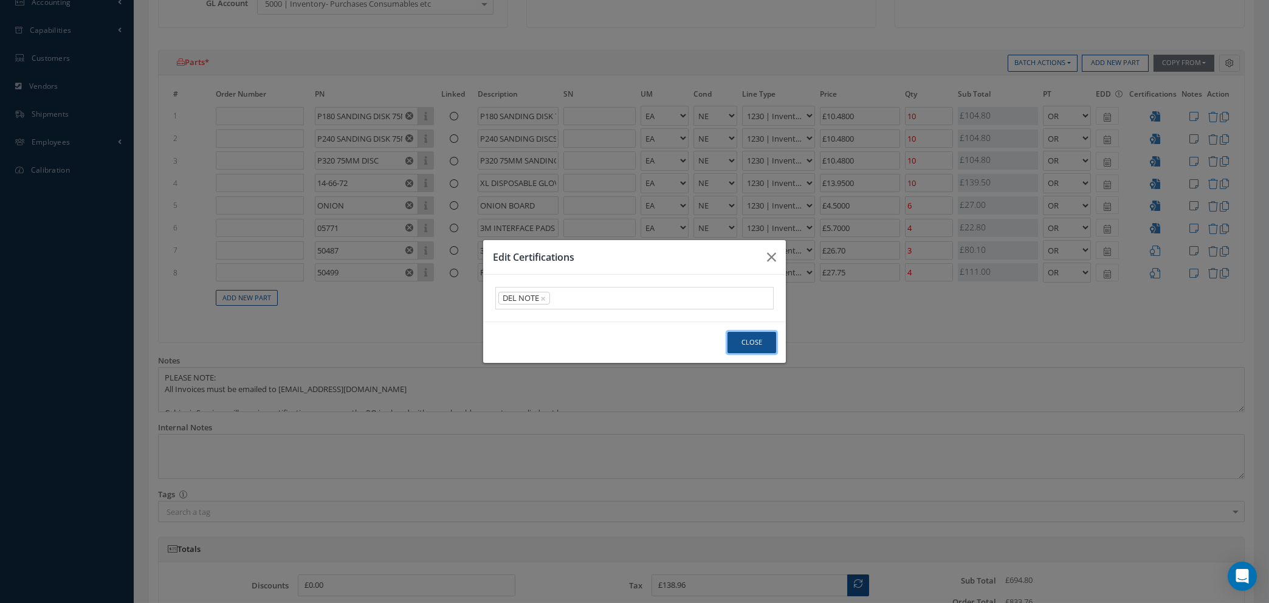
click at [738, 336] on button "Close" at bounding box center [752, 342] width 49 height 21
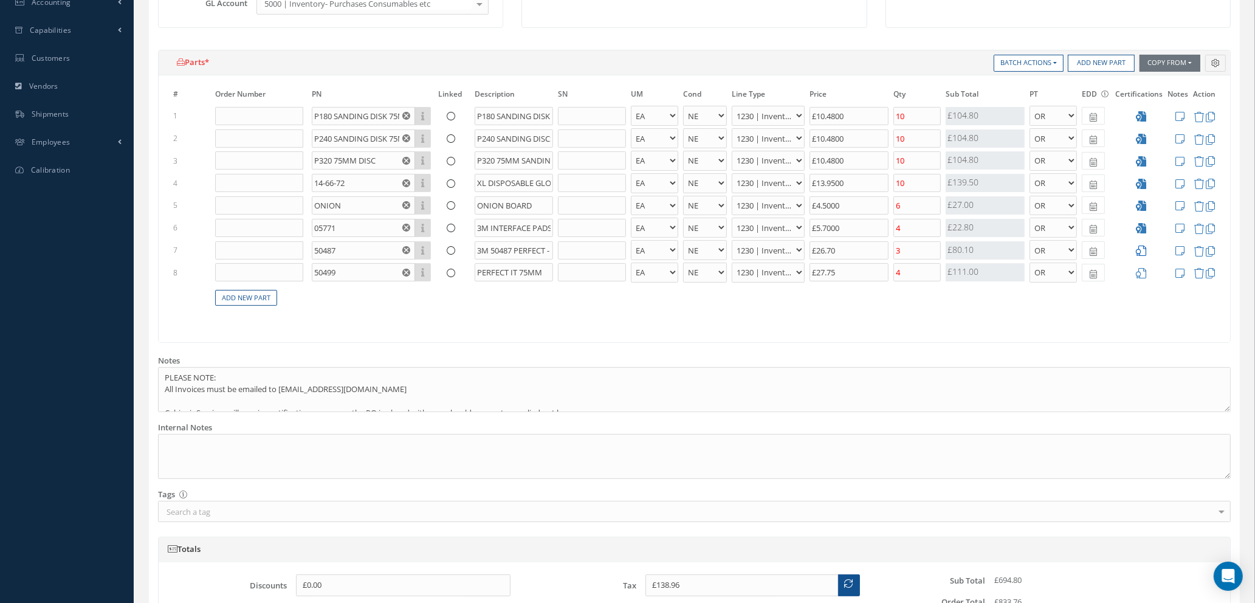
click at [1140, 248] on icon at bounding box center [1141, 251] width 10 height 10
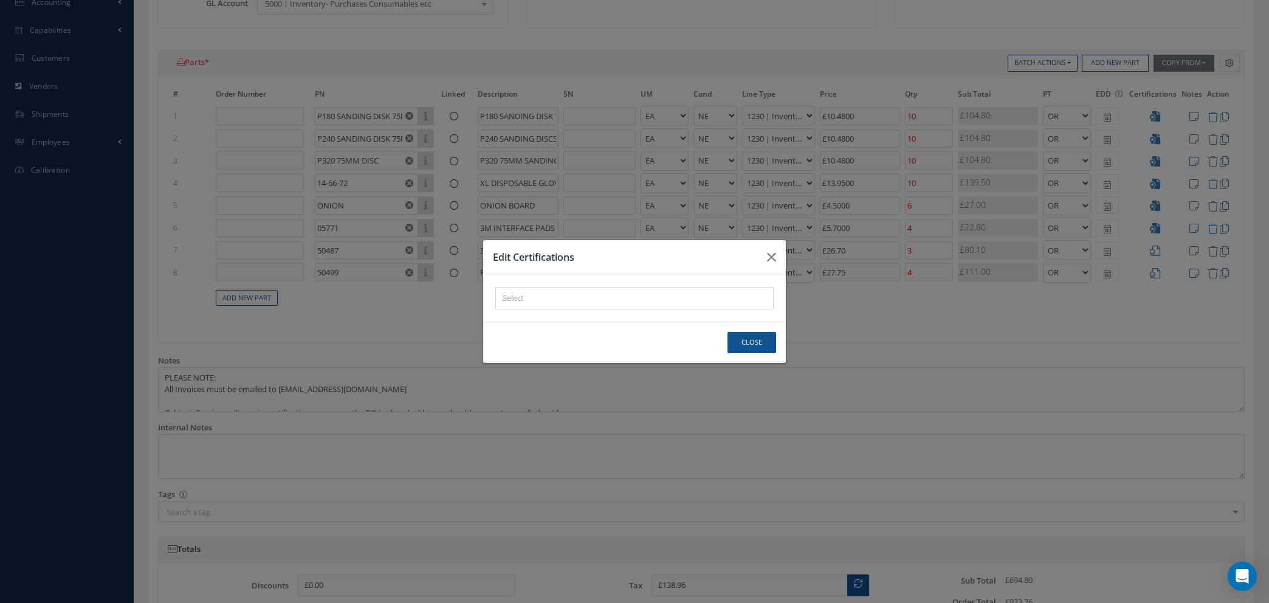
click at [512, 294] on div "× Loading..." at bounding box center [634, 298] width 278 height 22
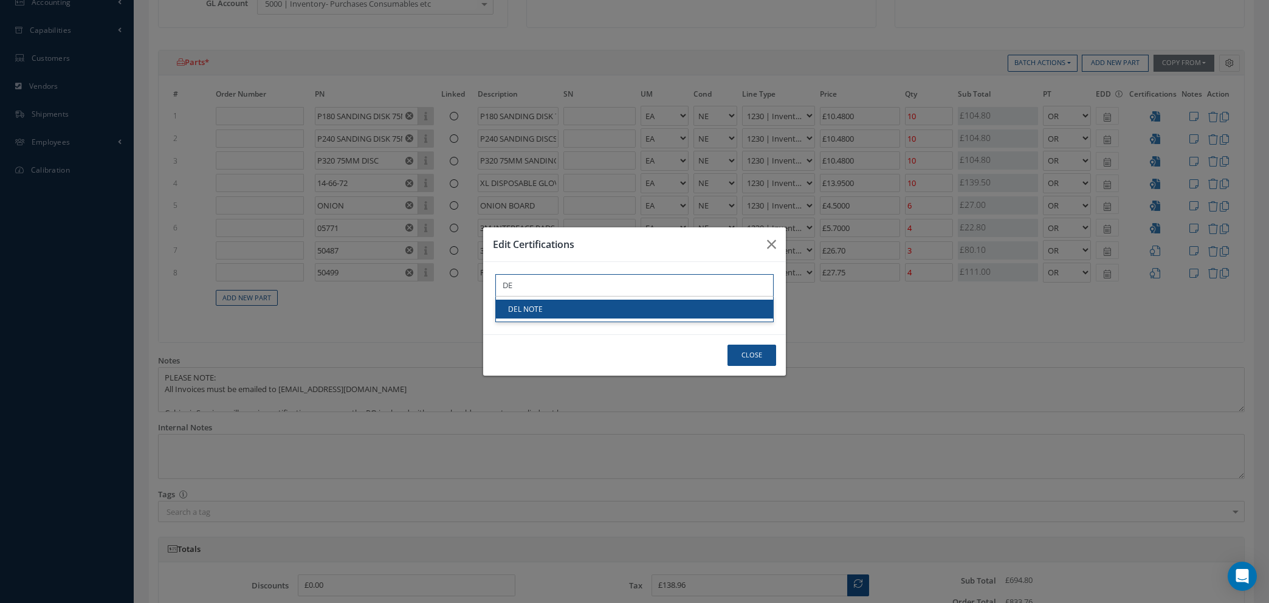
type input "DE"
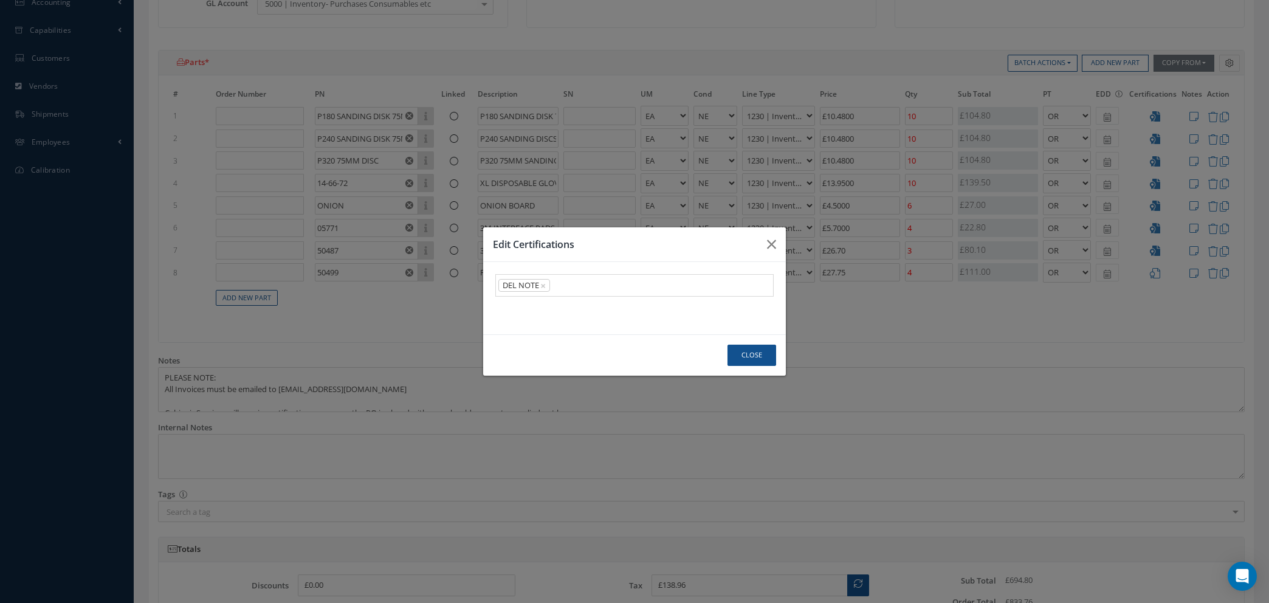
click at [523, 308] on link "DEL NOTE" at bounding box center [634, 309] width 277 height 19
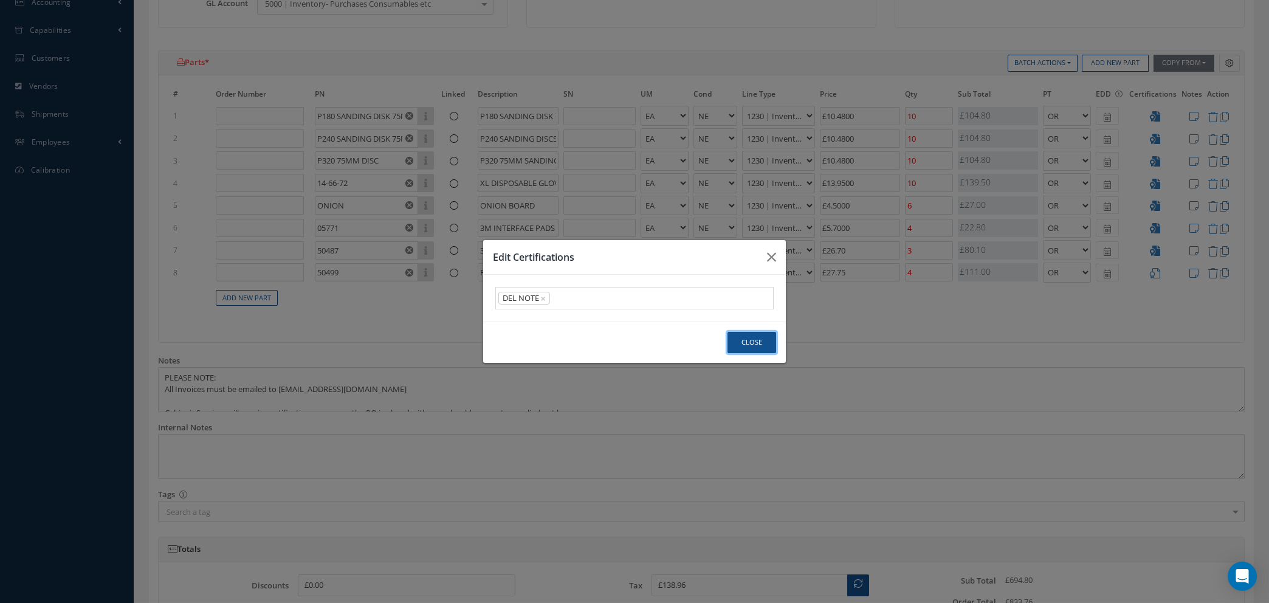
click at [756, 346] on button "Close" at bounding box center [752, 342] width 49 height 21
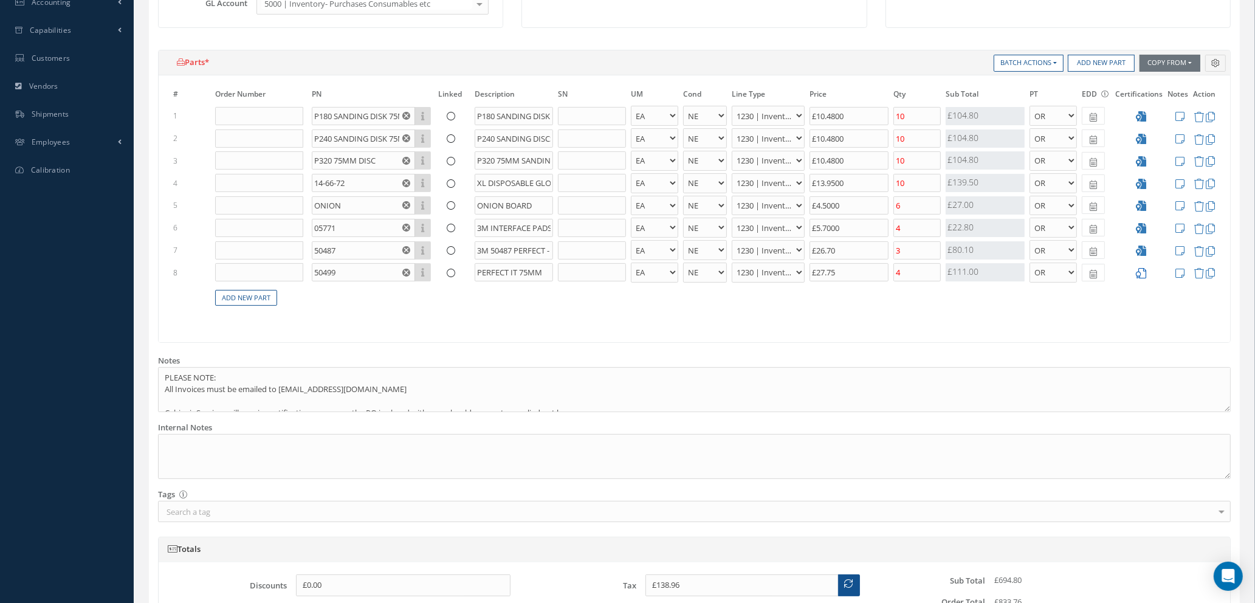
click at [1139, 272] on icon at bounding box center [1141, 273] width 10 height 10
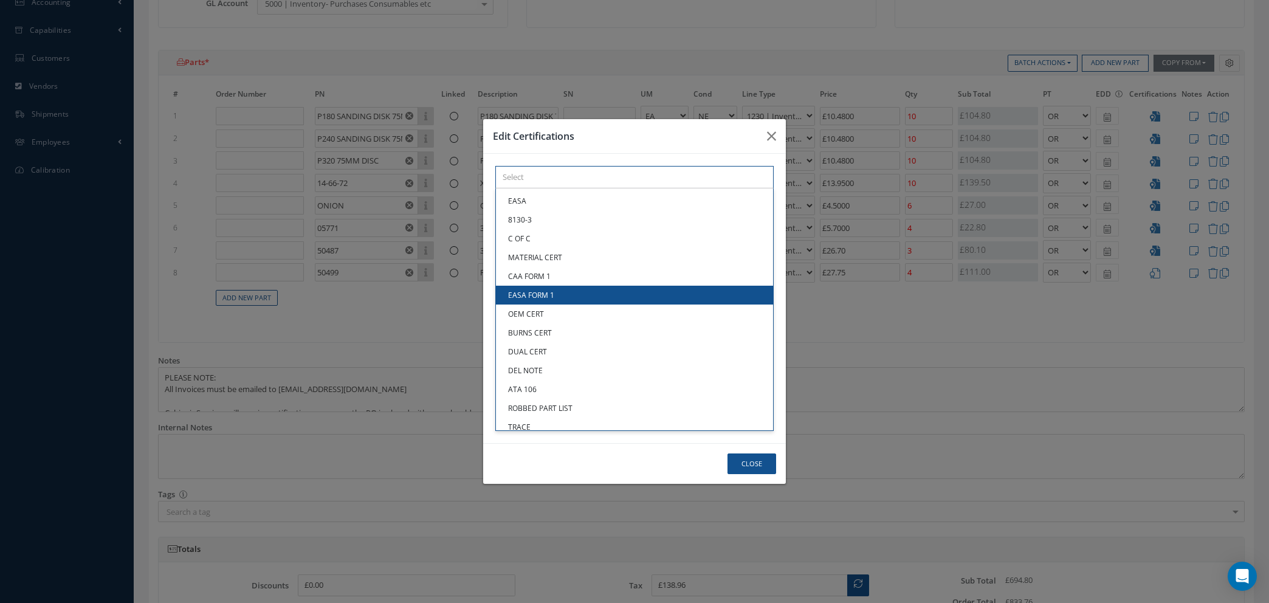
click at [584, 188] on div "× Loading... EASA 8130-3 C OF C MATERIAL CERT CAA FORM 1 EASA FORM 1 OEM CERT B…" at bounding box center [634, 177] width 278 height 22
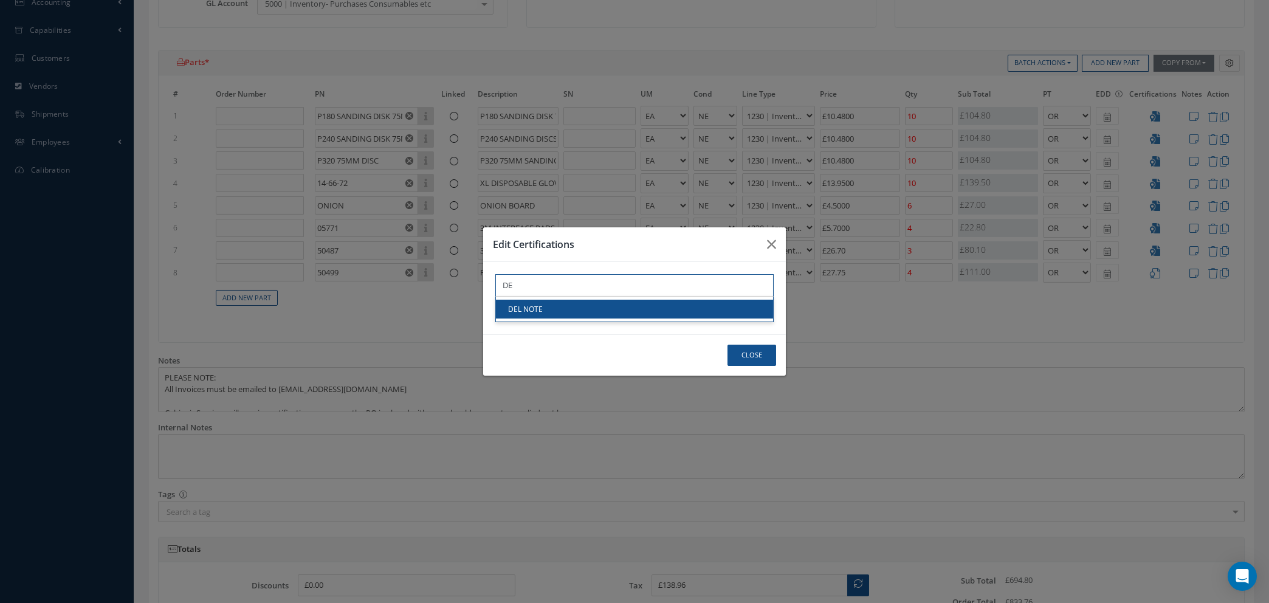
type input "DE"
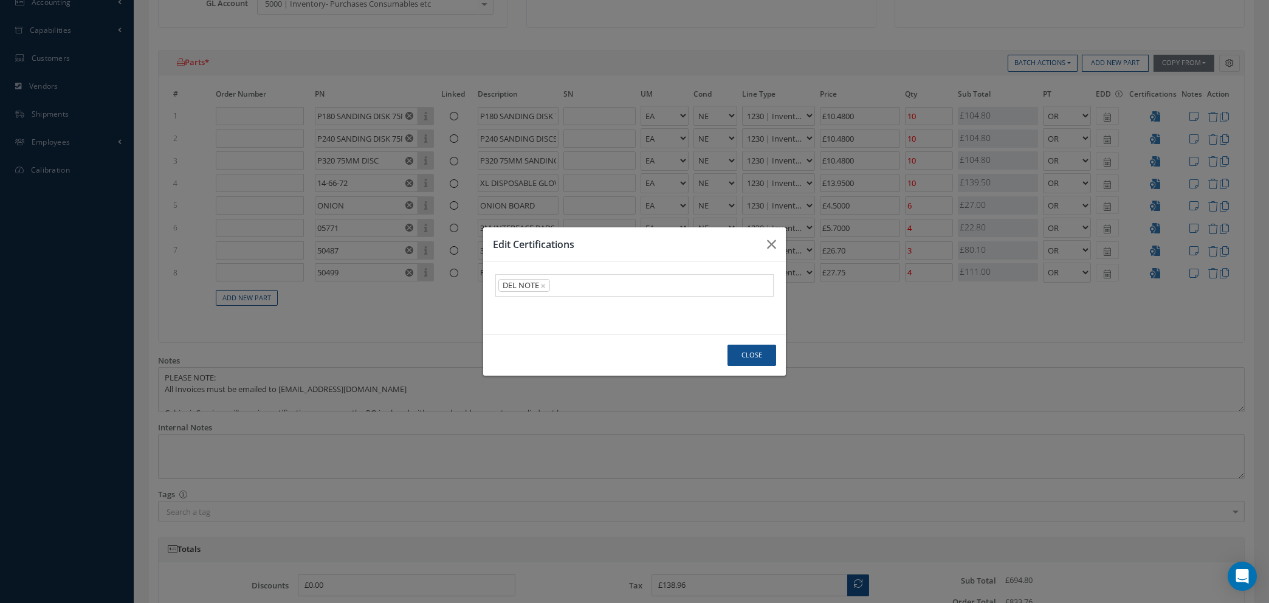
click at [584, 306] on link "DEL NOTE" at bounding box center [634, 309] width 277 height 19
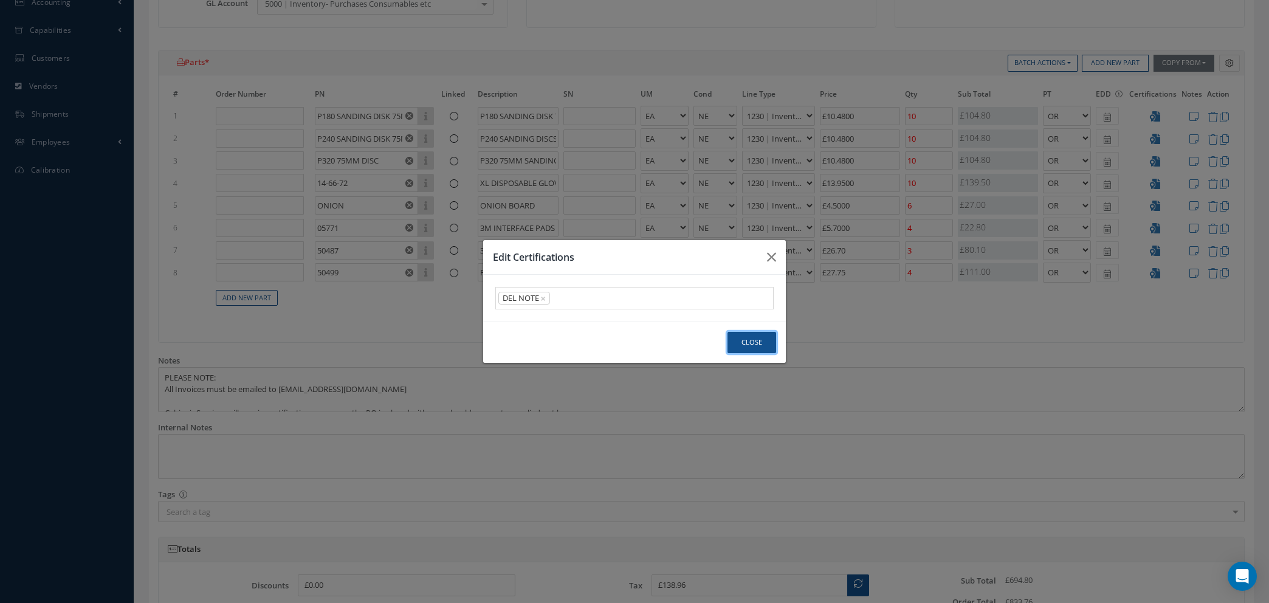
click at [734, 336] on button "Close" at bounding box center [752, 342] width 49 height 21
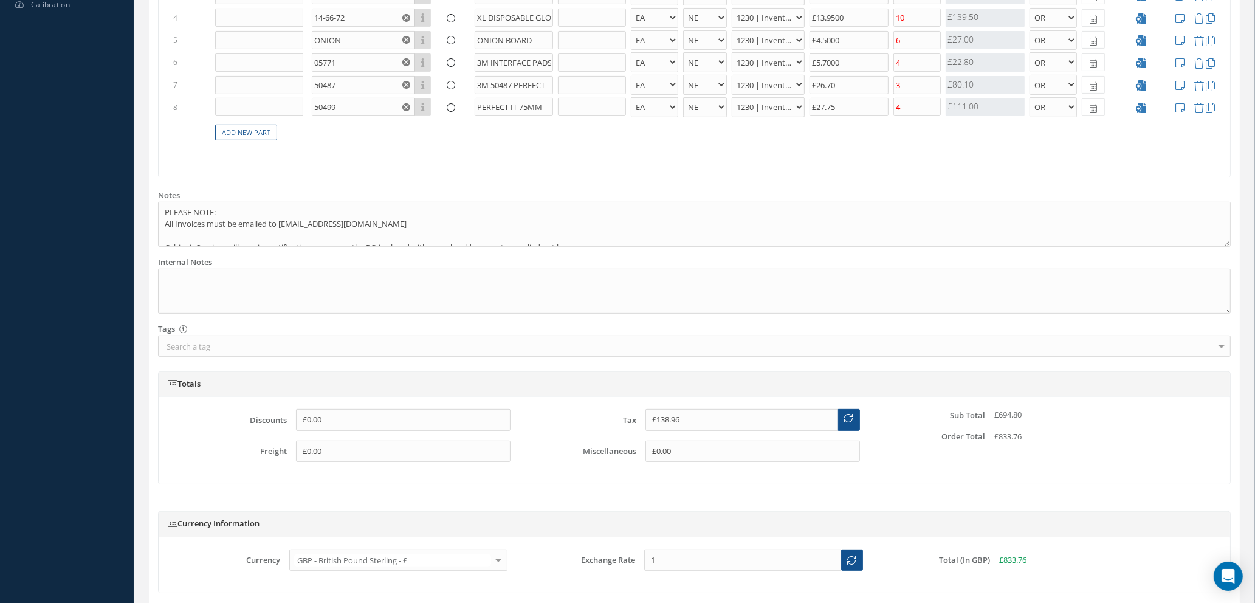
scroll to position [627, 0]
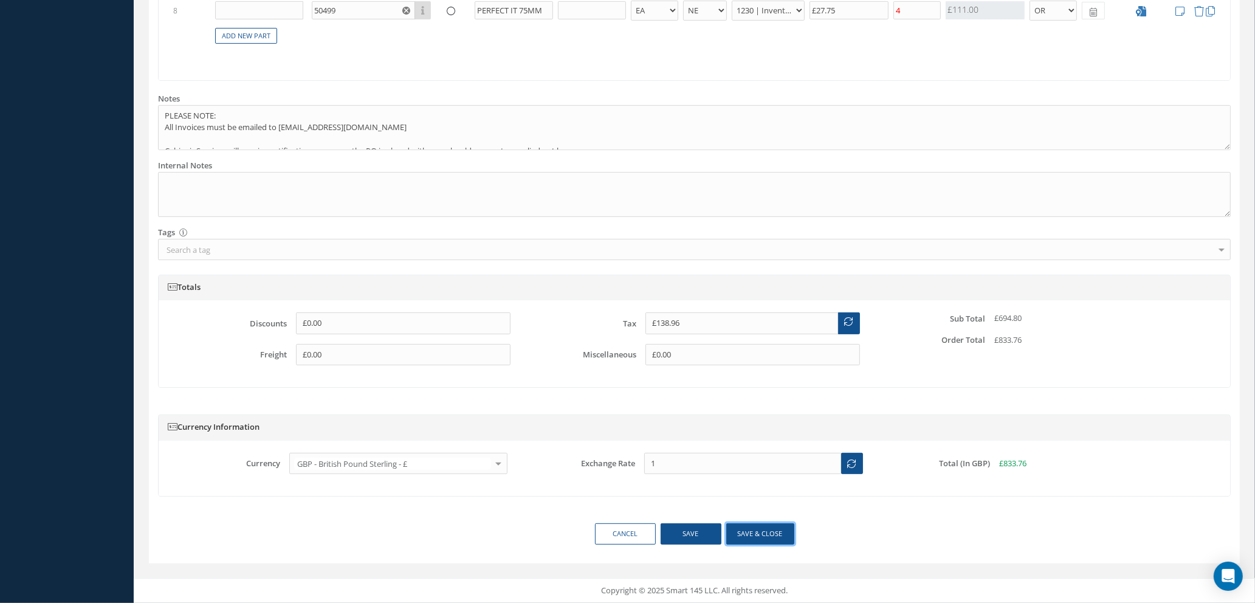
click at [756, 533] on button "Save & close" at bounding box center [760, 533] width 68 height 21
select select "1"
select select "5"
select select "110"
select select "1"
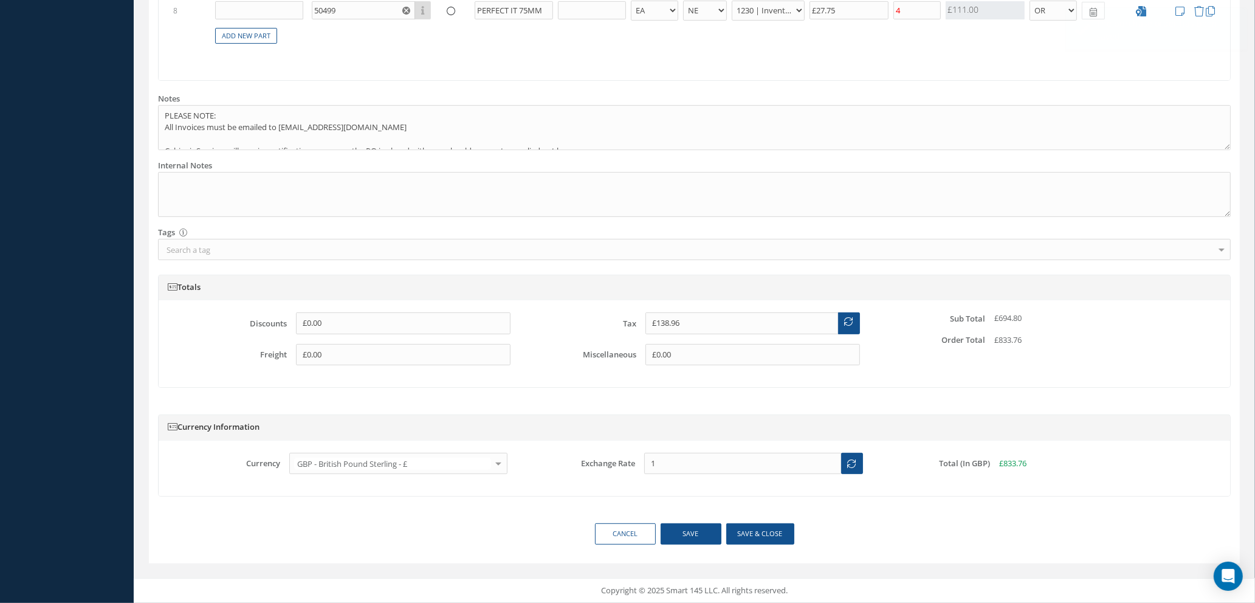
select select "1"
select select "5"
select select "110"
select select "1"
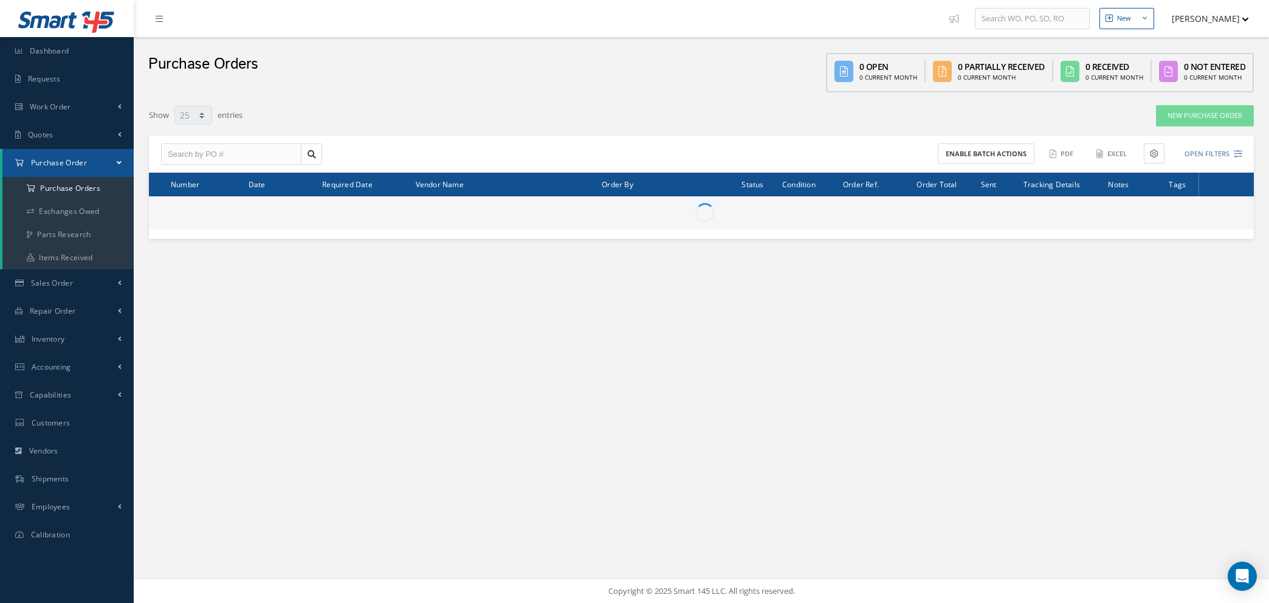
select select "25"
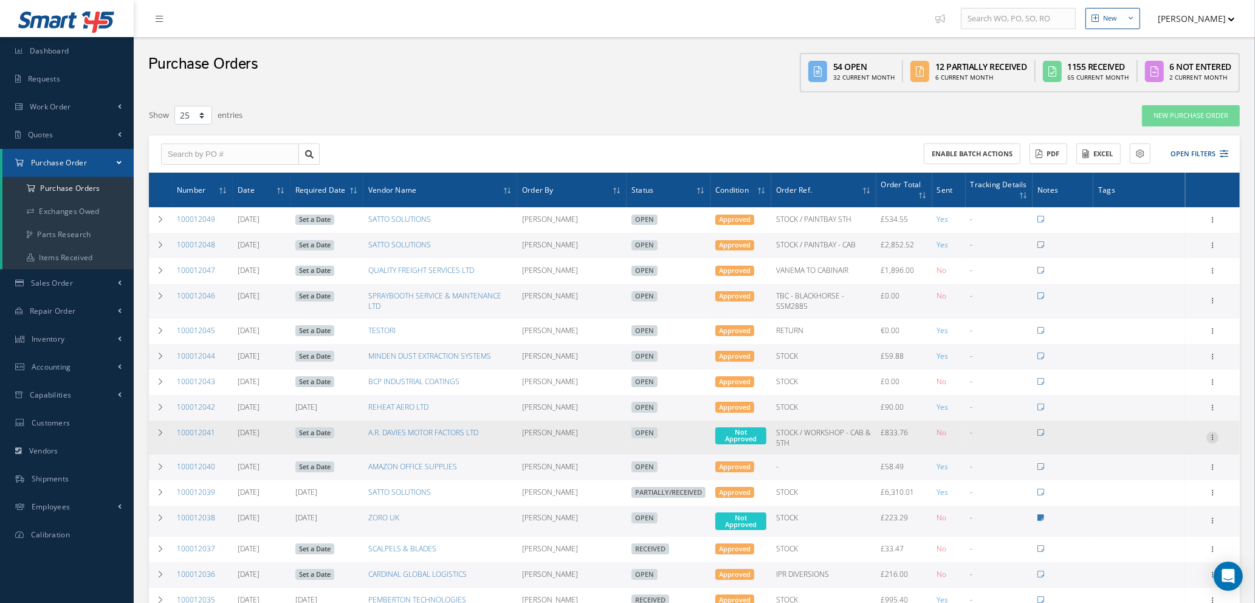
click at [1215, 433] on icon at bounding box center [1213, 437] width 12 height 10
click at [1159, 444] on link "Enter/Update" at bounding box center [1157, 446] width 96 height 16
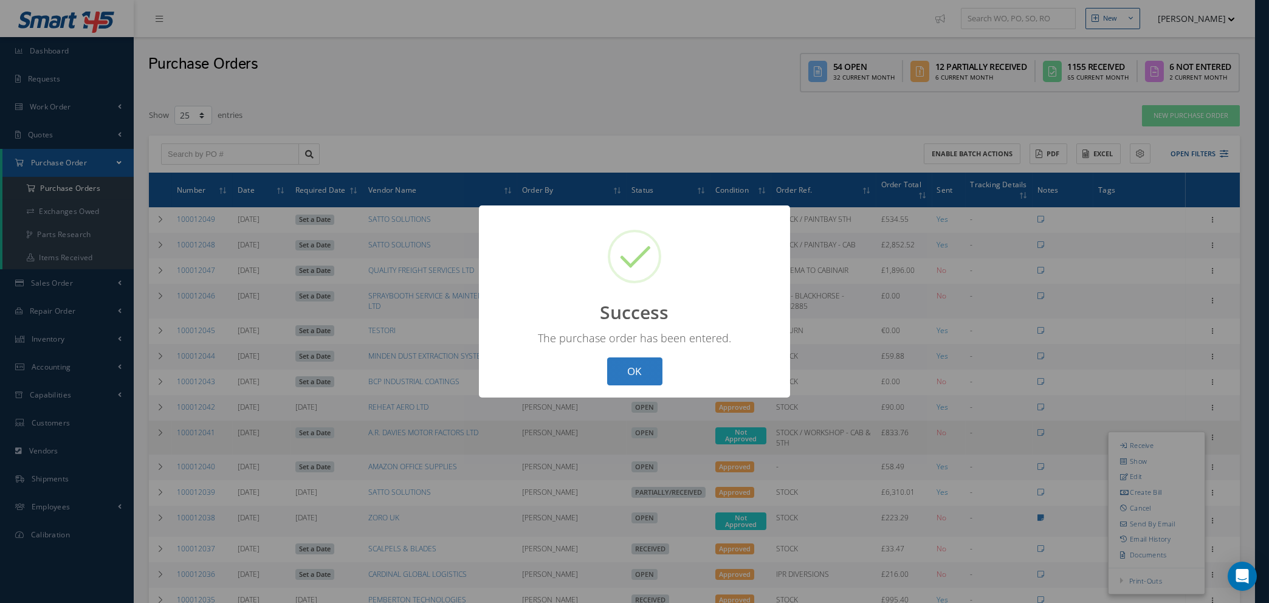
click at [651, 370] on button "OK" at bounding box center [634, 371] width 55 height 29
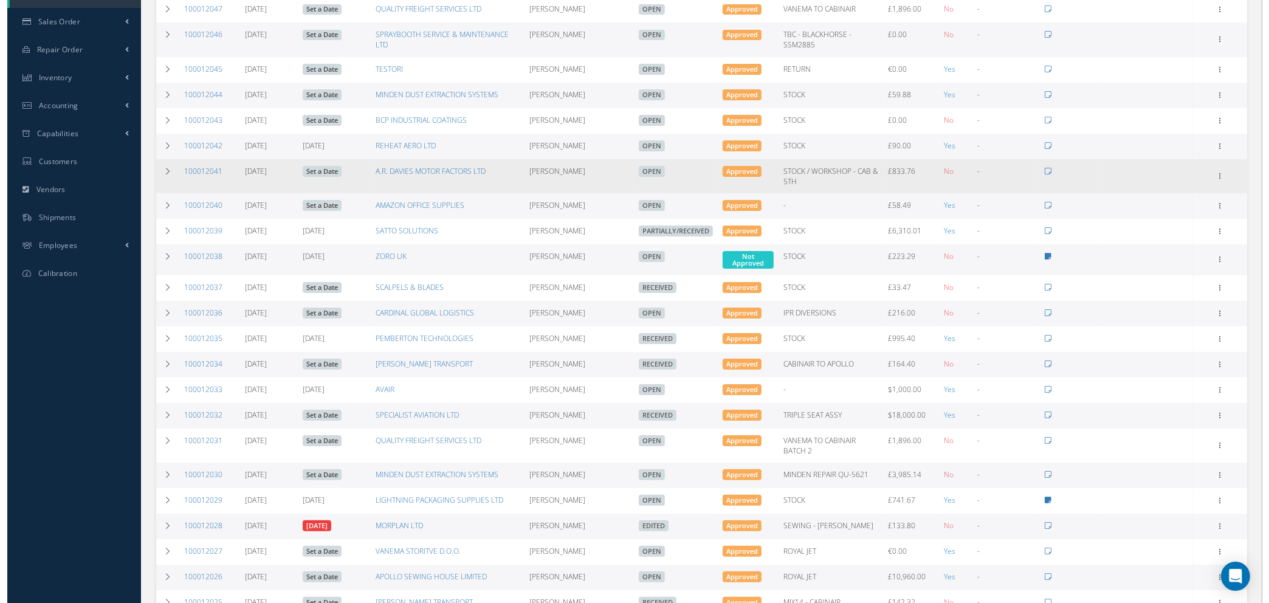
scroll to position [274, 0]
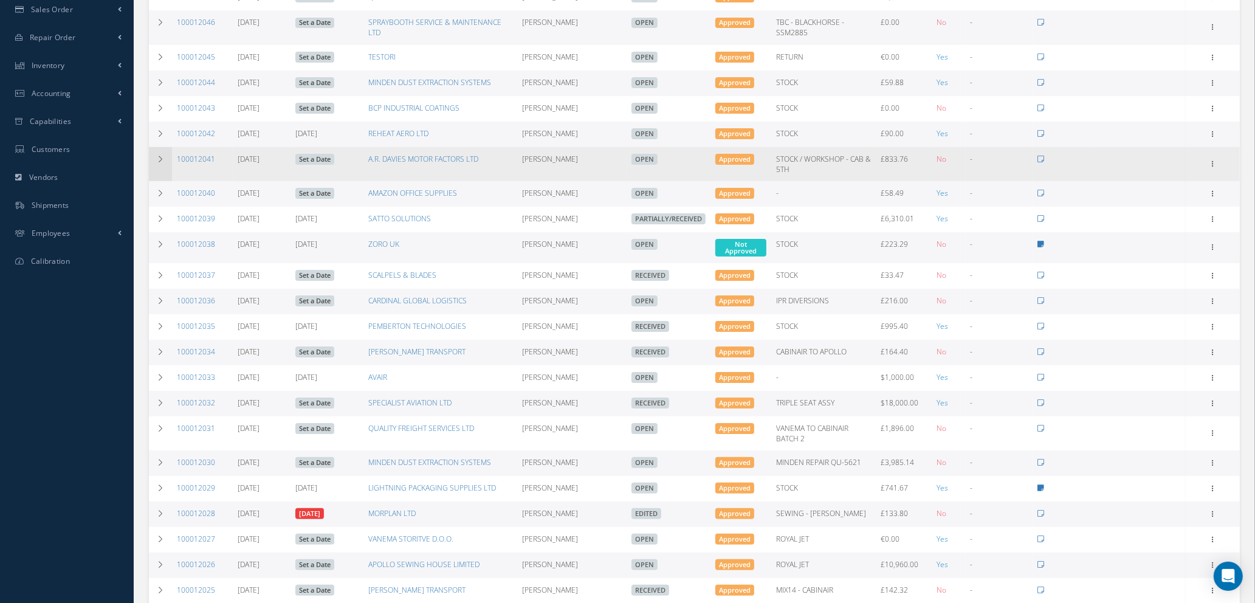
click at [157, 158] on icon at bounding box center [160, 159] width 9 height 7
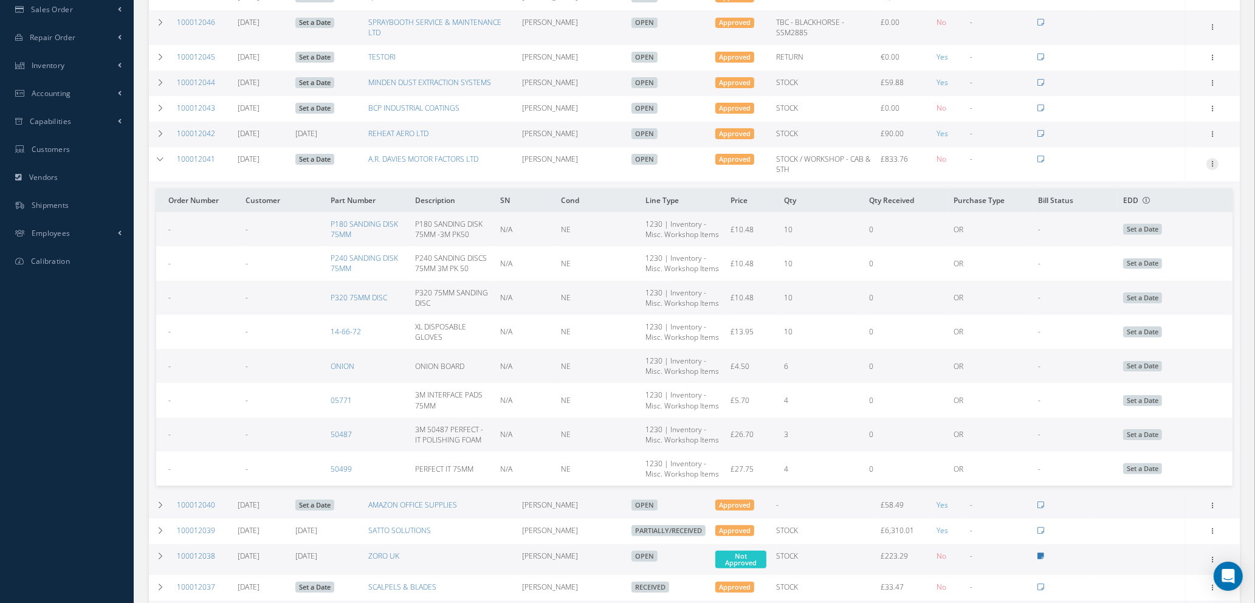
click at [1213, 162] on icon at bounding box center [1213, 163] width 12 height 10
click at [1156, 249] on link "Send By Email" at bounding box center [1157, 250] width 96 height 16
type input "Reports from Purchase Order #100012041"
type textarea "Hiya, Please find Attached, our Purchase Order #100012041. If you have any ques…"
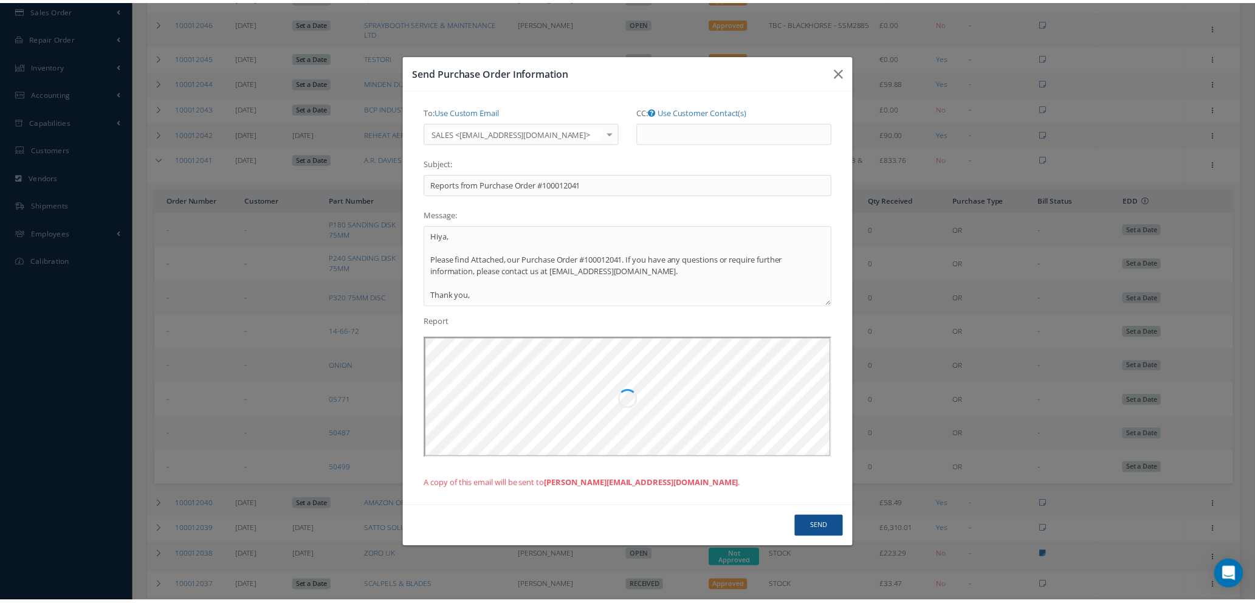
scroll to position [0, 0]
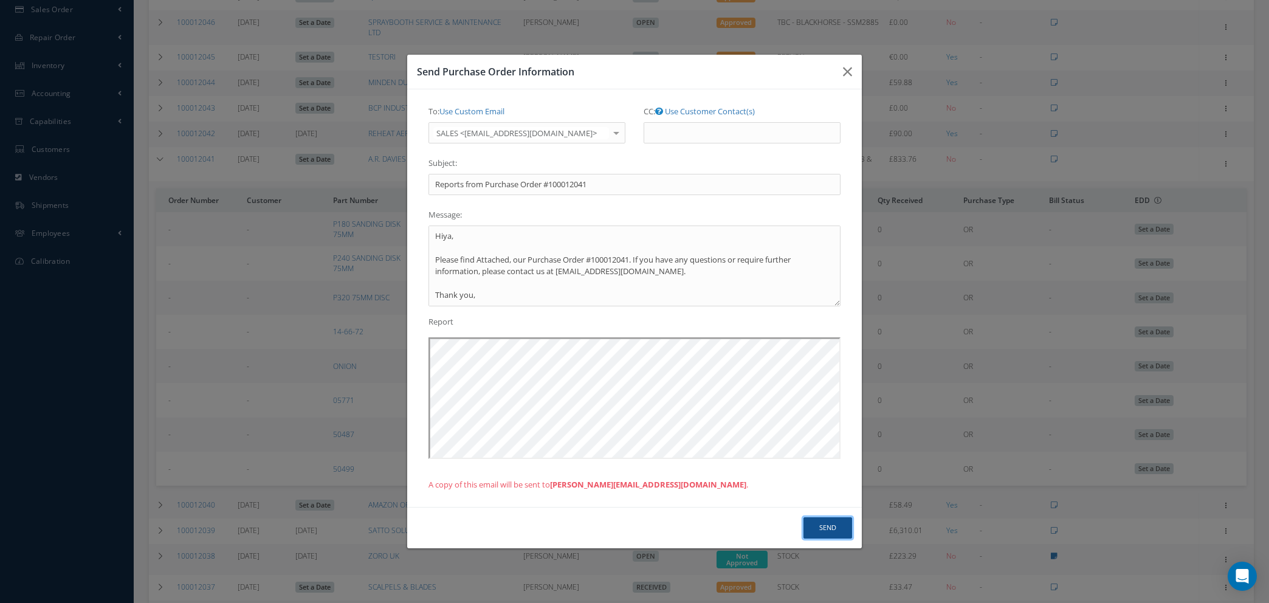
click at [832, 530] on button "Send" at bounding box center [828, 527] width 49 height 21
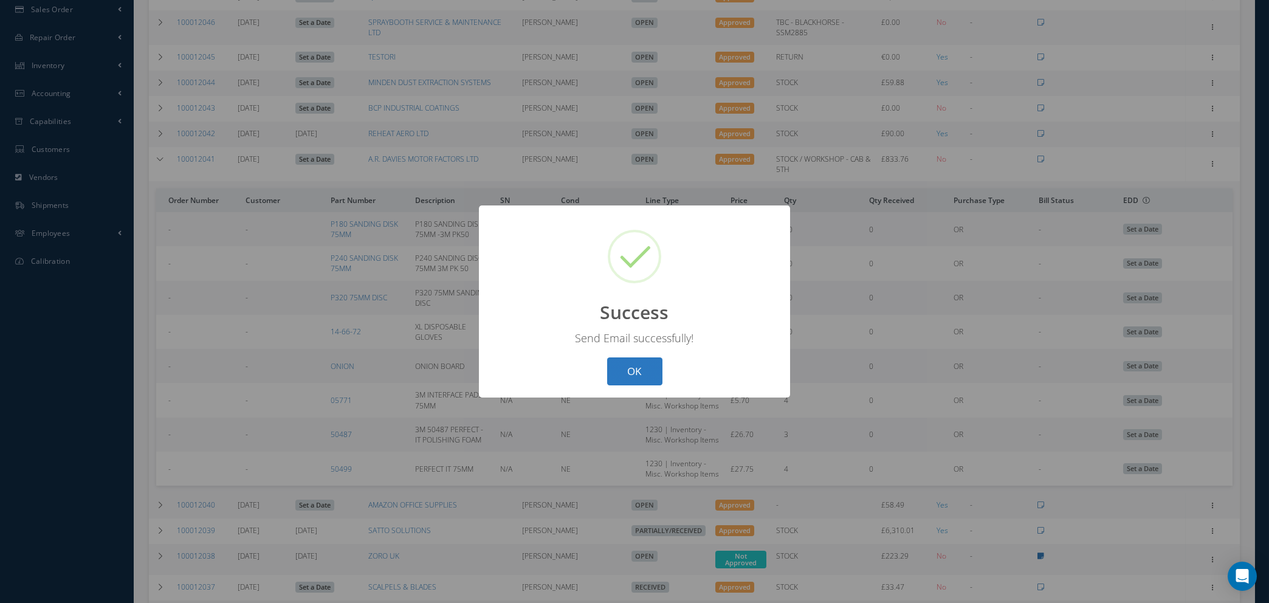
click at [637, 365] on button "OK" at bounding box center [634, 371] width 55 height 29
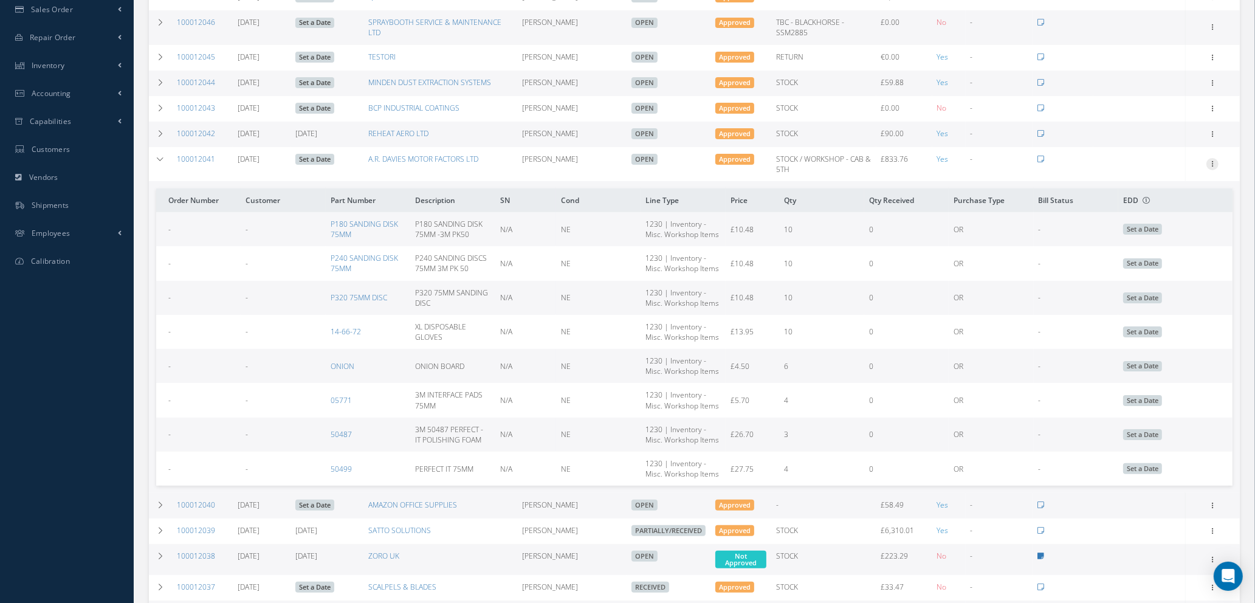
click at [1216, 160] on icon at bounding box center [1213, 163] width 12 height 10
click at [1150, 202] on link "Edit" at bounding box center [1157, 203] width 96 height 16
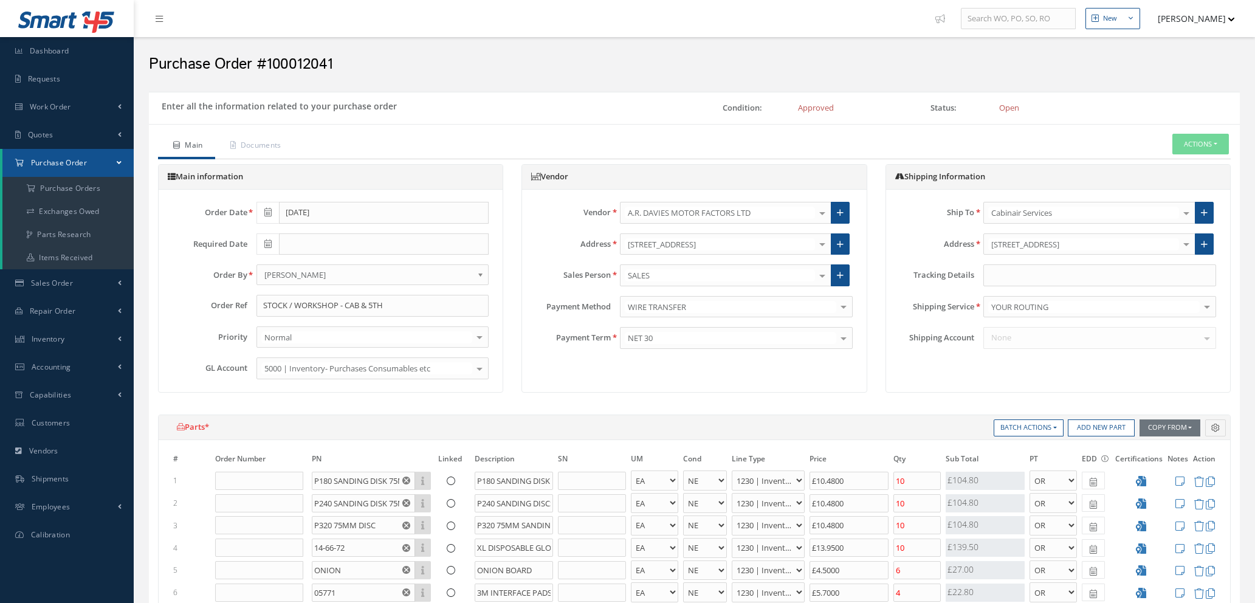
select select "1"
select select "5"
select select "110"
select select "1"
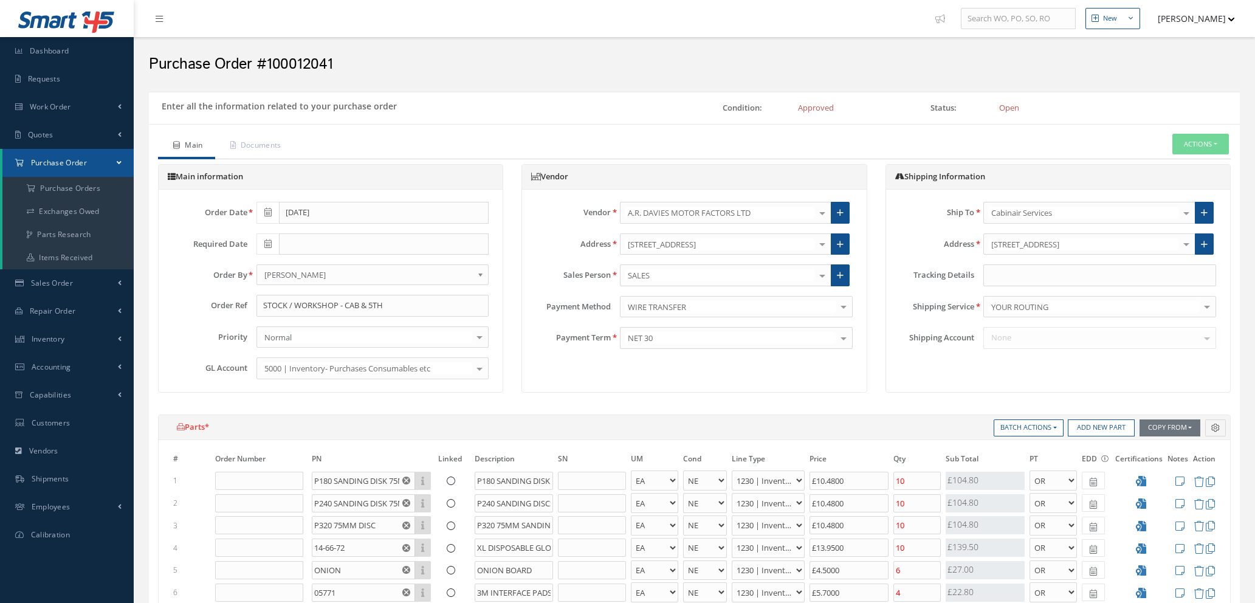
select select "5"
select select "110"
select select "1"
select select "5"
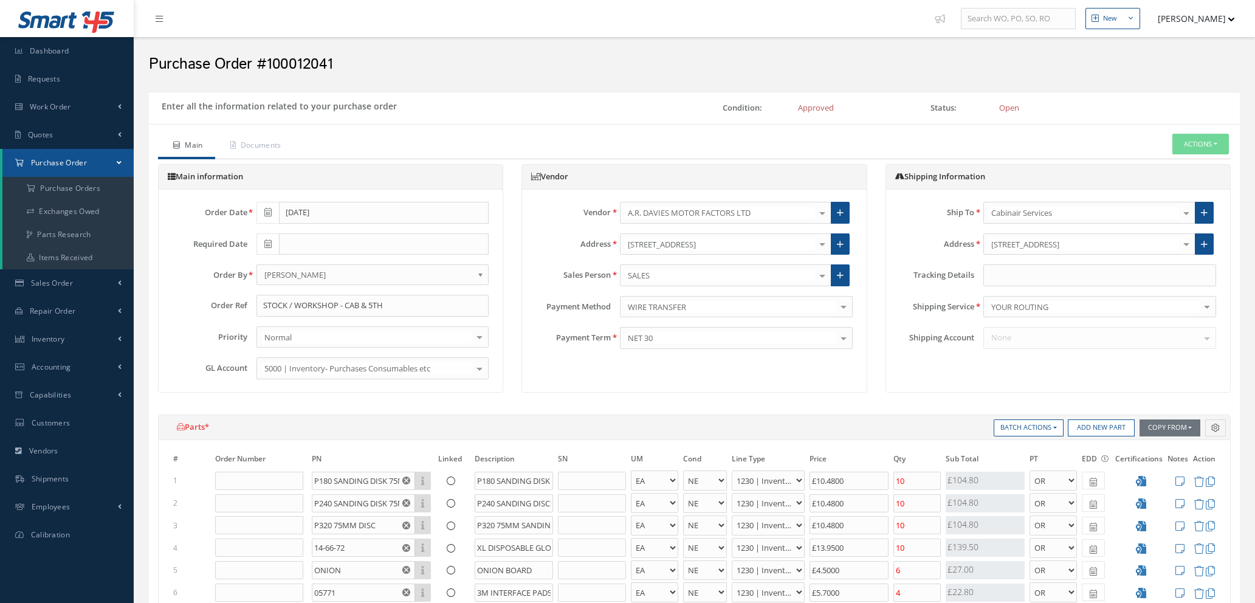
select select "110"
select select "1"
select select "5"
select select "110"
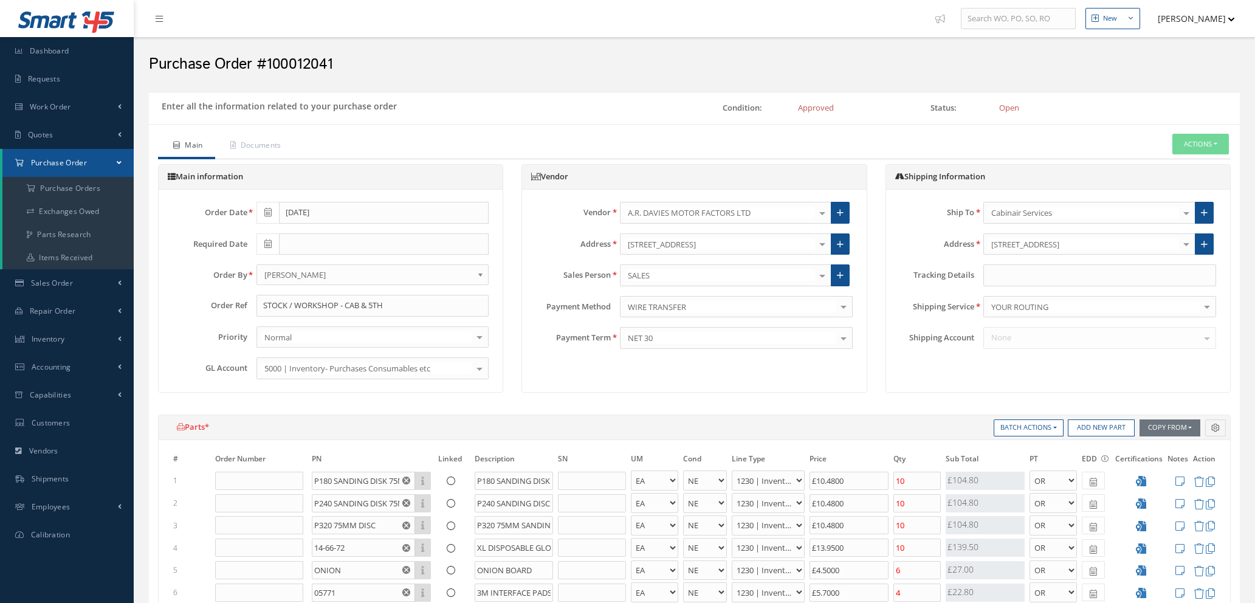
select select "1"
select select "5"
select select "110"
select select "1"
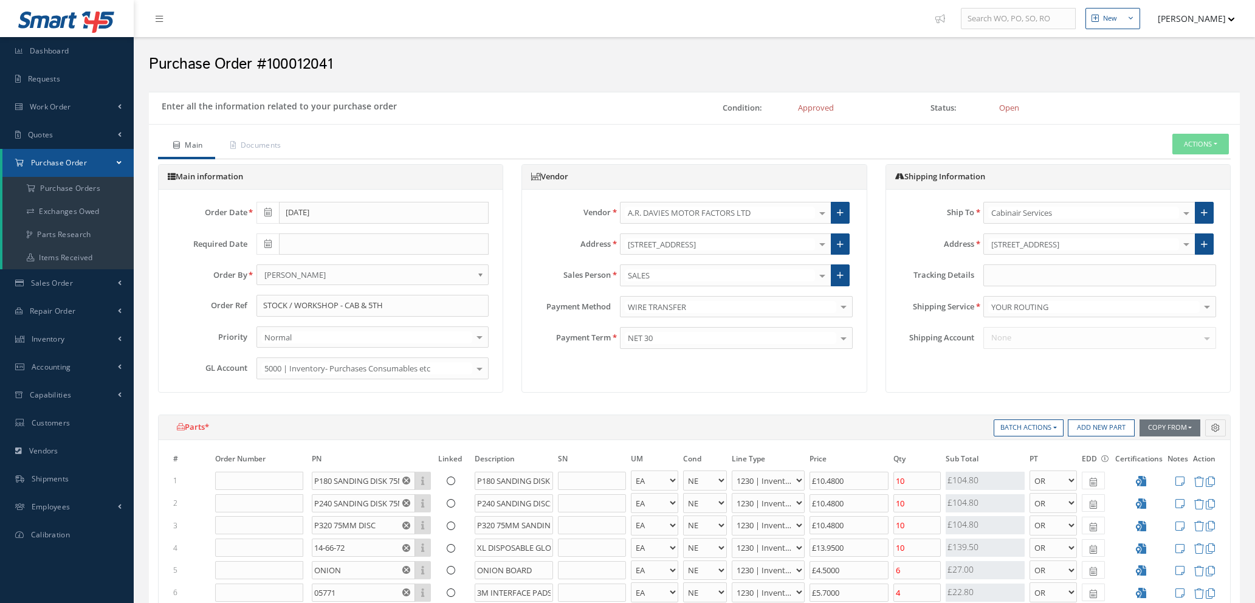
select select "1"
select select "5"
select select "110"
select select "1"
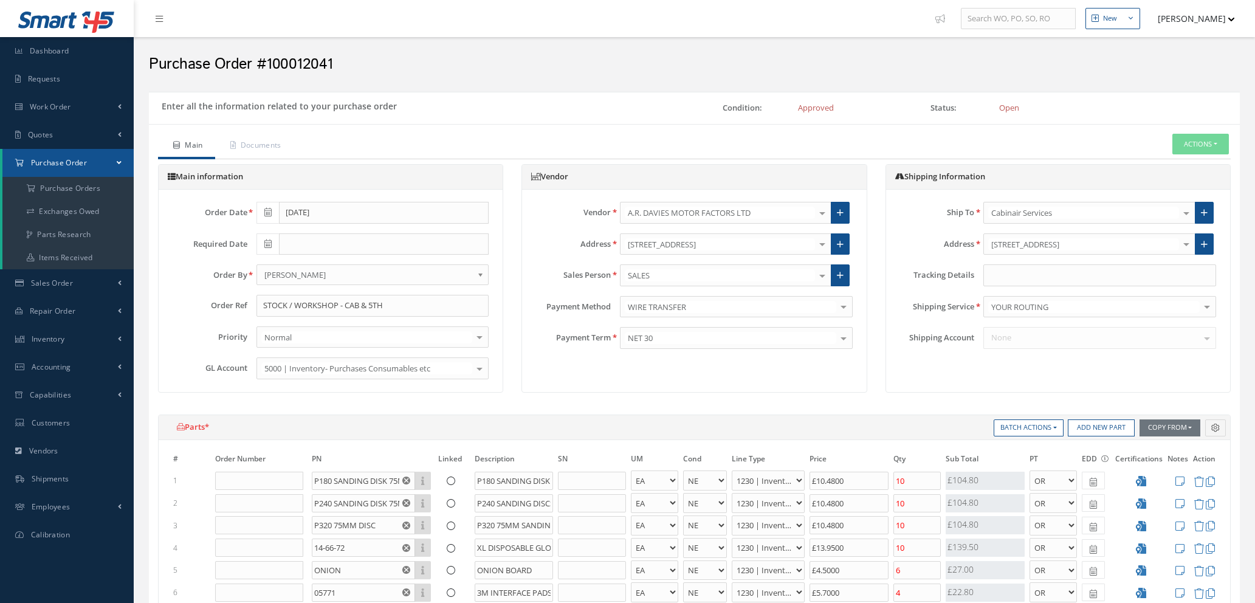
select select "5"
select select "110"
select select "1"
select select "5"
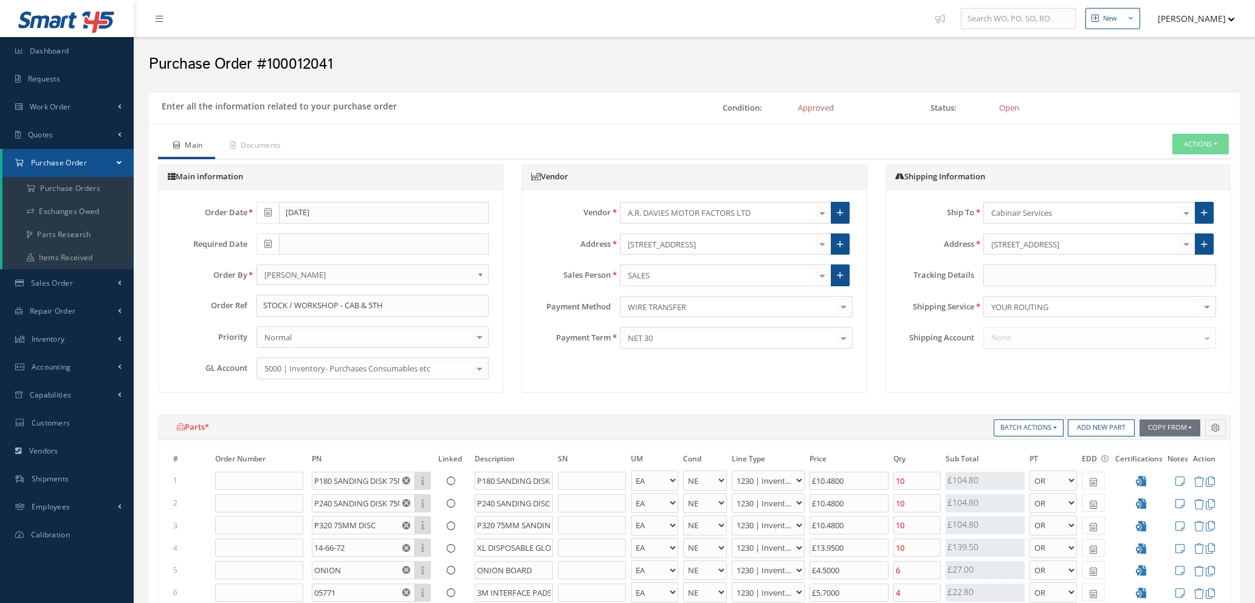
select select "110"
select select "1"
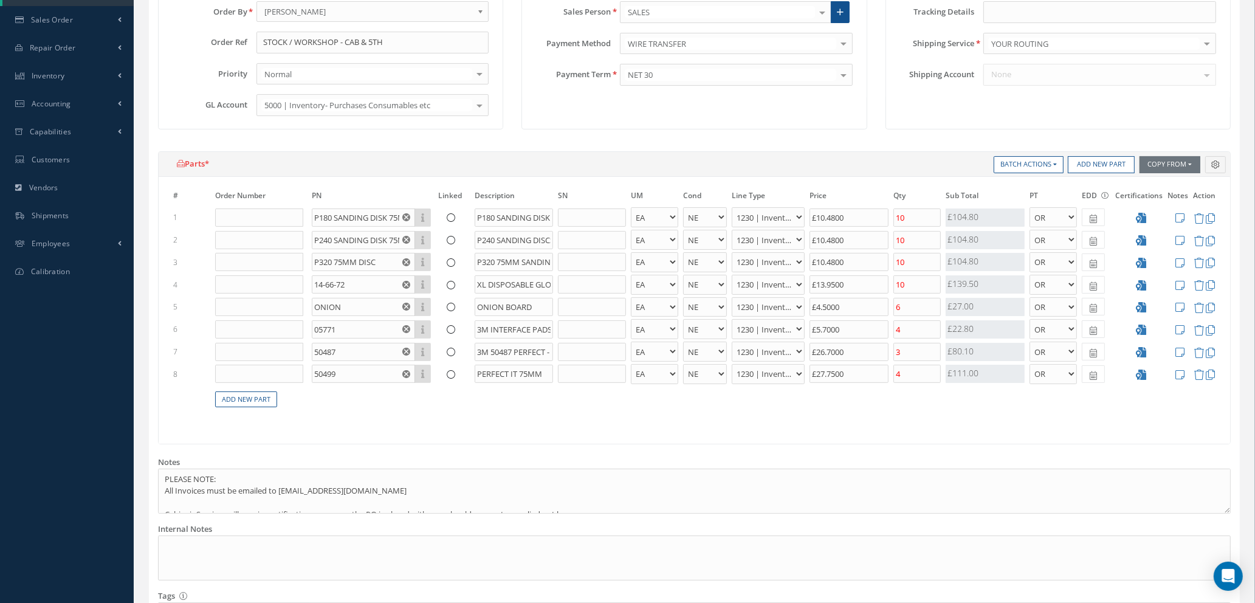
scroll to position [365, 0]
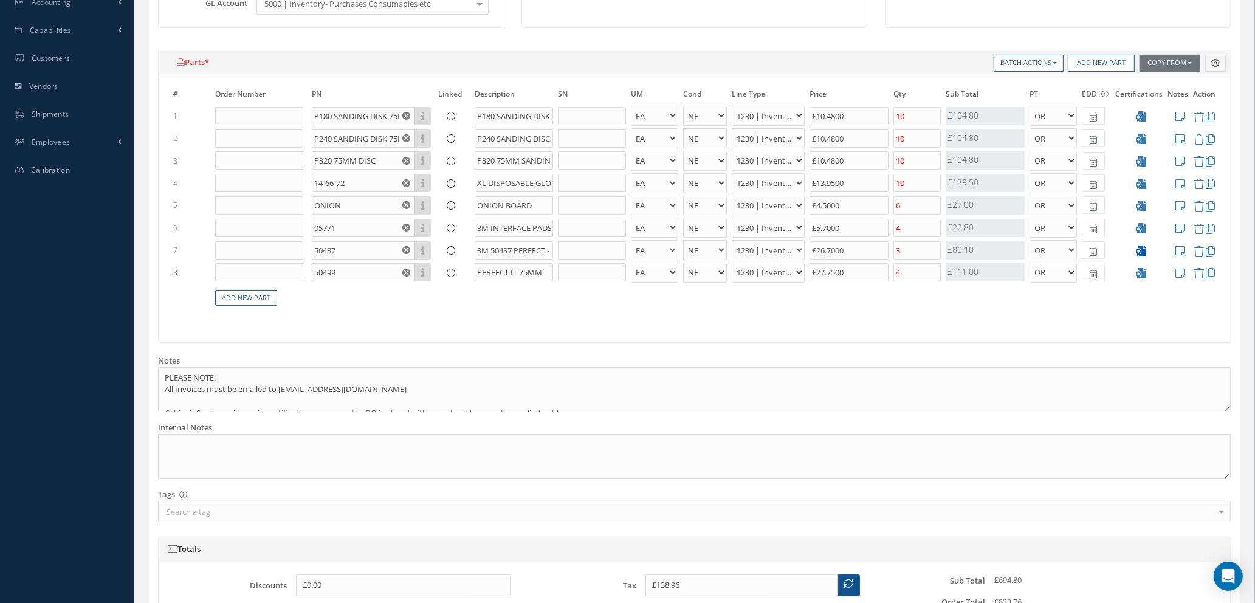
click at [1139, 250] on icon at bounding box center [1141, 251] width 10 height 10
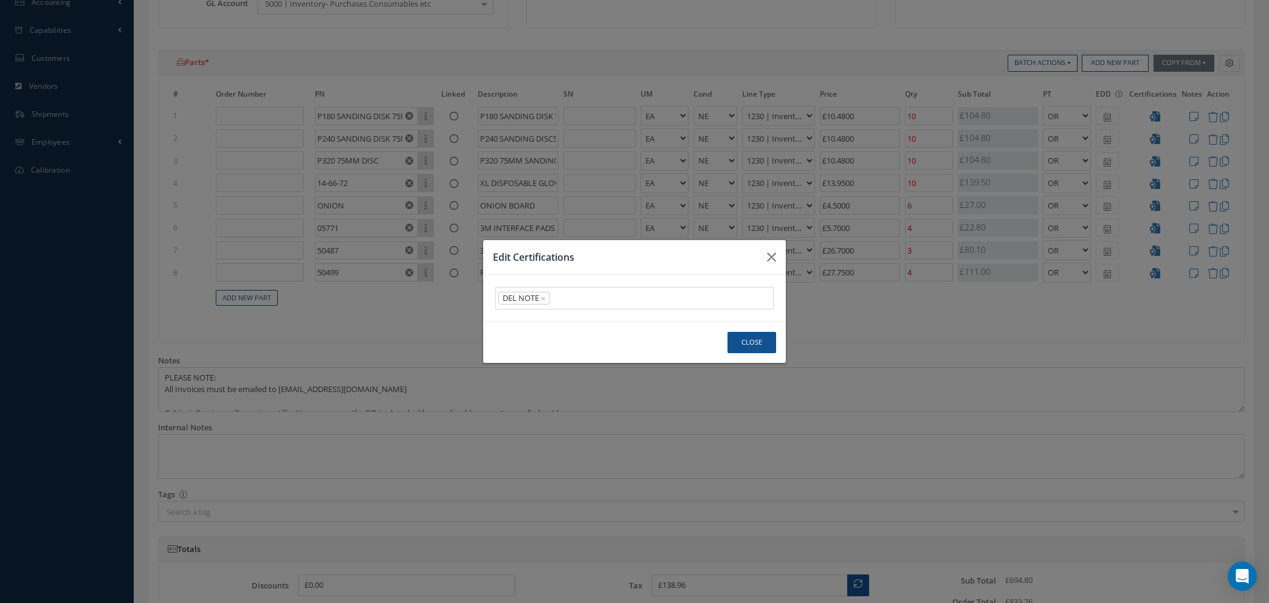
click at [1196, 250] on div "Edit Certifications DEL NOTE × × Loading... Close" at bounding box center [634, 301] width 1269 height 603
click at [762, 346] on button "Close" at bounding box center [752, 342] width 49 height 21
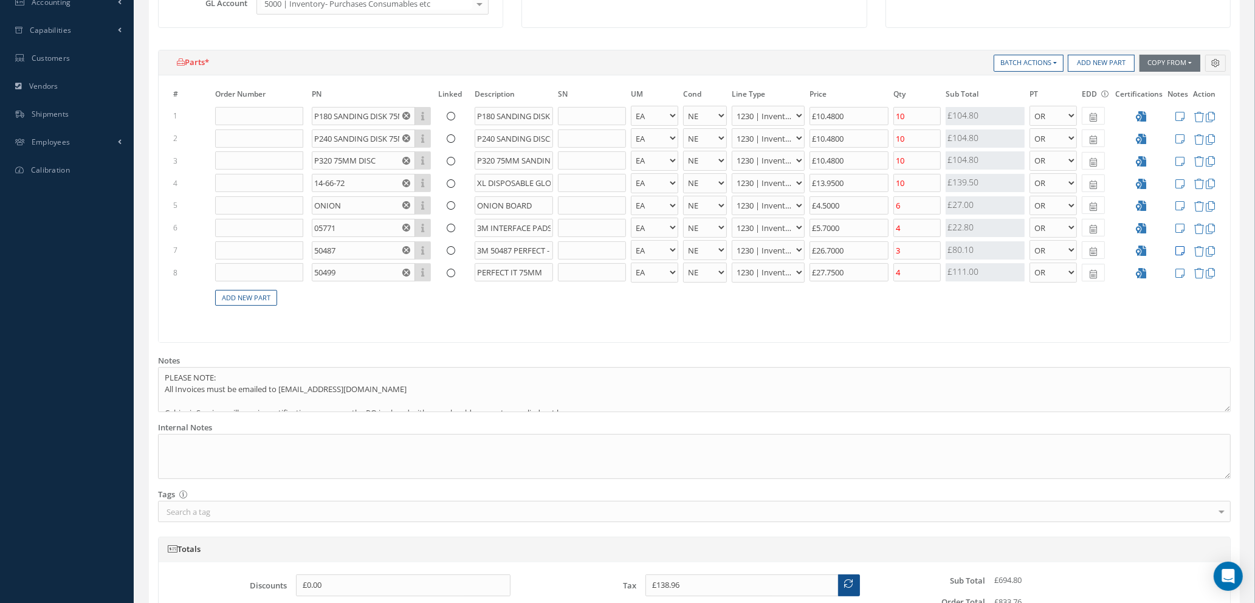
click at [1181, 248] on icon at bounding box center [1180, 251] width 9 height 10
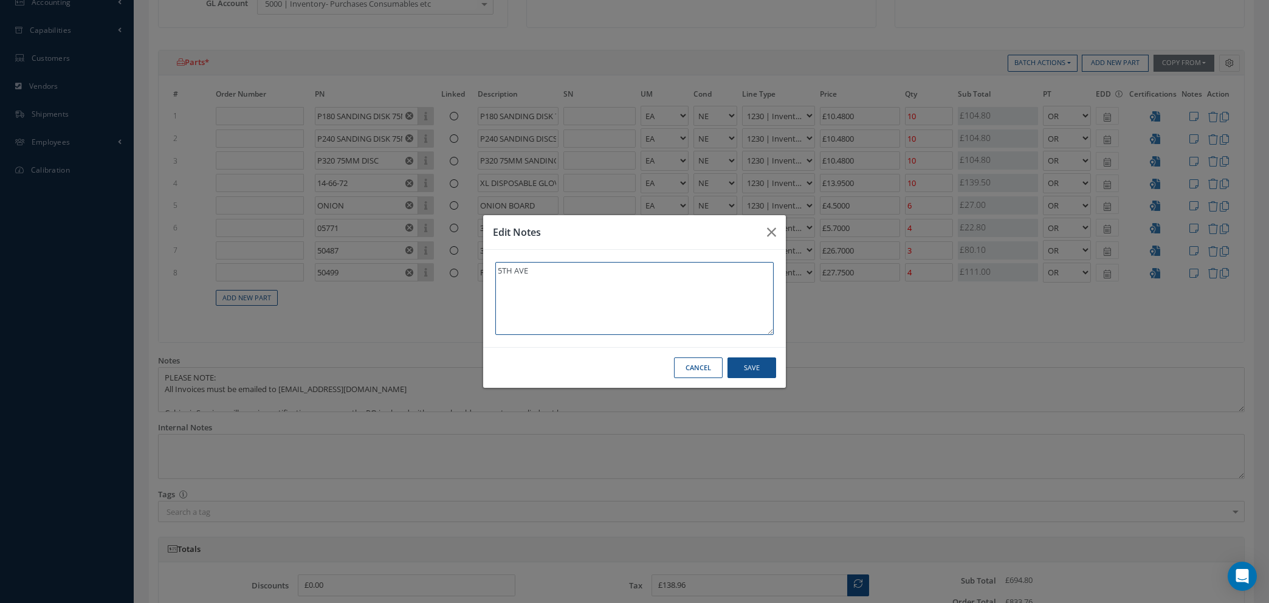
type textarea "5TH AVE"
click at [760, 367] on button "Save" at bounding box center [752, 367] width 49 height 21
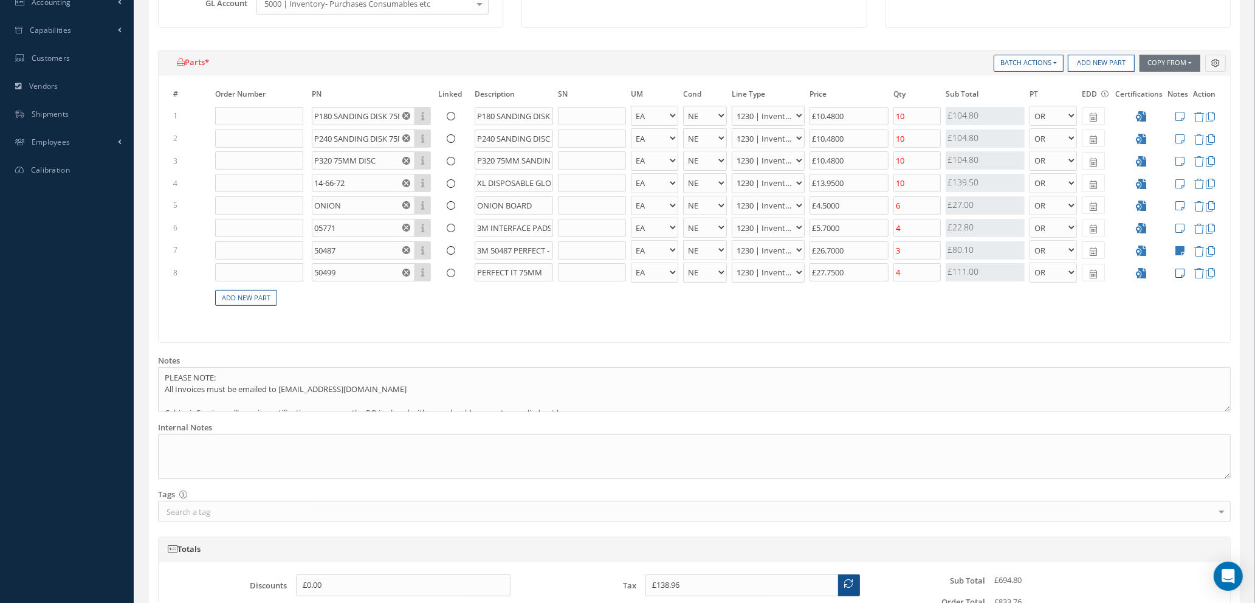
click at [1181, 269] on icon at bounding box center [1180, 273] width 9 height 10
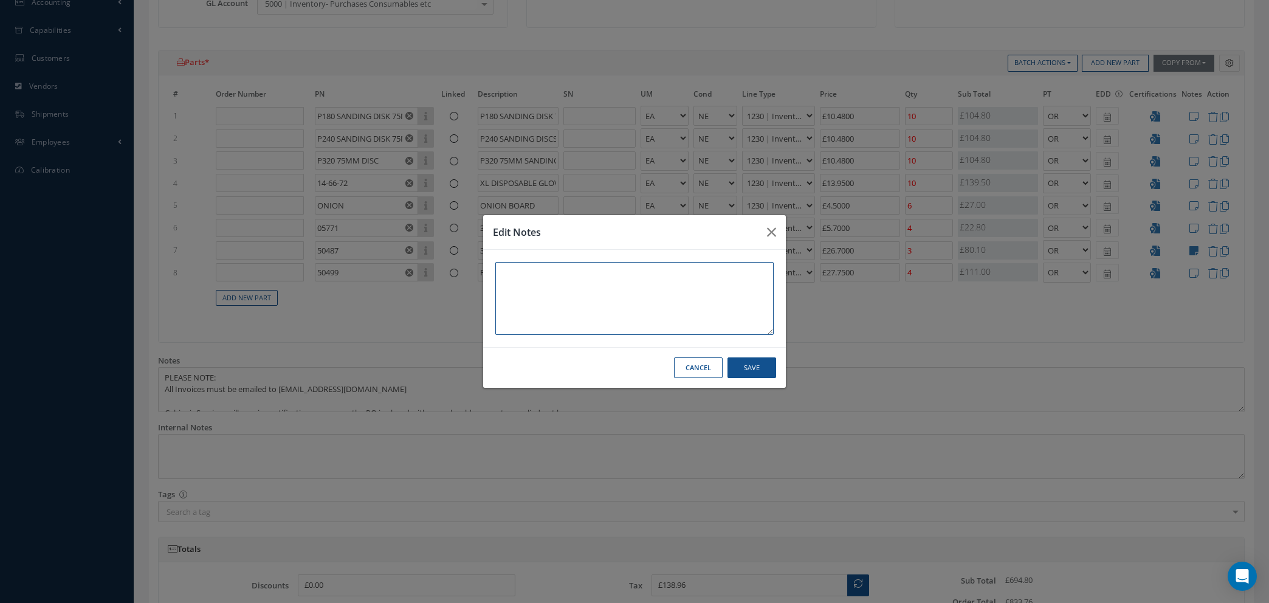
click at [576, 288] on textarea at bounding box center [634, 298] width 278 height 73
type textarea "5TH AVE"
click at [757, 368] on button "Save" at bounding box center [752, 367] width 49 height 21
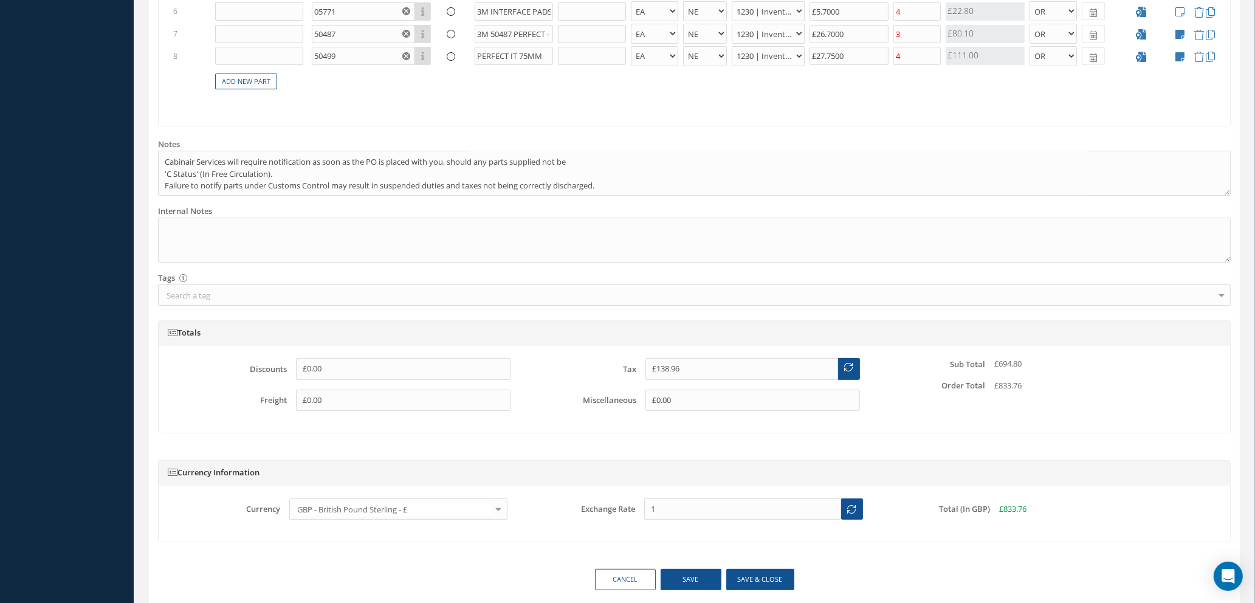
scroll to position [627, 0]
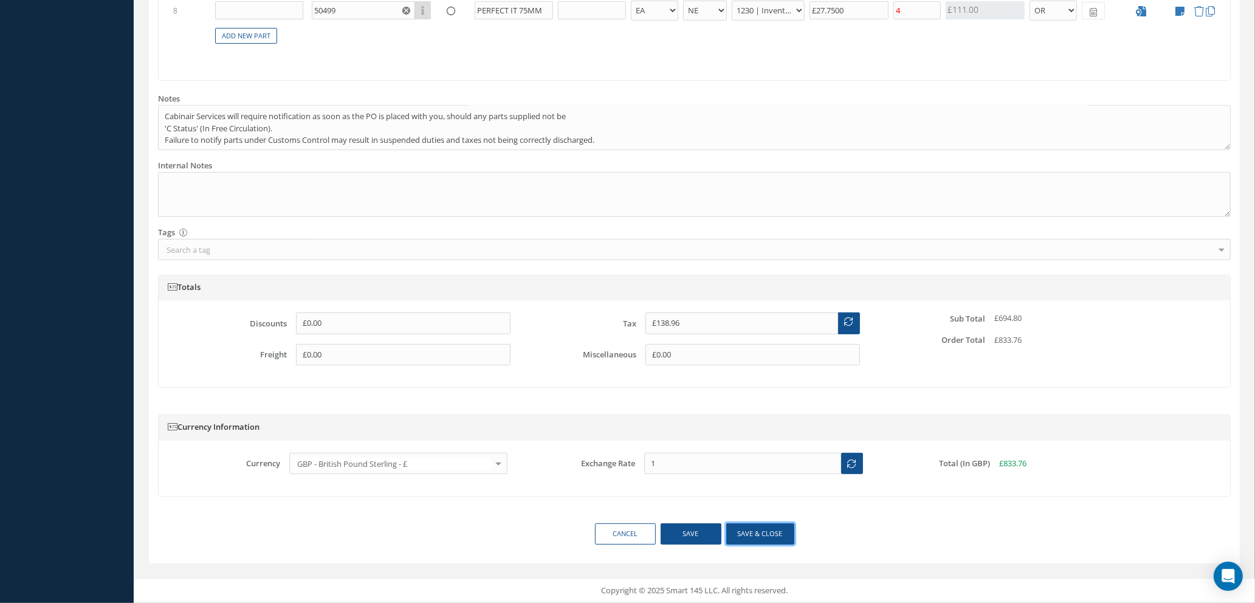
click at [755, 536] on button "Save & close" at bounding box center [760, 533] width 68 height 21
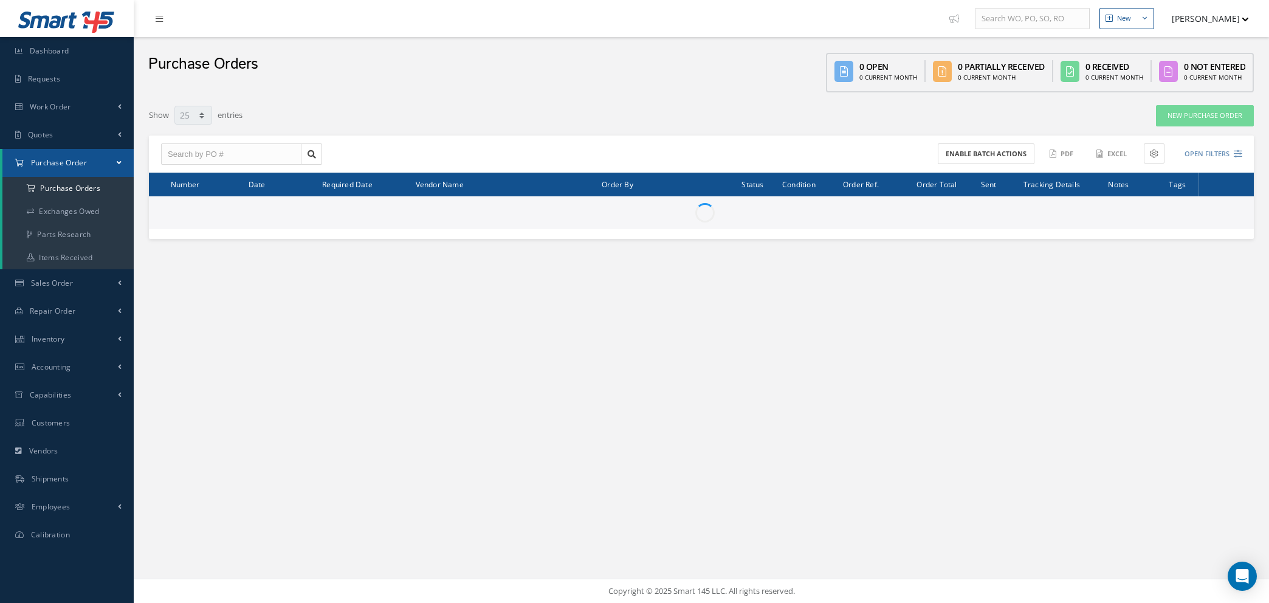
select select "25"
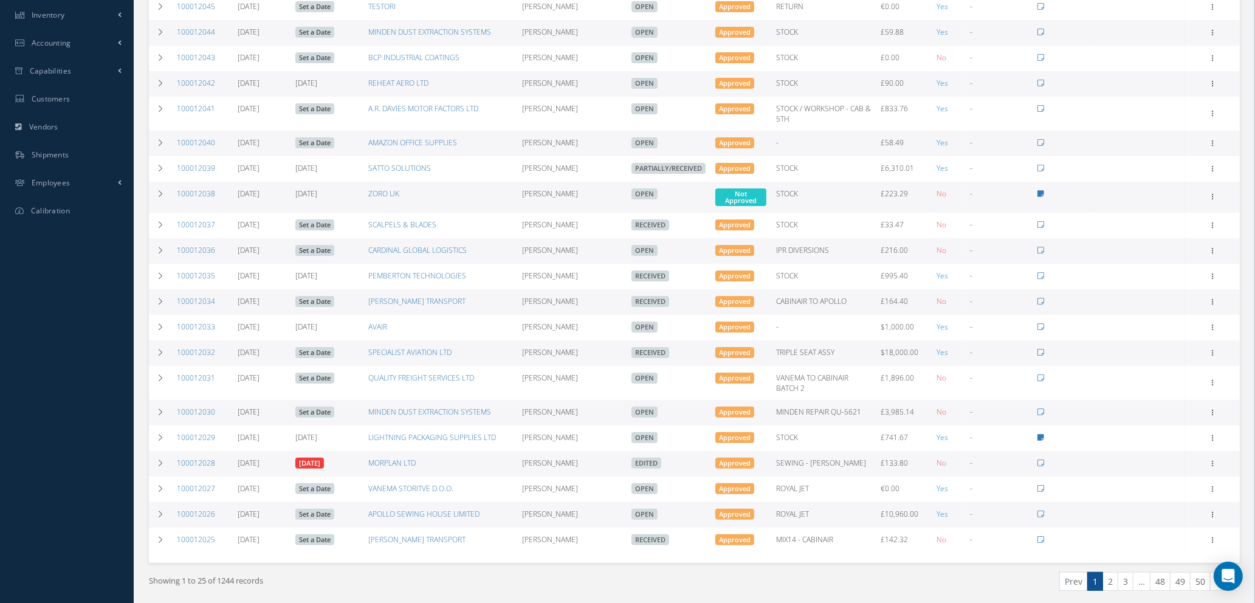
scroll to position [365, 0]
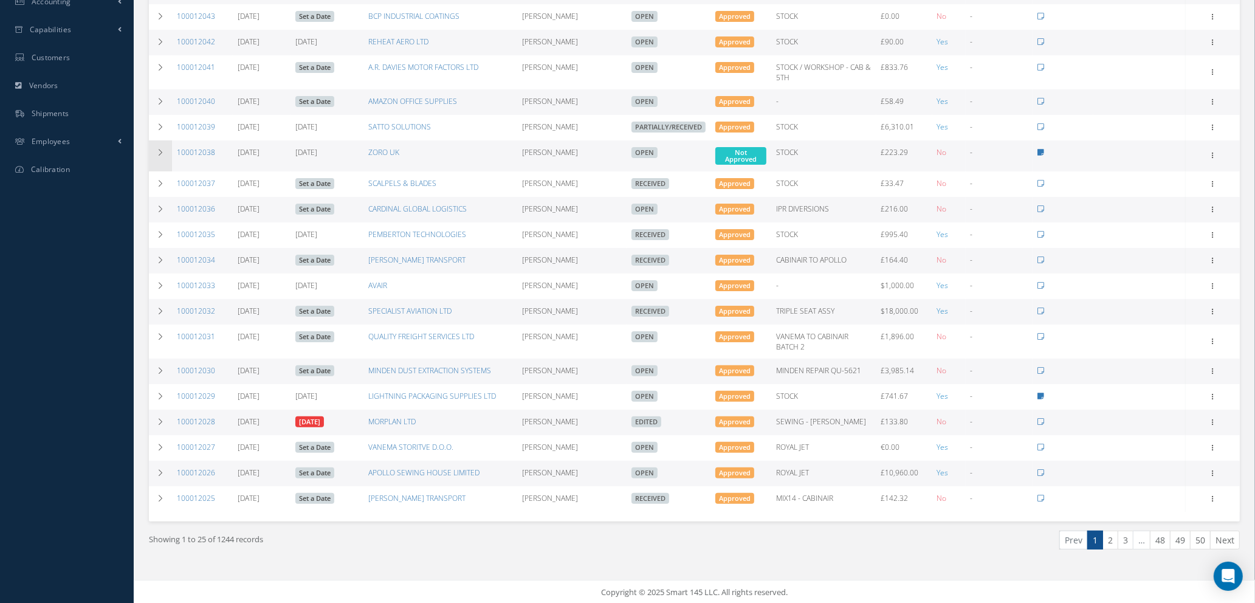
click at [154, 150] on td at bounding box center [160, 155] width 23 height 31
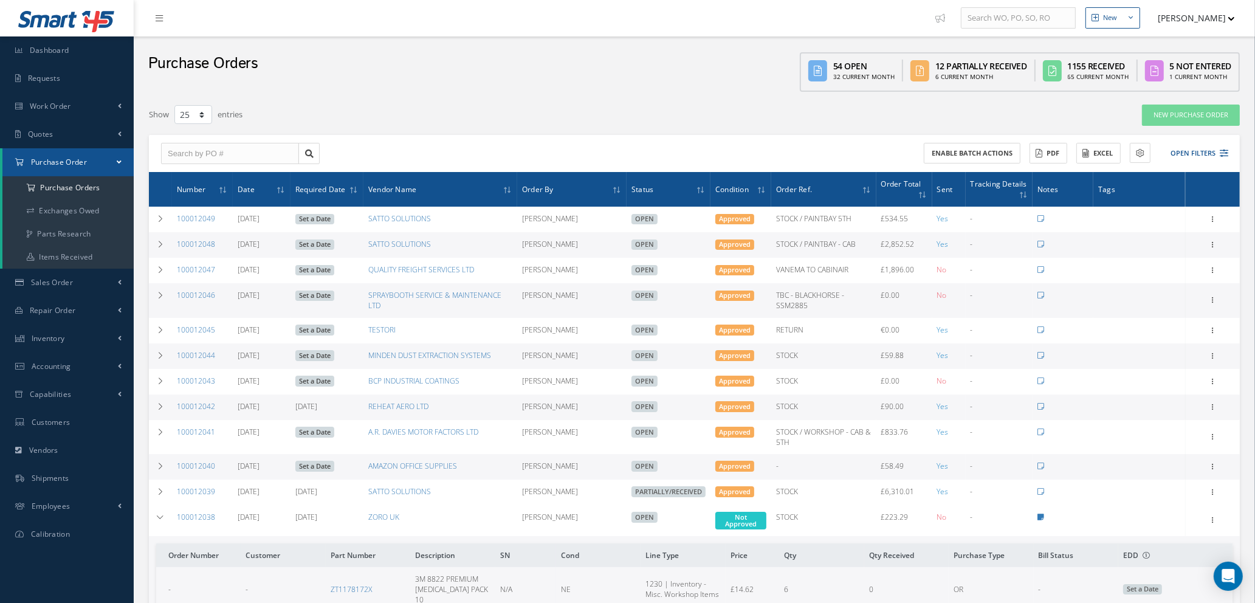
scroll to position [0, 0]
click at [236, 151] on input "text" at bounding box center [230, 154] width 138 height 22
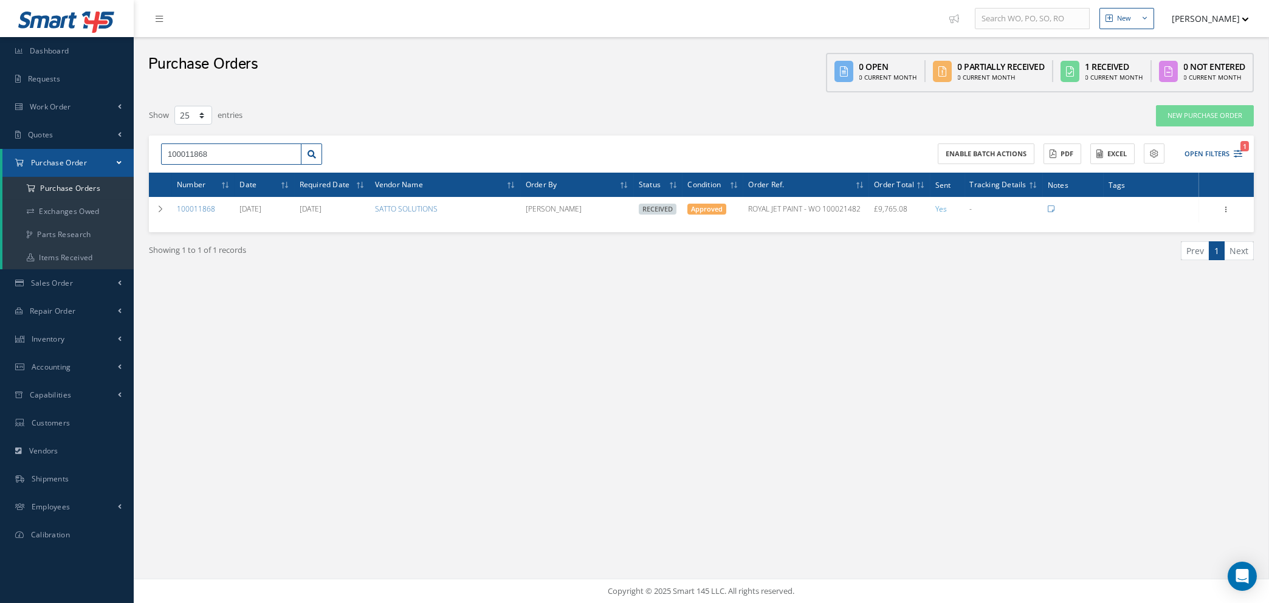
click at [278, 155] on input "100011868" at bounding box center [231, 154] width 140 height 22
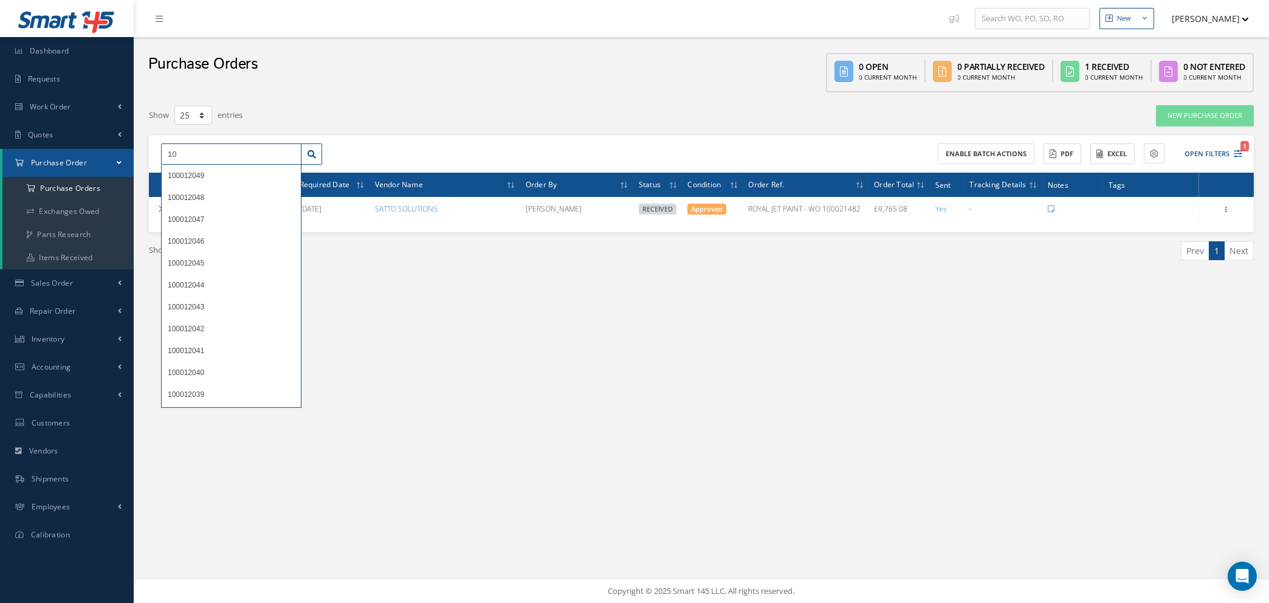
type input "1"
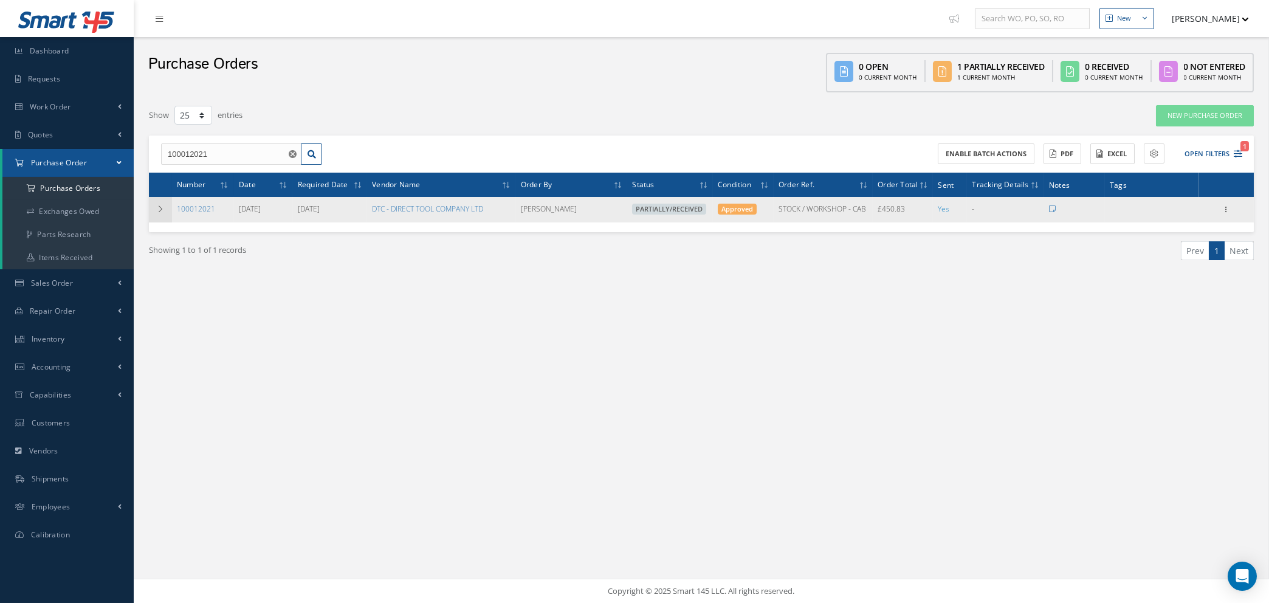
click at [162, 207] on icon at bounding box center [160, 208] width 9 height 7
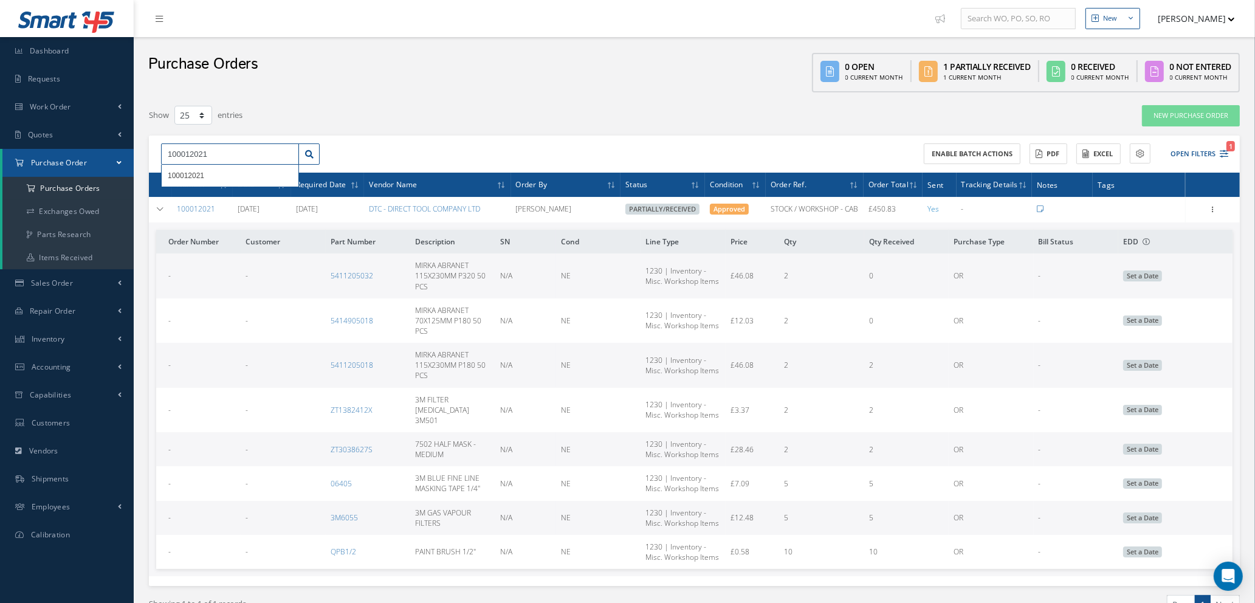
click at [237, 153] on input "100012021" at bounding box center [230, 154] width 138 height 22
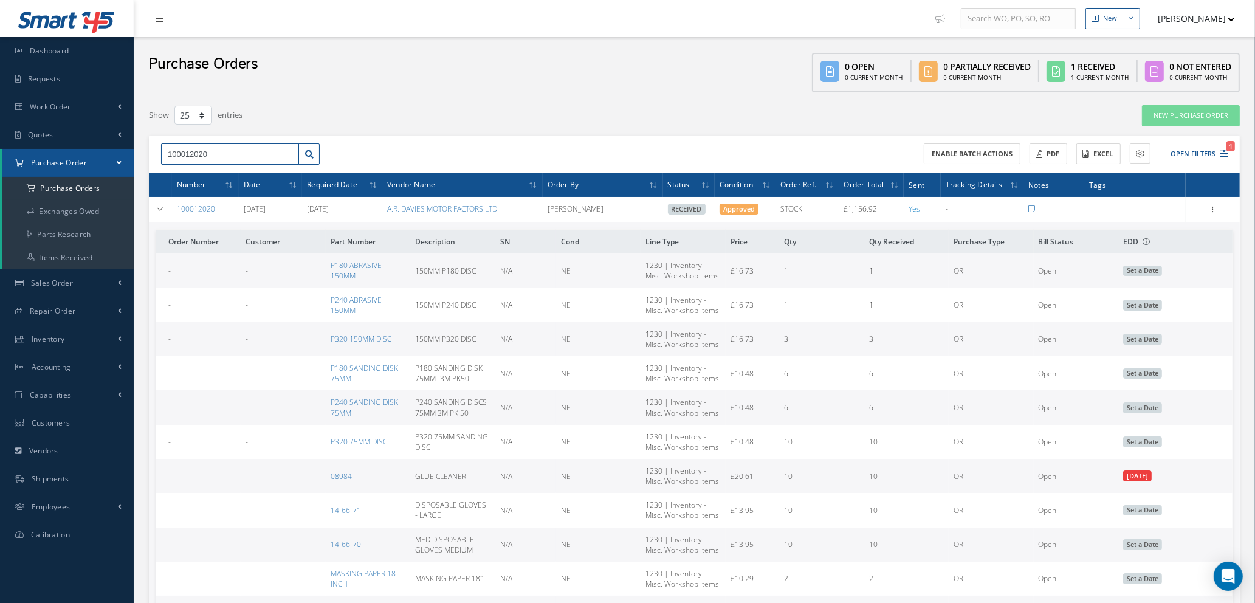
click at [204, 153] on input "100012020" at bounding box center [230, 154] width 138 height 22
type input "100012000"
